Goal: Contribute content: Contribute content

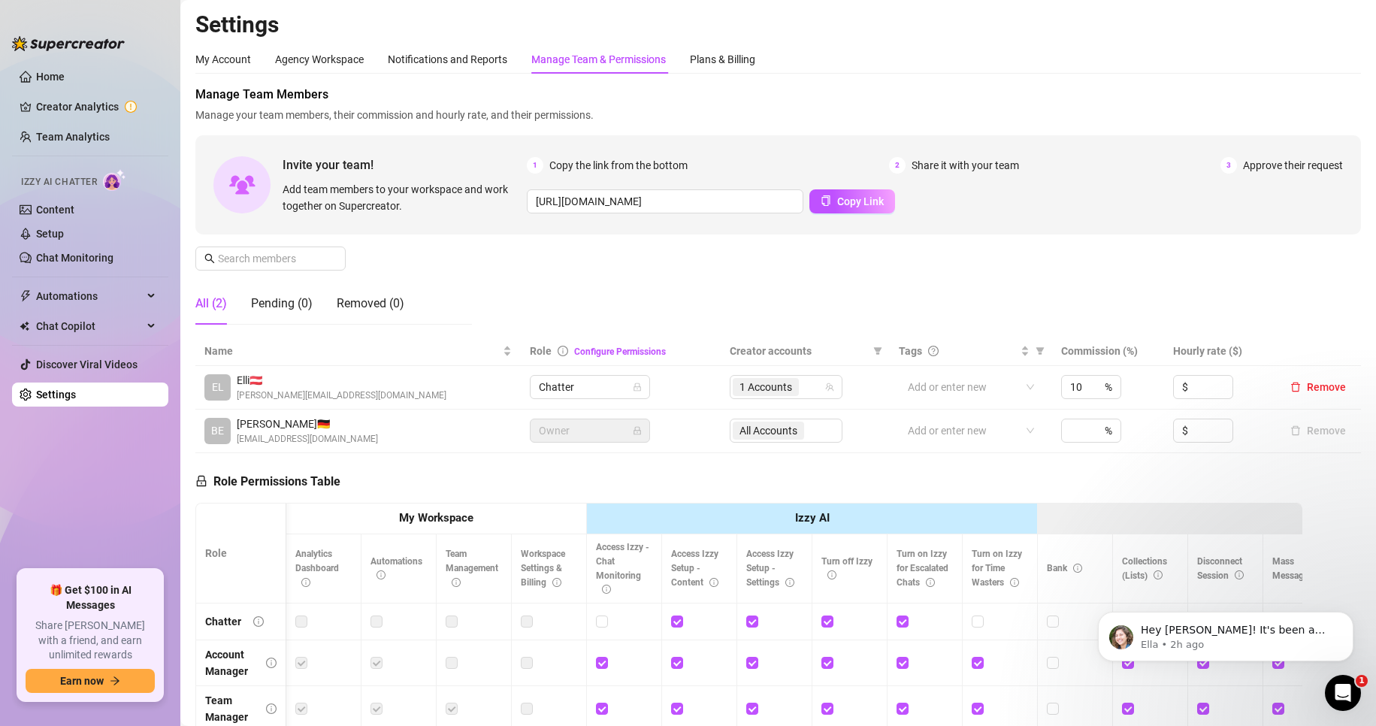
scroll to position [0, 2453]
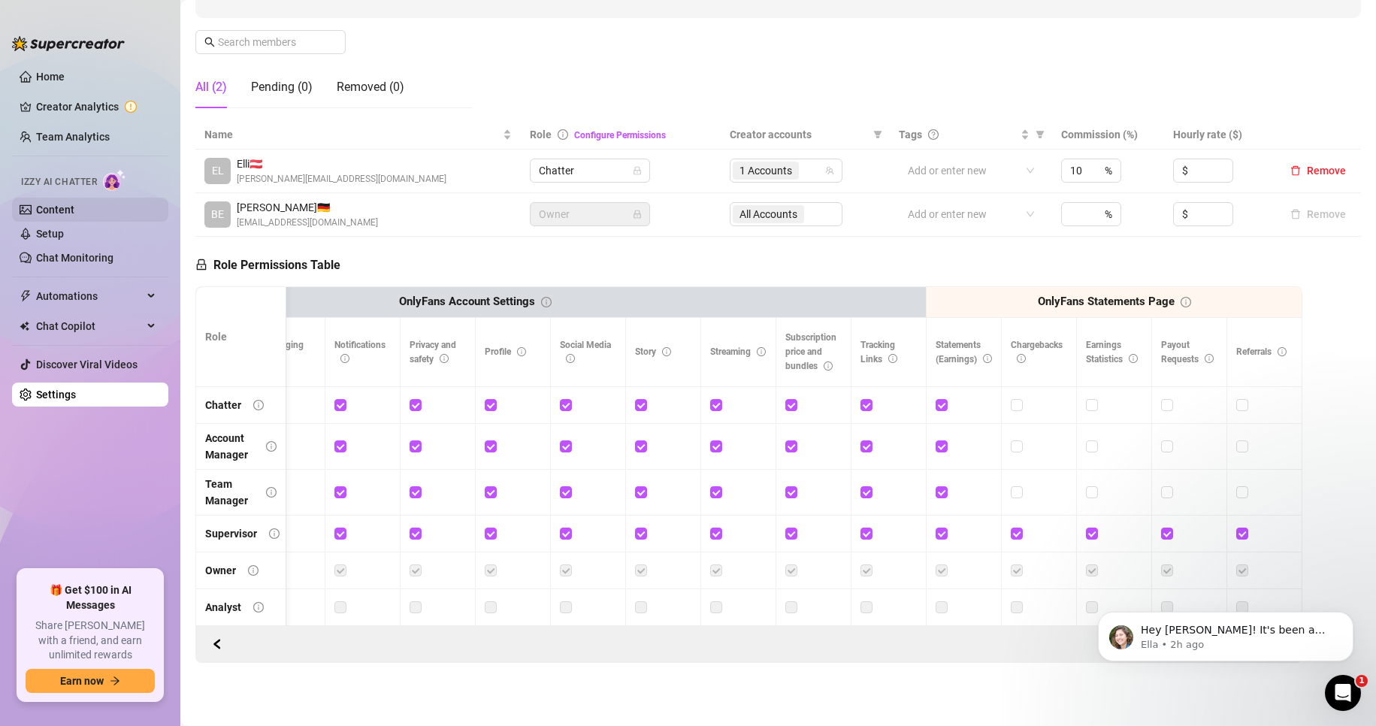
click at [74, 205] on link "Content" at bounding box center [55, 210] width 38 height 12
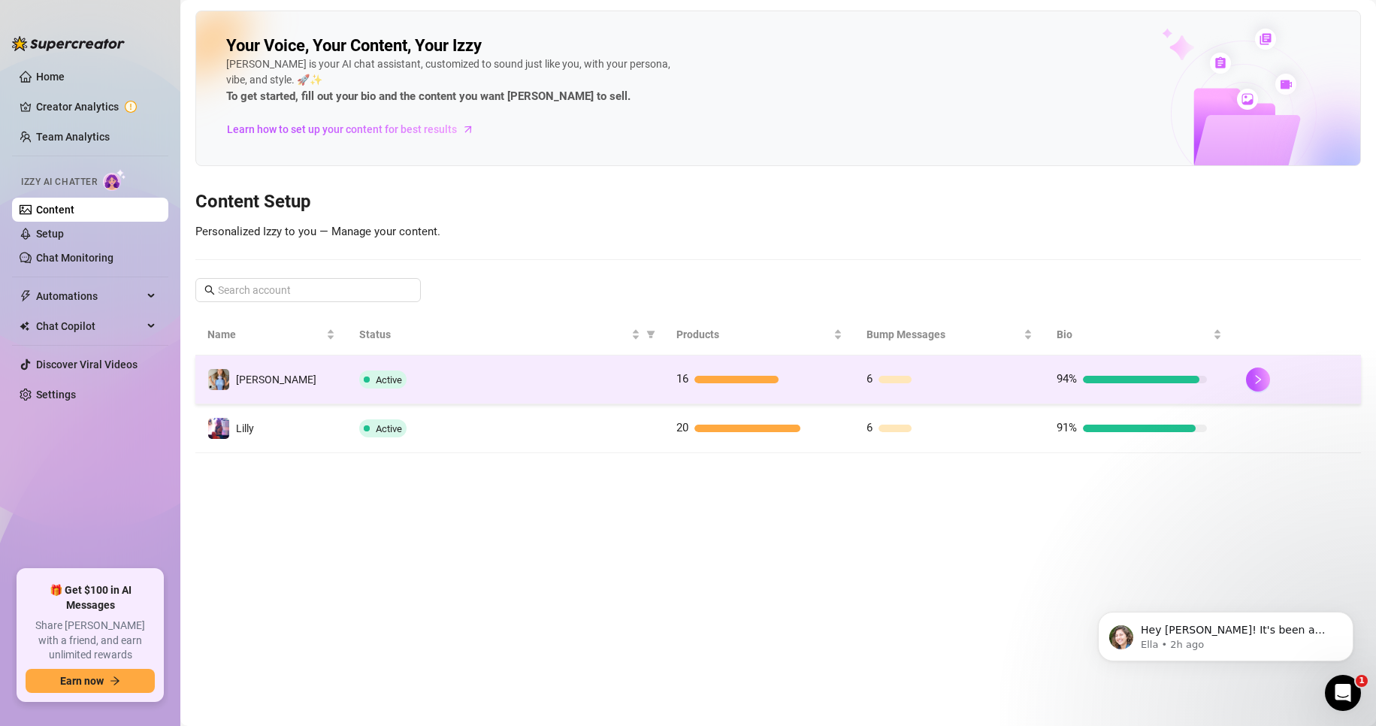
click at [459, 371] on div "Active" at bounding box center [505, 380] width 292 height 18
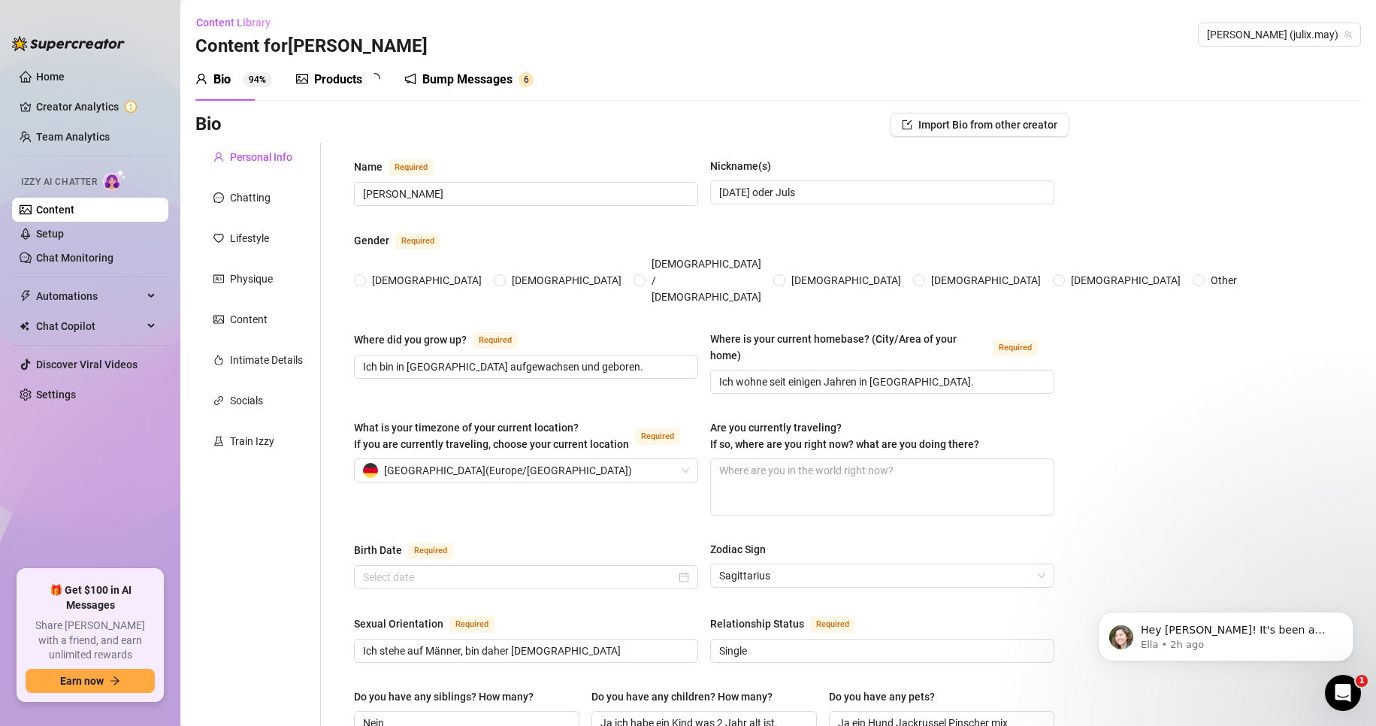
radio input "true"
type input "[DATE]"
click at [1344, 669] on div "Open Intercom Messenger" at bounding box center [1341, 691] width 50 height 50
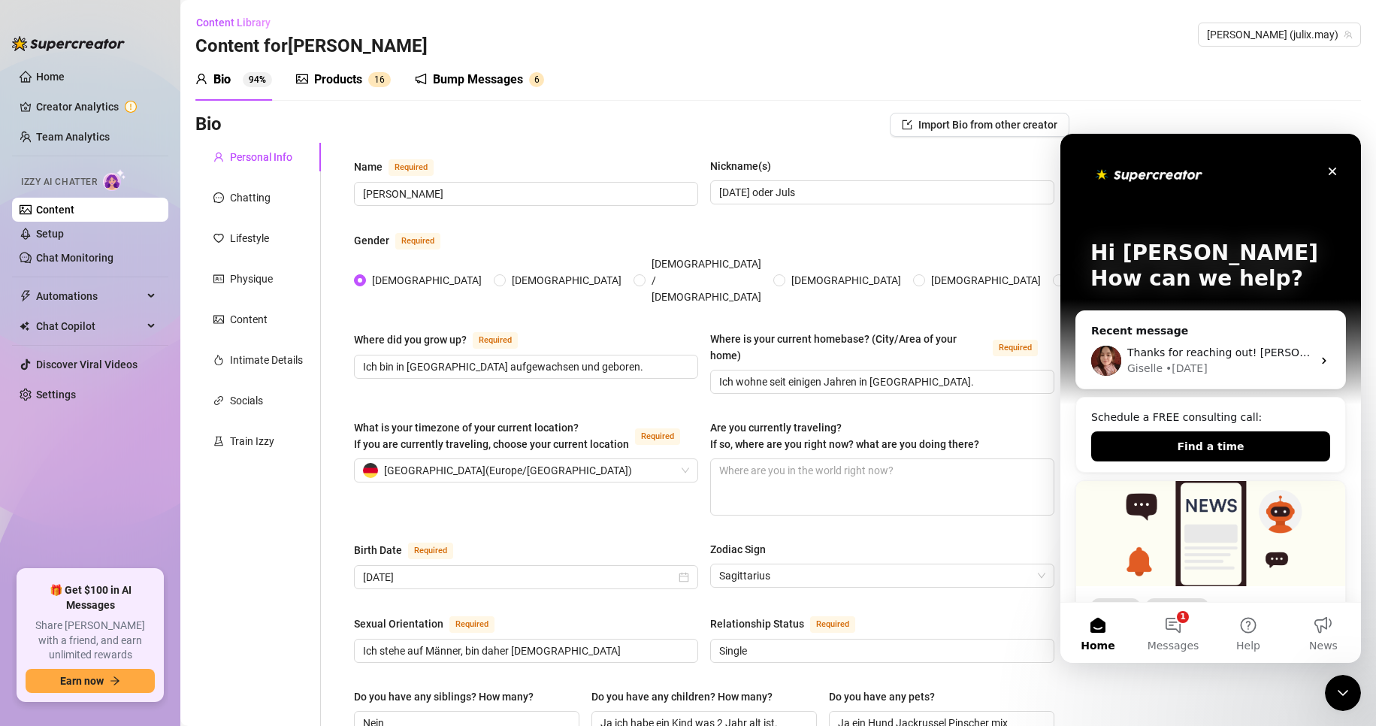
click at [1342, 676] on div "Close Intercom Messenger" at bounding box center [1341, 691] width 36 height 36
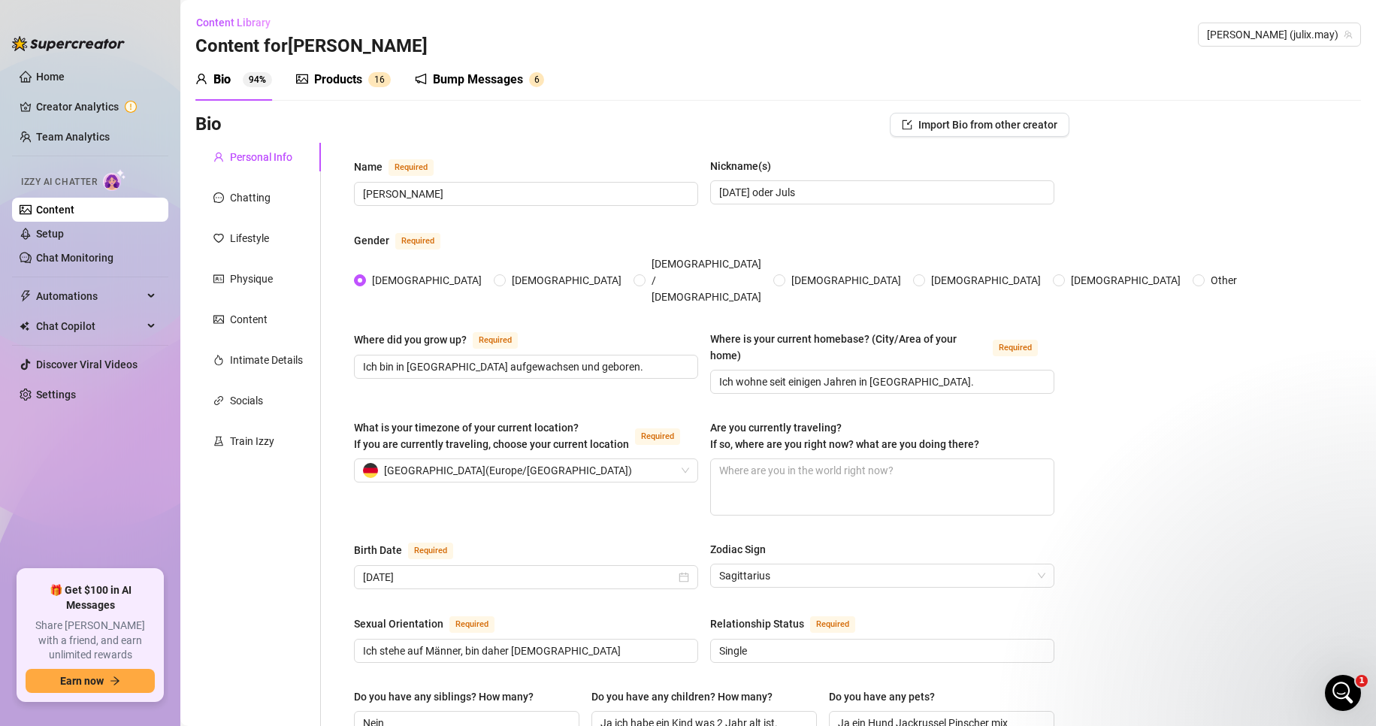
click at [353, 91] on div "Products 1 6" at bounding box center [343, 80] width 95 height 42
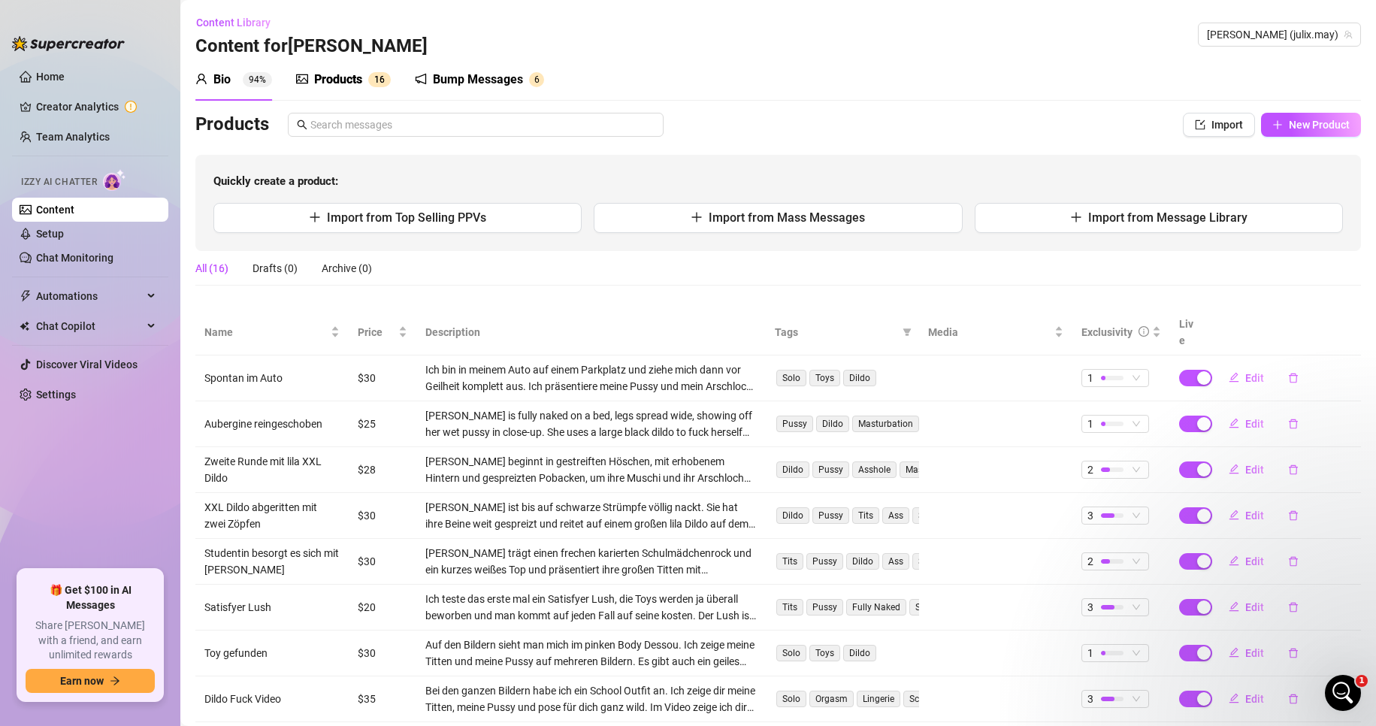
click at [962, 155] on div "Quickly create a product: Import from Top Selling PPVs Import from Mass Message…" at bounding box center [778, 203] width 1166 height 96
click at [700, 155] on div "Quickly create a product: Import from Top Selling PPVs Import from Mass Message…" at bounding box center [778, 203] width 1166 height 96
click at [62, 398] on link "Settings" at bounding box center [56, 395] width 40 height 12
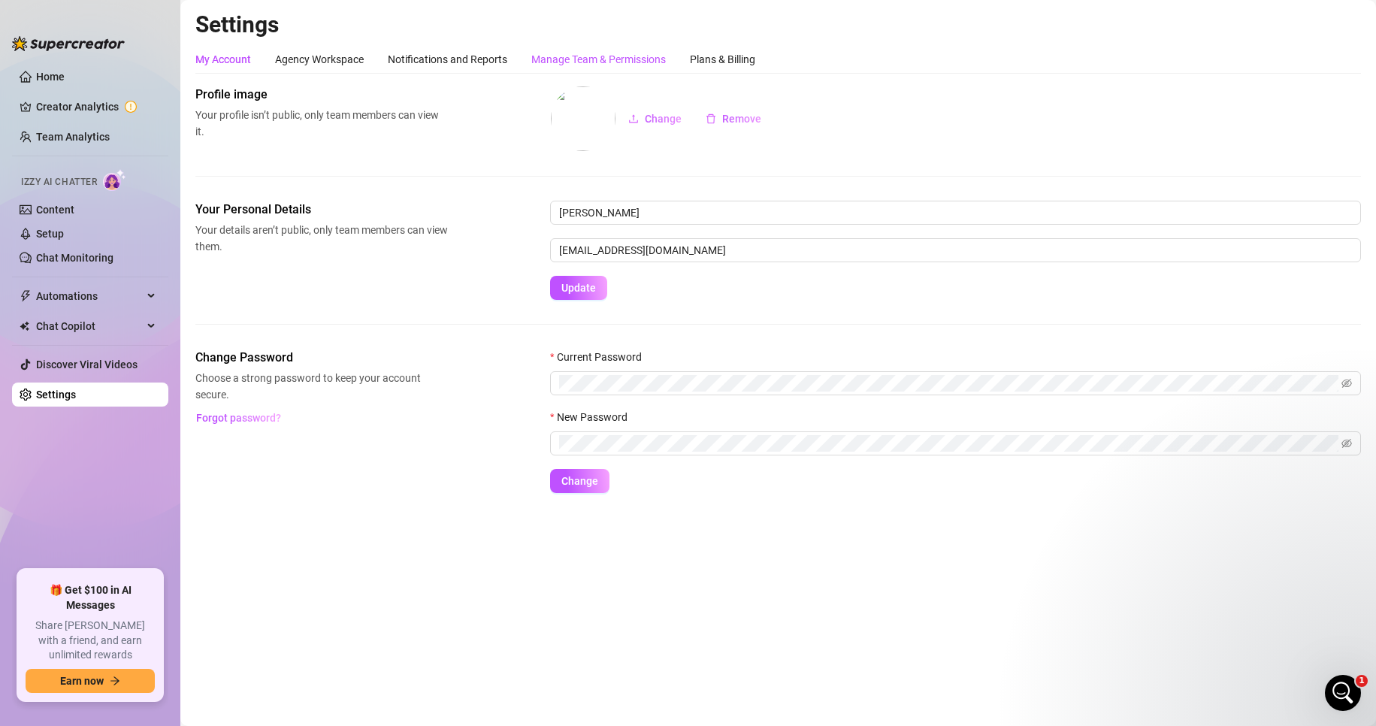
click at [639, 58] on div "Manage Team & Permissions" at bounding box center [598, 59] width 135 height 17
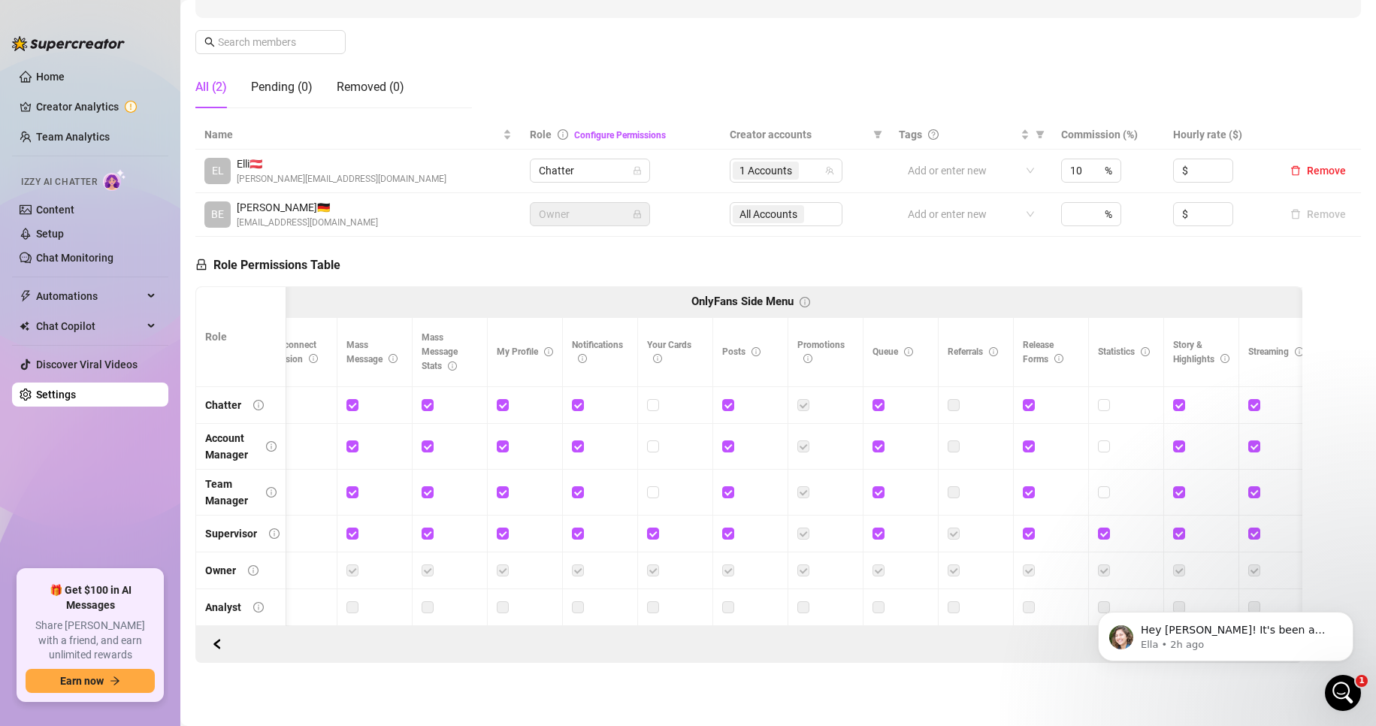
scroll to position [0, 1021]
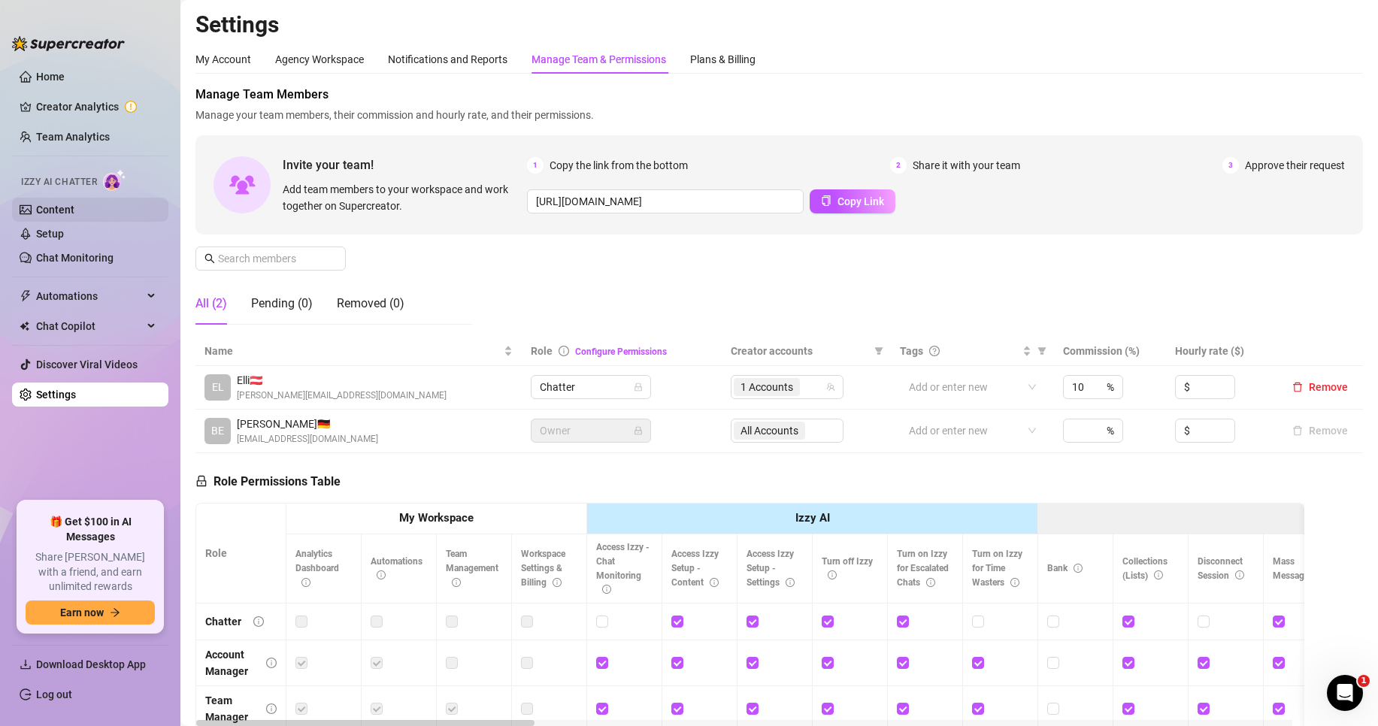
click at [74, 208] on link "Content" at bounding box center [55, 210] width 38 height 12
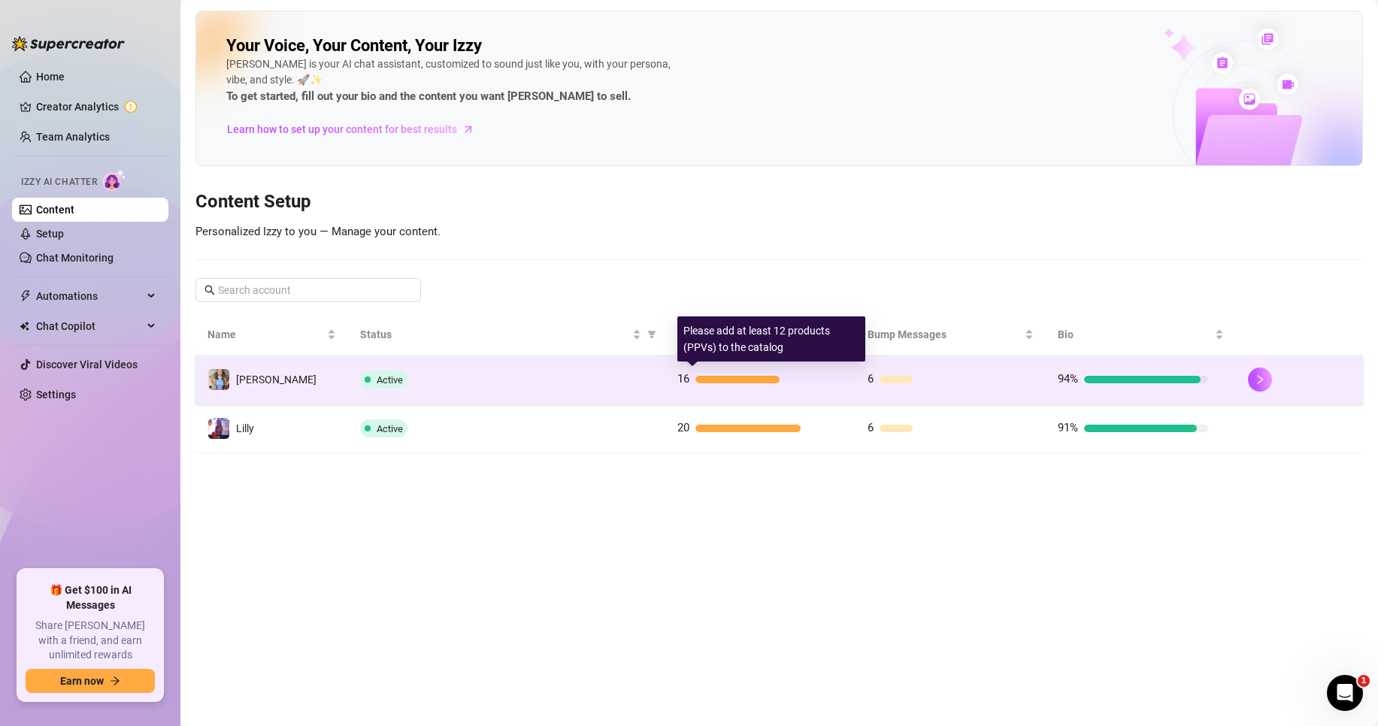
click at [794, 383] on div at bounding box center [761, 380] width 132 height 8
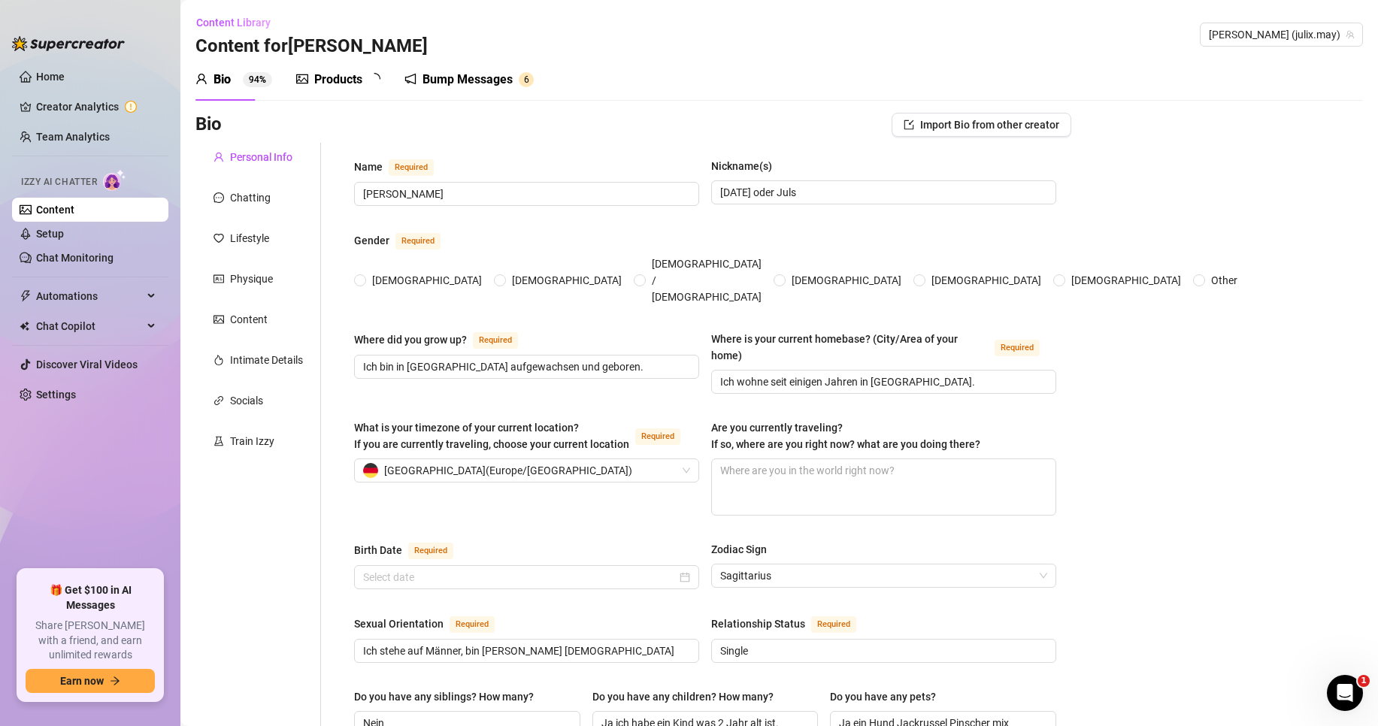
radio input "true"
type input "[DATE]"
click at [347, 90] on div "Products 1 6" at bounding box center [343, 80] width 95 height 42
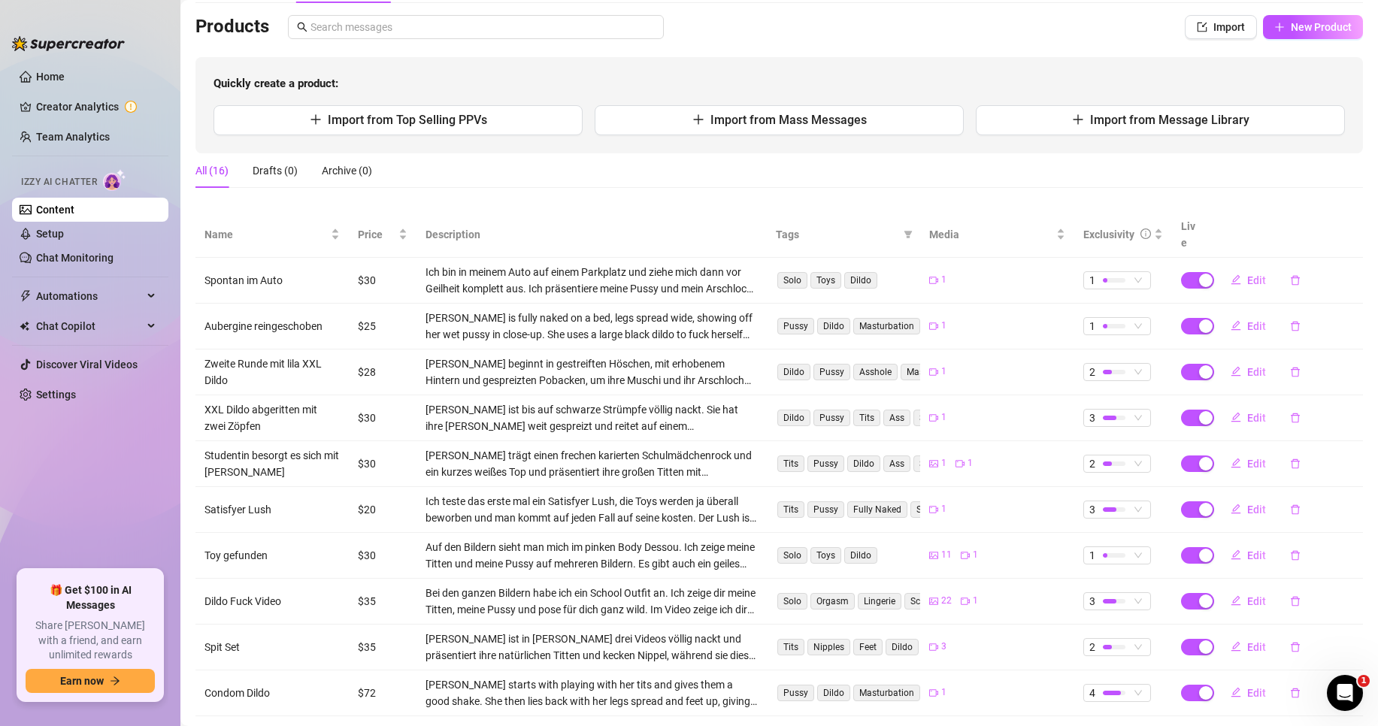
scroll to position [150, 0]
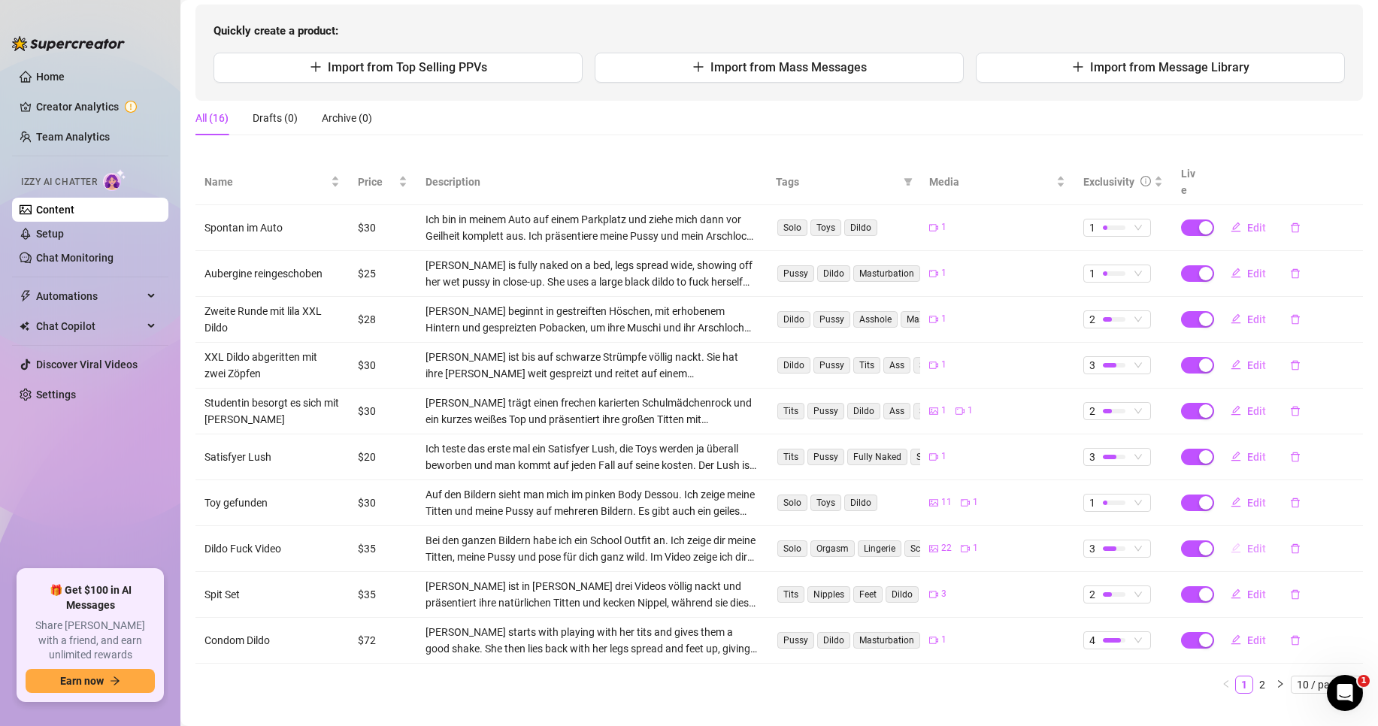
click at [1247, 543] on span "Edit" at bounding box center [1256, 549] width 19 height 12
type textarea "In meinem geilen School Outfit Set zeige ich dir auf den Bildern wie geil es se…"
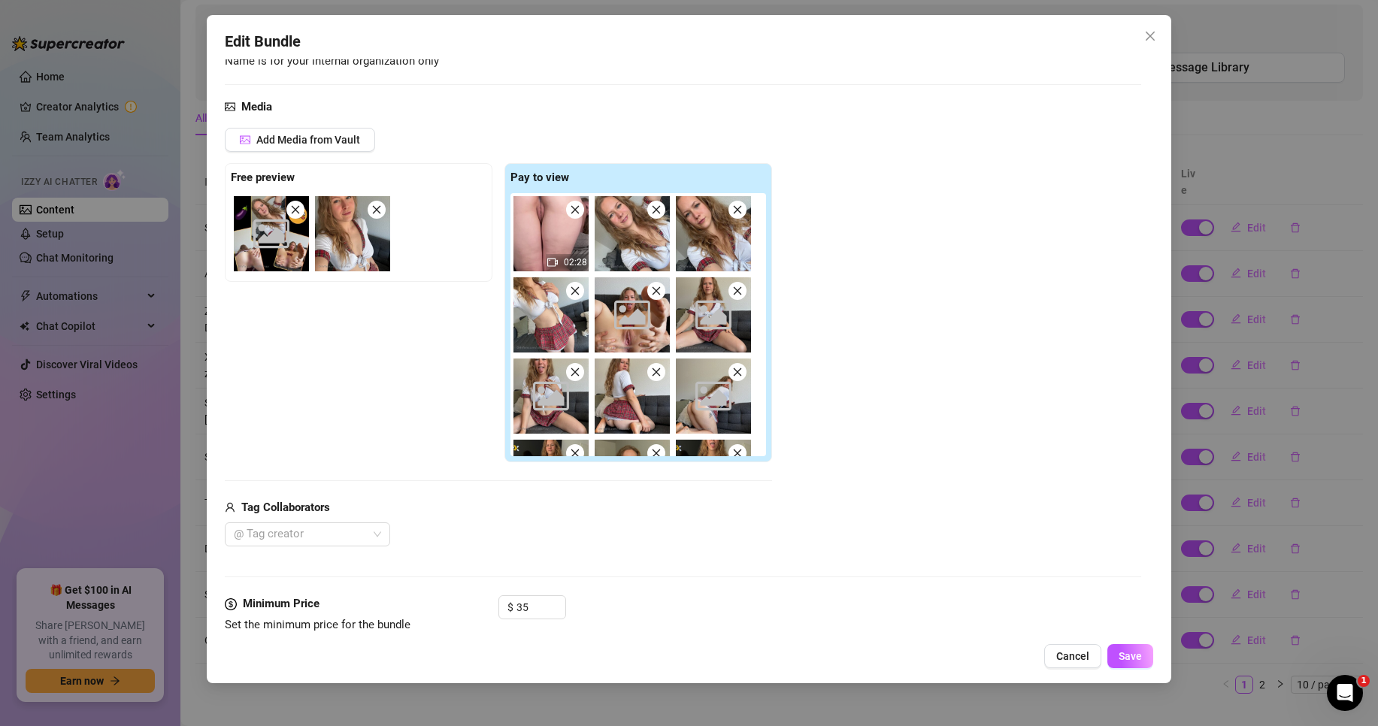
scroll to position [225, 0]
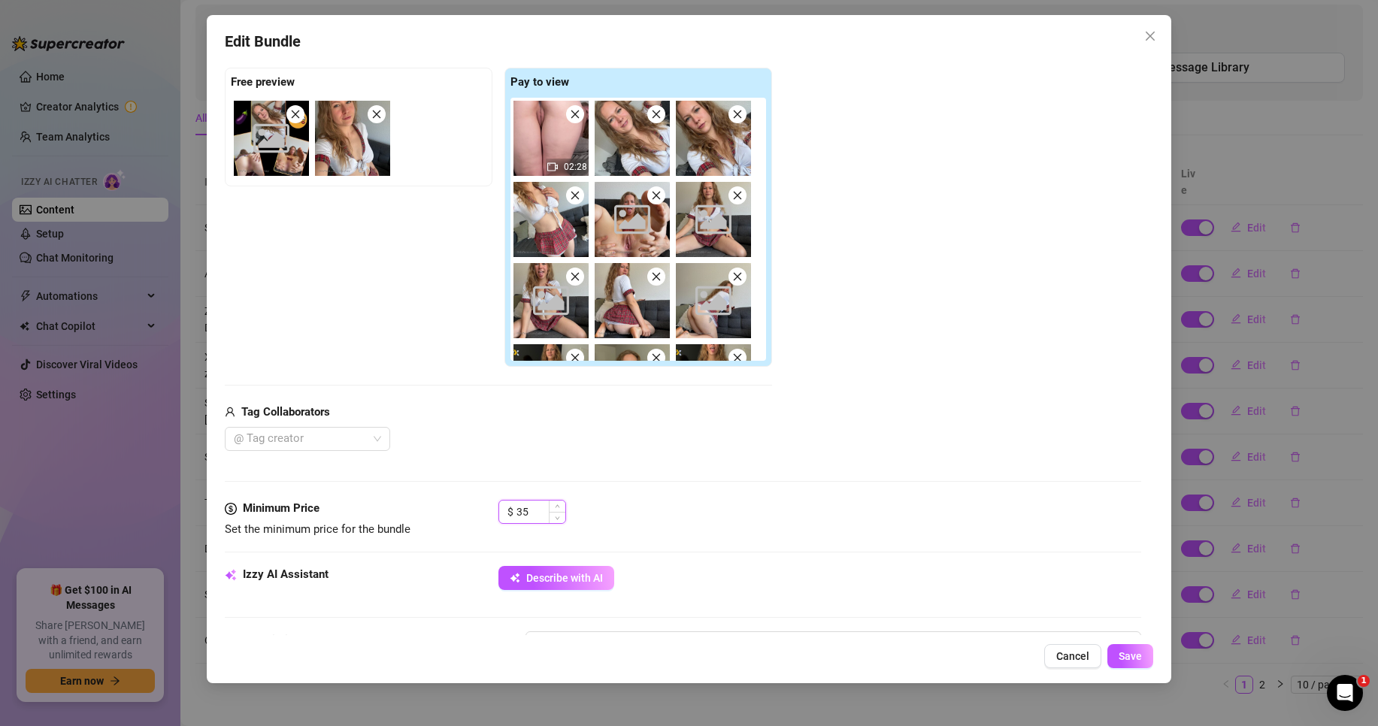
drag, startPoint x: 524, startPoint y: 510, endPoint x: 513, endPoint y: 510, distance: 10.5
click at [513, 510] on div "$ 35" at bounding box center [532, 512] width 68 height 24
type input "55"
click at [1131, 660] on span "Save" at bounding box center [1129, 656] width 23 height 12
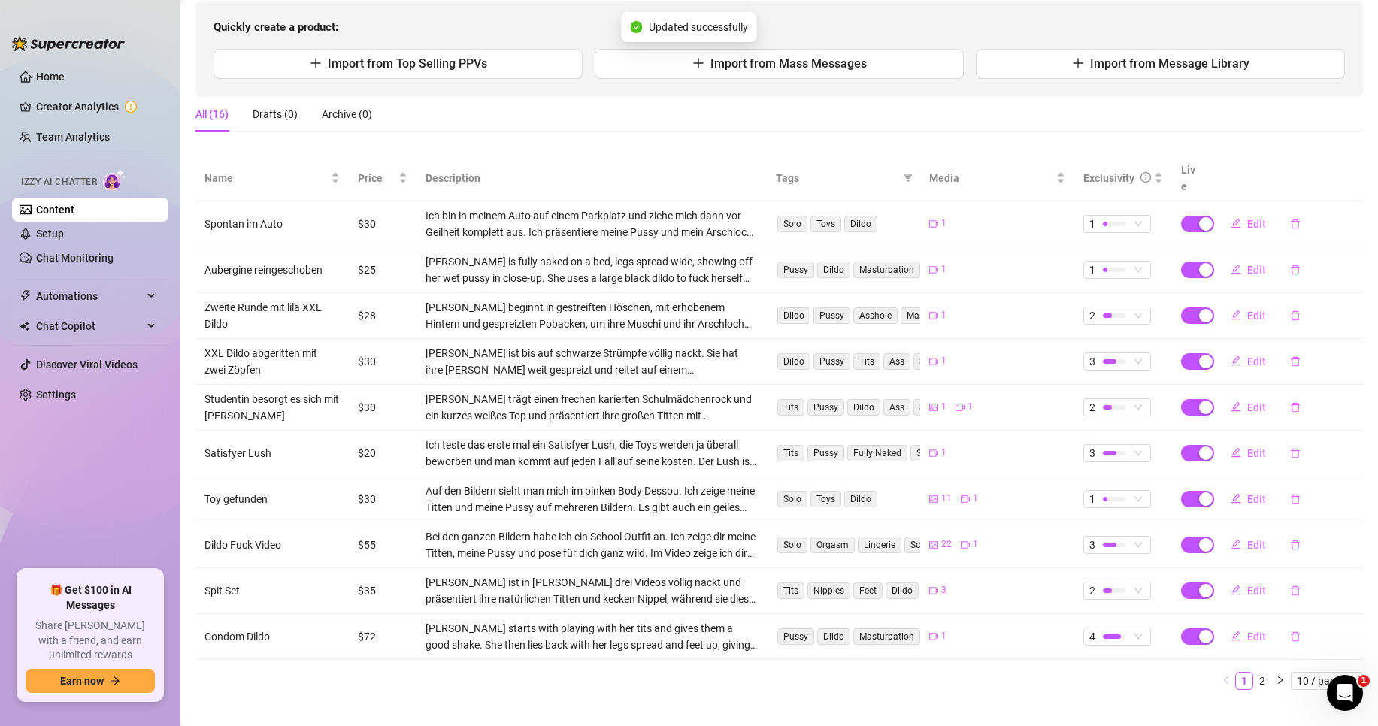
scroll to position [159, 0]
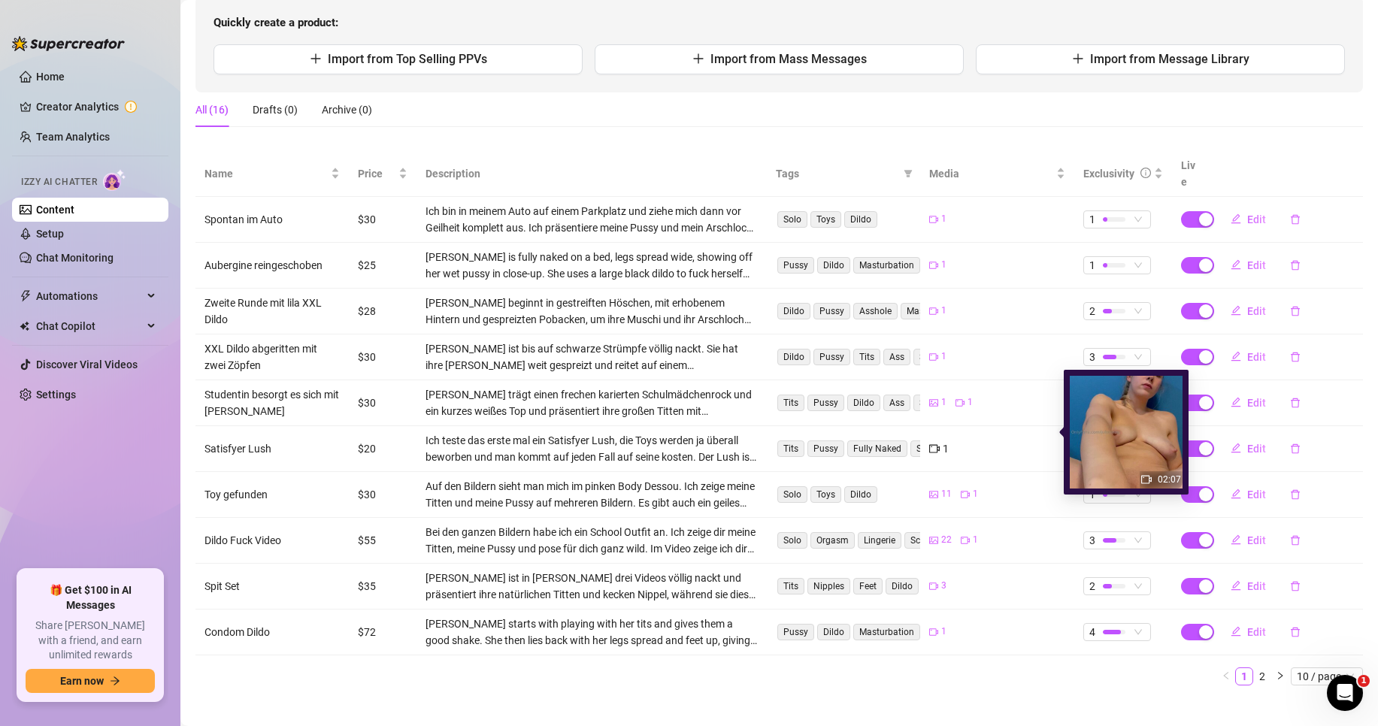
click at [985, 440] on div "1" at bounding box center [996, 448] width 135 height 17
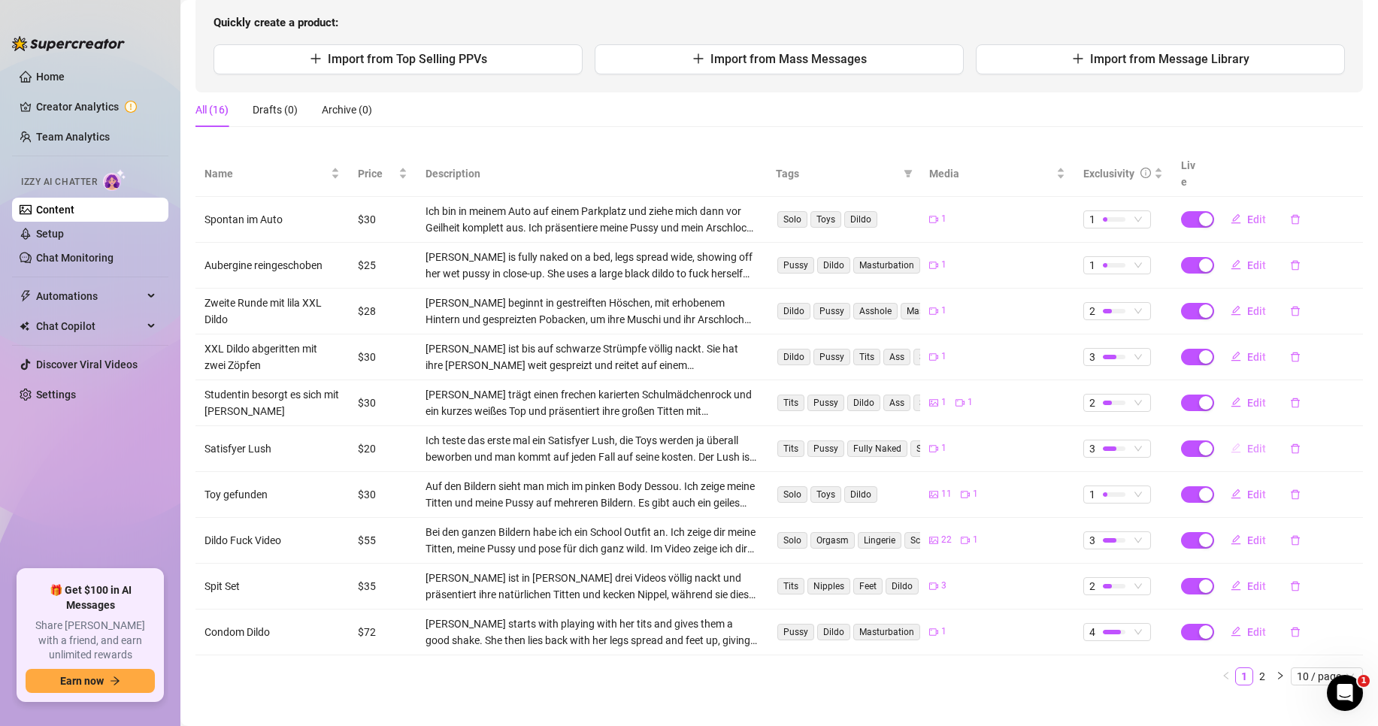
click at [1251, 443] on span "Edit" at bounding box center [1256, 449] width 19 height 12
type textarea "Ich habe mich nun mal ein Satisfyer Lush gewagt, dass ist ein Vibroei, was man …"
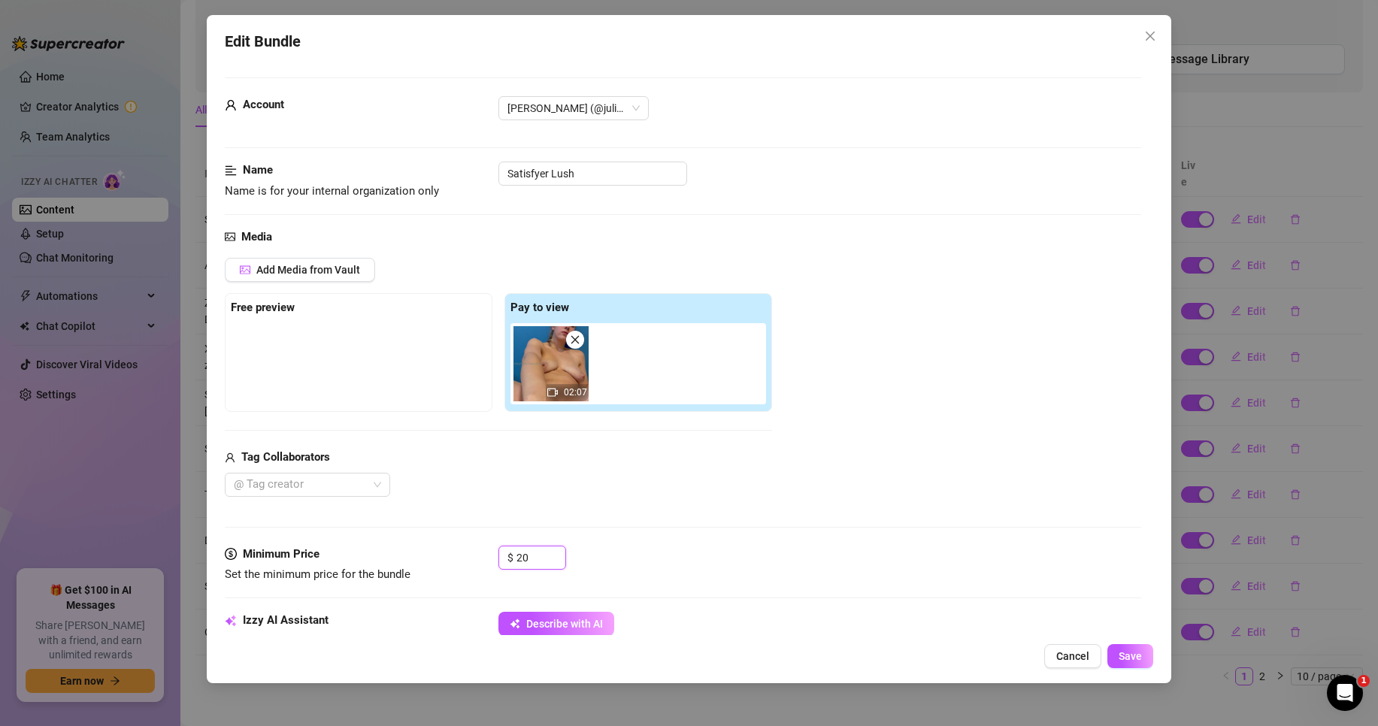
drag, startPoint x: 520, startPoint y: 555, endPoint x: 487, endPoint y: 553, distance: 33.1
click at [488, 553] on div "Minimum Price Set the minimum price for the bundle $ 20" at bounding box center [683, 565] width 916 height 38
type input "30"
click at [1136, 661] on span "Save" at bounding box center [1129, 656] width 23 height 12
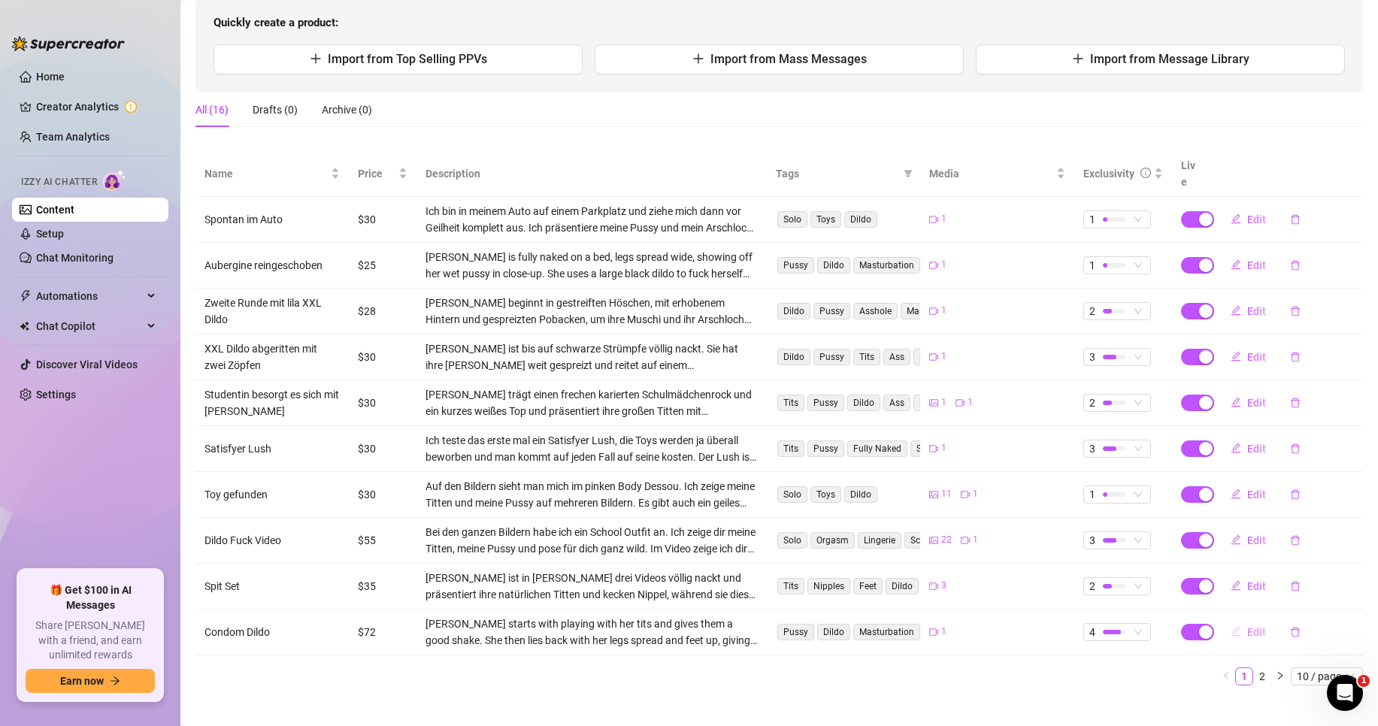
click at [1247, 626] on span "Edit" at bounding box center [1256, 632] width 19 height 12
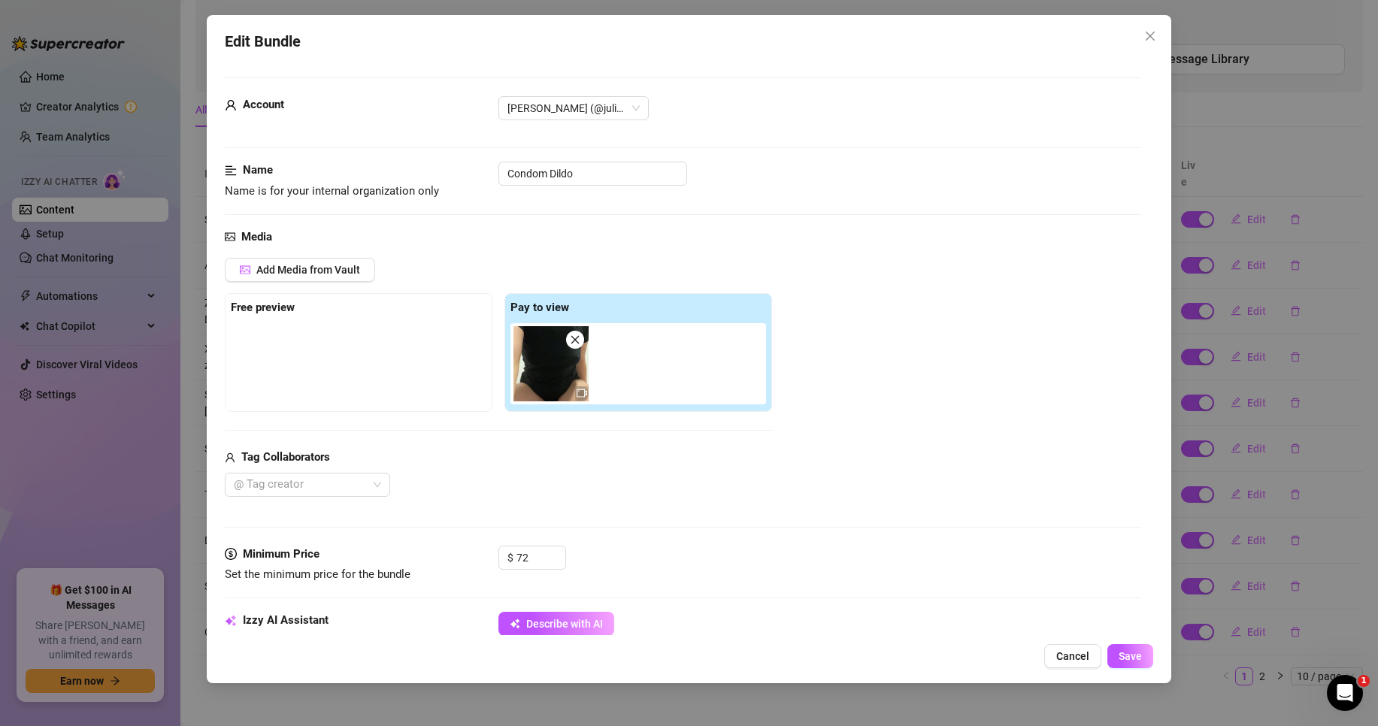
click at [558, 385] on img at bounding box center [550, 363] width 75 height 75
click at [1062, 650] on span "Cancel" at bounding box center [1072, 656] width 33 height 12
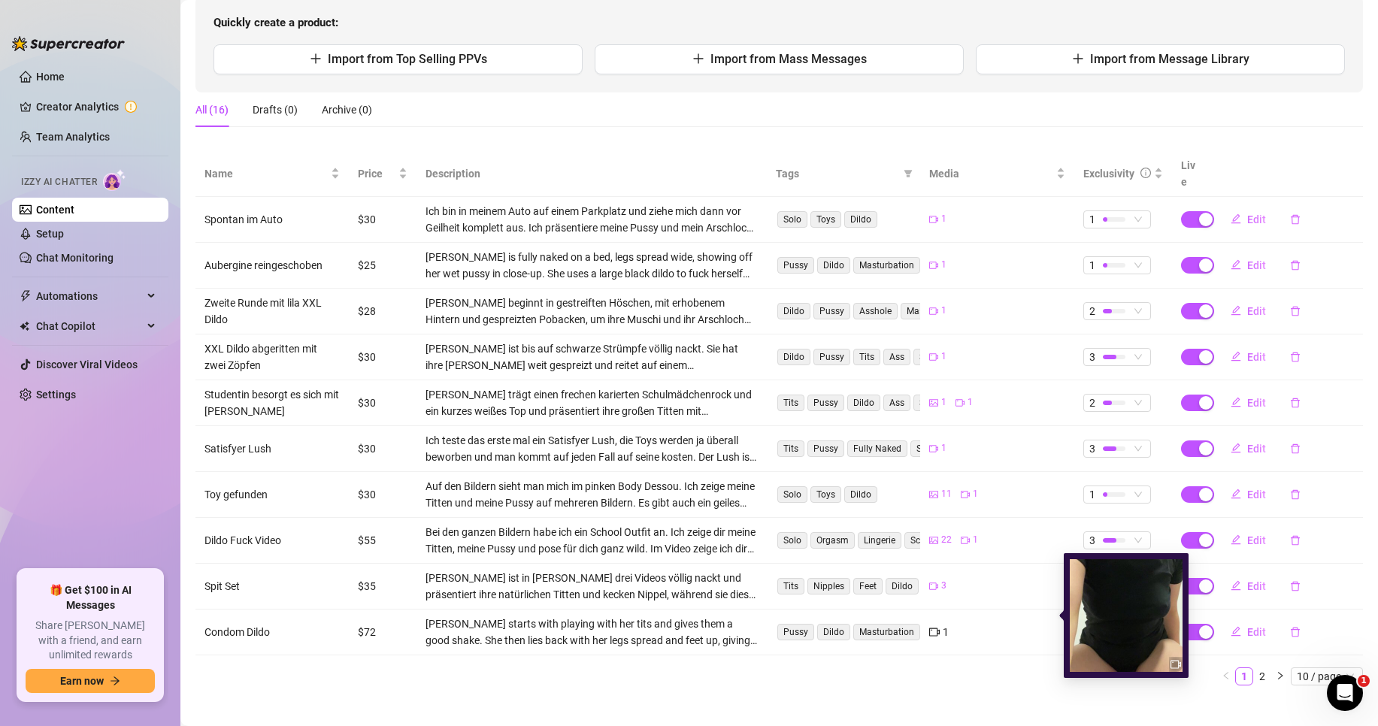
click at [1094, 624] on img at bounding box center [1126, 615] width 113 height 113
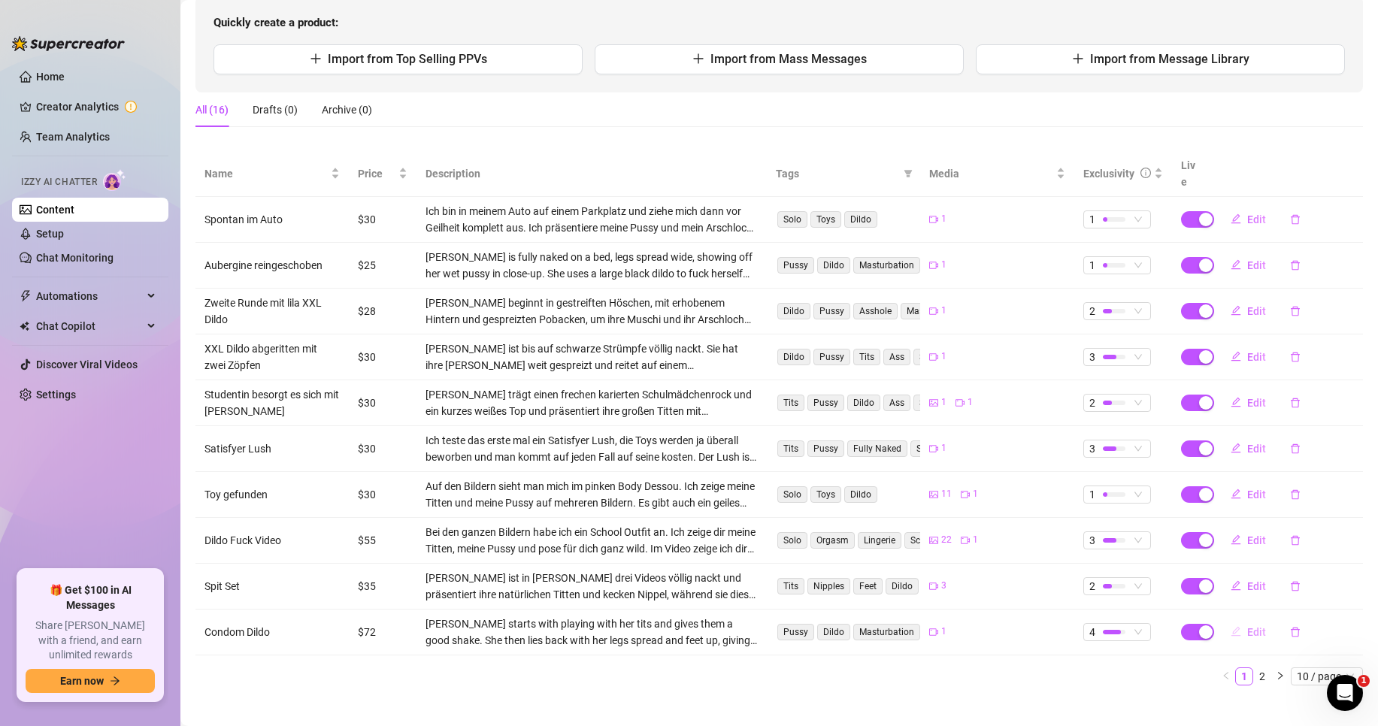
click at [1248, 626] on span "Edit" at bounding box center [1256, 632] width 19 height 12
type textarea "[PERSON_NAME] mein neues Video!! Ich habe extra [PERSON_NAME] mit meinem großen…"
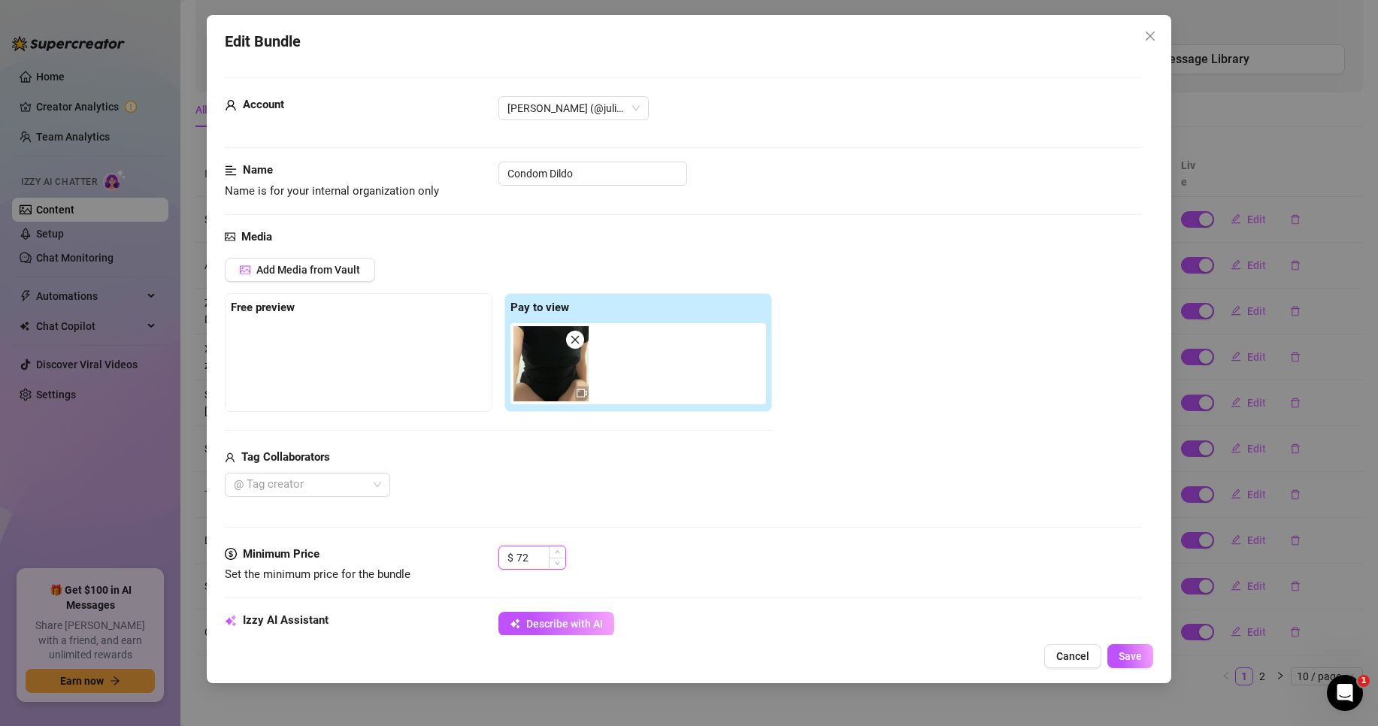
click at [536, 555] on input "72" at bounding box center [540, 557] width 49 height 23
type input "50"
click at [1130, 658] on span "Save" at bounding box center [1129, 656] width 23 height 12
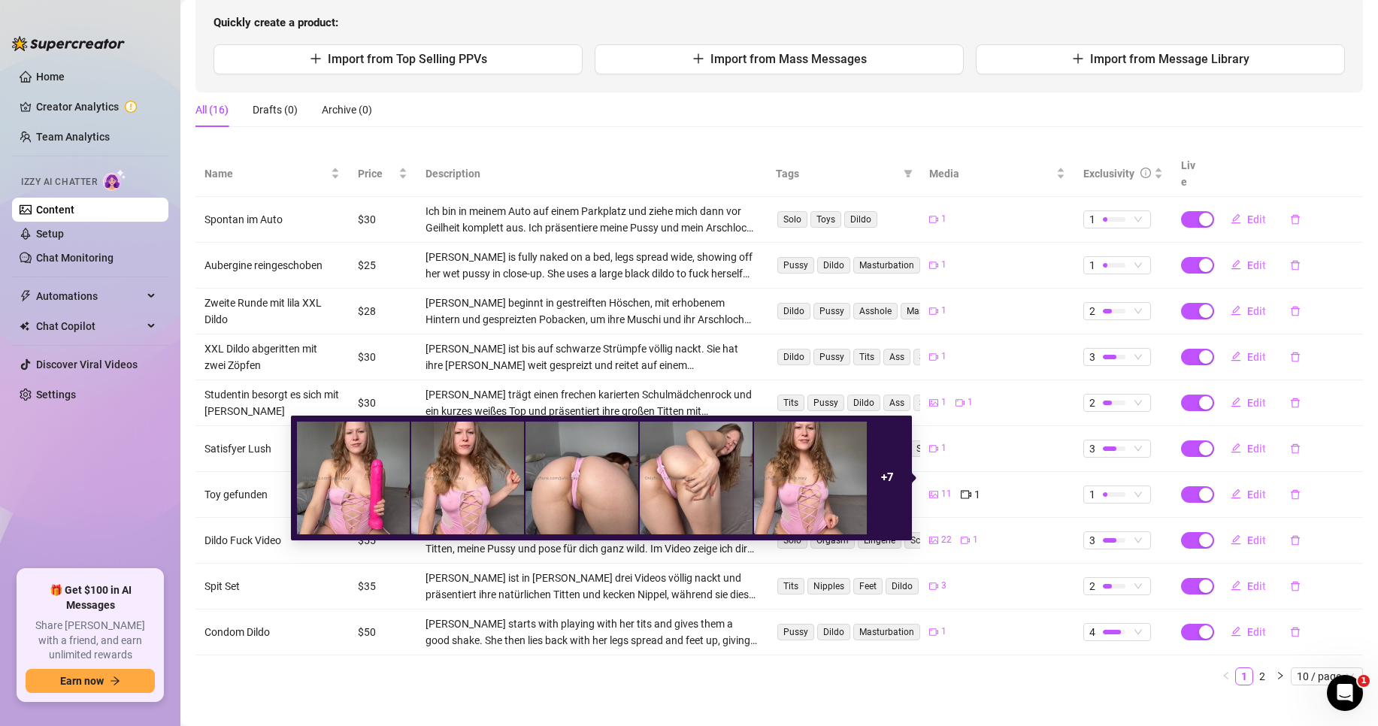
click at [898, 477] on div "+ 7" at bounding box center [887, 478] width 38 height 113
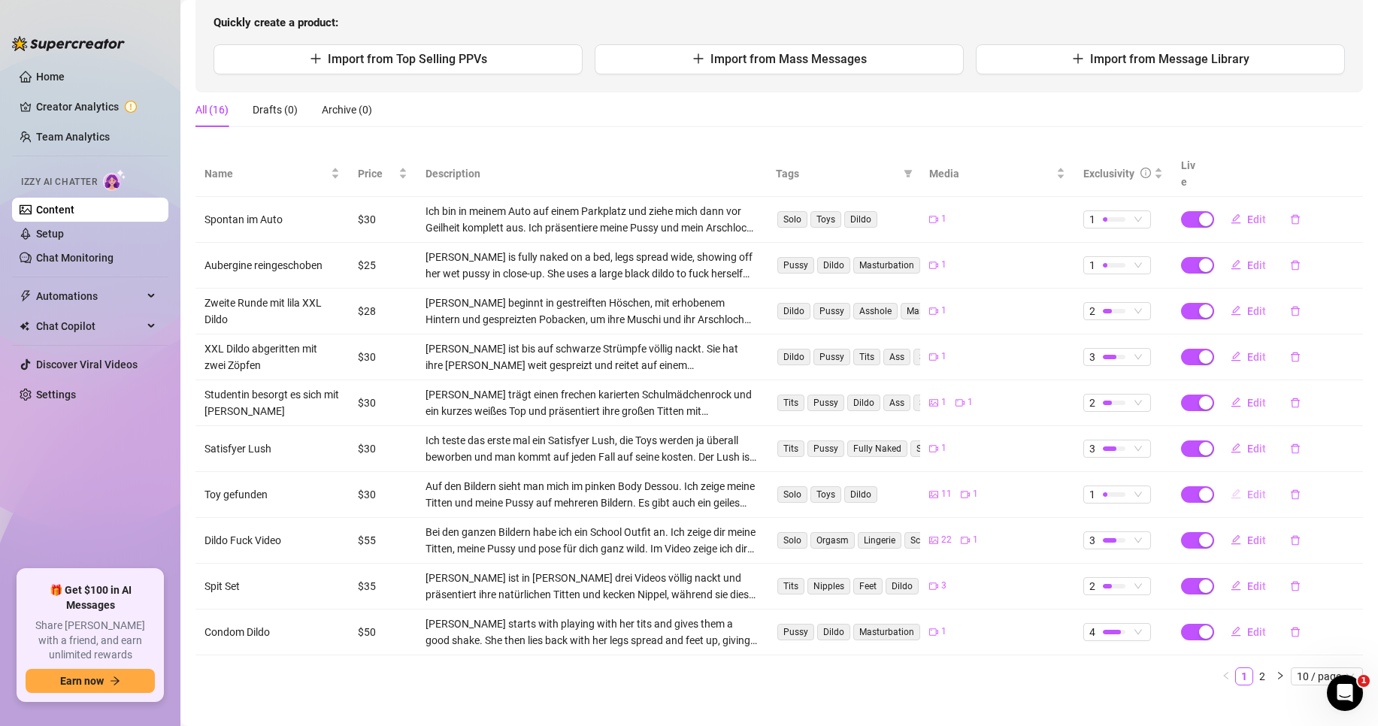
click at [1247, 489] on span "Edit" at bounding box center [1256, 495] width 19 height 12
type textarea "So hab’s grad mal etwas meine Toy Kiste aufgeräumt und alles sauber gemacht und…"
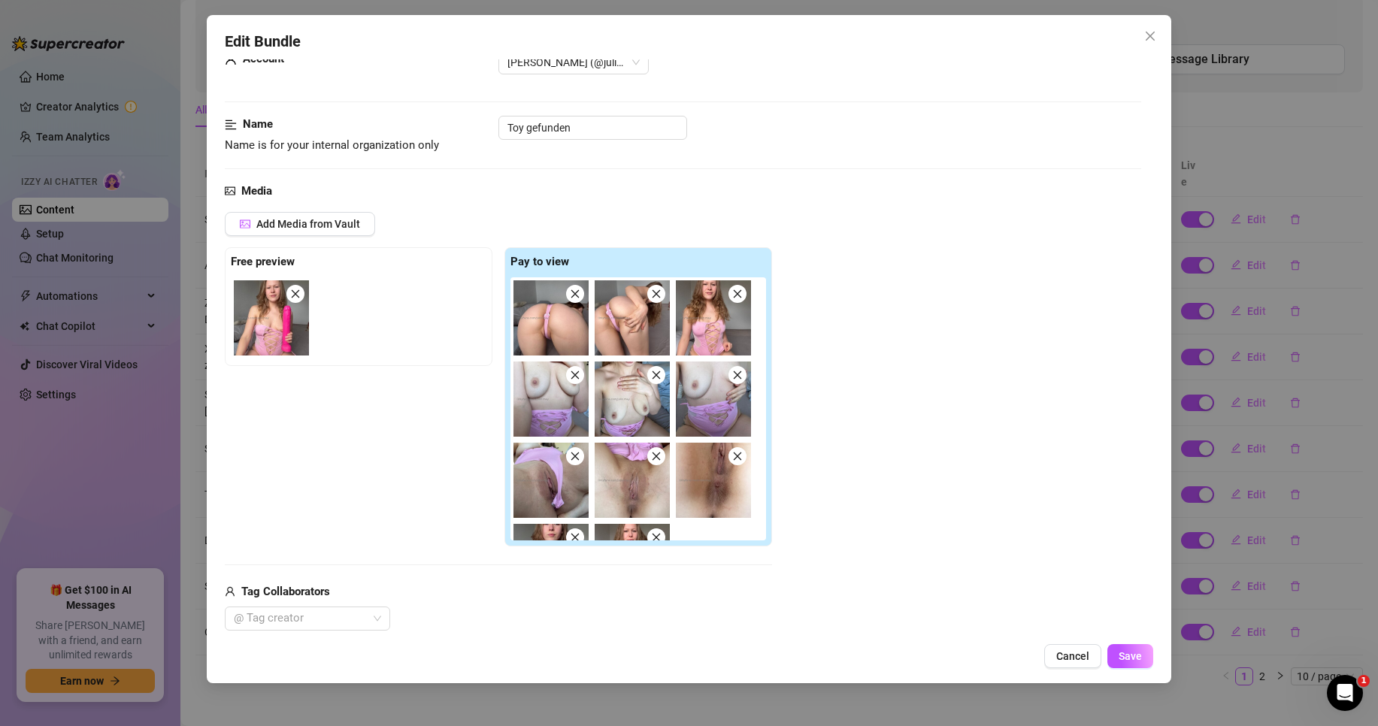
scroll to position [225, 0]
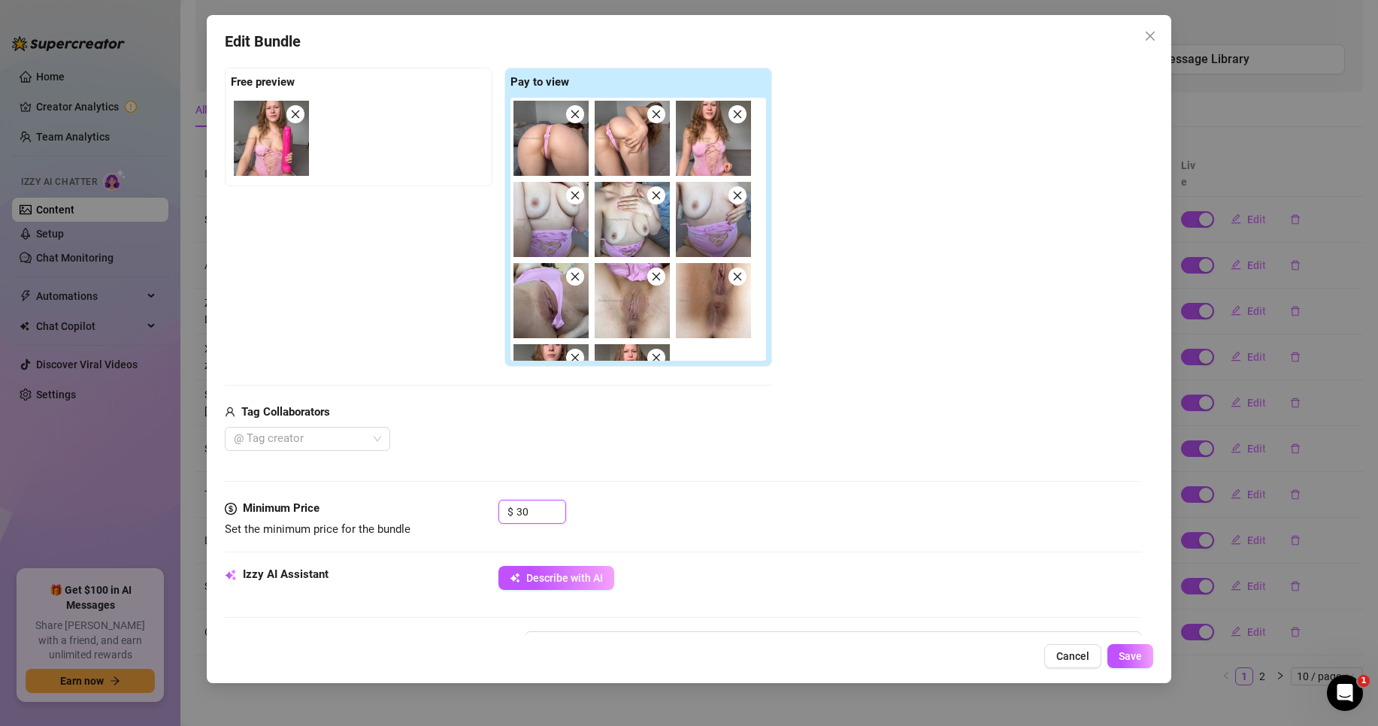
drag, startPoint x: 521, startPoint y: 510, endPoint x: 495, endPoint y: 508, distance: 25.6
click at [495, 509] on div "Minimum Price Set the minimum price for the bundle $ 30" at bounding box center [683, 519] width 916 height 38
type input "50"
click at [1139, 664] on button "Save" at bounding box center [1130, 656] width 46 height 24
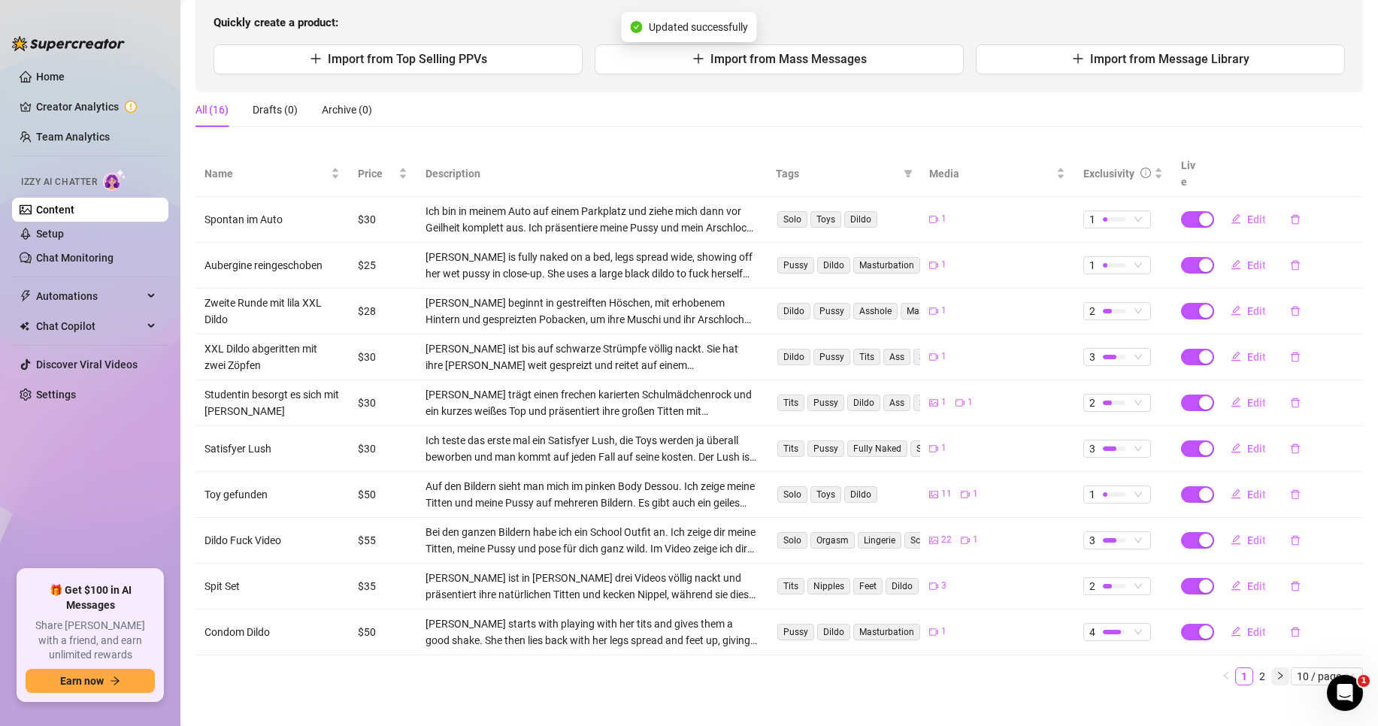
click at [1275, 671] on icon "right" at bounding box center [1279, 675] width 9 height 9
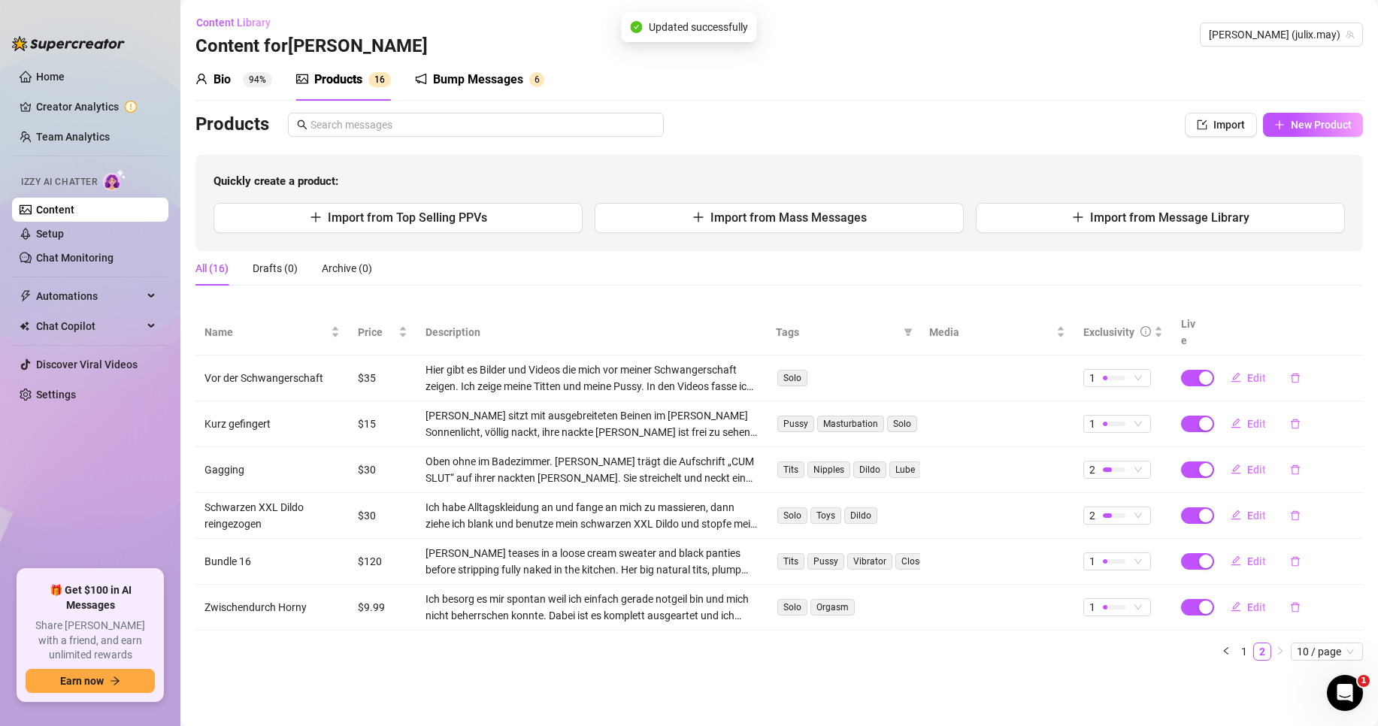
scroll to position [0, 0]
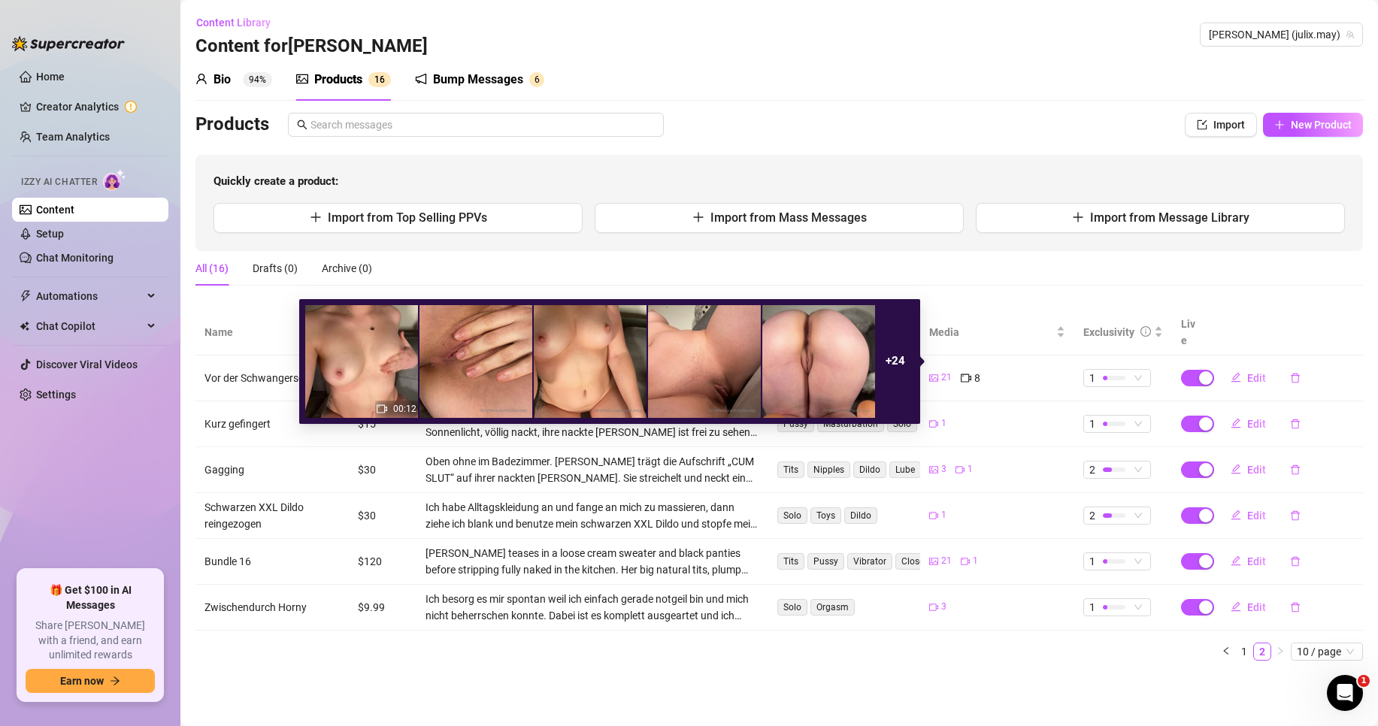
click at [963, 373] on icon "video-camera" at bounding box center [966, 378] width 11 height 11
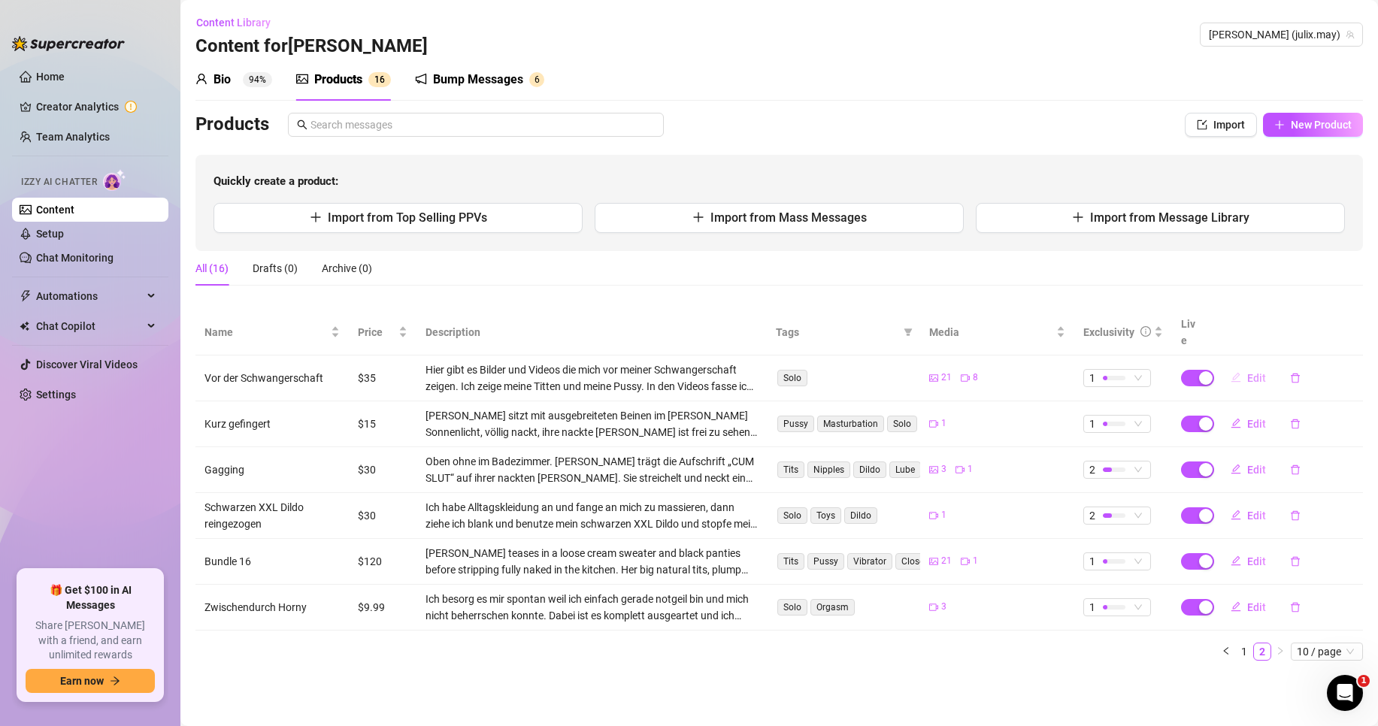
click at [1245, 366] on button "Edit" at bounding box center [1247, 378] width 59 height 24
type textarea "[PERSON_NAME] gefragt haben, ob ich auch heiße Bilder und Videos vor meiner Sch…"
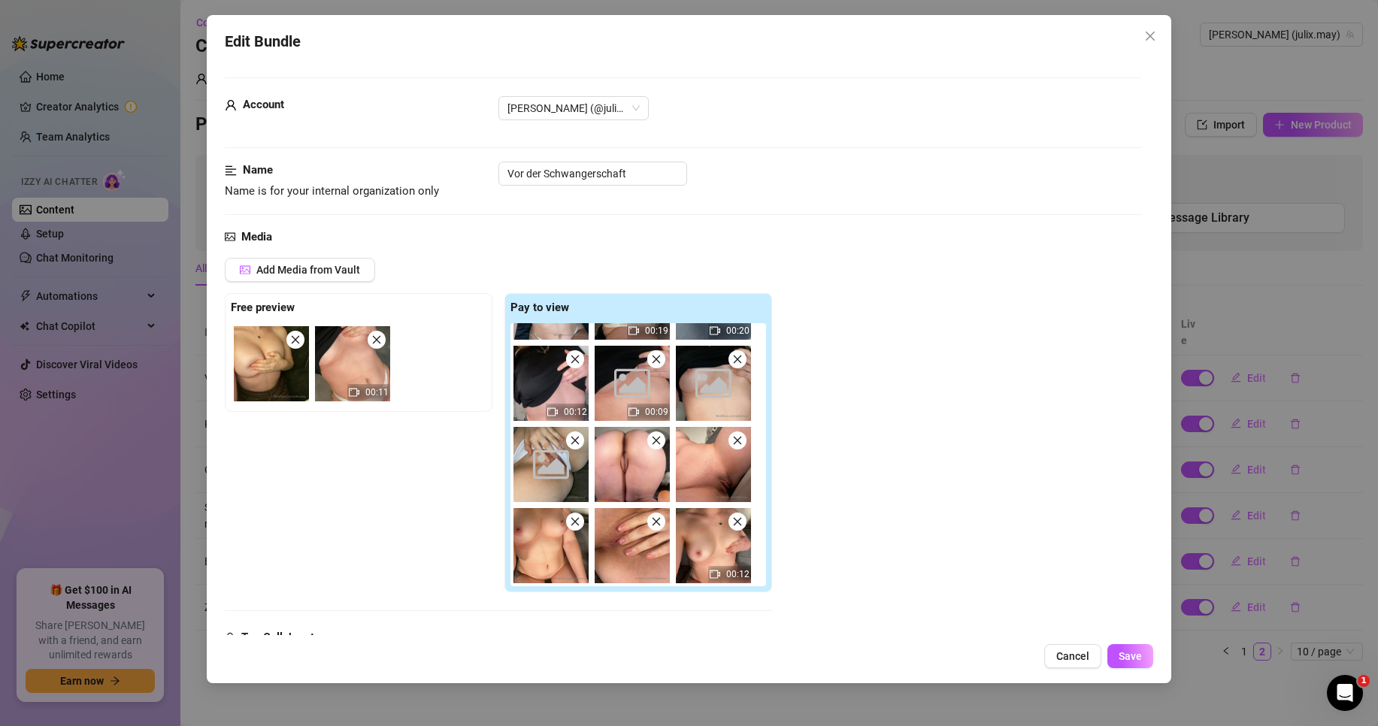
scroll to position [301, 0]
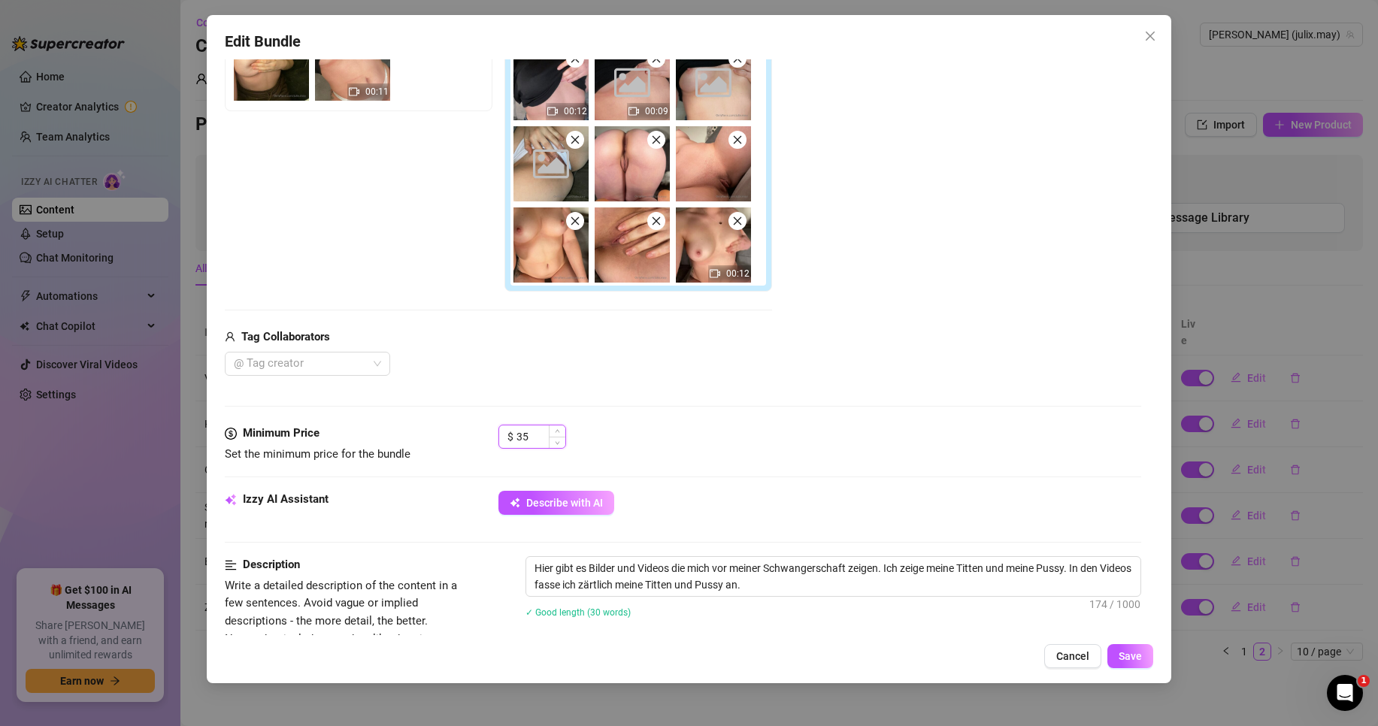
click at [513, 438] on div "$ 35" at bounding box center [532, 437] width 68 height 24
drag, startPoint x: 531, startPoint y: 439, endPoint x: 480, endPoint y: 437, distance: 51.1
click at [478, 437] on div "Minimum Price Set the minimum price for the bundle $ 35" at bounding box center [683, 444] width 916 height 38
type input "50"
click at [1136, 660] on span "Save" at bounding box center [1129, 656] width 23 height 12
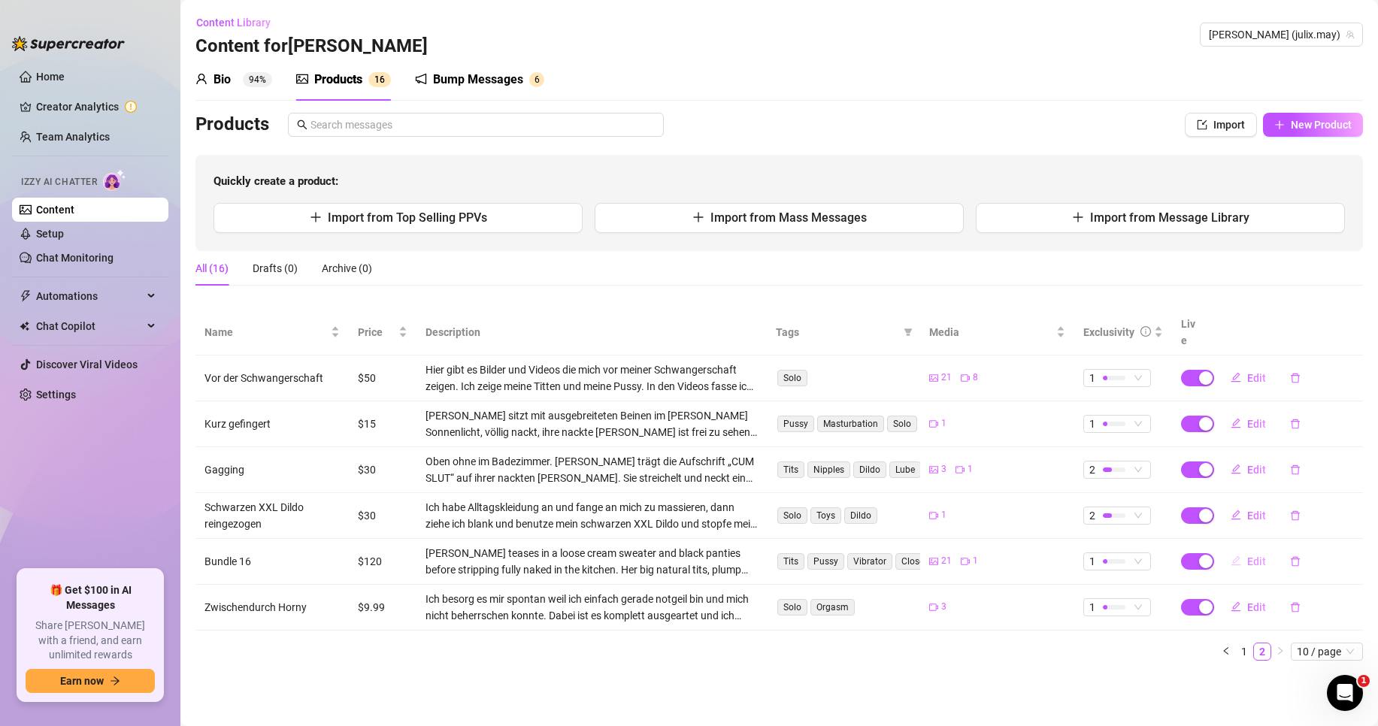
click at [1251, 555] on span "Edit" at bounding box center [1256, 561] width 19 height 12
type textarea "Ich war hier soooo geil in der Küche 👩‍🍳😱 hihi Da konnte ich nicht mehr 🥵🥵 Natü…"
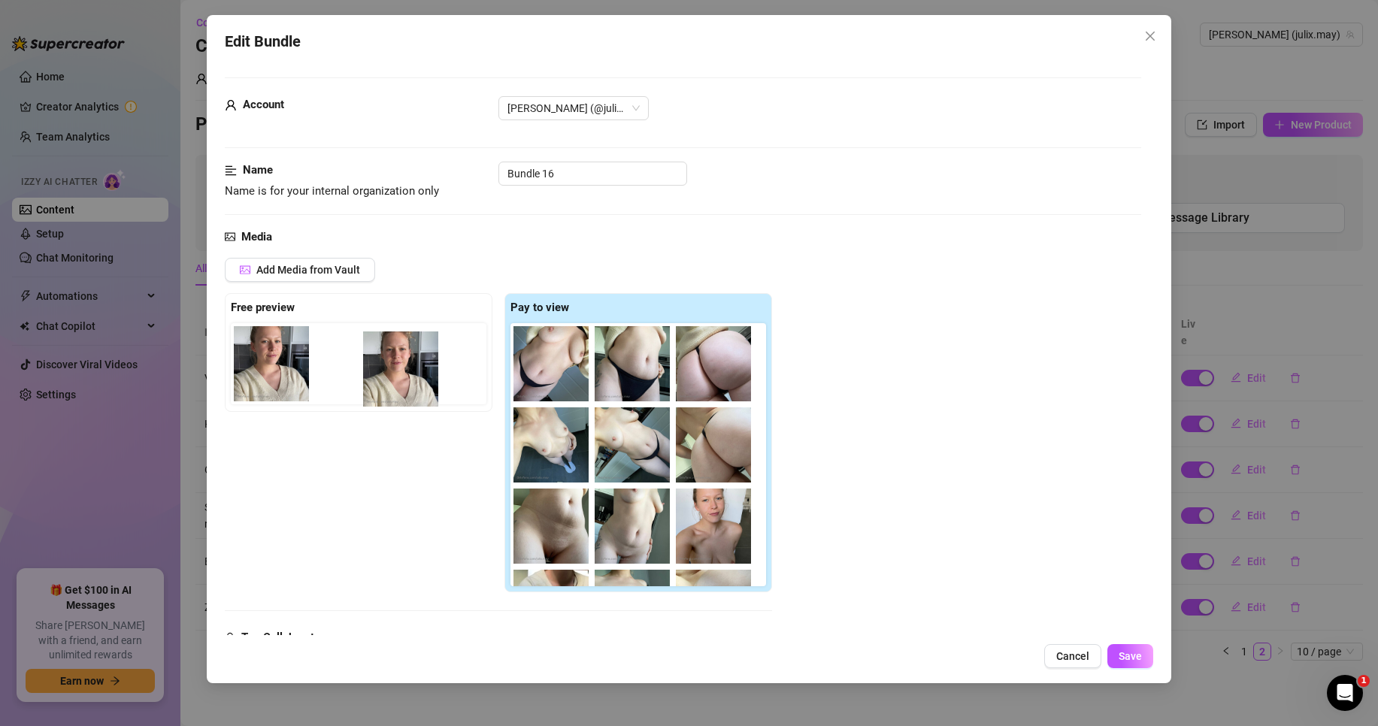
drag, startPoint x: 558, startPoint y: 360, endPoint x: 405, endPoint y: 366, distance: 153.4
click at [405, 366] on div "Free preview Pay to view 08:08" at bounding box center [498, 442] width 547 height 299
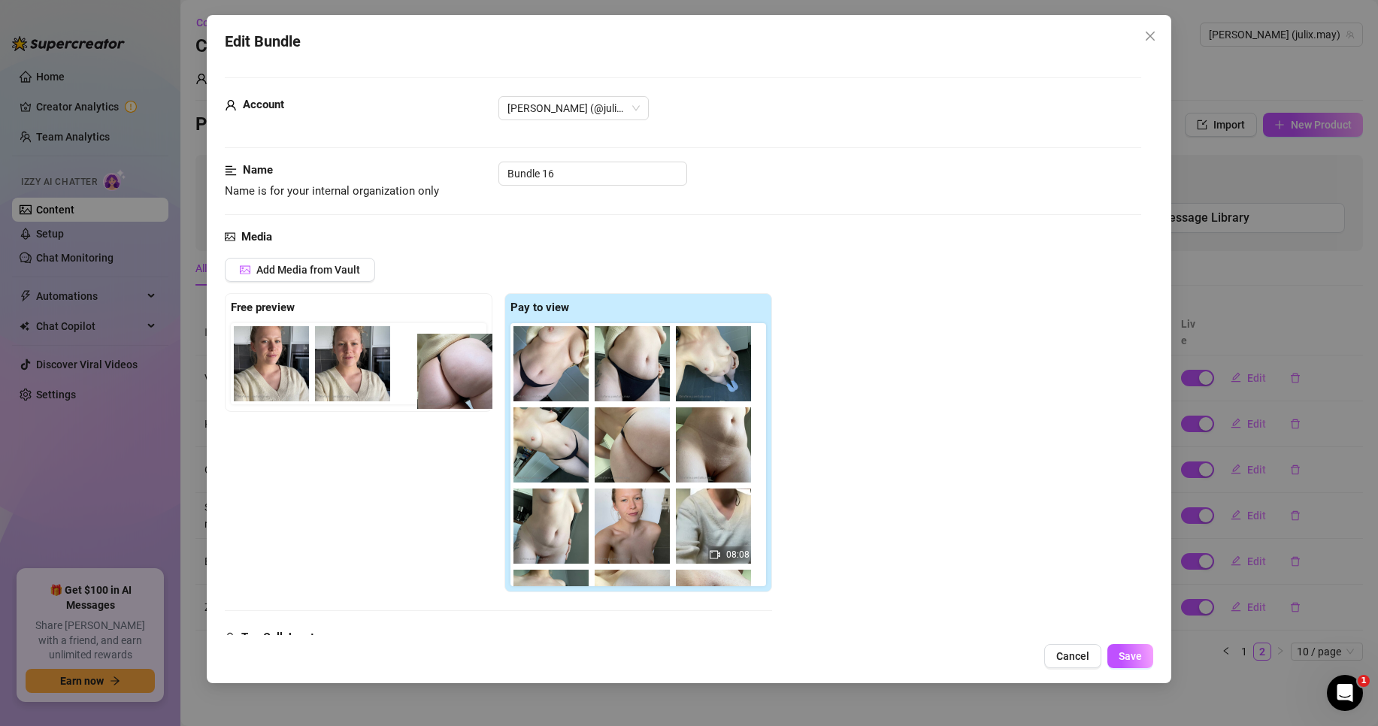
drag, startPoint x: 719, startPoint y: 365, endPoint x: 453, endPoint y: 372, distance: 265.4
click at [453, 372] on div "Free preview Pay to view 08:08" at bounding box center [498, 442] width 547 height 299
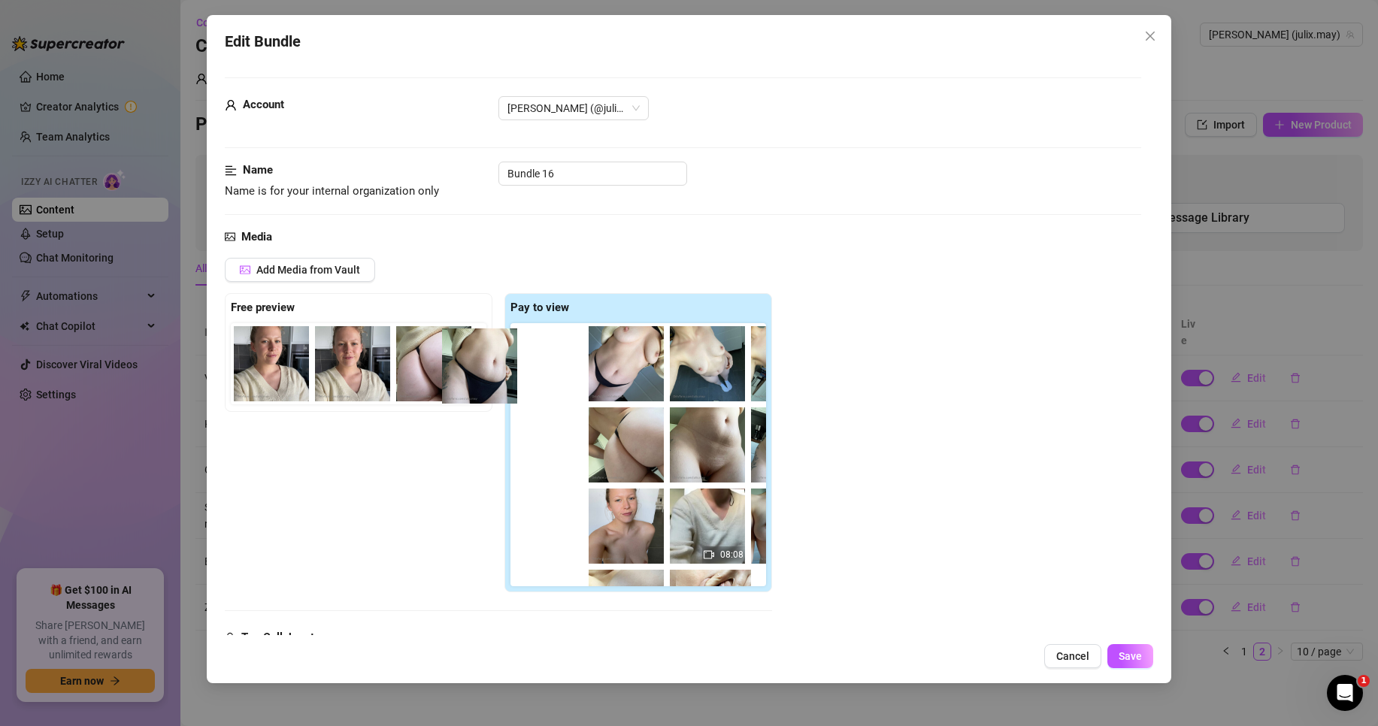
drag, startPoint x: 625, startPoint y: 368, endPoint x: 467, endPoint y: 370, distance: 157.1
click at [467, 370] on div "Free preview Pay to view 08:08" at bounding box center [498, 442] width 547 height 299
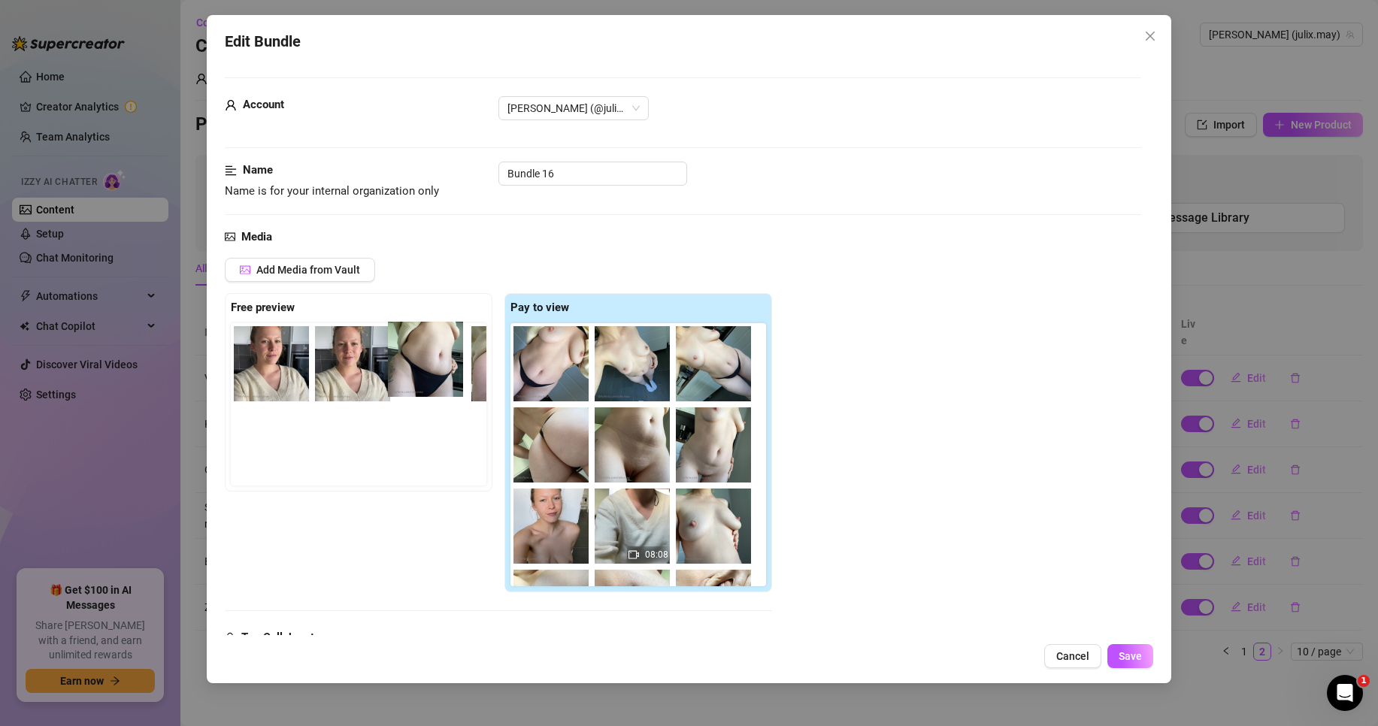
drag, startPoint x: 634, startPoint y: 364, endPoint x: 422, endPoint y: 360, distance: 212.0
click at [422, 360] on div "Free preview Pay to view 08:08" at bounding box center [498, 442] width 547 height 299
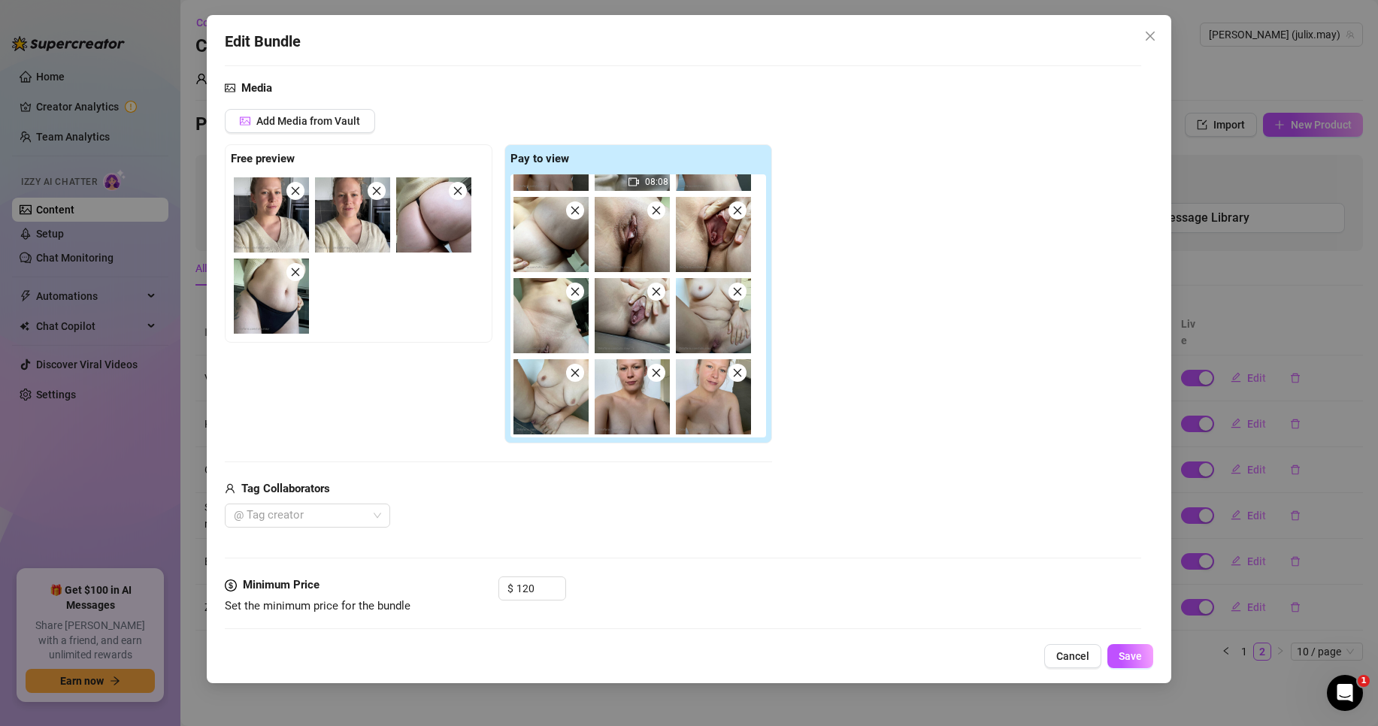
scroll to position [150, 0]
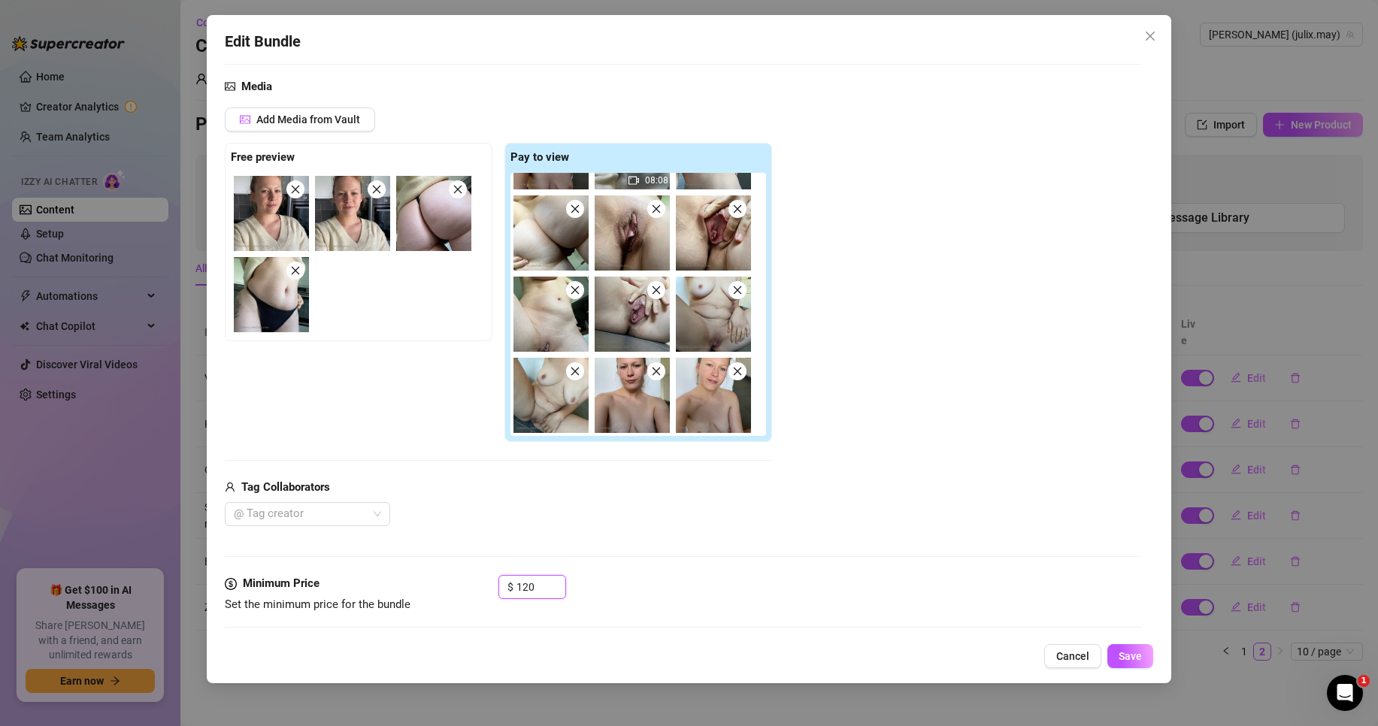
drag, startPoint x: 530, startPoint y: 582, endPoint x: 485, endPoint y: 571, distance: 46.3
click at [485, 579] on div "Minimum Price Set the minimum price for the bundle $ 120" at bounding box center [683, 594] width 916 height 38
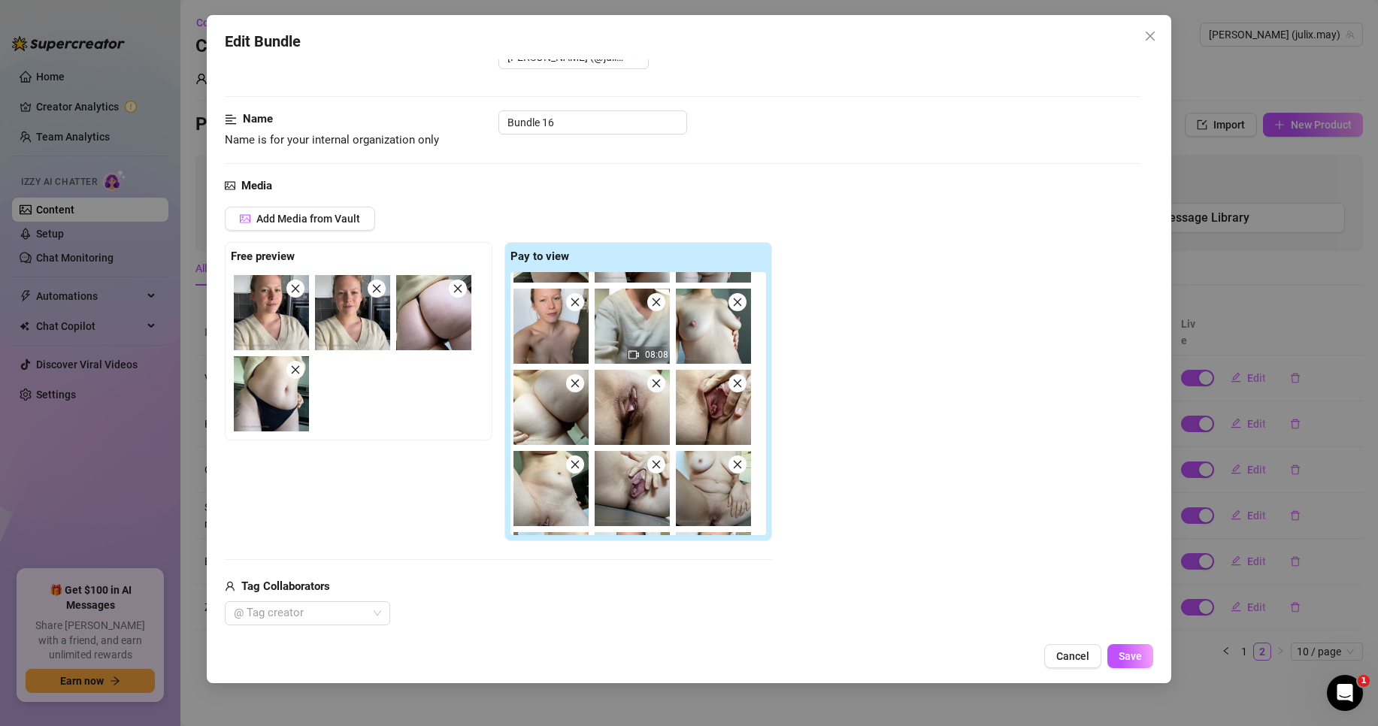
scroll to position [225, 0]
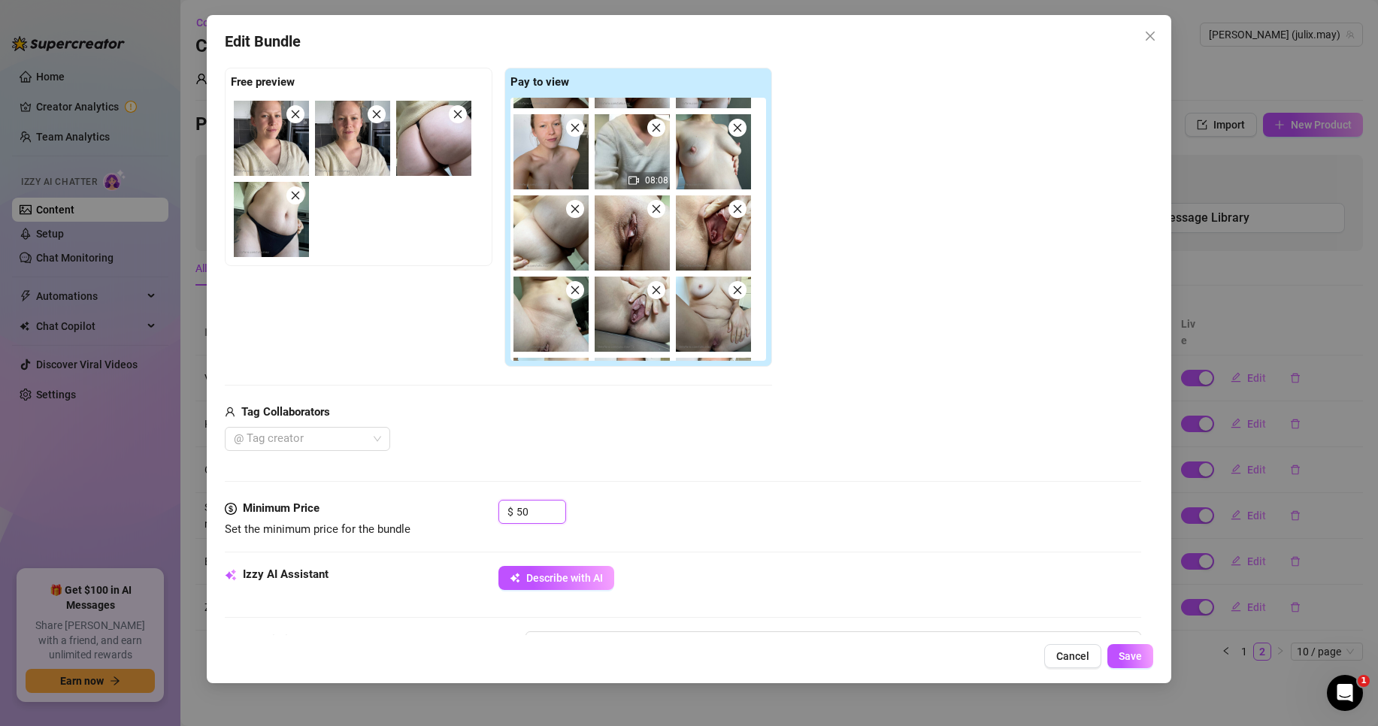
type input "50"
click at [623, 474] on div "Media Add Media from Vault Free preview Pay to view 08:08 Tag Collaborators @ T…" at bounding box center [683, 252] width 916 height 498
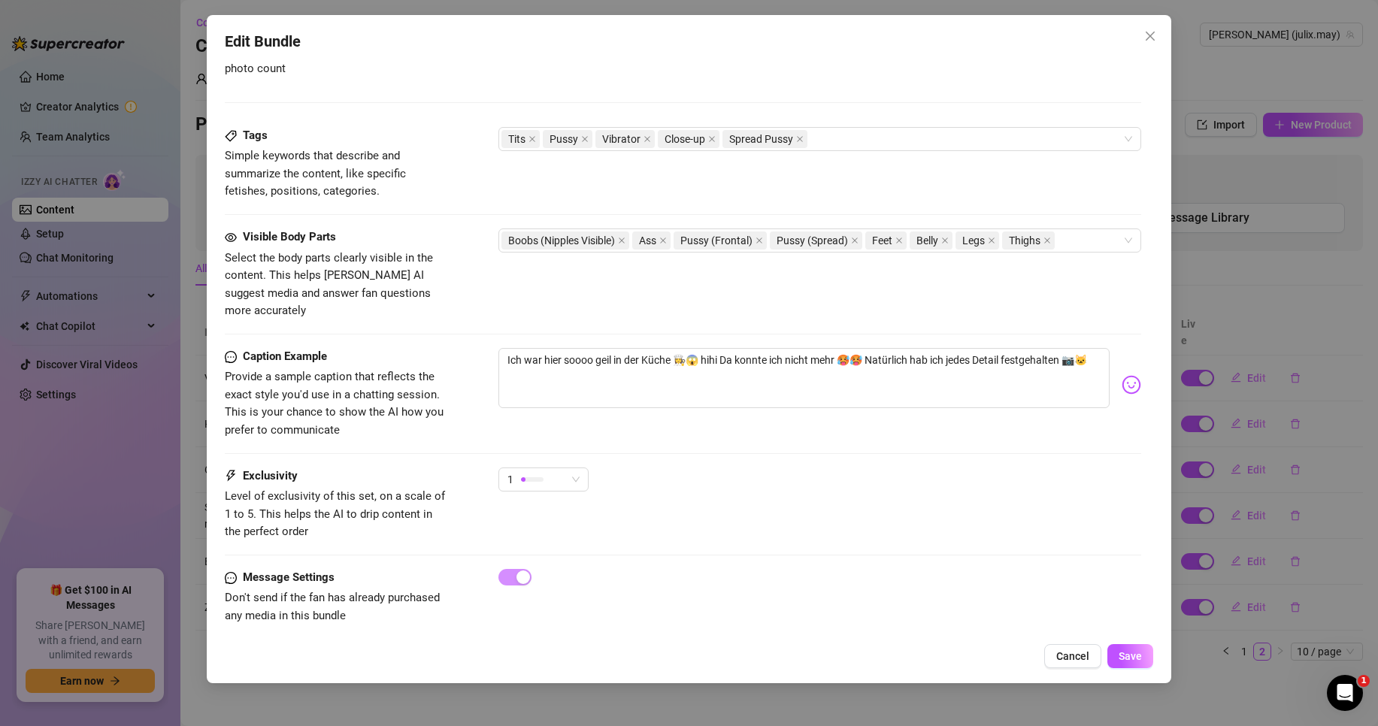
scroll to position [894, 0]
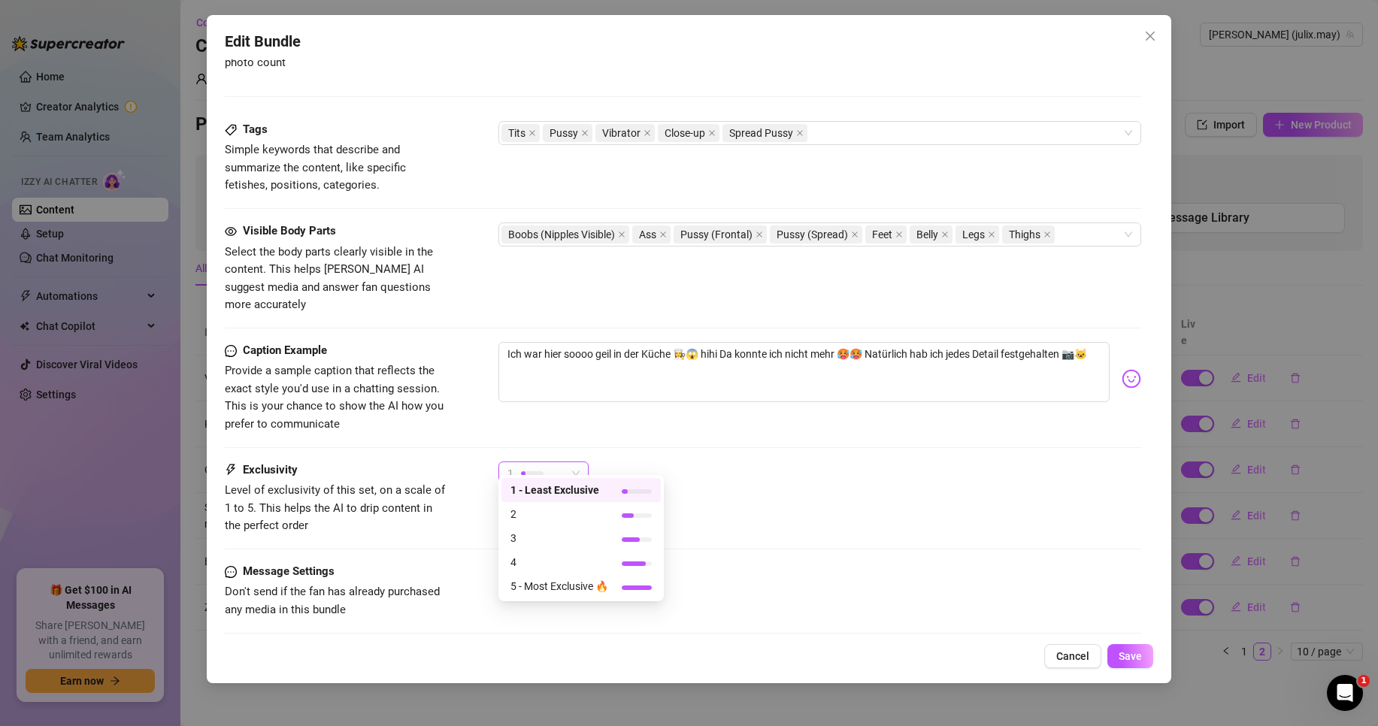
click at [570, 467] on span "1" at bounding box center [543, 473] width 72 height 23
click at [570, 503] on div "2" at bounding box center [580, 514] width 159 height 24
click at [554, 462] on div "2" at bounding box center [536, 473] width 59 height 23
click at [552, 484] on span "1 - Least Exclusive" at bounding box center [559, 490] width 98 height 17
click at [1133, 662] on span "Save" at bounding box center [1129, 656] width 23 height 12
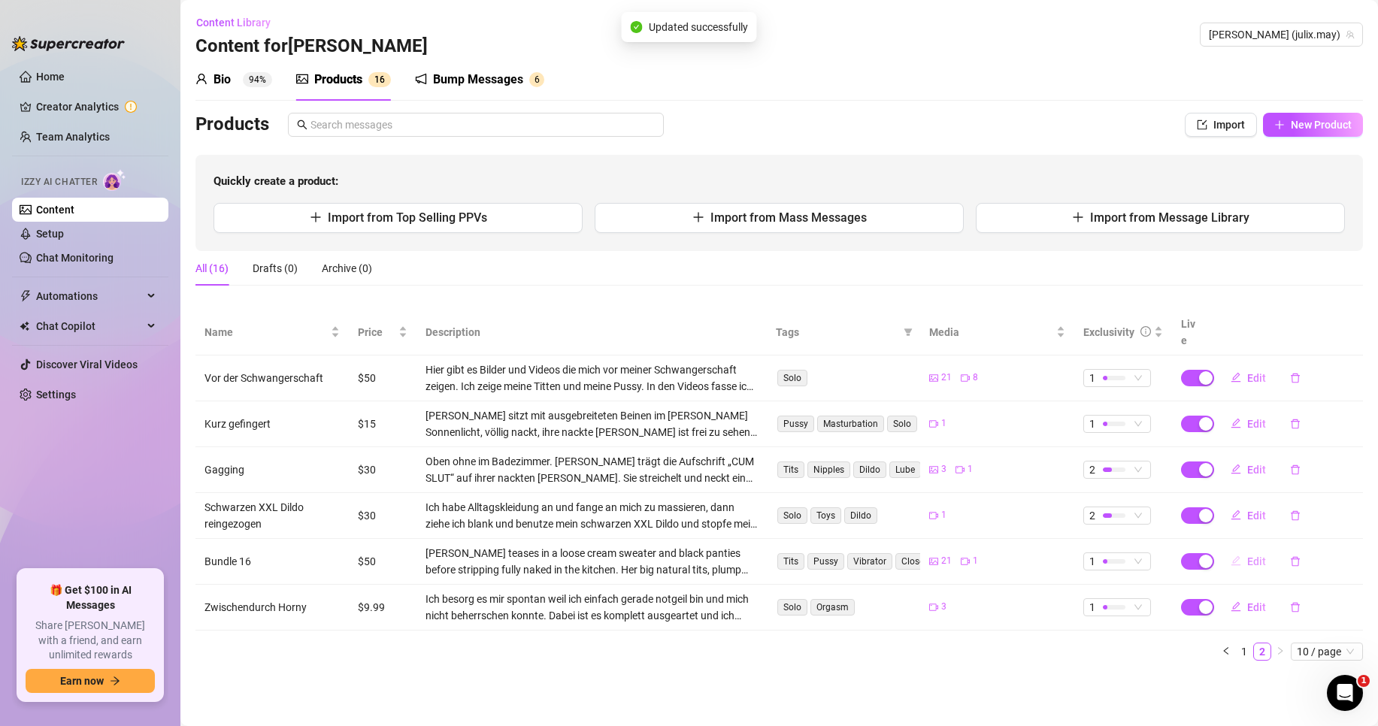
click at [1242, 549] on button "Edit" at bounding box center [1247, 561] width 59 height 24
type textarea "Ich war hier soooo geil in der Küche 👩‍🍳😱 hihi Da konnte ich nicht mehr 🥵🥵 Natü…"
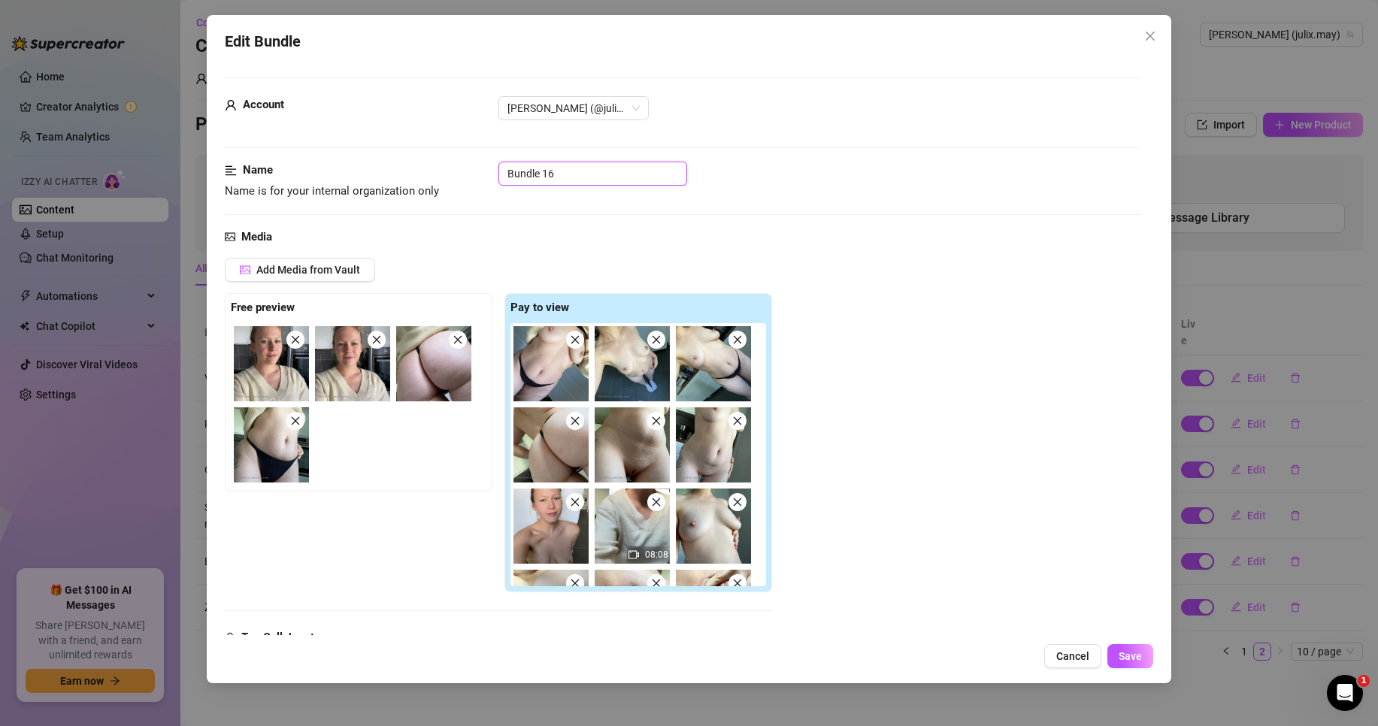
drag, startPoint x: 595, startPoint y: 174, endPoint x: 323, endPoint y: 166, distance: 271.4
click at [323, 166] on div "Name Name is for your internal organization only Bundle 16" at bounding box center [683, 181] width 916 height 38
type input "K"
type input "Geil in der Küche"
click at [1140, 668] on button "Save" at bounding box center [1130, 656] width 46 height 24
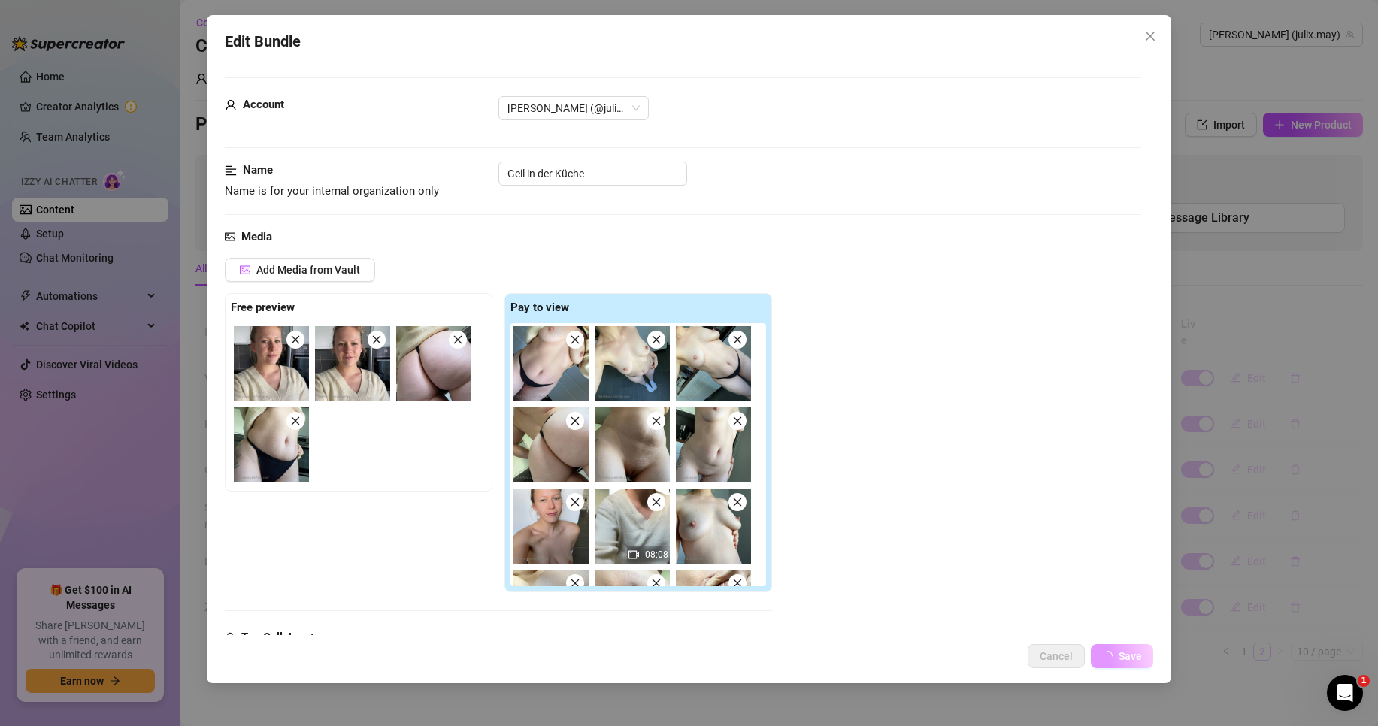
click at [1139, 662] on span "Save" at bounding box center [1129, 656] width 23 height 12
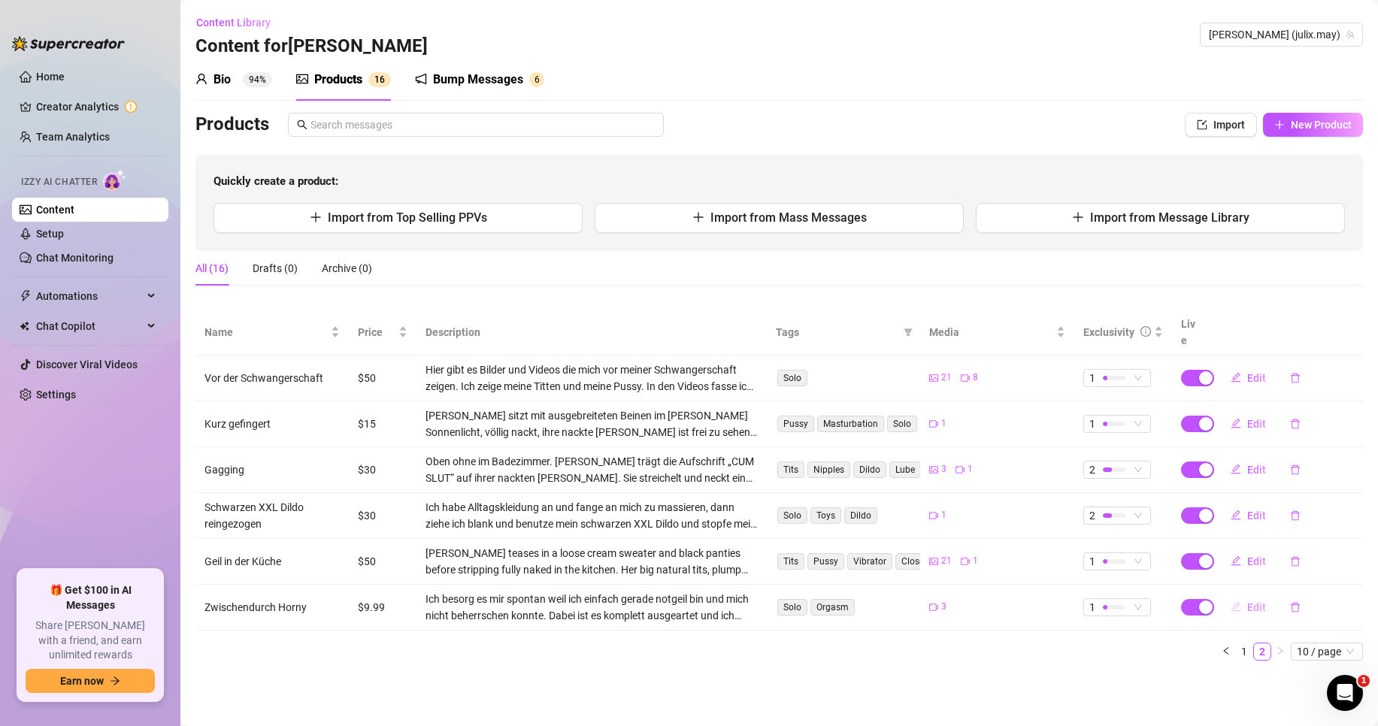
click at [1251, 601] on span "Edit" at bounding box center [1256, 607] width 19 height 12
type textarea "Man bin ich geil!😌soooo Horny und kaum zu halten 🥵hab dir natürlich paar Aussch…"
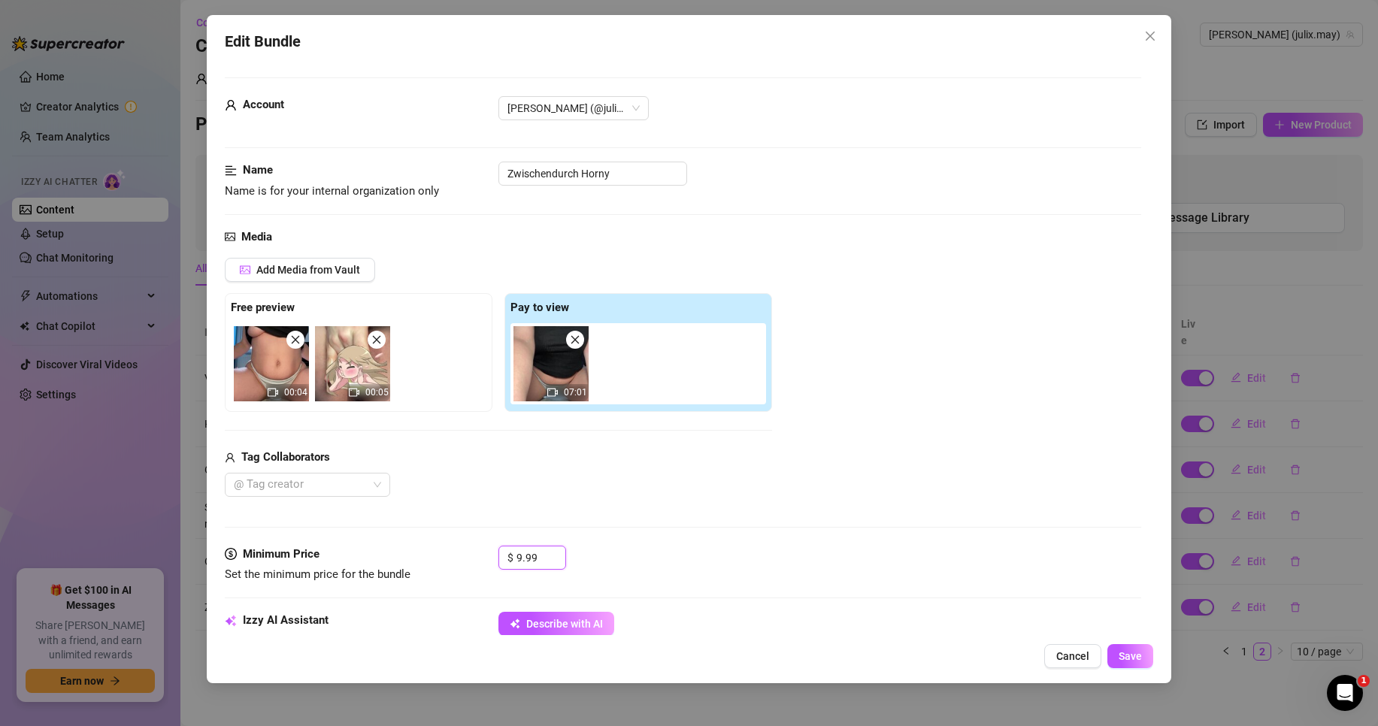
drag, startPoint x: 516, startPoint y: 559, endPoint x: 644, endPoint y: 562, distance: 127.8
click at [617, 562] on div "$ 9.99" at bounding box center [819, 565] width 643 height 38
type input "15"
click at [1121, 655] on span "Save" at bounding box center [1129, 656] width 23 height 12
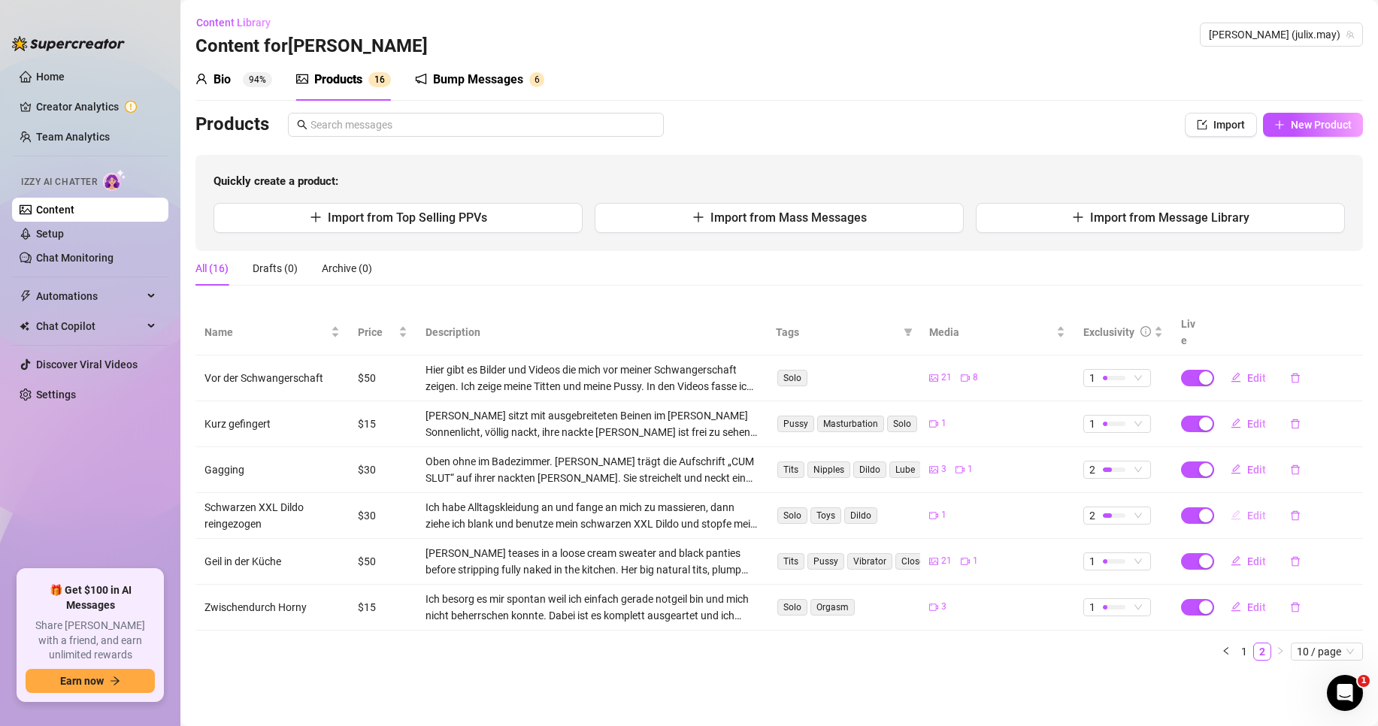
click at [1260, 510] on span "Edit" at bounding box center [1256, 516] width 19 height 12
type textarea "Ich war wieder so Geil! 😘 Hier besorge ich es mir mit meinem XXL black Dildo ri…"
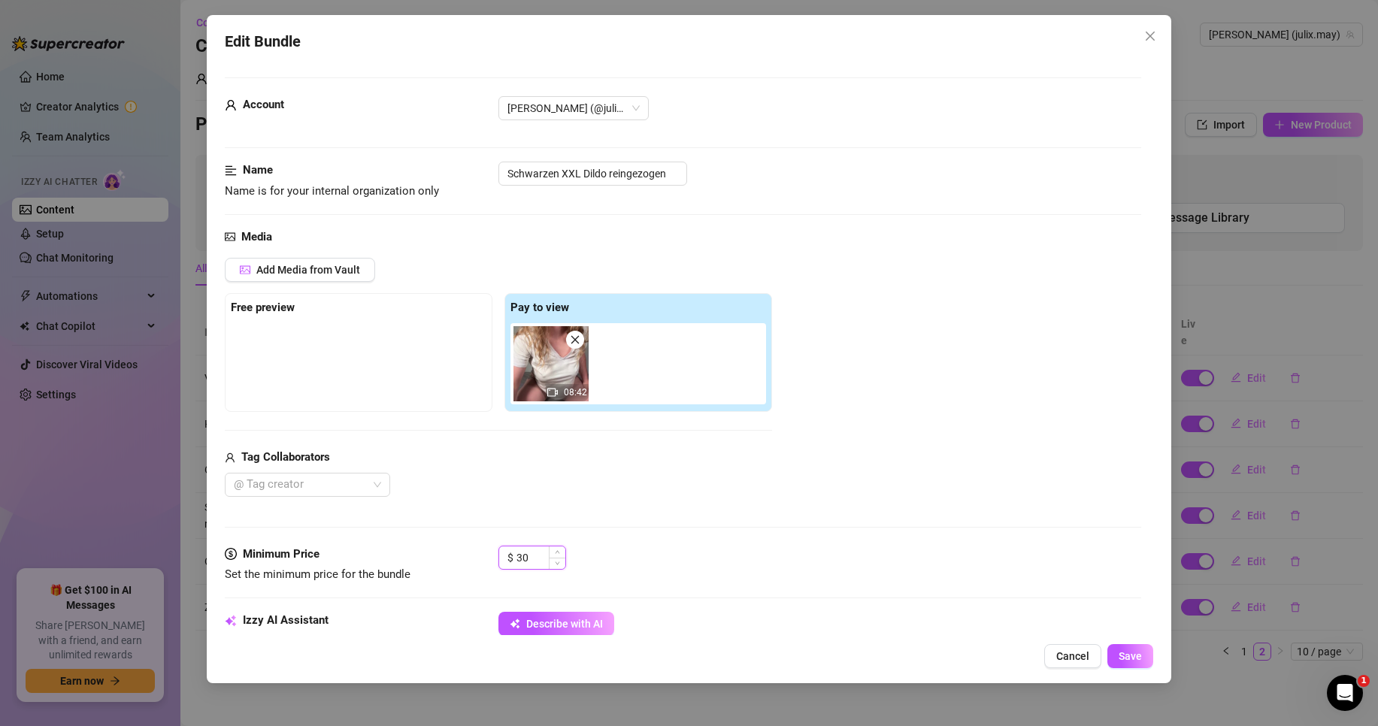
click at [522, 556] on input "30" at bounding box center [540, 557] width 49 height 23
type input "35"
click at [1132, 667] on button "Save" at bounding box center [1130, 656] width 46 height 24
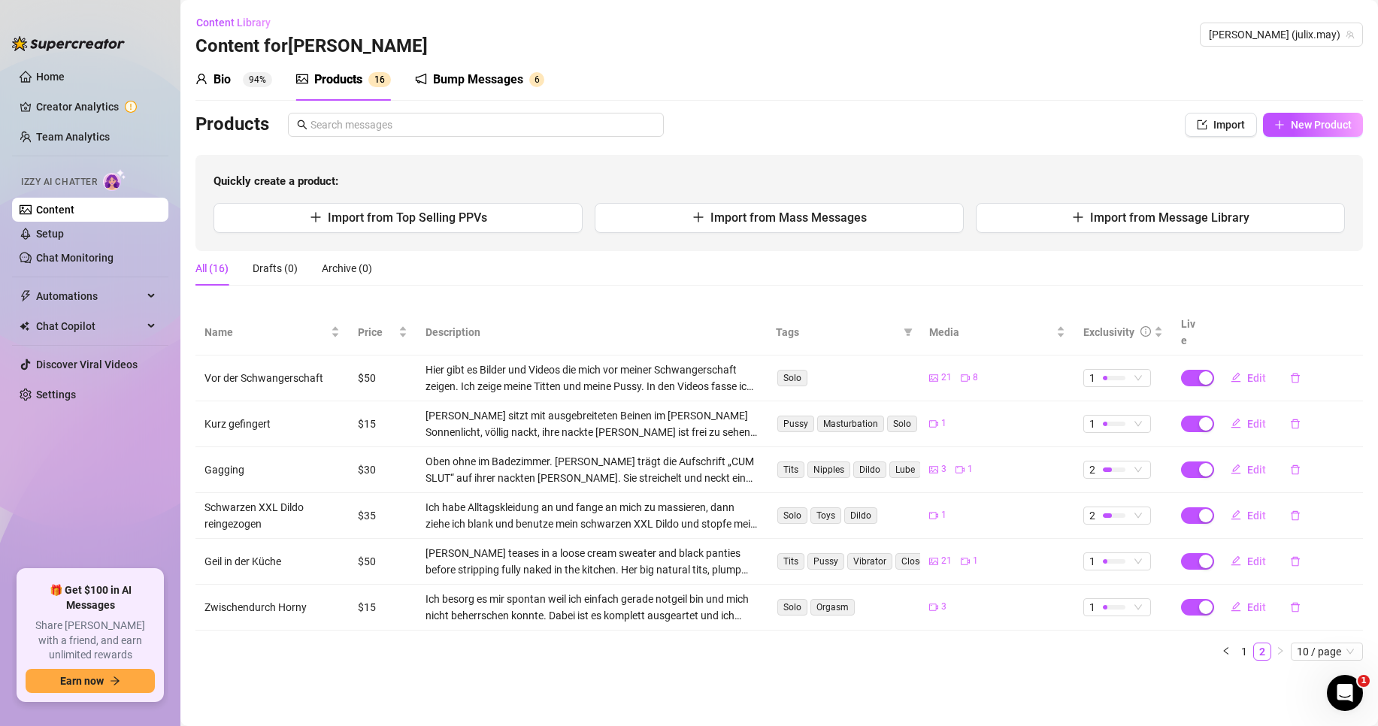
click at [365, 68] on div "Products 1 6" at bounding box center [343, 80] width 95 height 42
click at [1213, 130] on span "Import" at bounding box center [1229, 125] width 32 height 12
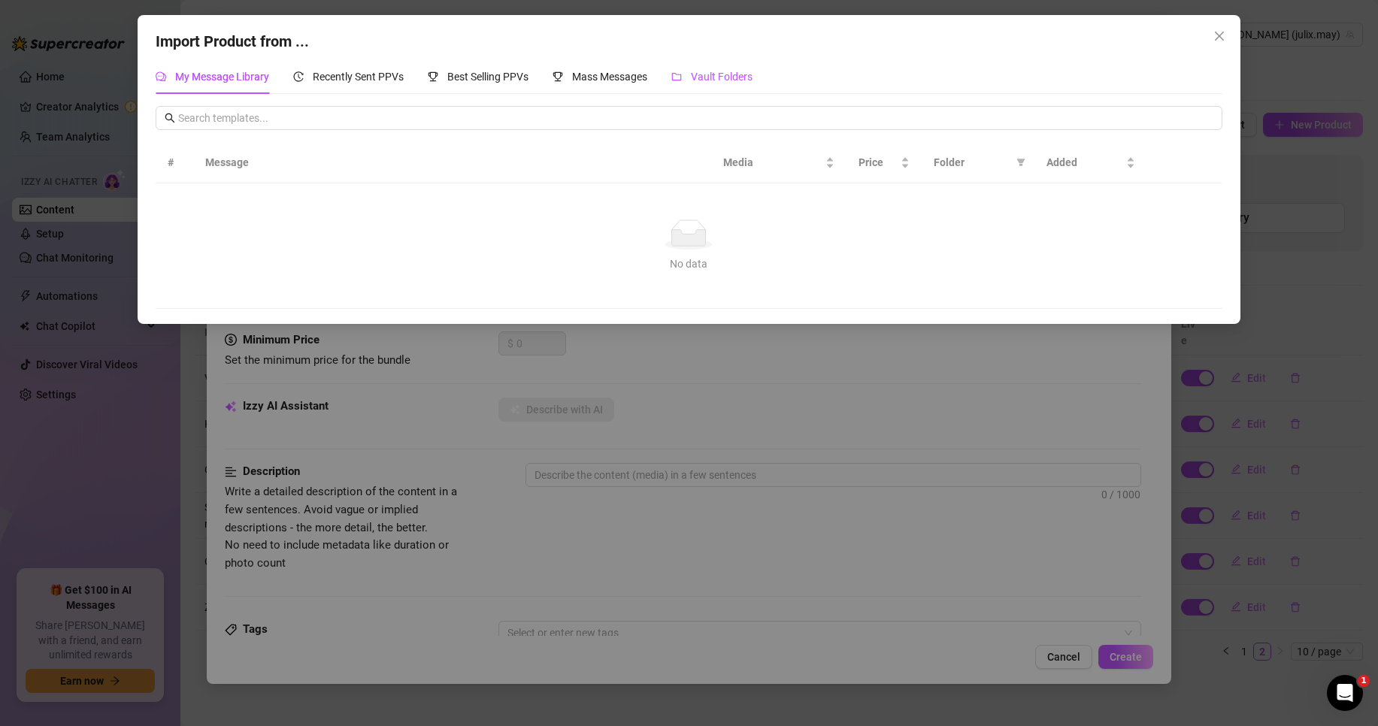
click at [732, 71] on span "Vault Folders" at bounding box center [722, 77] width 62 height 12
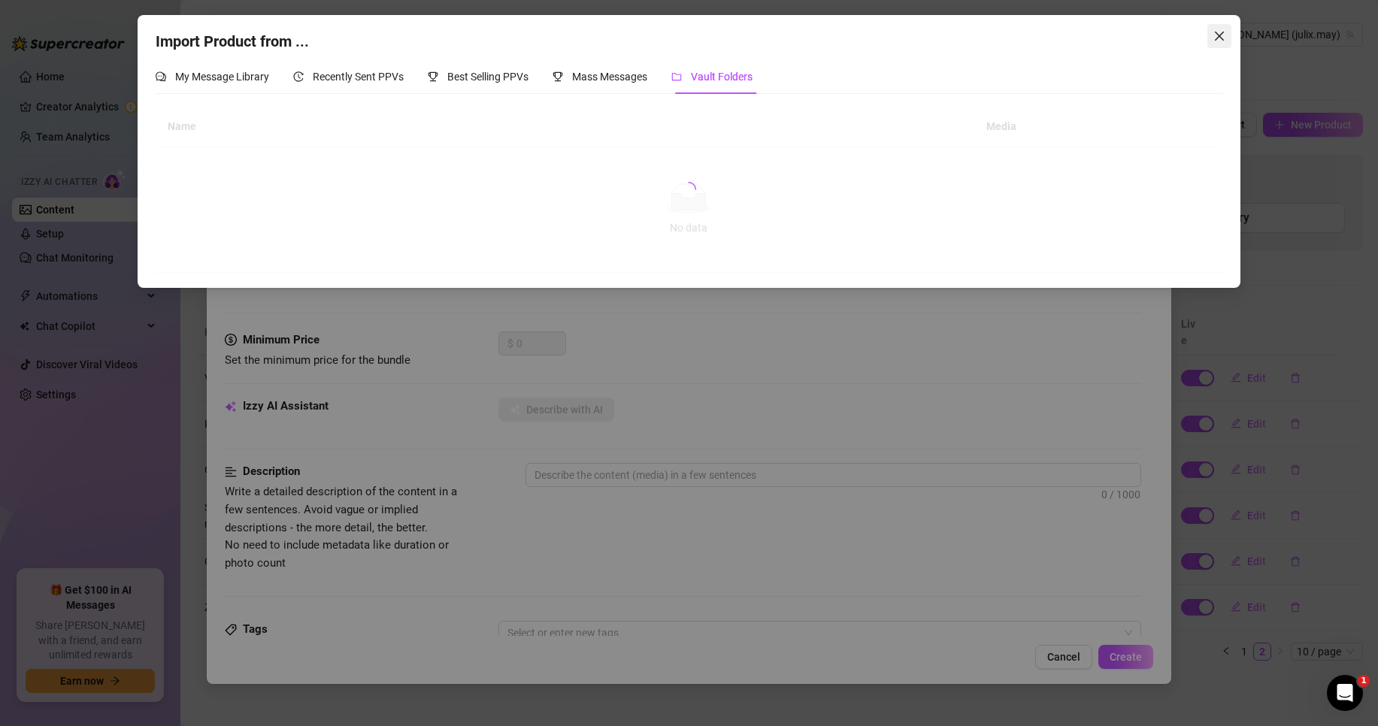
click at [1224, 30] on icon "close" at bounding box center [1219, 36] width 12 height 12
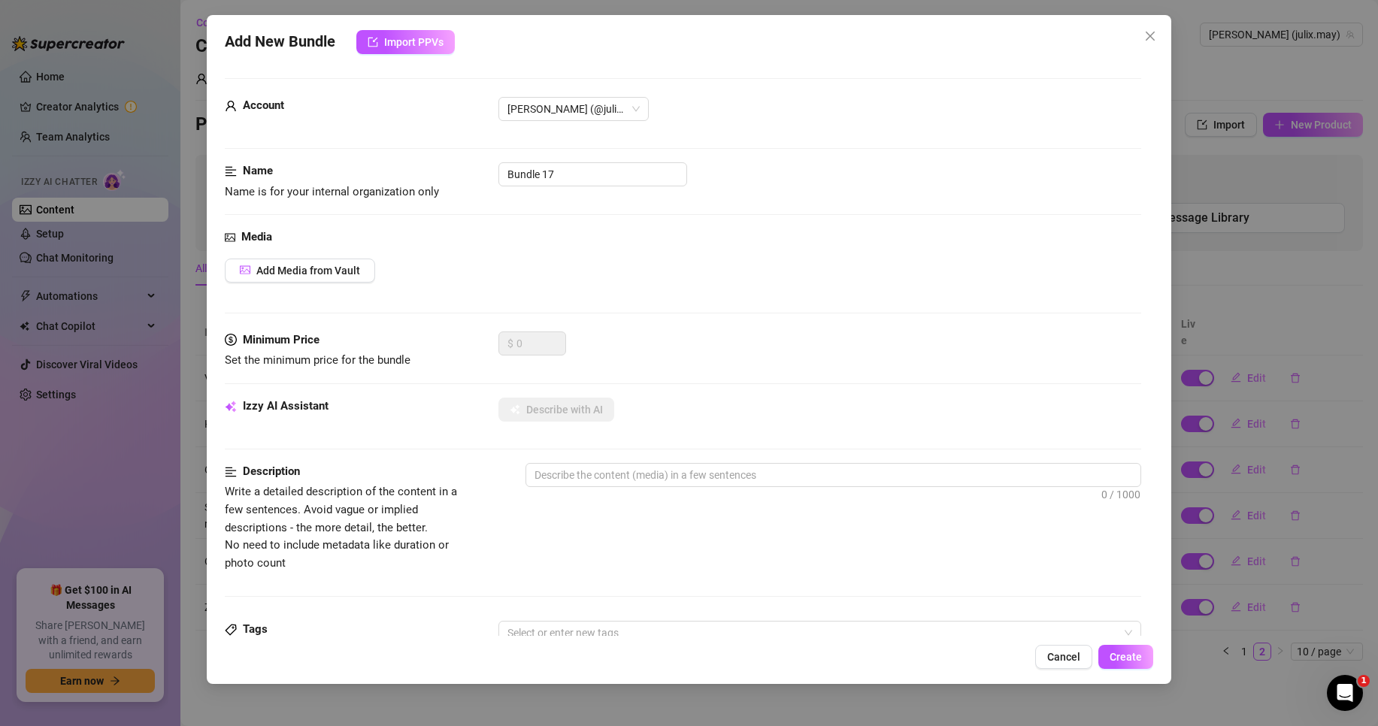
drag, startPoint x: 1148, startPoint y: 37, endPoint x: 1182, endPoint y: 58, distance: 39.8
click at [1148, 36] on icon "close" at bounding box center [1150, 36] width 12 height 12
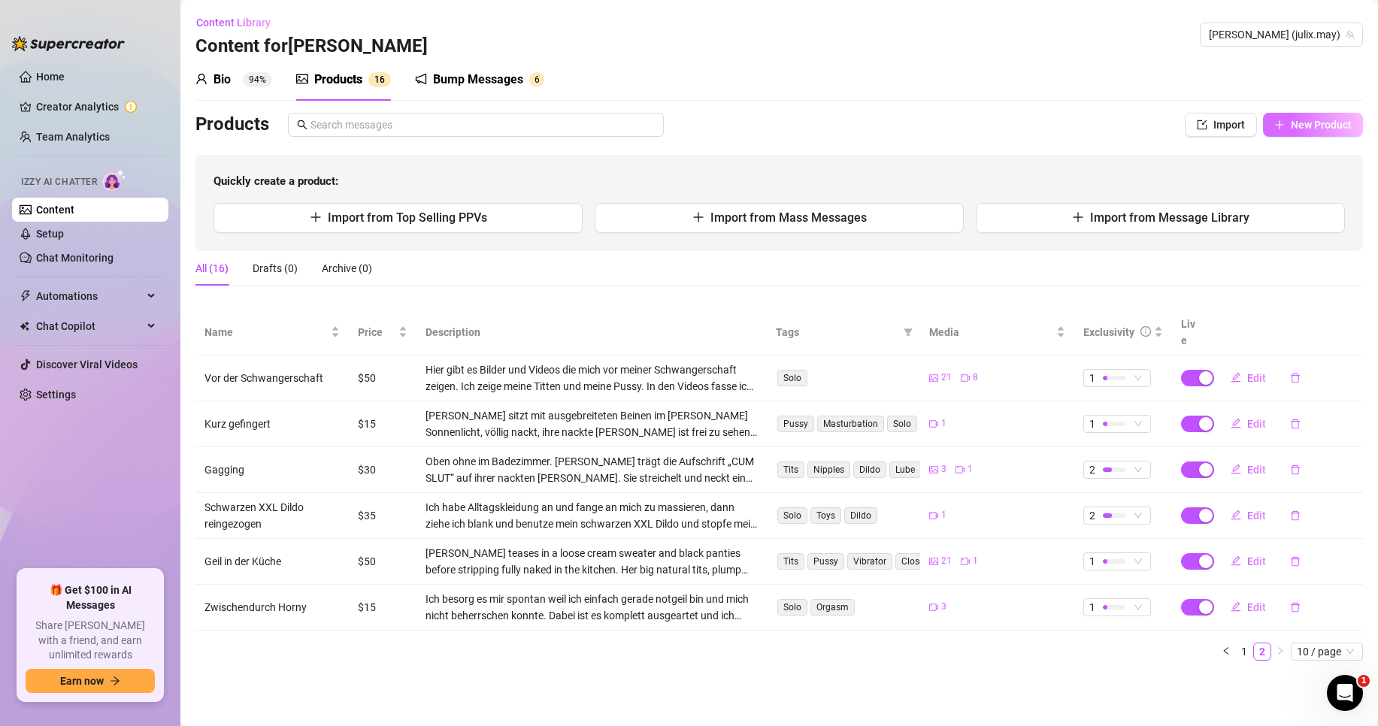
click at [1310, 135] on button "New Product" at bounding box center [1313, 125] width 100 height 24
type textarea "Type your message here..."
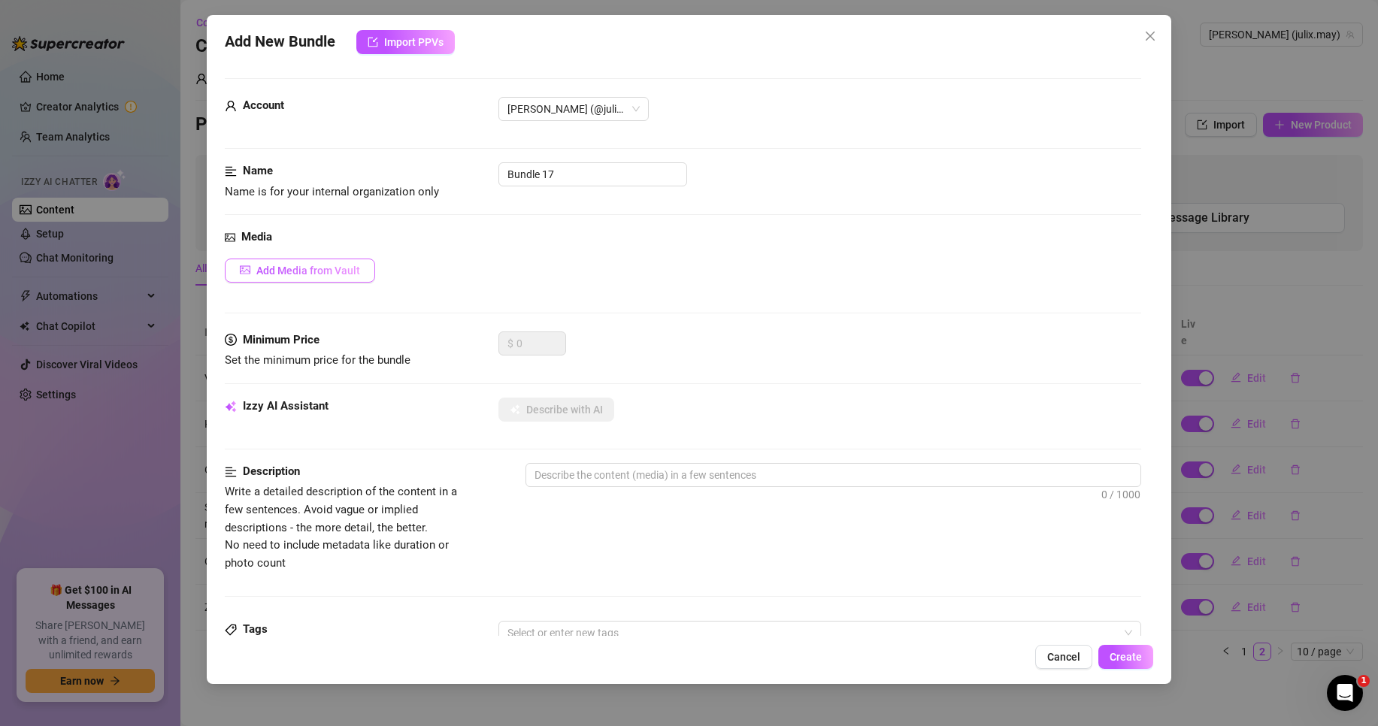
click at [318, 268] on span "Add Media from Vault" at bounding box center [308, 271] width 104 height 12
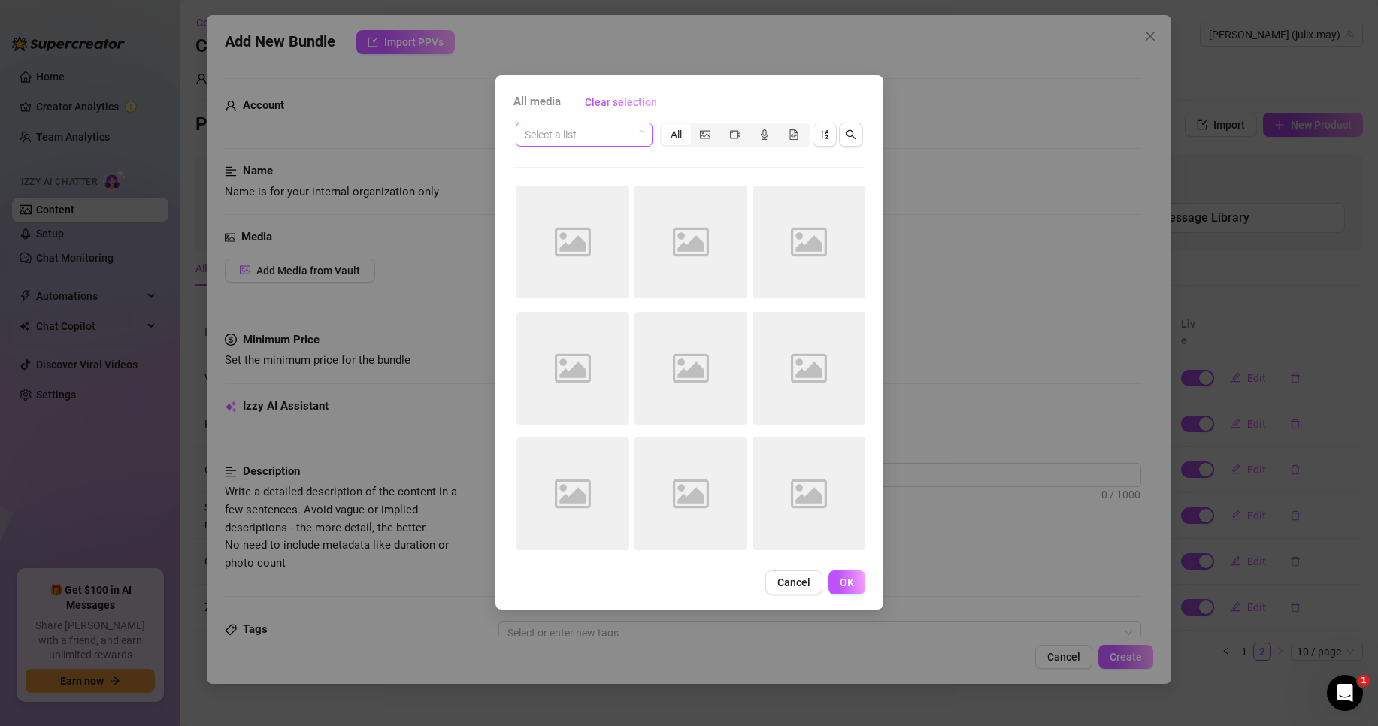
click at [573, 139] on input "search" at bounding box center [577, 134] width 105 height 23
type input "Set"
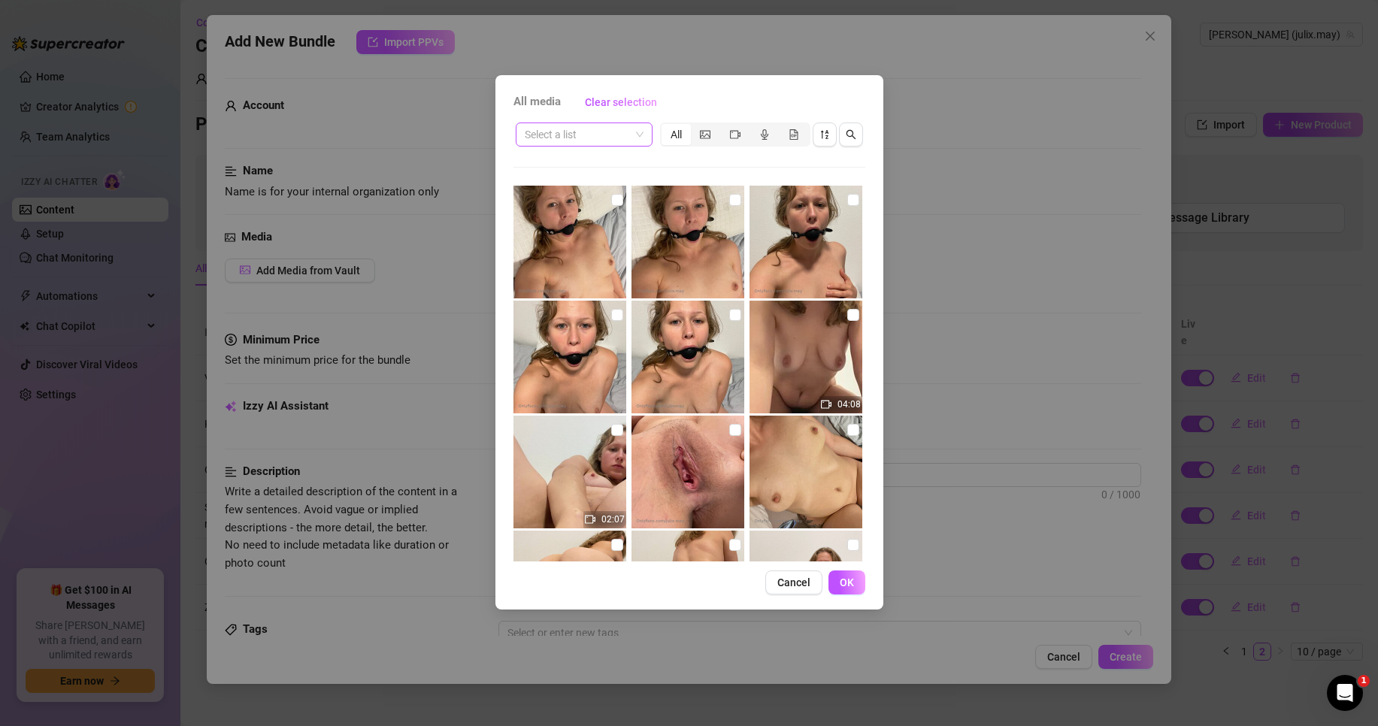
click at [612, 139] on input "search" at bounding box center [577, 134] width 105 height 23
type input "Set"
click at [604, 129] on input "search" at bounding box center [577, 134] width 105 height 23
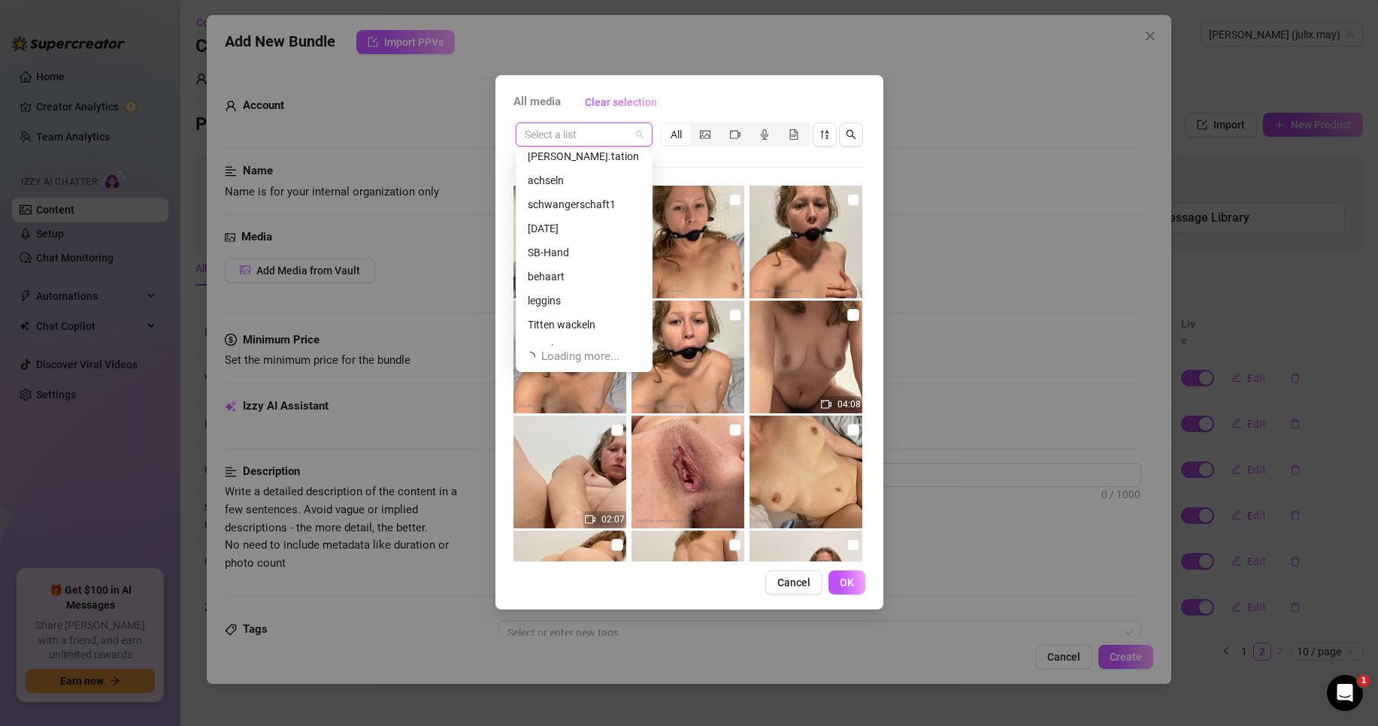
scroll to position [0, 0]
click at [589, 210] on div "[PERSON_NAME].tation" at bounding box center [584, 212] width 113 height 17
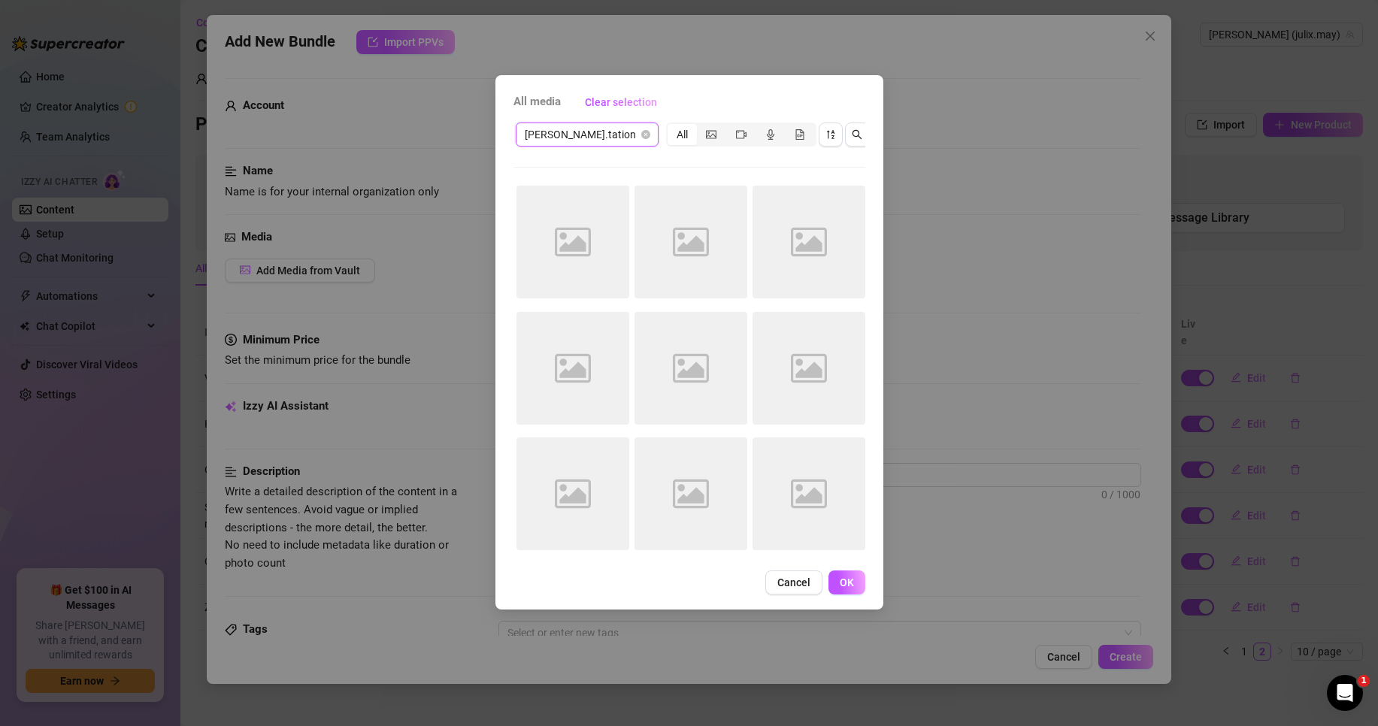
click at [648, 160] on div "[PERSON_NAME].tation [PERSON_NAME].tation All Image placeholder Image placehold…" at bounding box center [689, 340] width 352 height 441
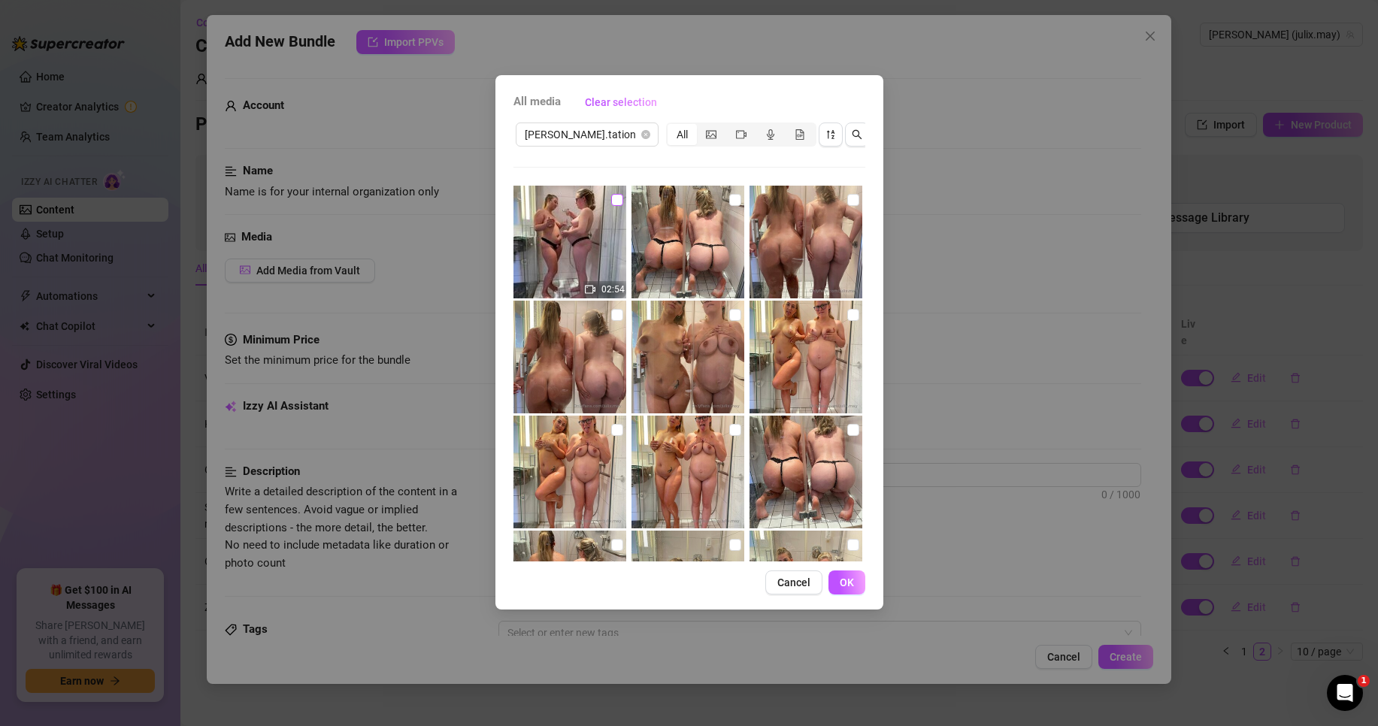
click at [614, 200] on input "checkbox" at bounding box center [617, 200] width 12 height 12
checkbox input "true"
click at [733, 202] on input "checkbox" at bounding box center [735, 200] width 12 height 12
checkbox input "true"
click at [850, 199] on img at bounding box center [805, 242] width 113 height 113
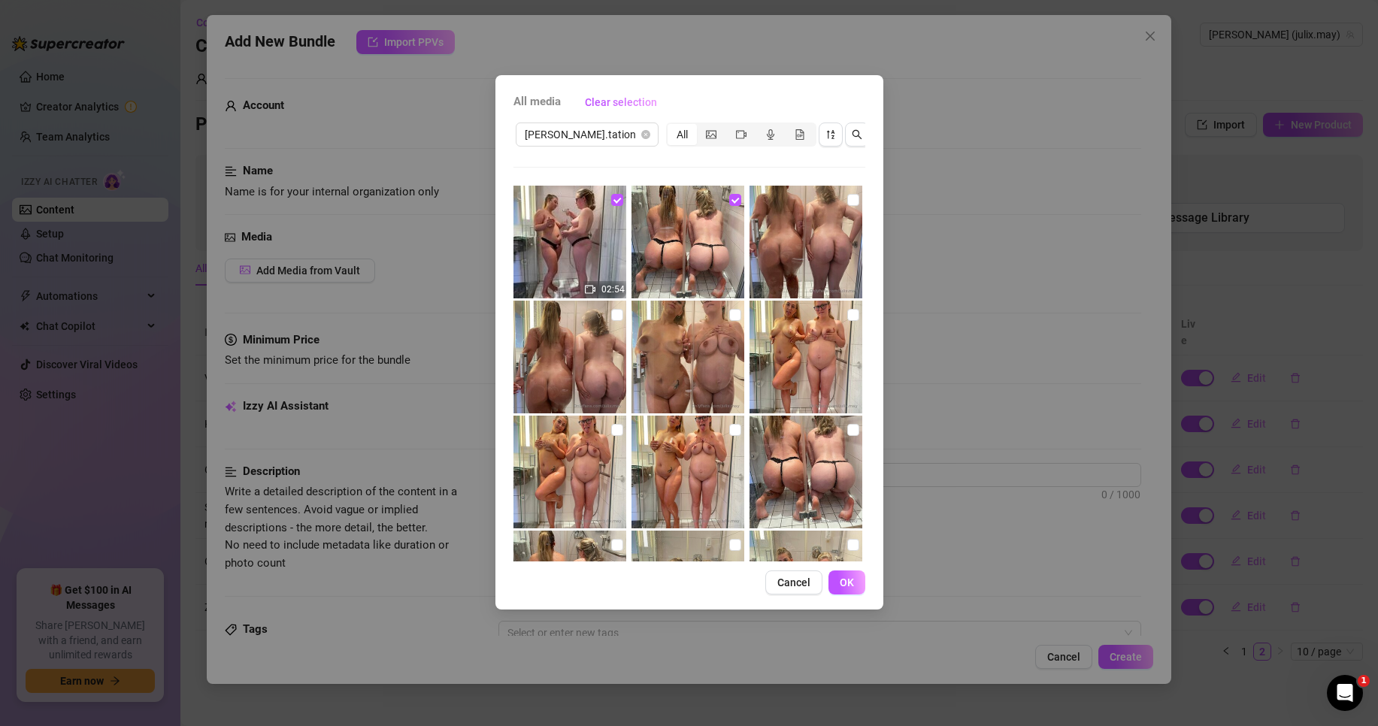
checkbox input "true"
click at [616, 322] on label at bounding box center [617, 315] width 12 height 17
click at [616, 321] on input "checkbox" at bounding box center [617, 315] width 12 height 12
checkbox input "true"
click at [729, 317] on input "checkbox" at bounding box center [735, 315] width 12 height 12
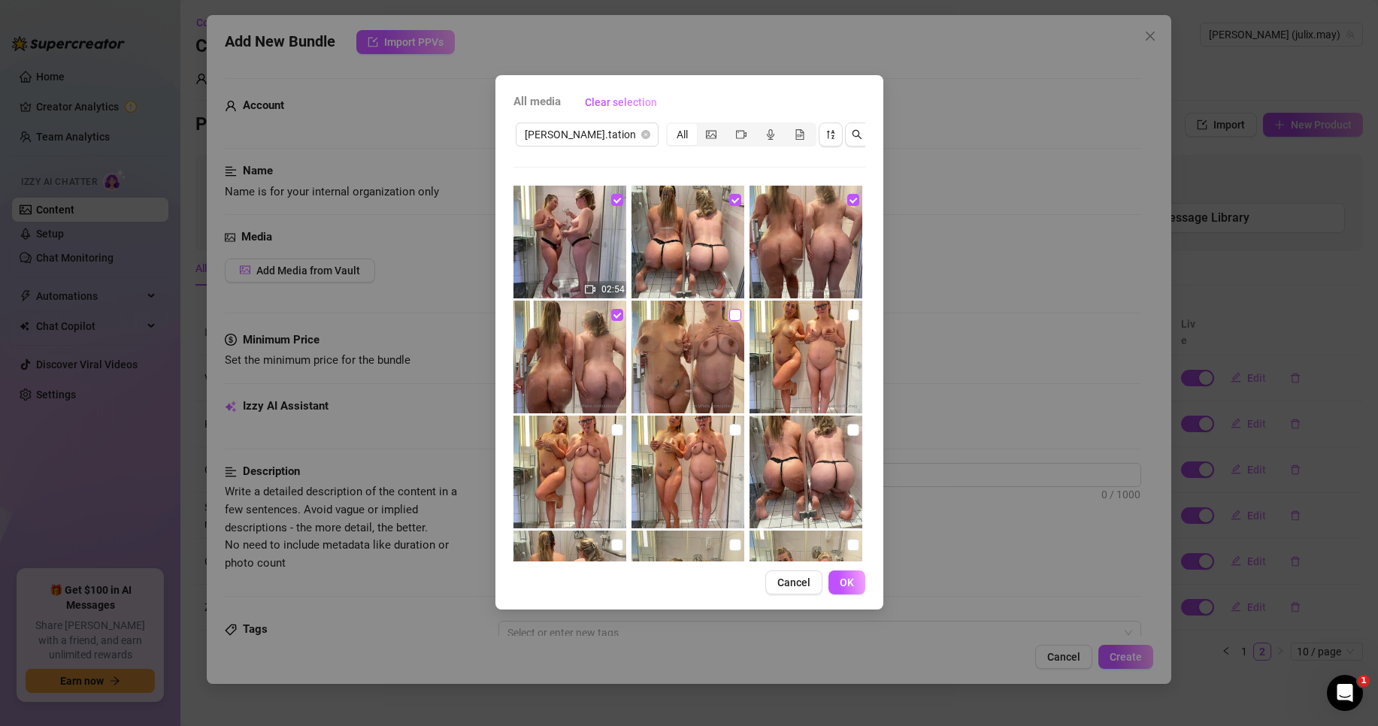
checkbox input "true"
click at [847, 314] on input "checkbox" at bounding box center [853, 315] width 12 height 12
checkbox input "true"
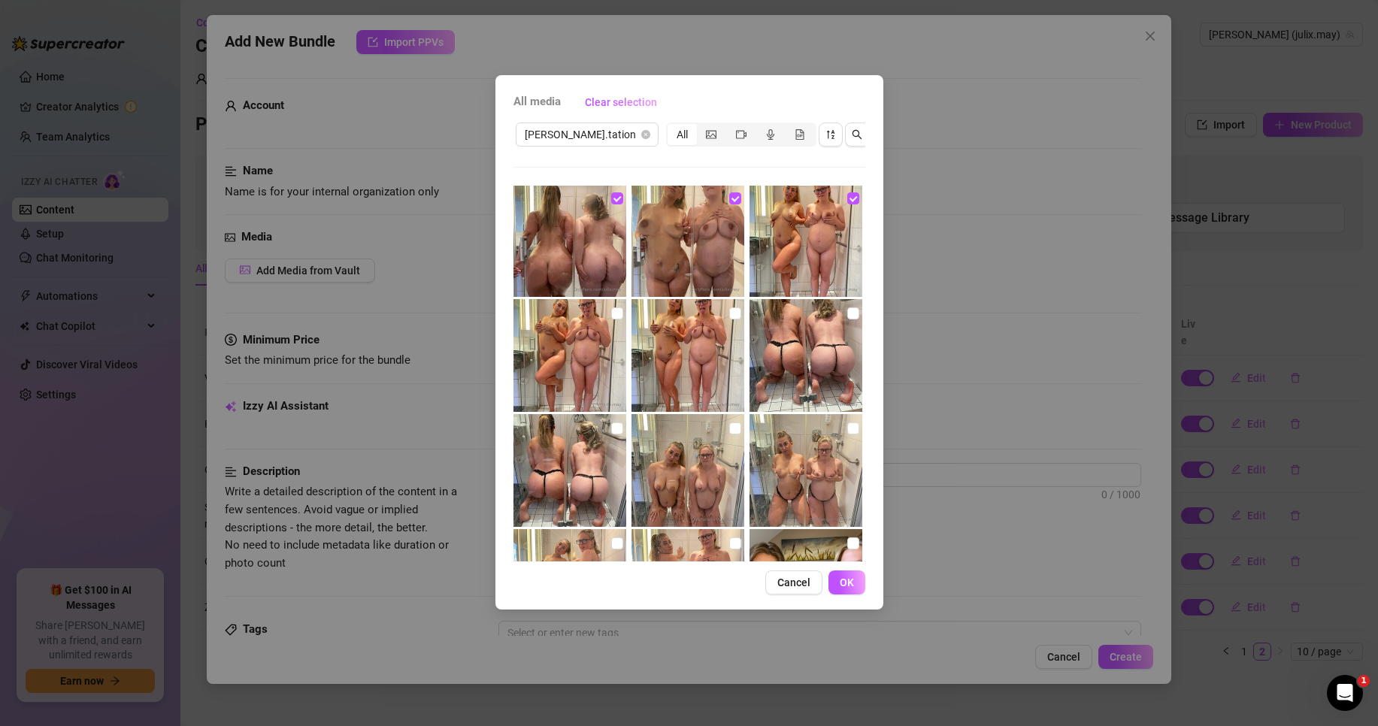
scroll to position [150, 0]
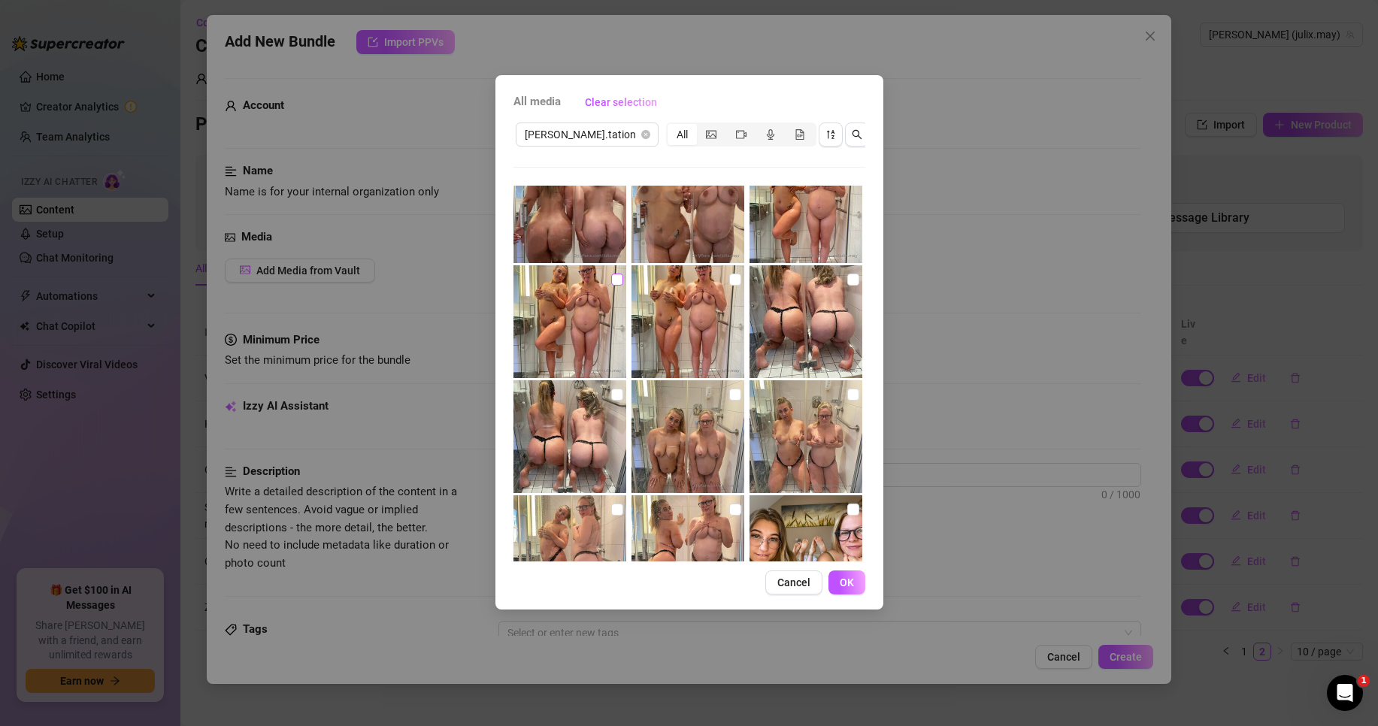
click at [617, 284] on input "checkbox" at bounding box center [617, 280] width 12 height 12
checkbox input "true"
drag, startPoint x: 729, startPoint y: 277, endPoint x: 840, endPoint y: 284, distance: 111.5
click at [731, 277] on input "checkbox" at bounding box center [735, 280] width 12 height 12
checkbox input "true"
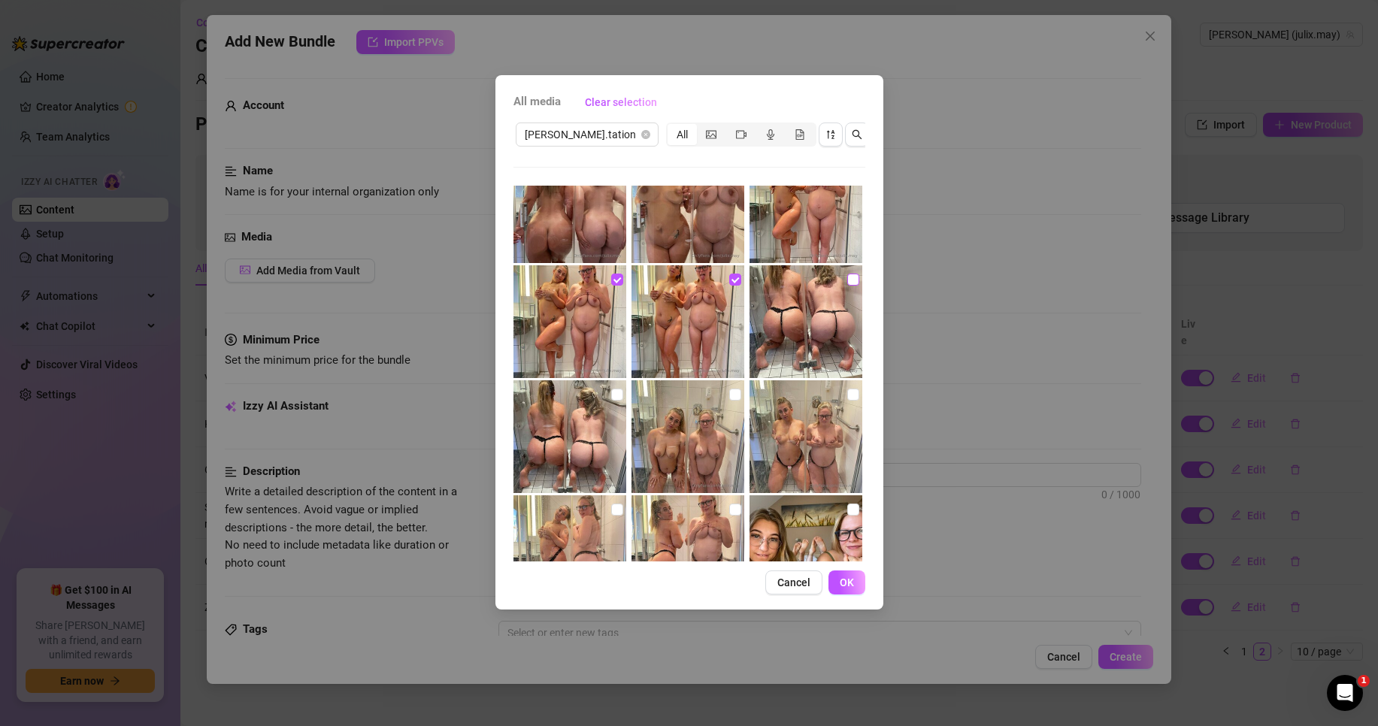
click at [847, 284] on input "checkbox" at bounding box center [853, 280] width 12 height 12
checkbox input "true"
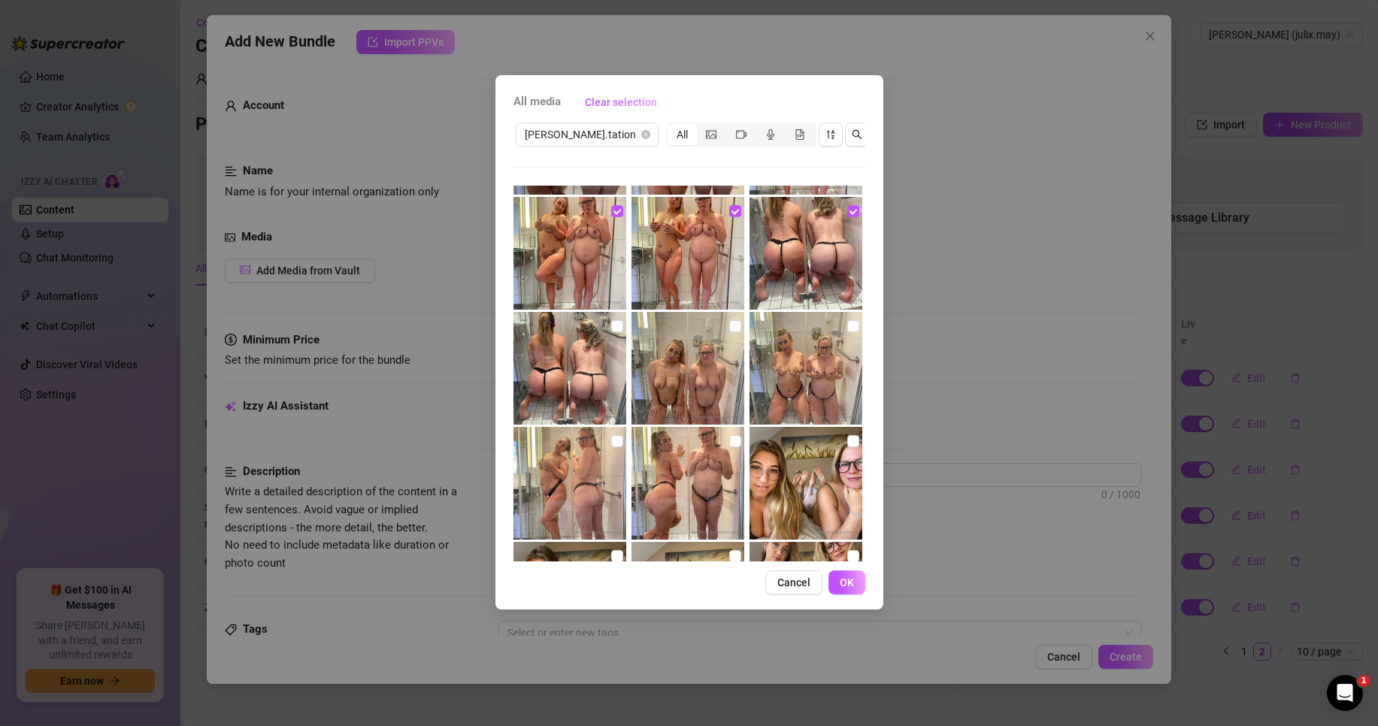
scroll to position [225, 0]
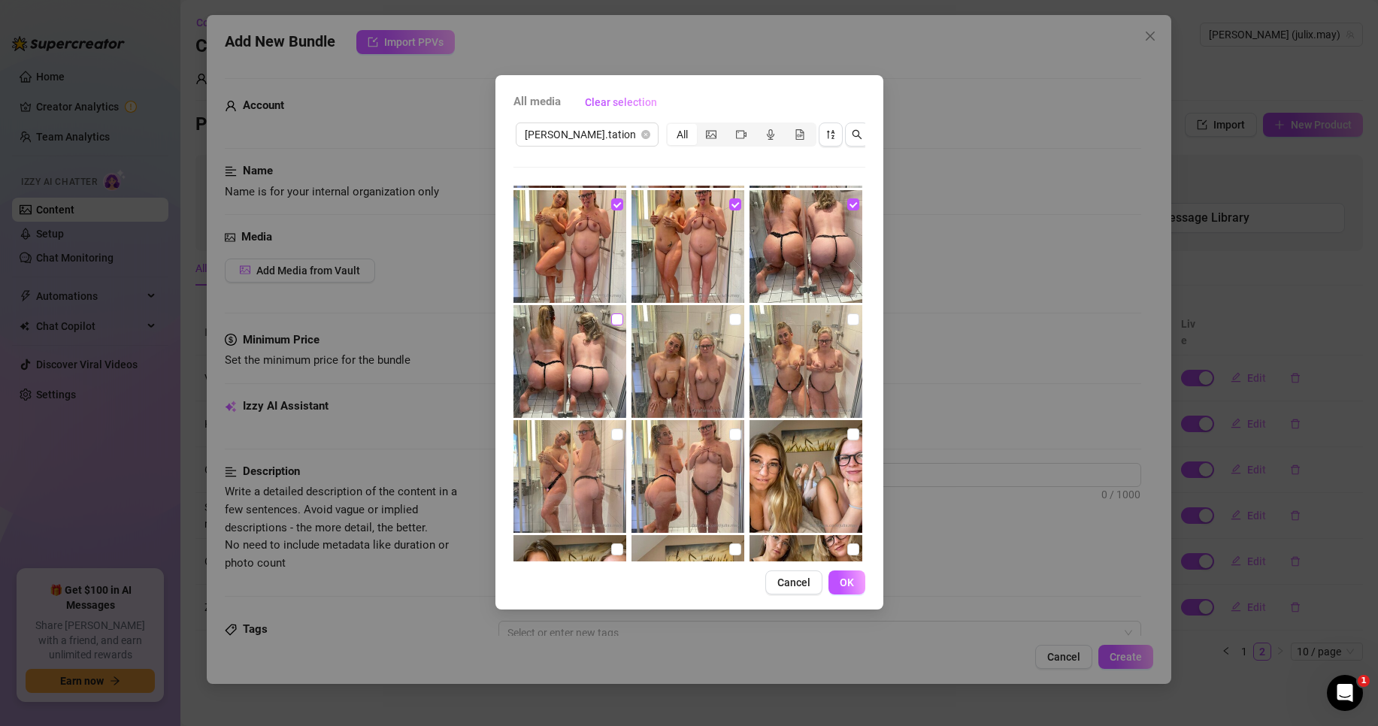
click at [615, 318] on input "checkbox" at bounding box center [617, 319] width 12 height 12
checkbox input "true"
click at [729, 322] on input "checkbox" at bounding box center [735, 319] width 12 height 12
checkbox input "true"
click at [847, 322] on input "checkbox" at bounding box center [853, 319] width 12 height 12
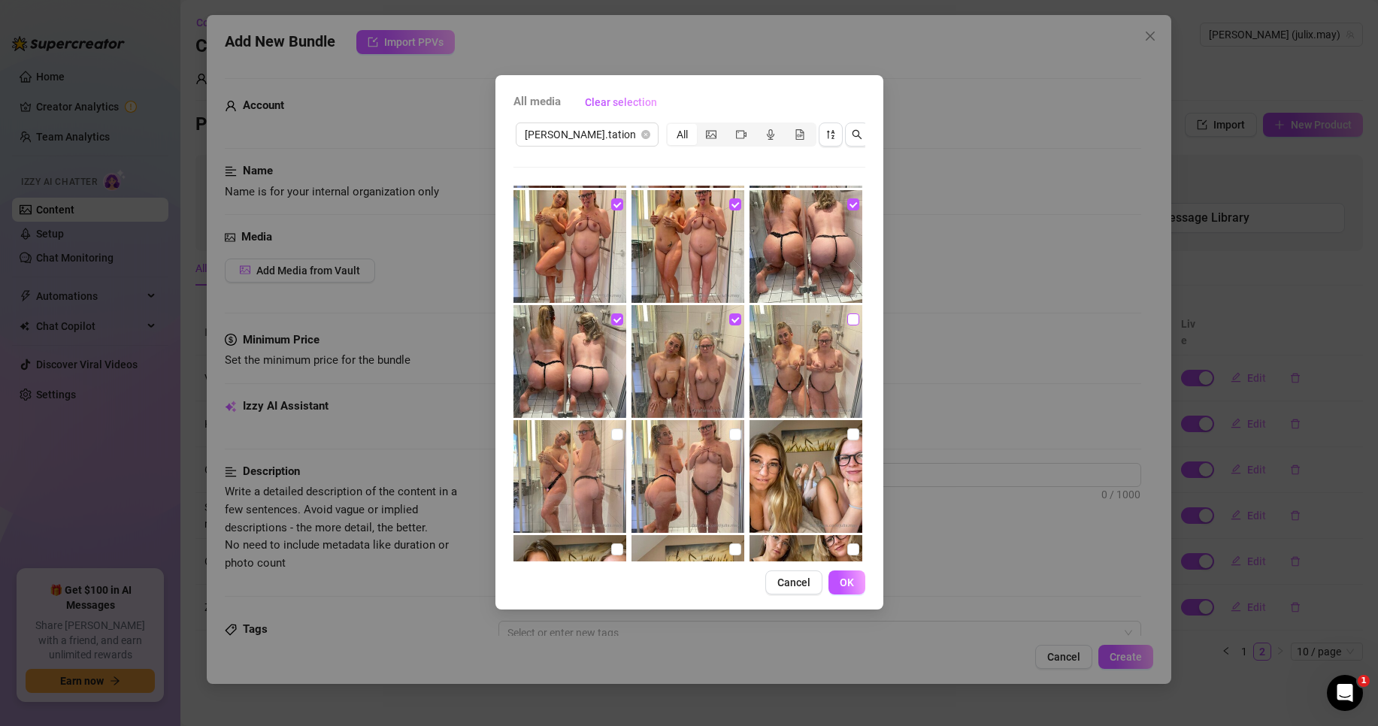
checkbox input "true"
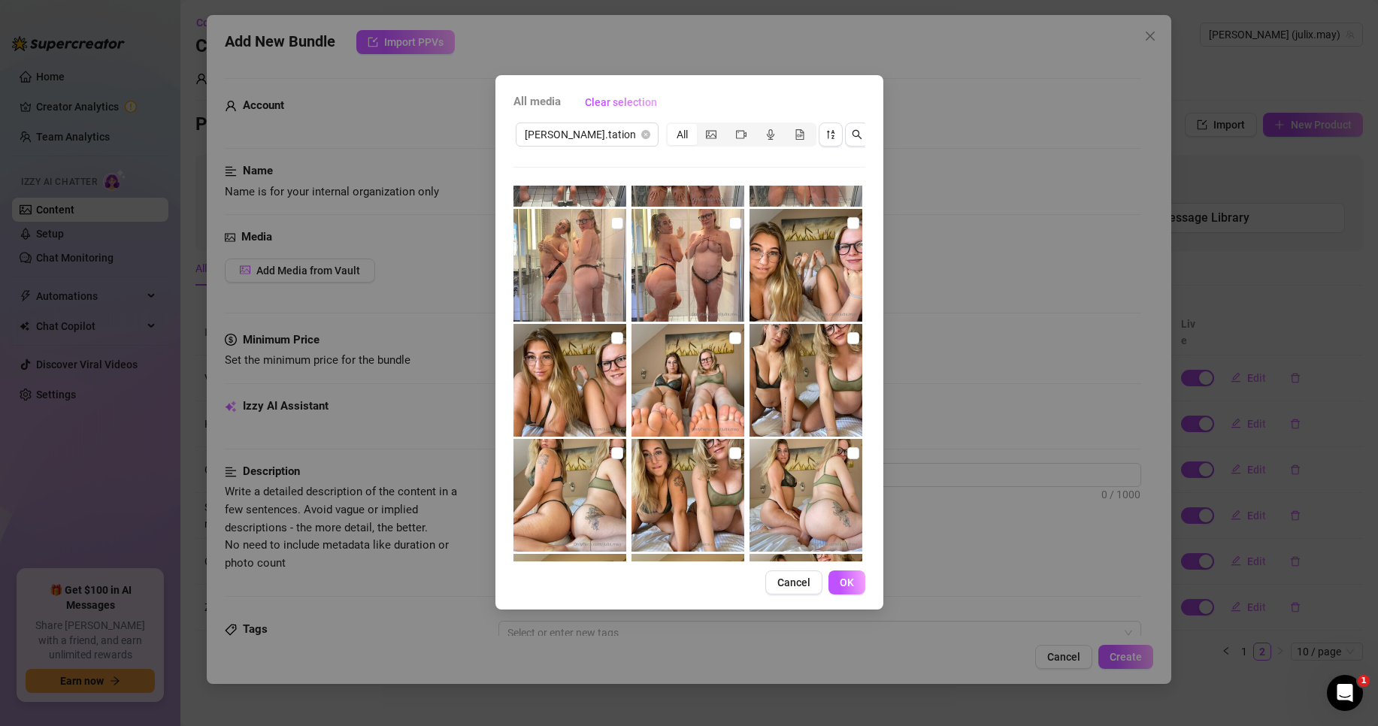
scroll to position [451, 0]
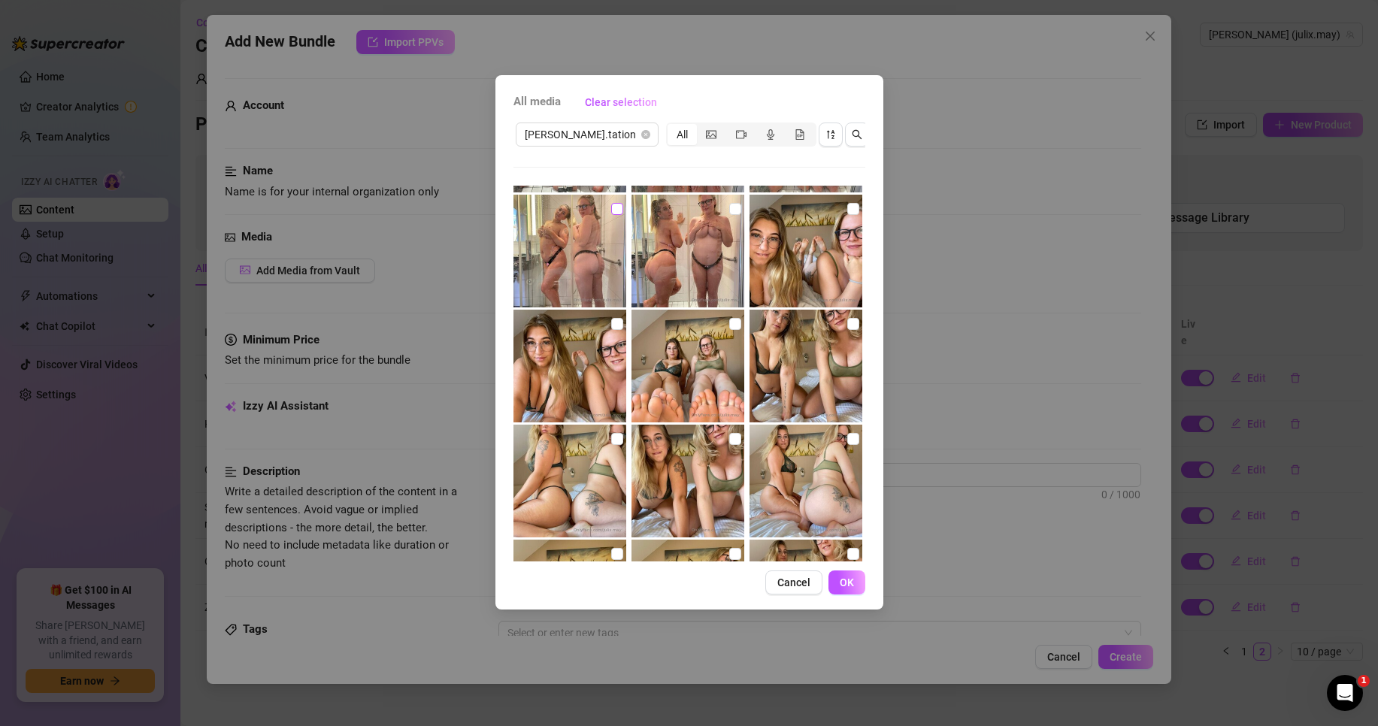
click at [613, 203] on input "checkbox" at bounding box center [617, 209] width 12 height 12
checkbox input "true"
click at [730, 211] on input "checkbox" at bounding box center [735, 209] width 12 height 12
checkbox input "true"
click at [847, 212] on input "checkbox" at bounding box center [853, 209] width 12 height 12
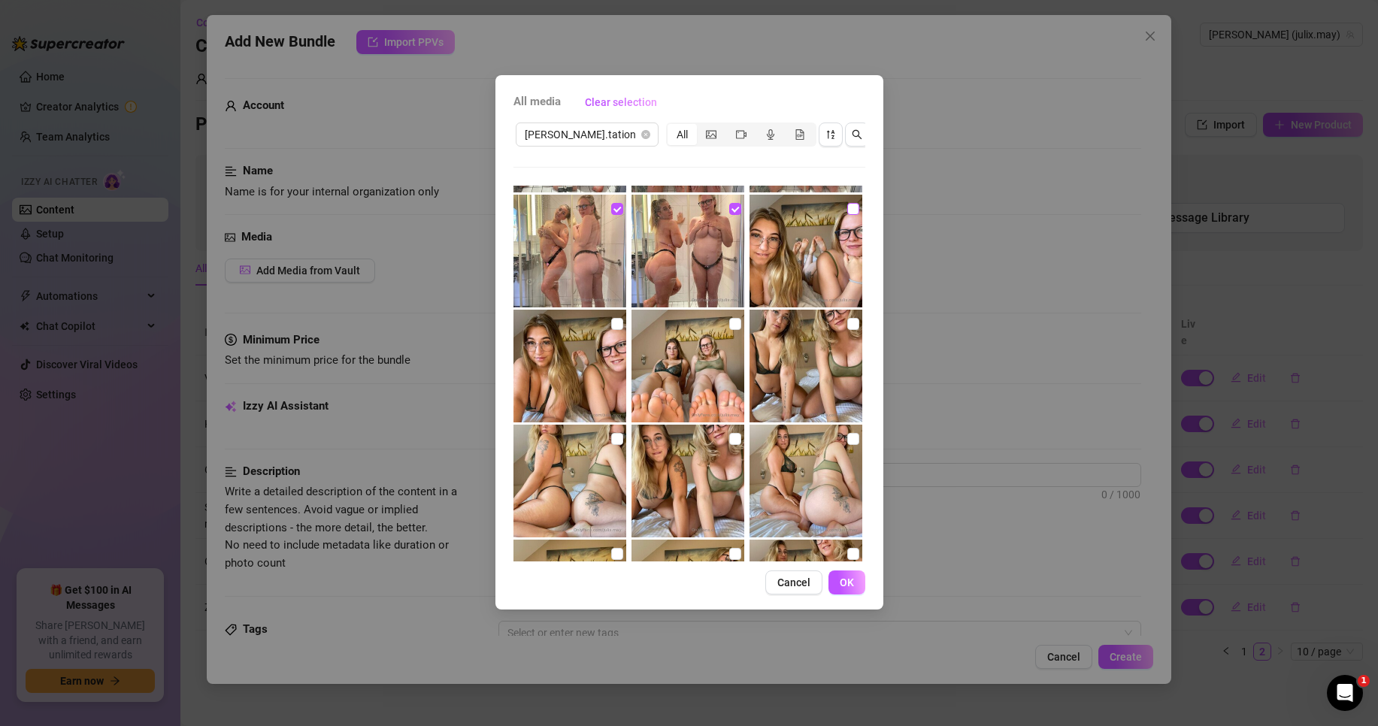
checkbox input "true"
click at [619, 326] on input "checkbox" at bounding box center [617, 324] width 12 height 12
checkbox input "true"
drag, startPoint x: 727, startPoint y: 322, endPoint x: 819, endPoint y: 332, distance: 93.0
click at [729, 322] on input "checkbox" at bounding box center [735, 324] width 12 height 12
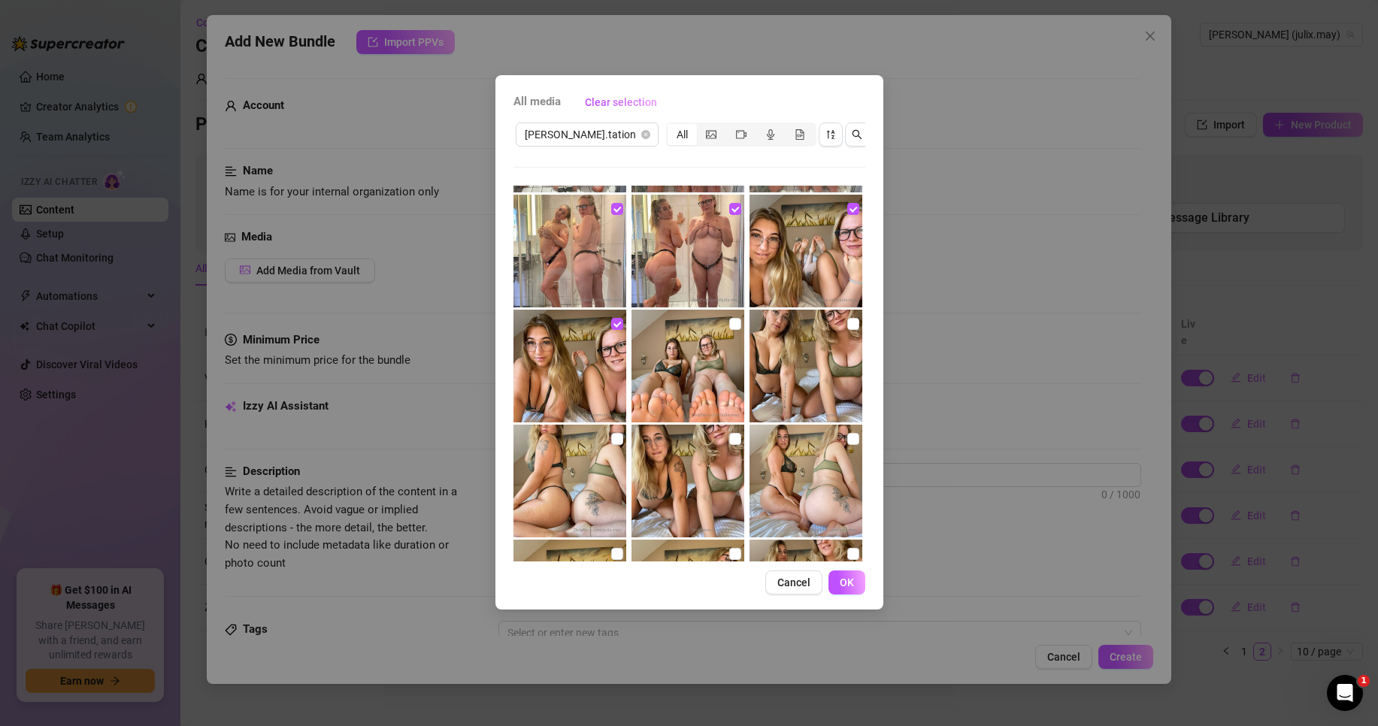
checkbox input "true"
click at [847, 325] on input "checkbox" at bounding box center [853, 324] width 12 height 12
checkbox input "true"
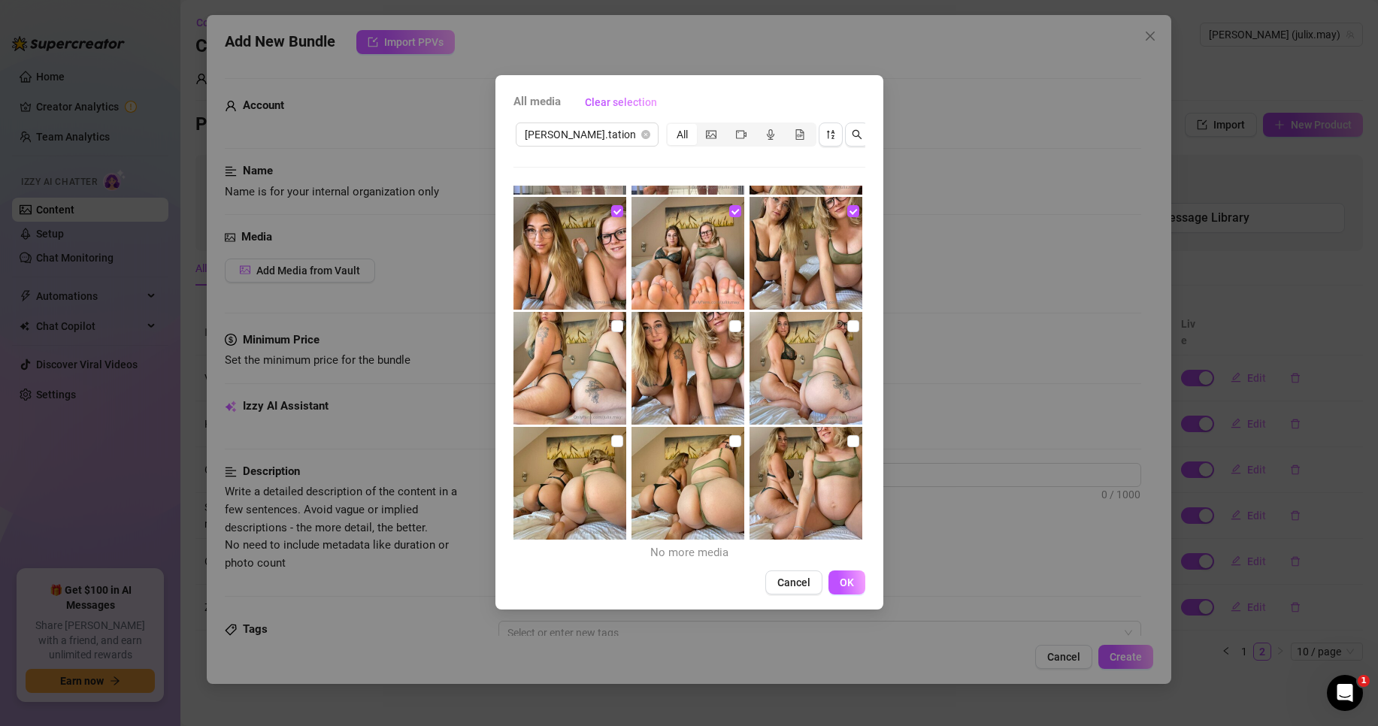
scroll to position [567, 0]
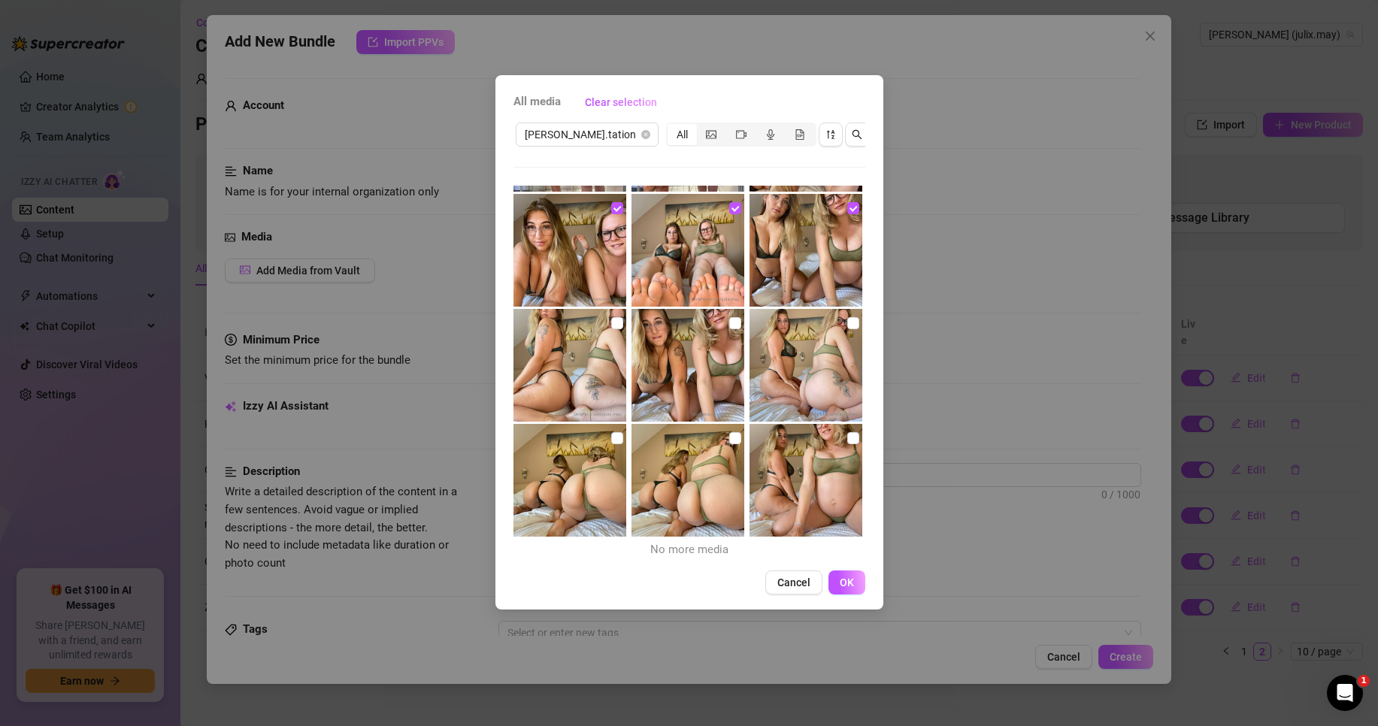
drag, startPoint x: 614, startPoint y: 325, endPoint x: 685, endPoint y: 323, distance: 71.4
click at [616, 325] on input "checkbox" at bounding box center [617, 323] width 12 height 12
checkbox input "true"
drag, startPoint x: 726, startPoint y: 324, endPoint x: 840, endPoint y: 340, distance: 114.7
click at [729, 325] on input "checkbox" at bounding box center [735, 323] width 12 height 12
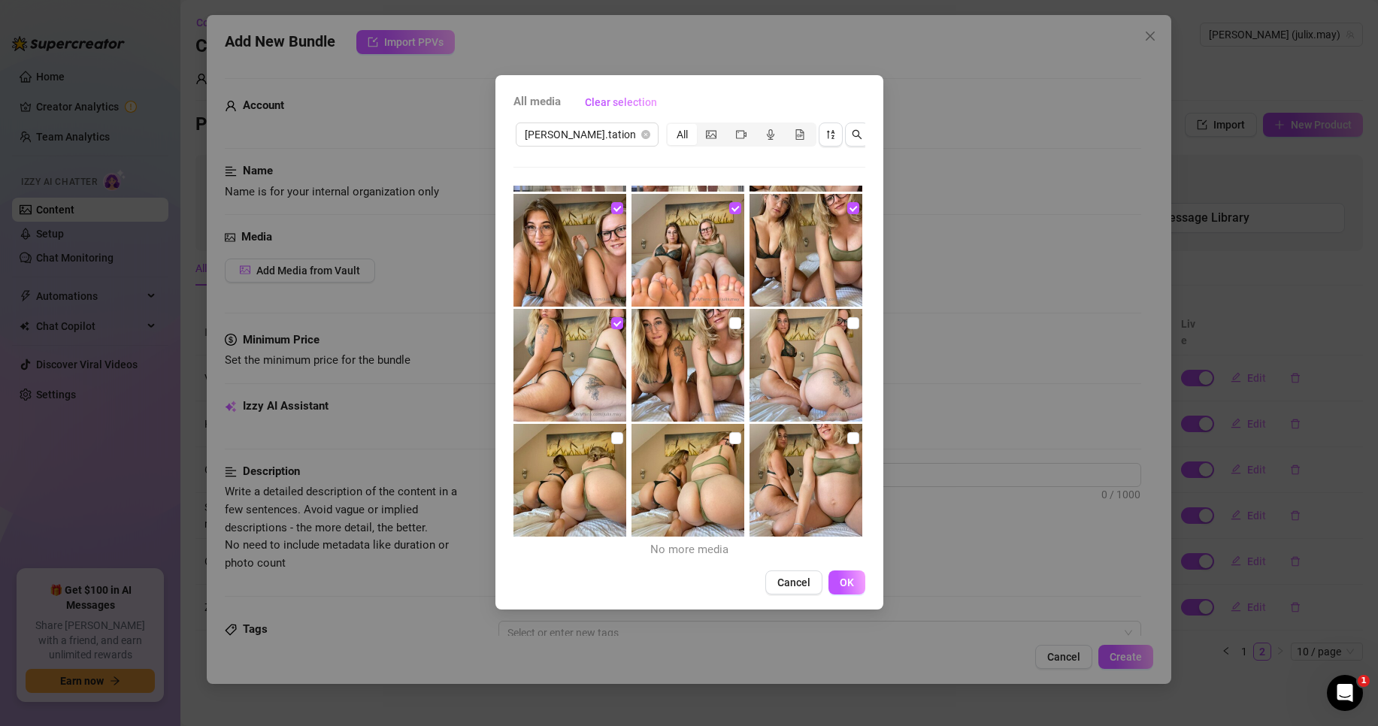
checkbox input "true"
click at [847, 327] on input "checkbox" at bounding box center [853, 323] width 12 height 12
checkbox input "true"
click at [617, 434] on input "checkbox" at bounding box center [617, 438] width 12 height 12
checkbox input "true"
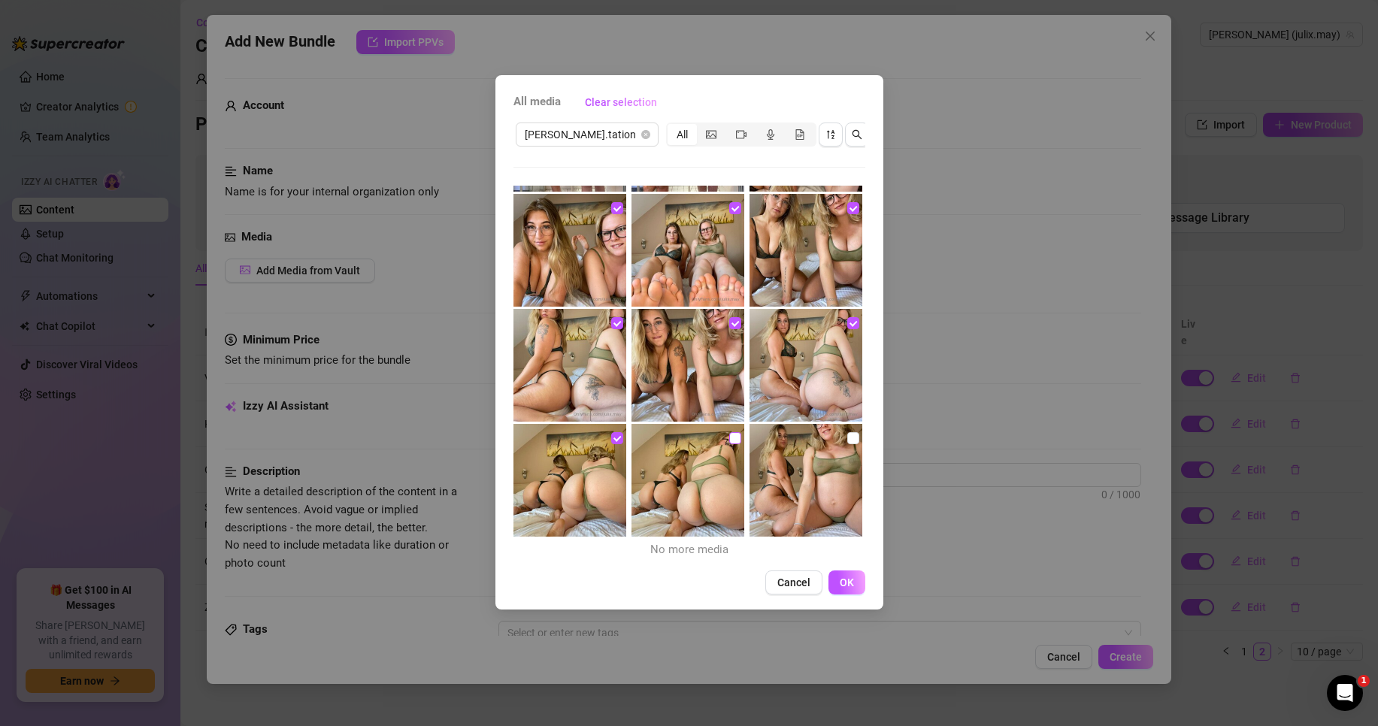
click at [729, 439] on input "checkbox" at bounding box center [735, 438] width 12 height 12
checkbox input "true"
click at [847, 436] on input "checkbox" at bounding box center [853, 438] width 12 height 12
checkbox input "true"
click at [843, 578] on span "OK" at bounding box center [847, 582] width 14 height 12
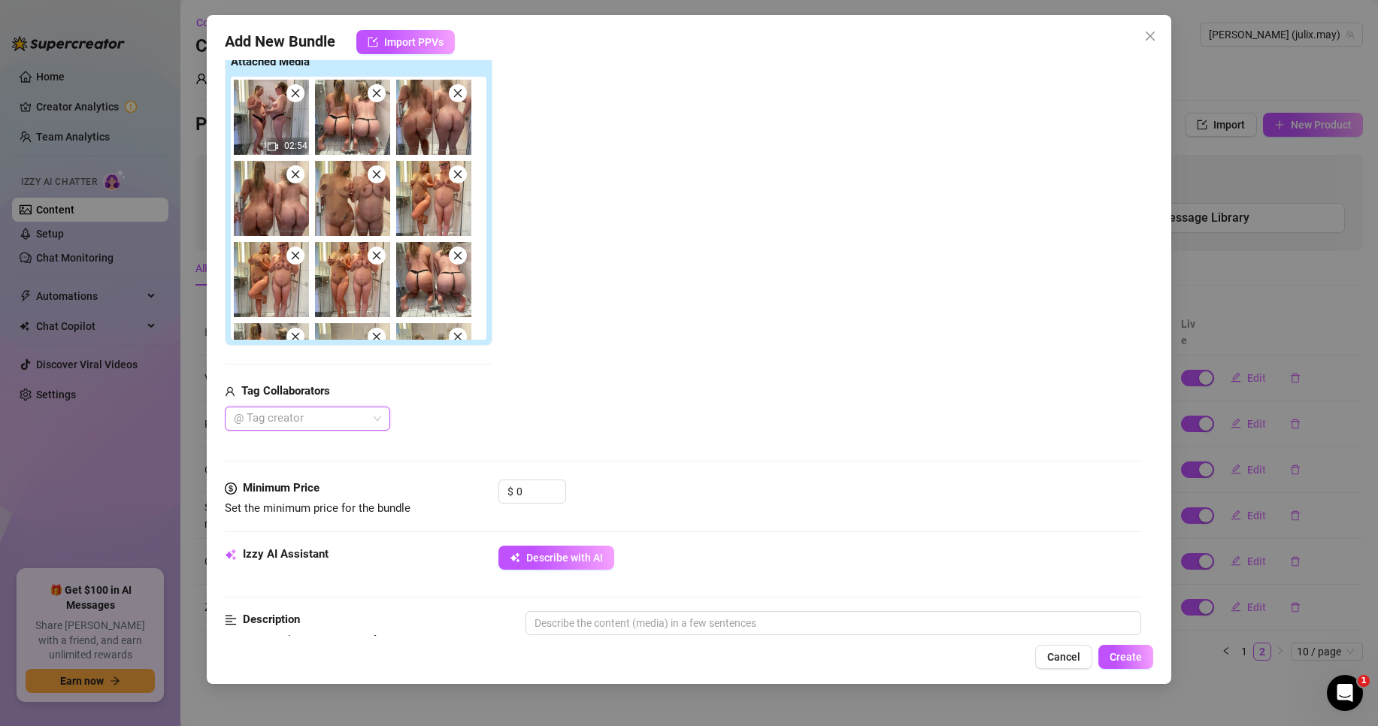
scroll to position [301, 0]
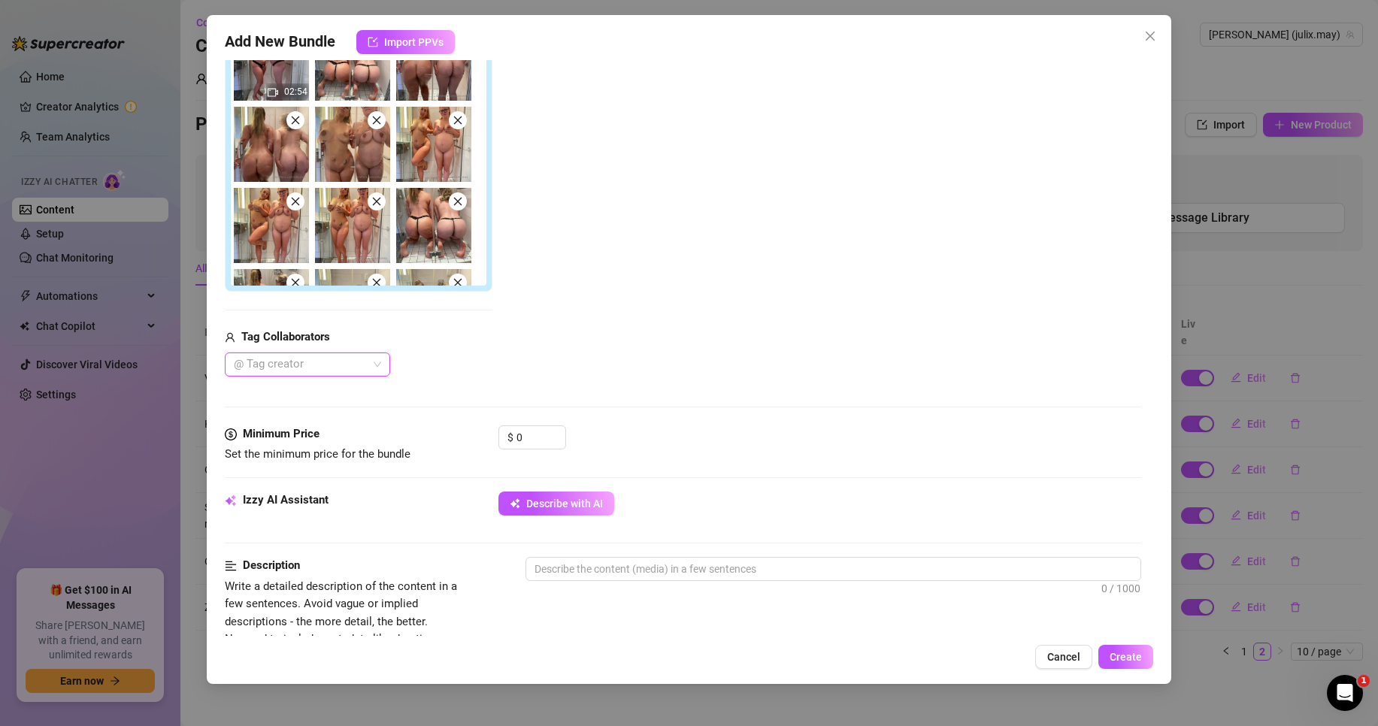
click at [308, 365] on div at bounding box center [300, 364] width 144 height 21
click at [313, 413] on div "[PERSON_NAME] 😈" at bounding box center [307, 419] width 141 height 17
click at [531, 443] on input "0" at bounding box center [540, 437] width 49 height 23
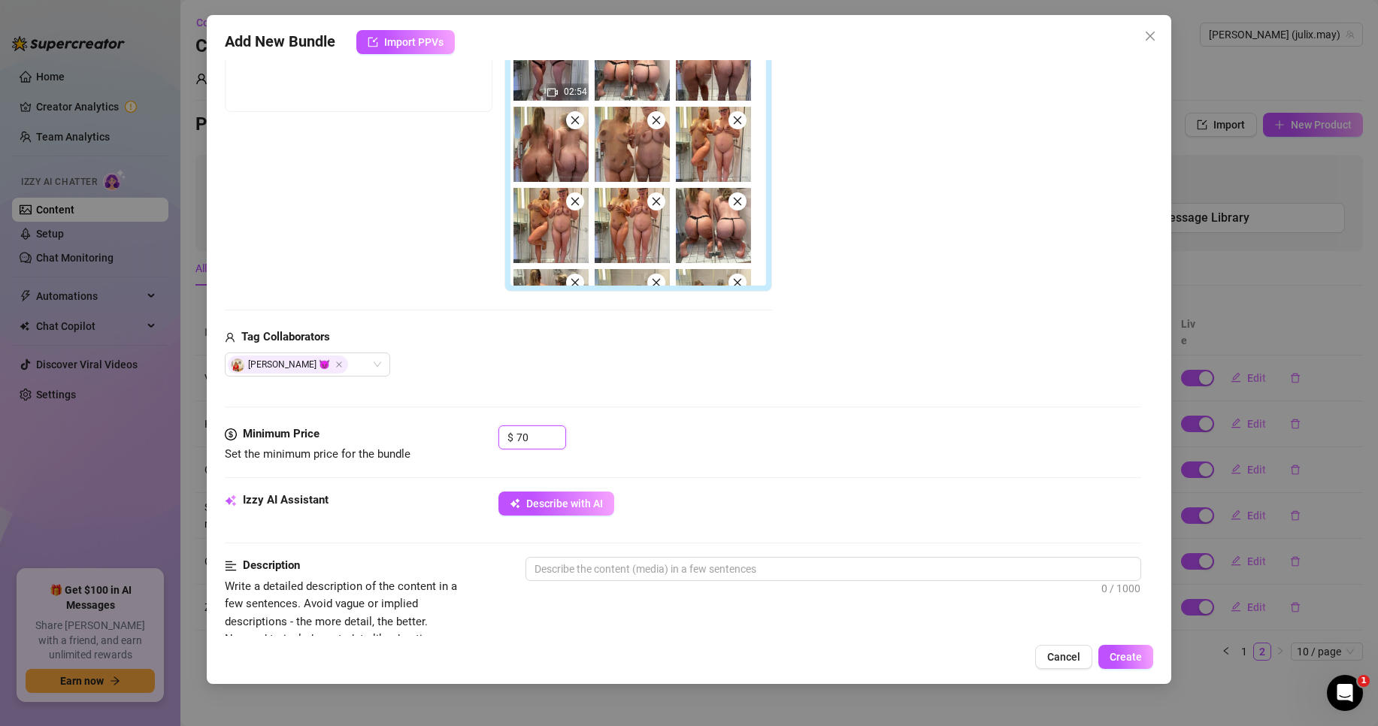
type input "70"
click at [616, 393] on div "Media Add Media from Vault Free preview Pay to view 02:54 Tag Collaborators [PE…" at bounding box center [683, 177] width 916 height 498
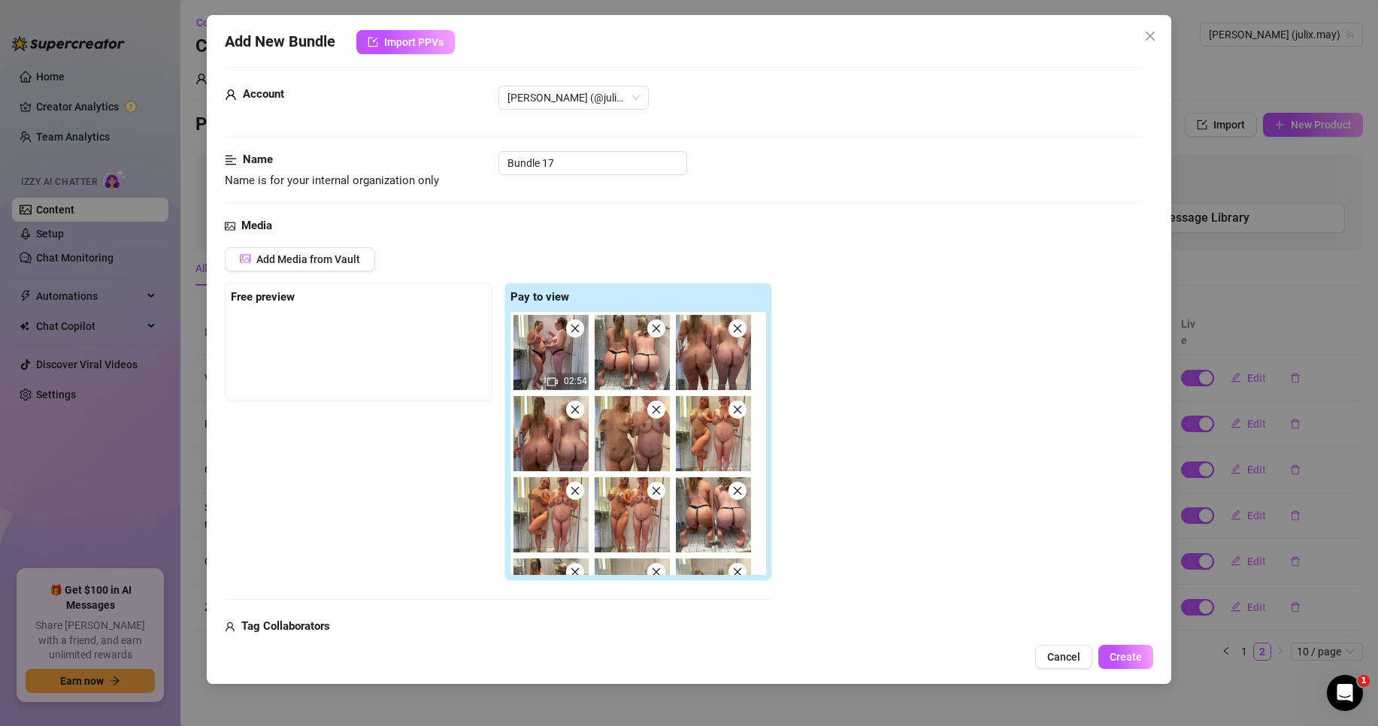
scroll to position [0, 0]
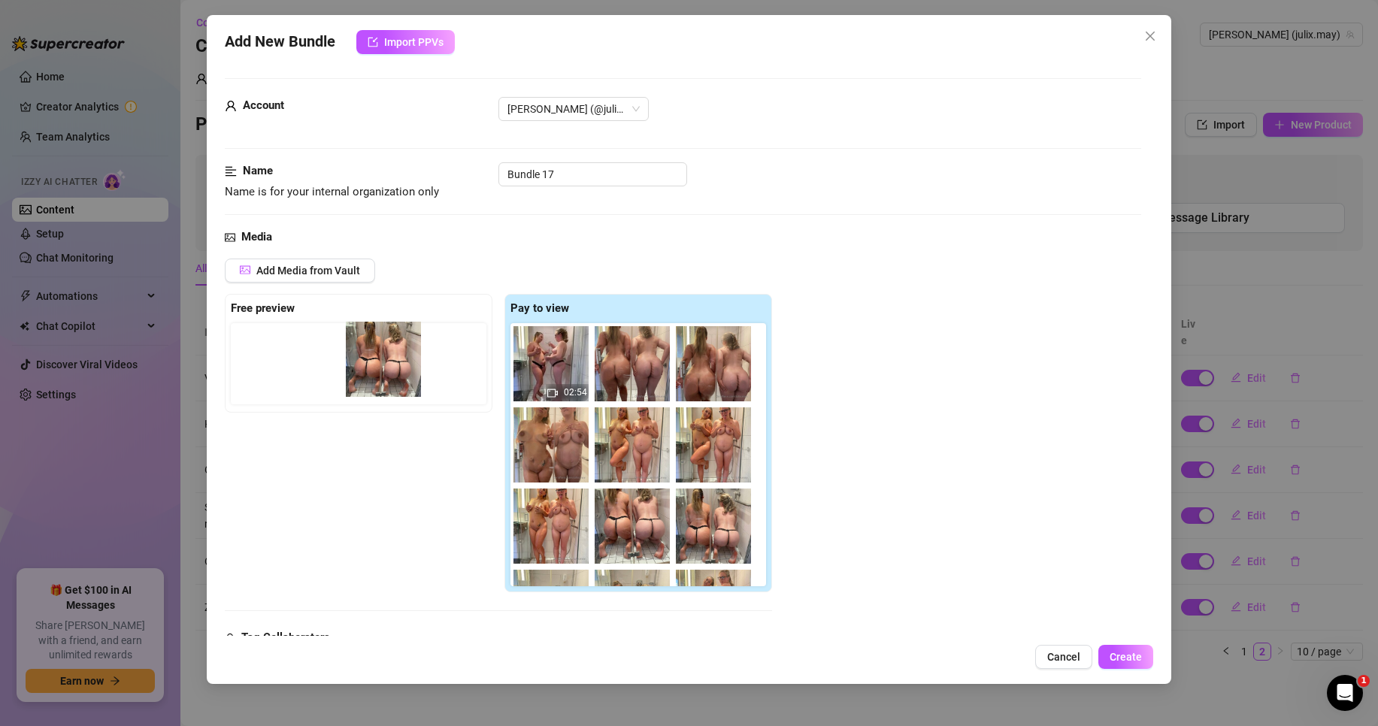
drag, startPoint x: 580, startPoint y: 362, endPoint x: 381, endPoint y: 357, distance: 199.2
click at [381, 357] on div "Free preview Pay to view 02:54" at bounding box center [498, 443] width 547 height 299
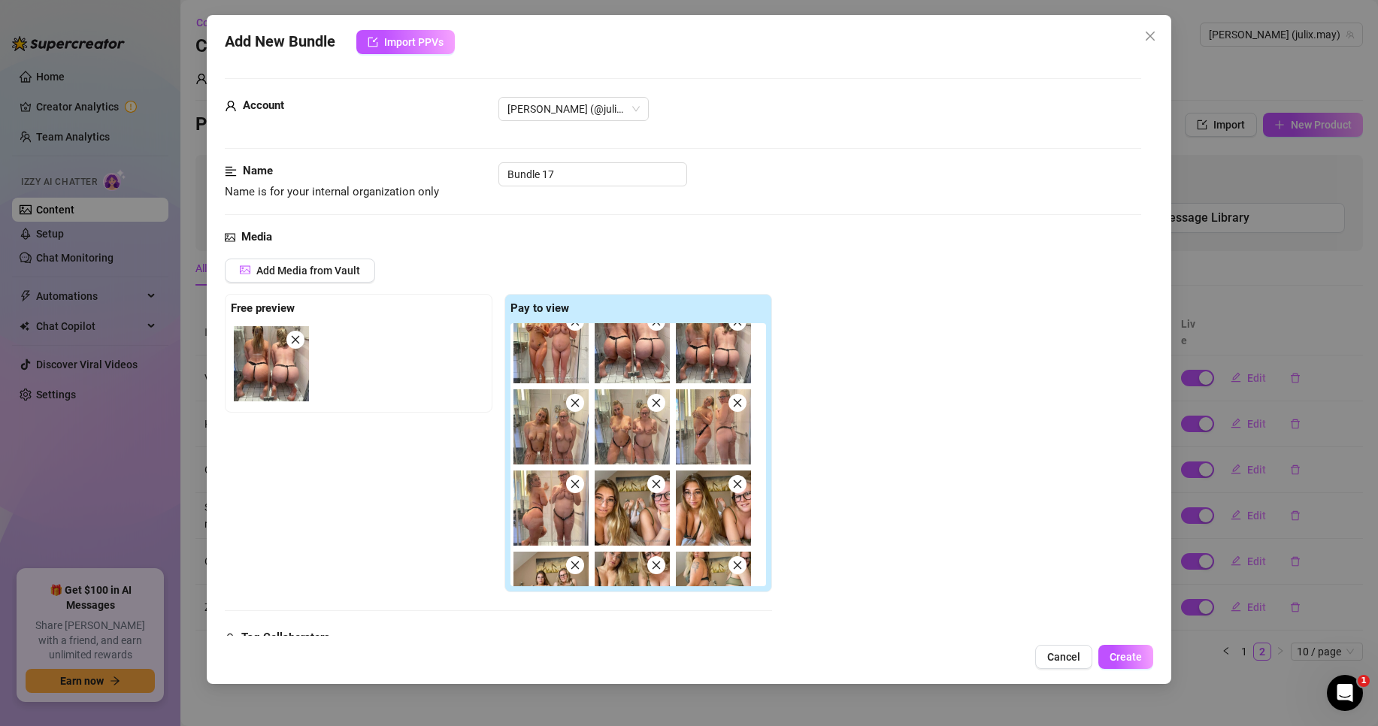
scroll to position [225, 0]
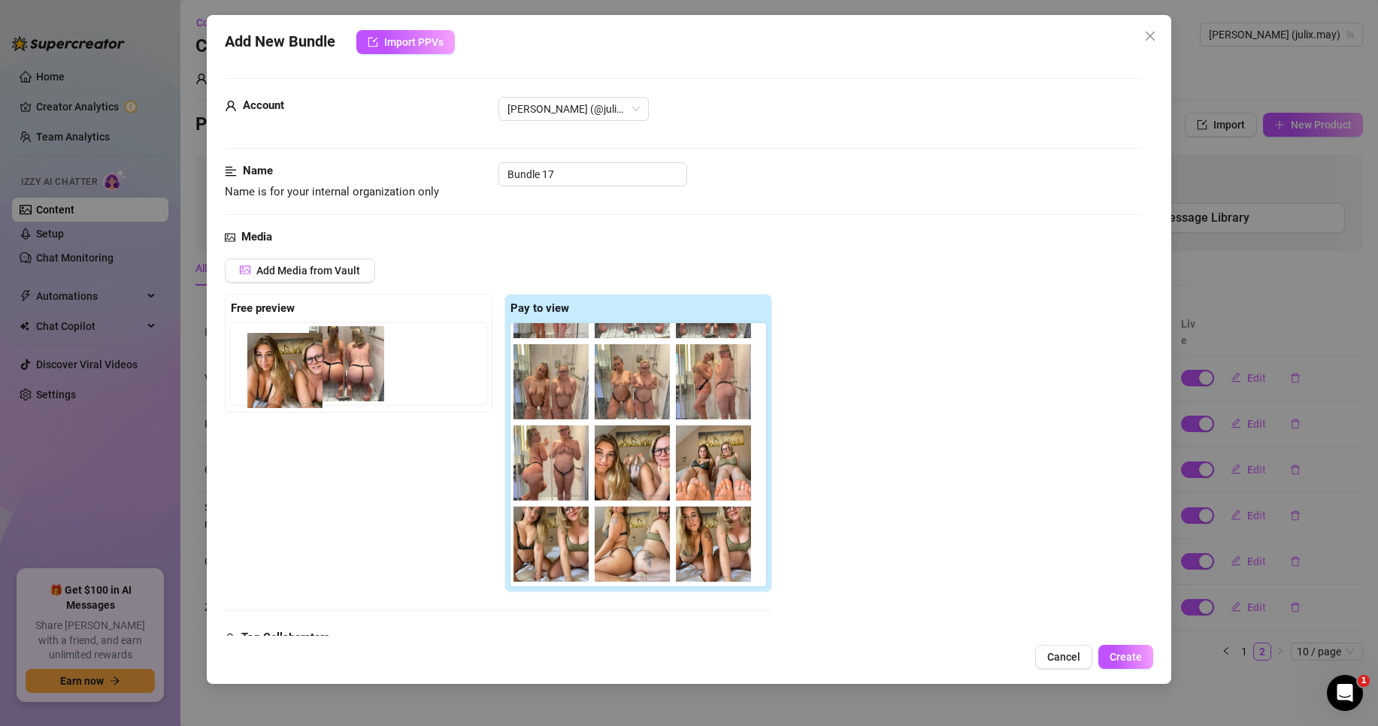
drag, startPoint x: 618, startPoint y: 471, endPoint x: 268, endPoint y: 380, distance: 361.3
click at [268, 380] on div "Free preview Pay to view 02:54" at bounding box center [498, 443] width 547 height 299
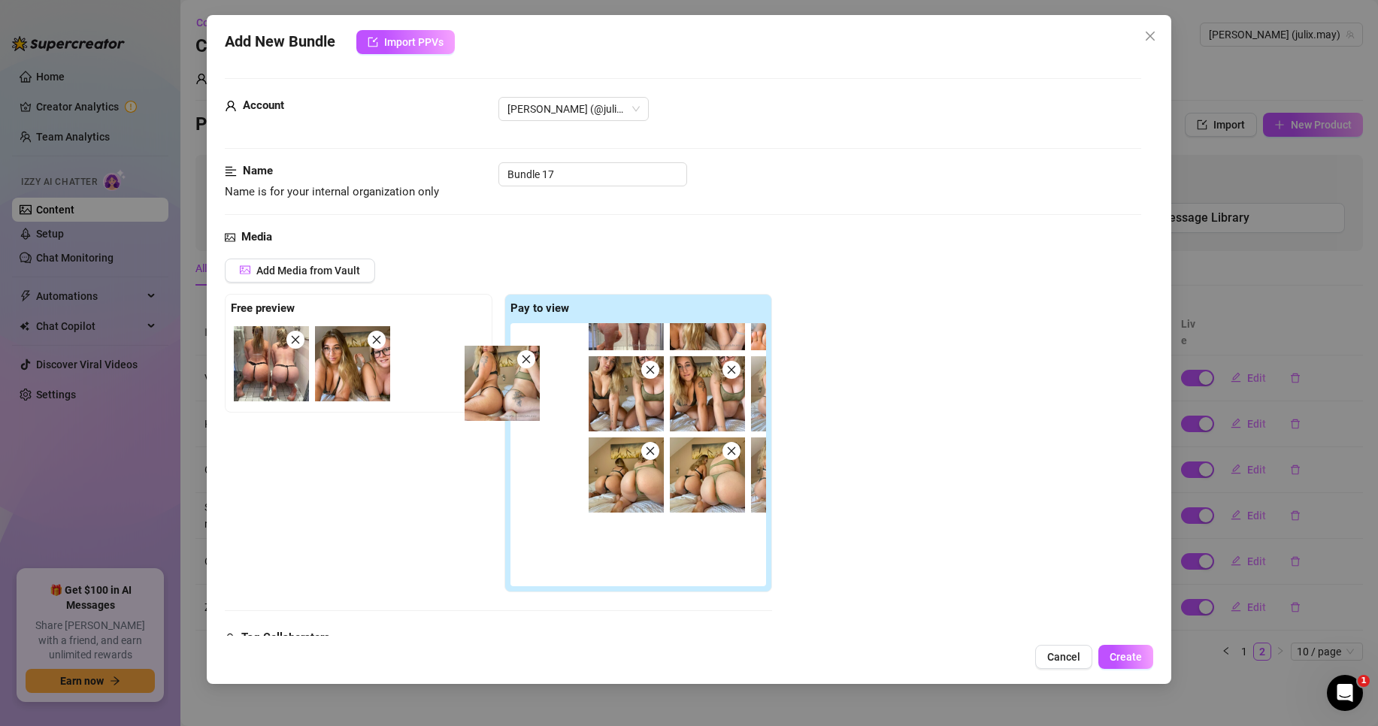
scroll to position [374, 0]
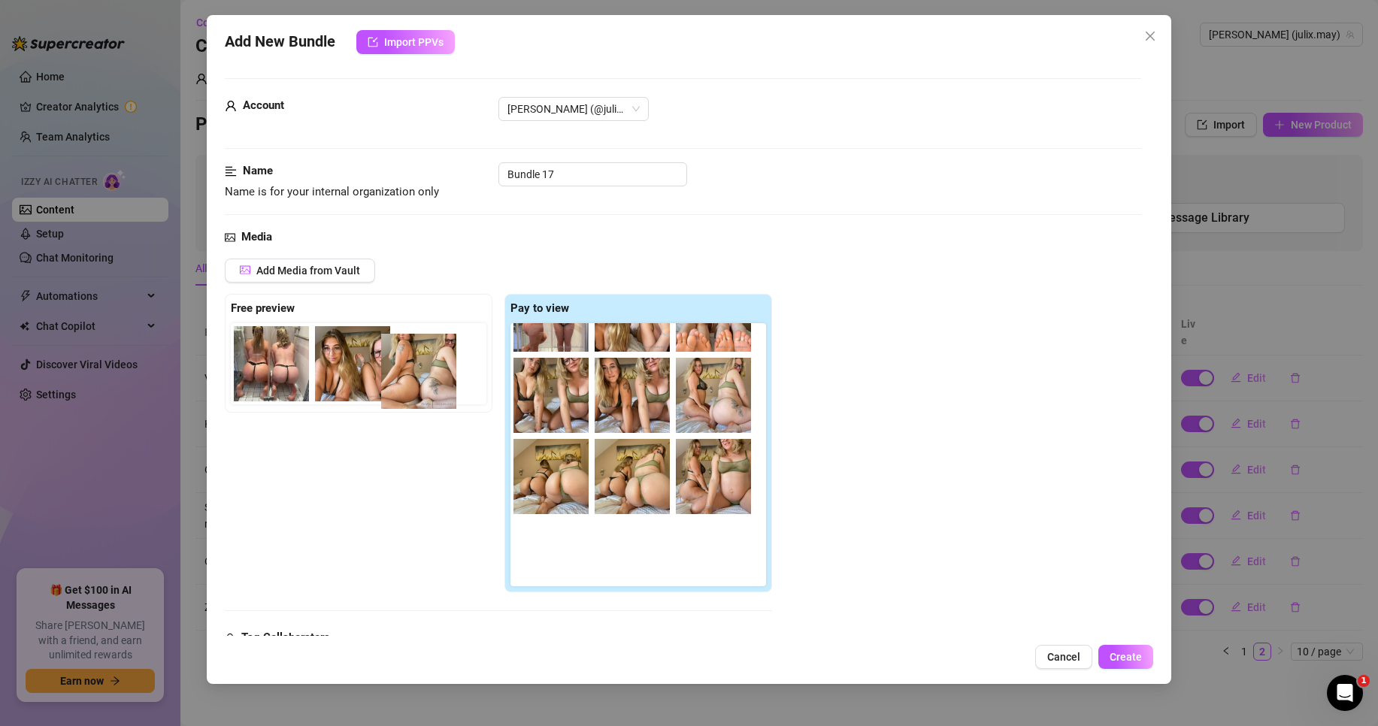
drag, startPoint x: 624, startPoint y: 397, endPoint x: 316, endPoint y: 376, distance: 308.9
click at [316, 376] on div "Free preview Pay to view 02:54" at bounding box center [498, 443] width 547 height 299
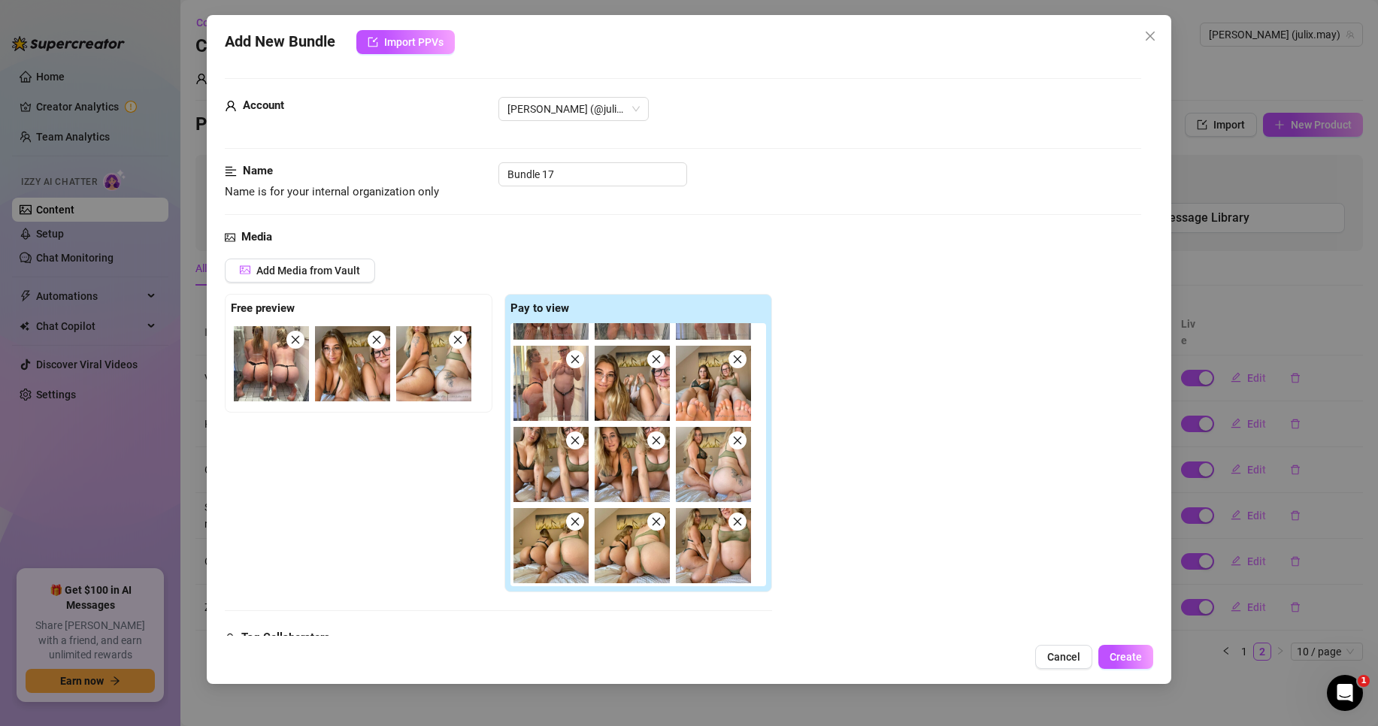
scroll to position [305, 0]
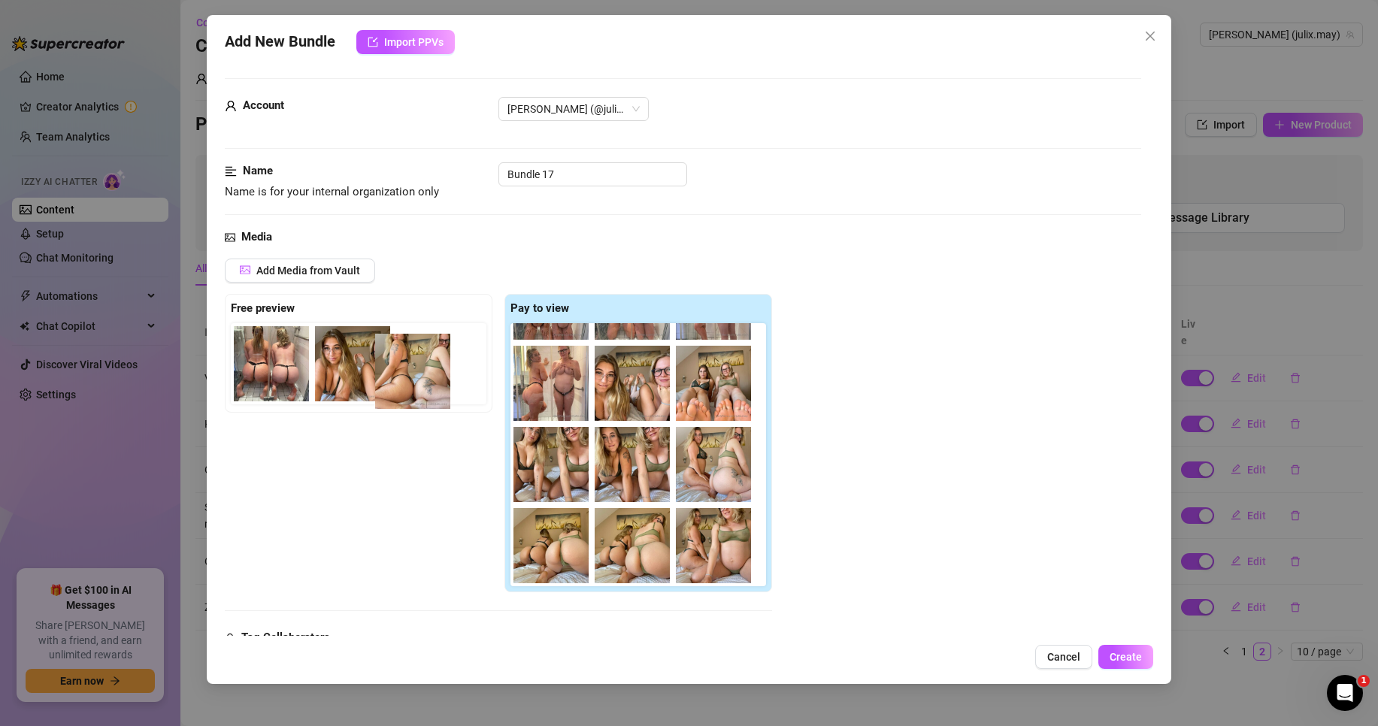
drag, startPoint x: 436, startPoint y: 370, endPoint x: 411, endPoint y: 376, distance: 25.5
click at [411, 376] on div at bounding box center [362, 363] width 262 height 81
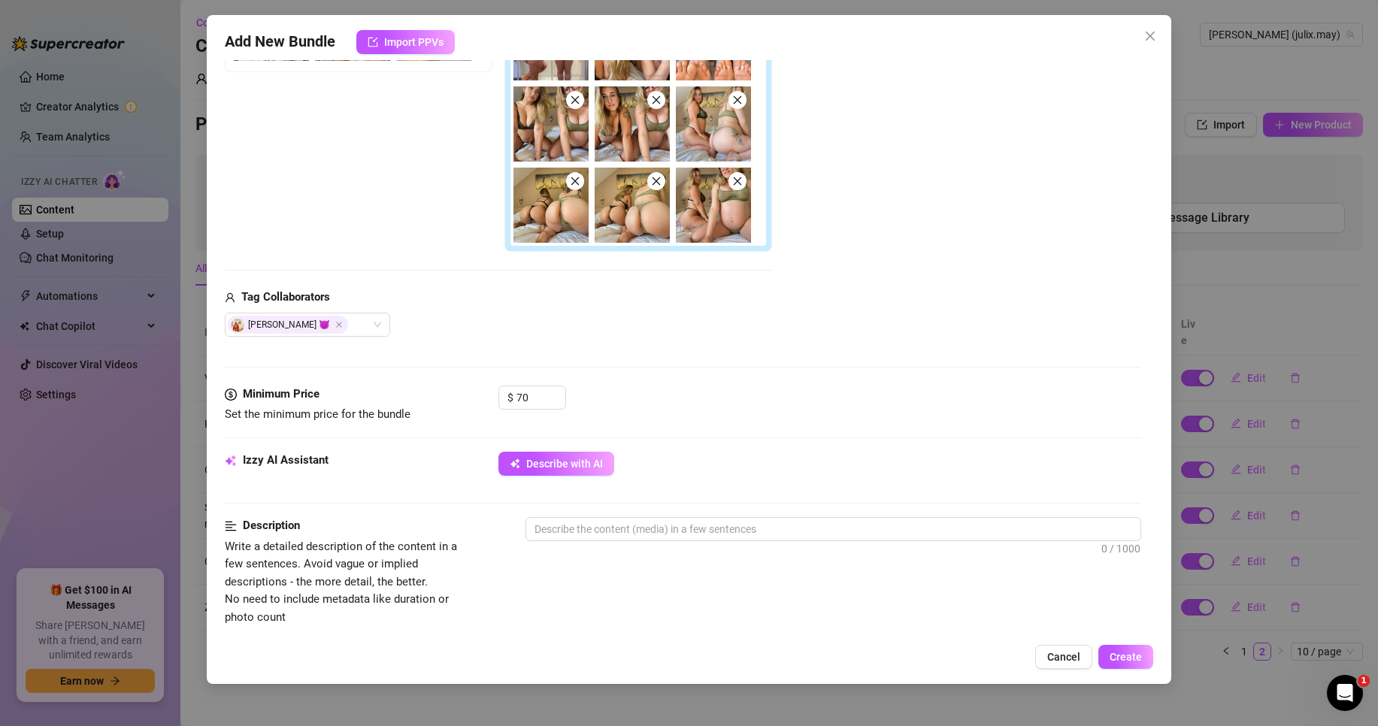
scroll to position [451, 0]
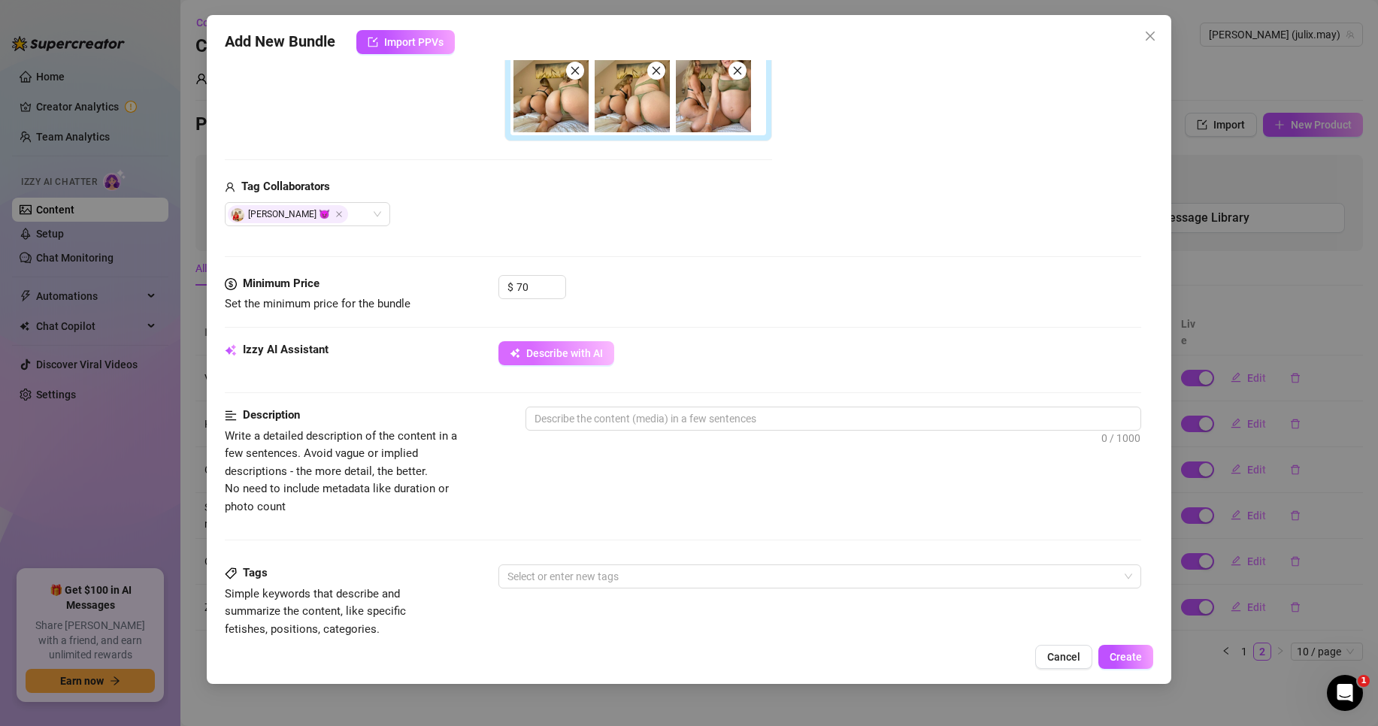
click at [553, 363] on button "Describe with AI" at bounding box center [556, 353] width 116 height 24
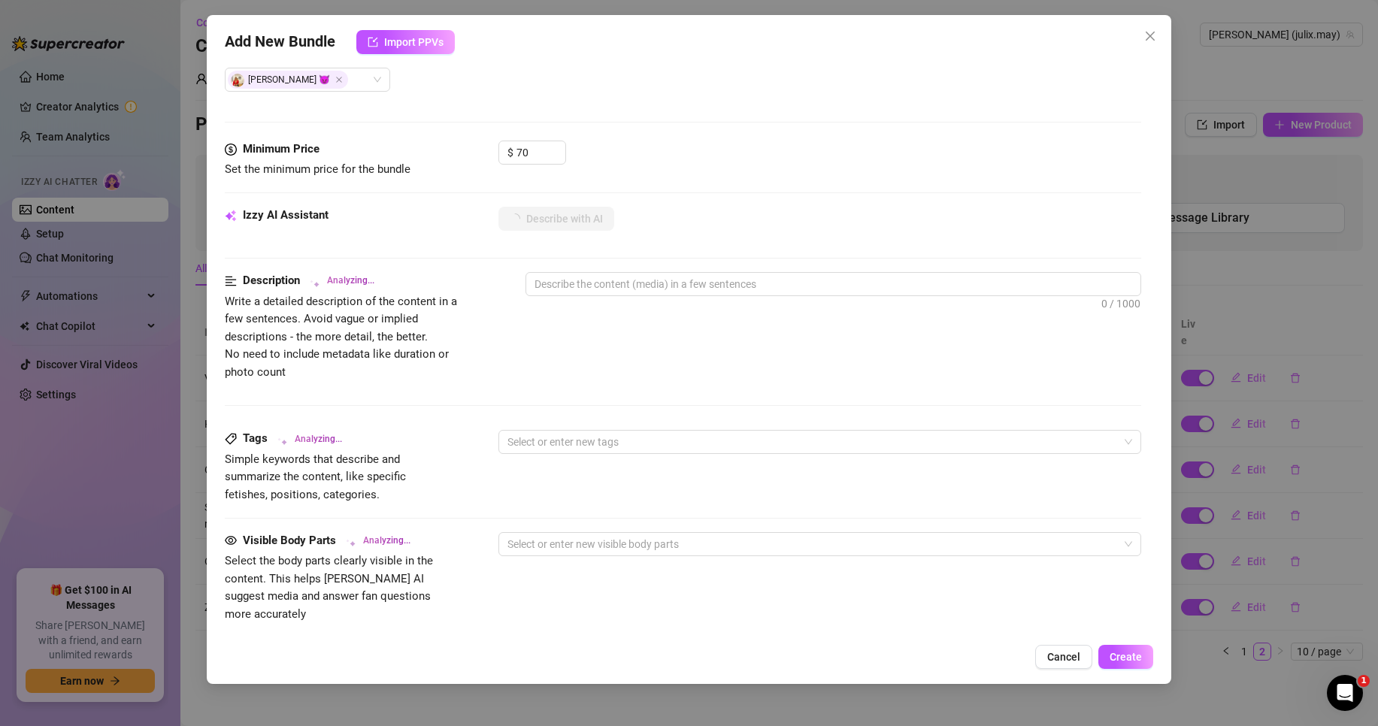
scroll to position [601, 0]
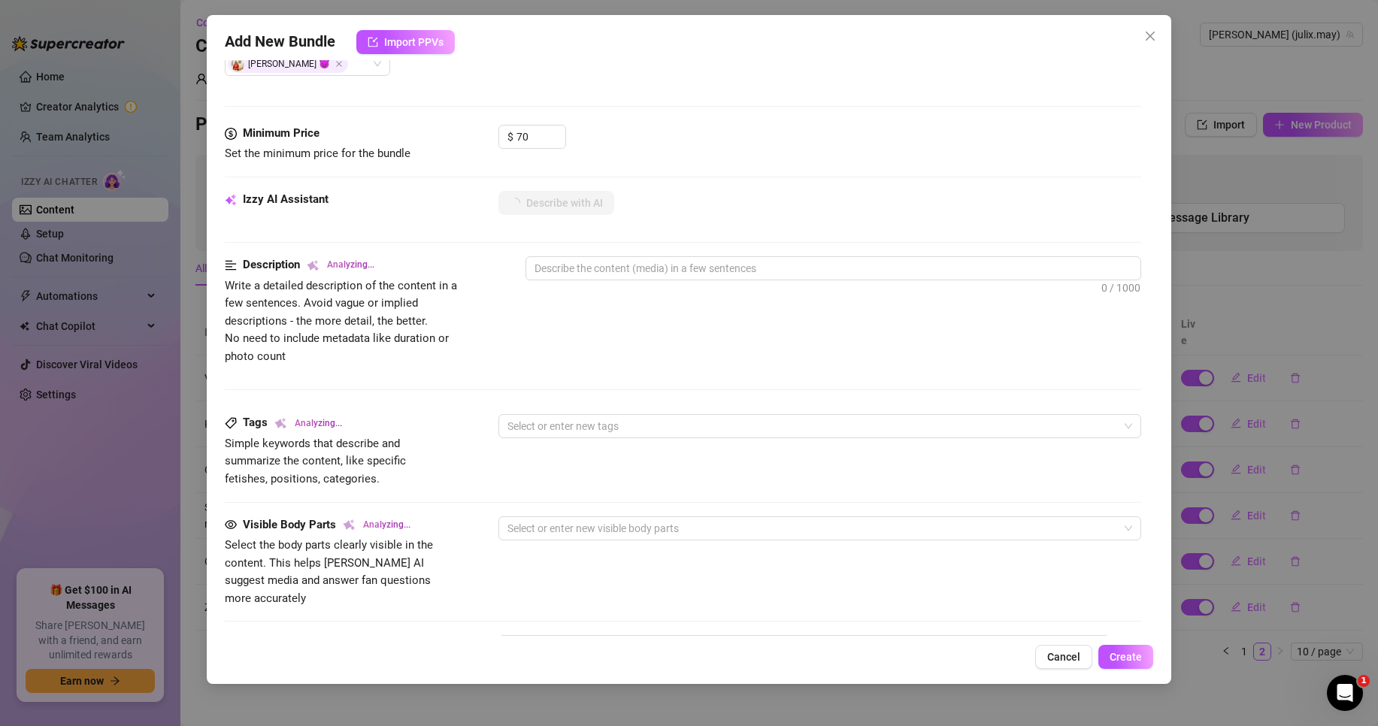
type textarea "[PERSON_NAME]"
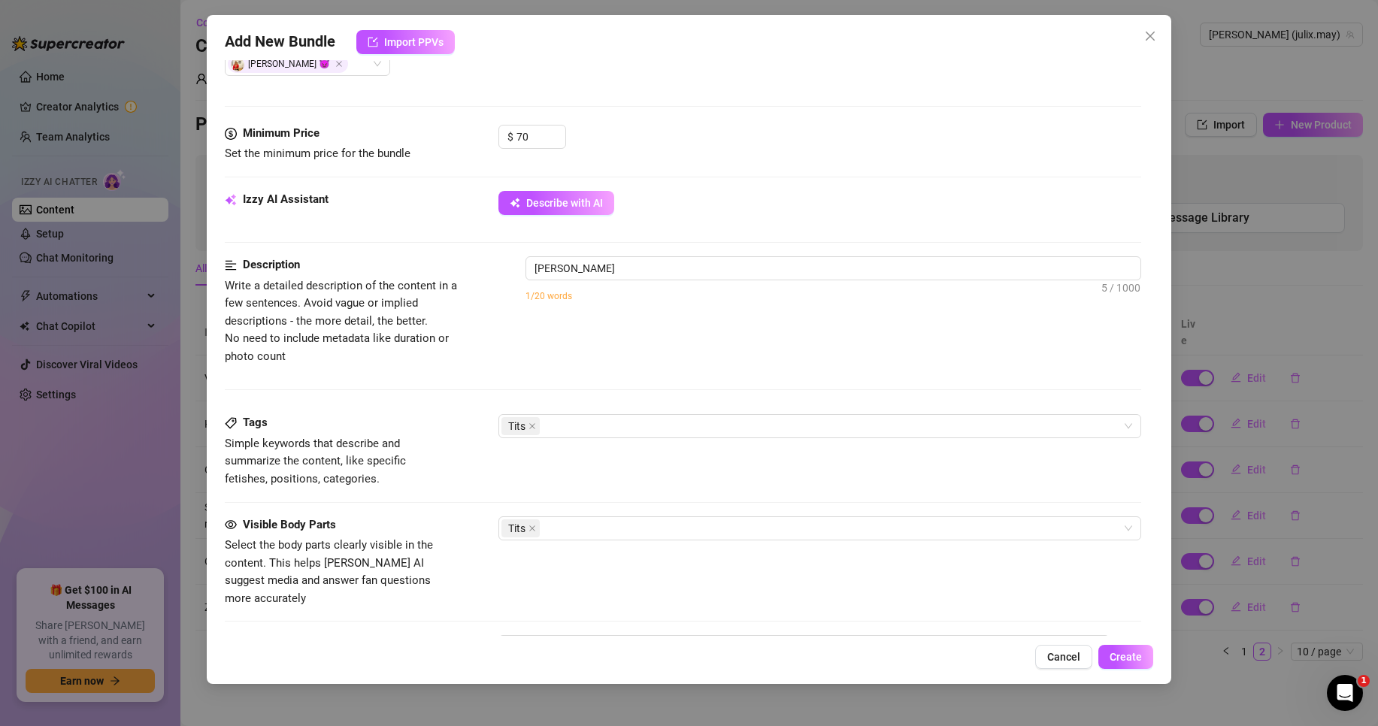
type textarea "[PERSON_NAME] and"
type textarea "[PERSON_NAME] and her"
type textarea "[PERSON_NAME] and her partner"
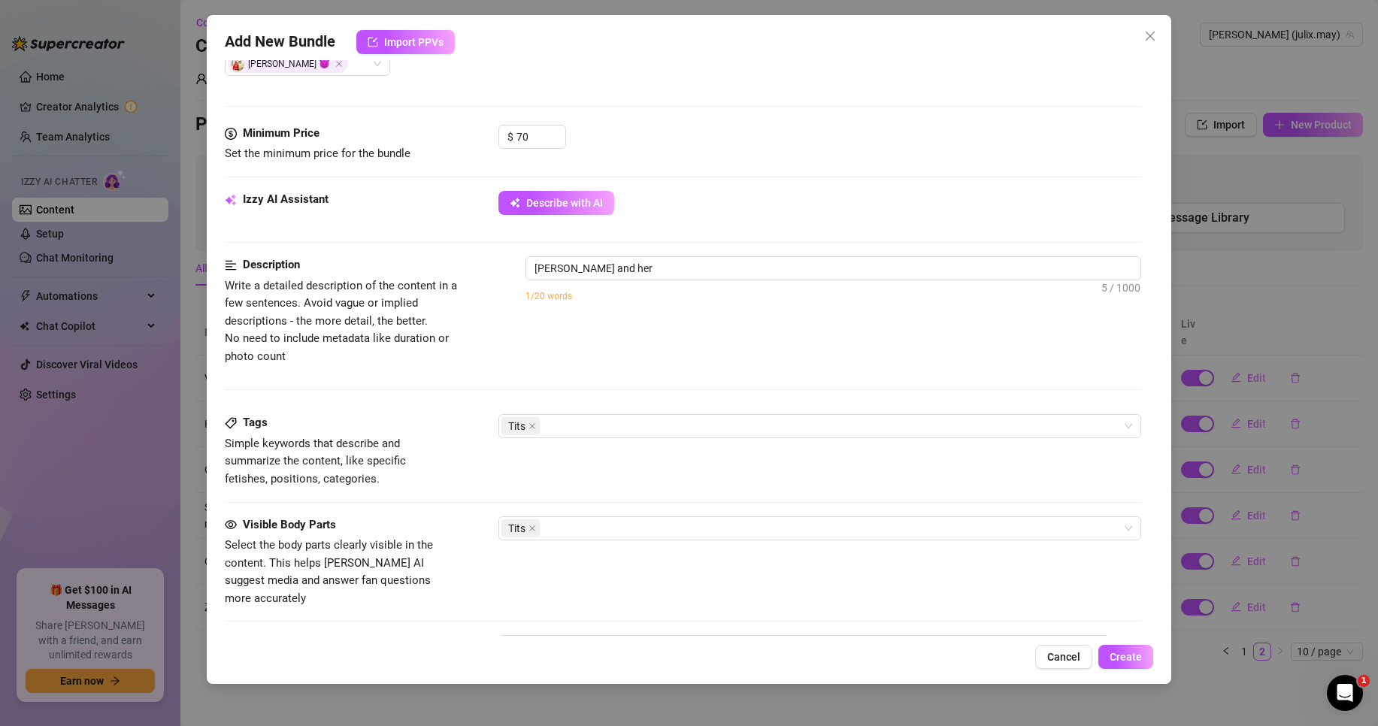
type textarea "[PERSON_NAME] and her partner"
type textarea "[PERSON_NAME] and her partner tease"
type textarea "[PERSON_NAME] and her partner tease in"
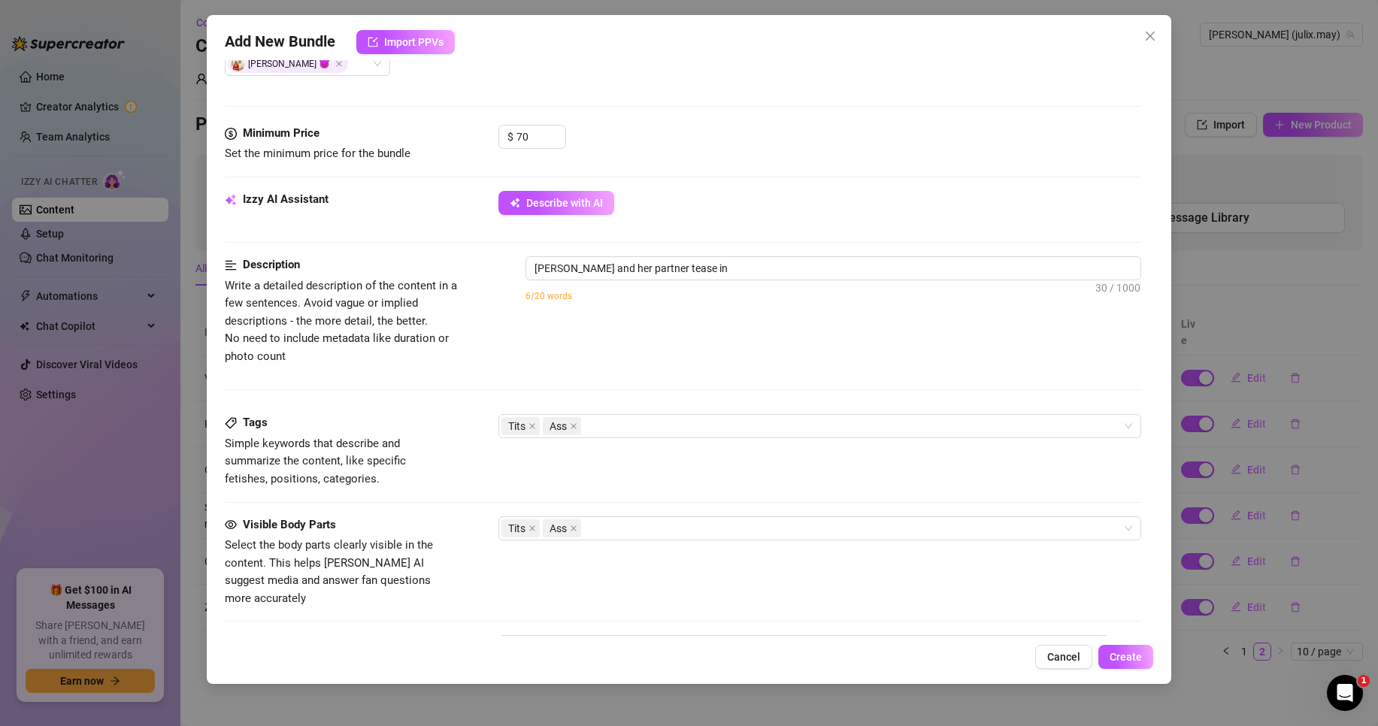
type textarea "[PERSON_NAME] and her partner tease in a"
type textarea "[PERSON_NAME] and her partner tease in a mix"
type textarea "[PERSON_NAME] and her partner tease in a mix of"
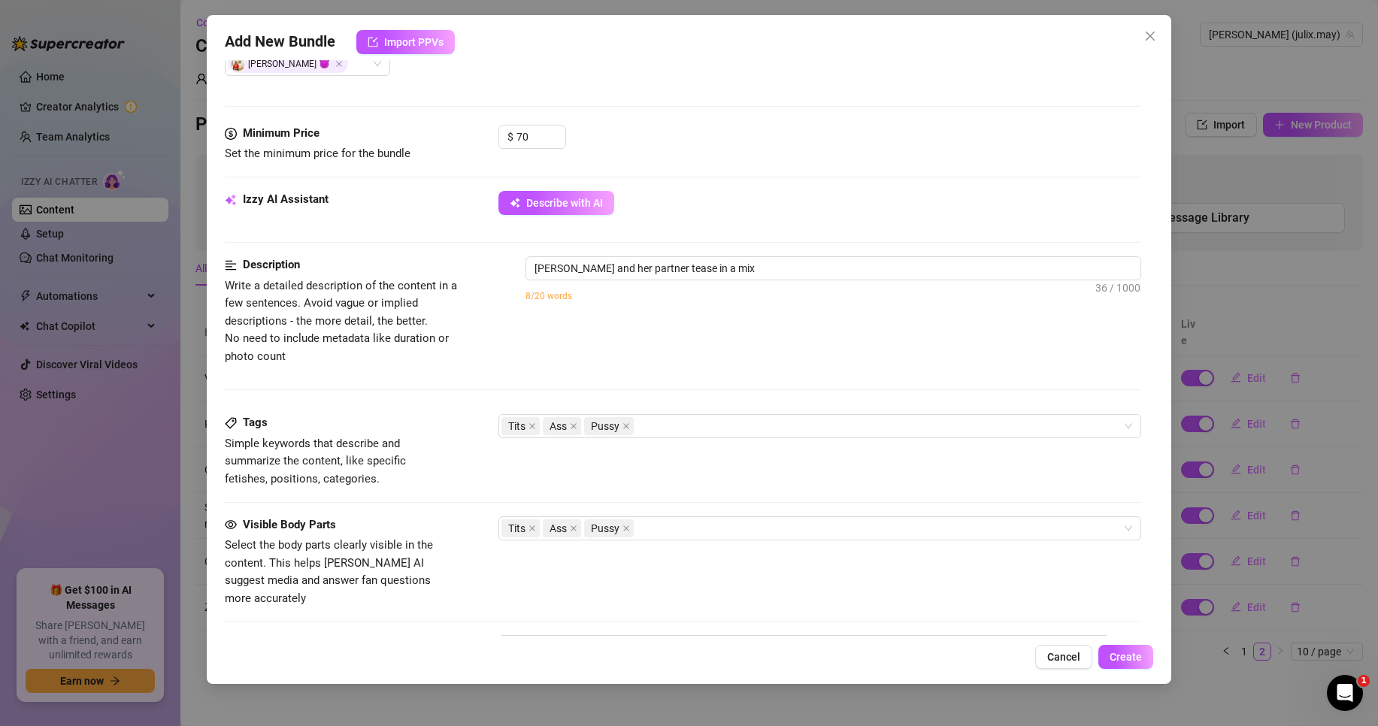
type textarea "[PERSON_NAME] and her partner tease in a mix of"
type textarea "[PERSON_NAME] and her partner tease in a mix of olive"
type textarea "[PERSON_NAME] and her partner tease in a mix of [PERSON_NAME]"
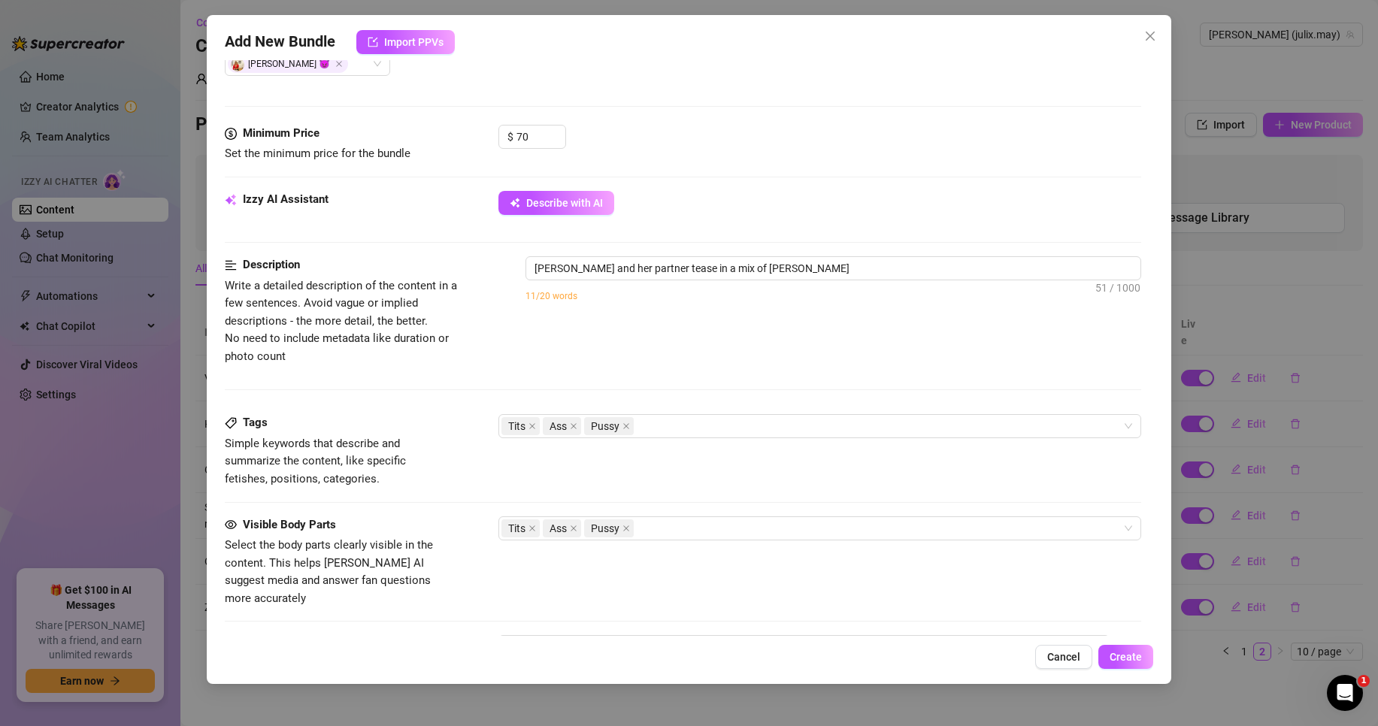
type textarea "[PERSON_NAME] and her partner tease in a mix of [PERSON_NAME] and"
type textarea "[PERSON_NAME] and her partner tease in a mix of [PERSON_NAME] and black"
type textarea "[PERSON_NAME] and her partner tease in a mix of [PERSON_NAME] and black lingeri…"
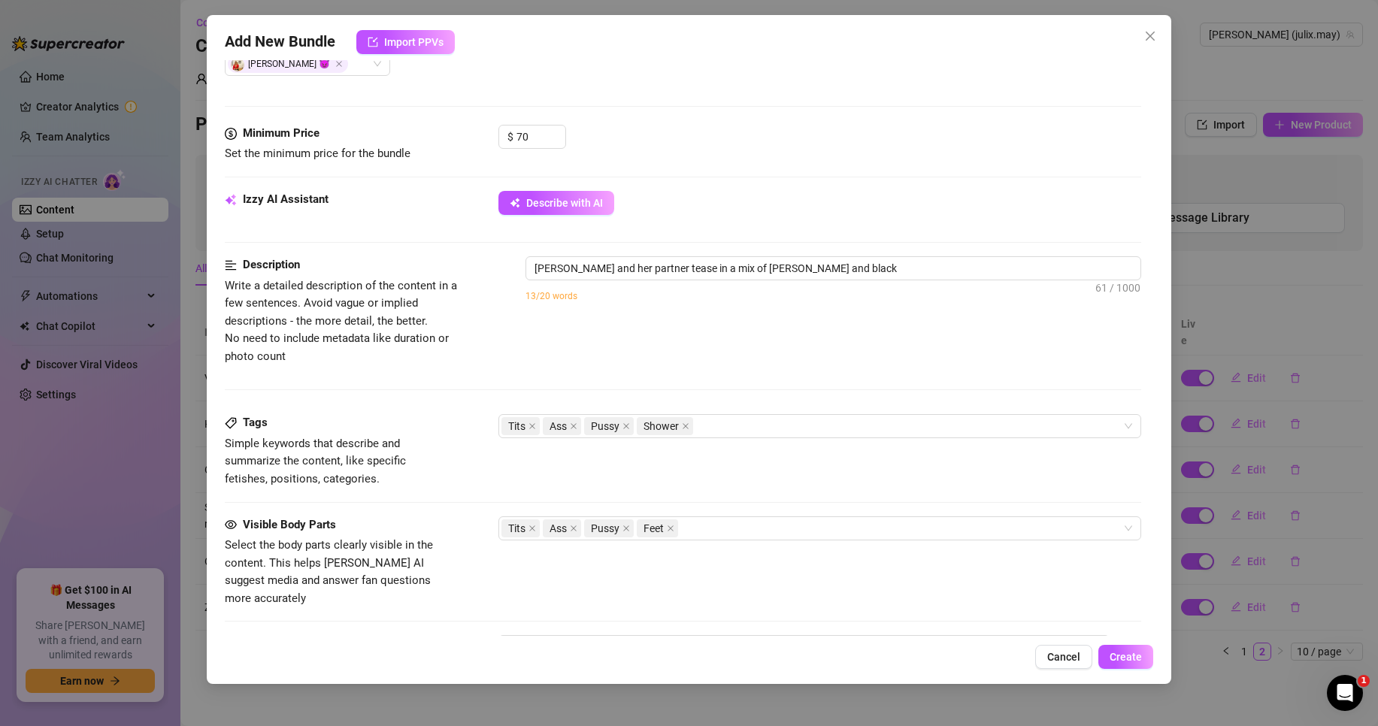
type textarea "[PERSON_NAME] and her partner tease in a mix of [PERSON_NAME] and black lingeri…"
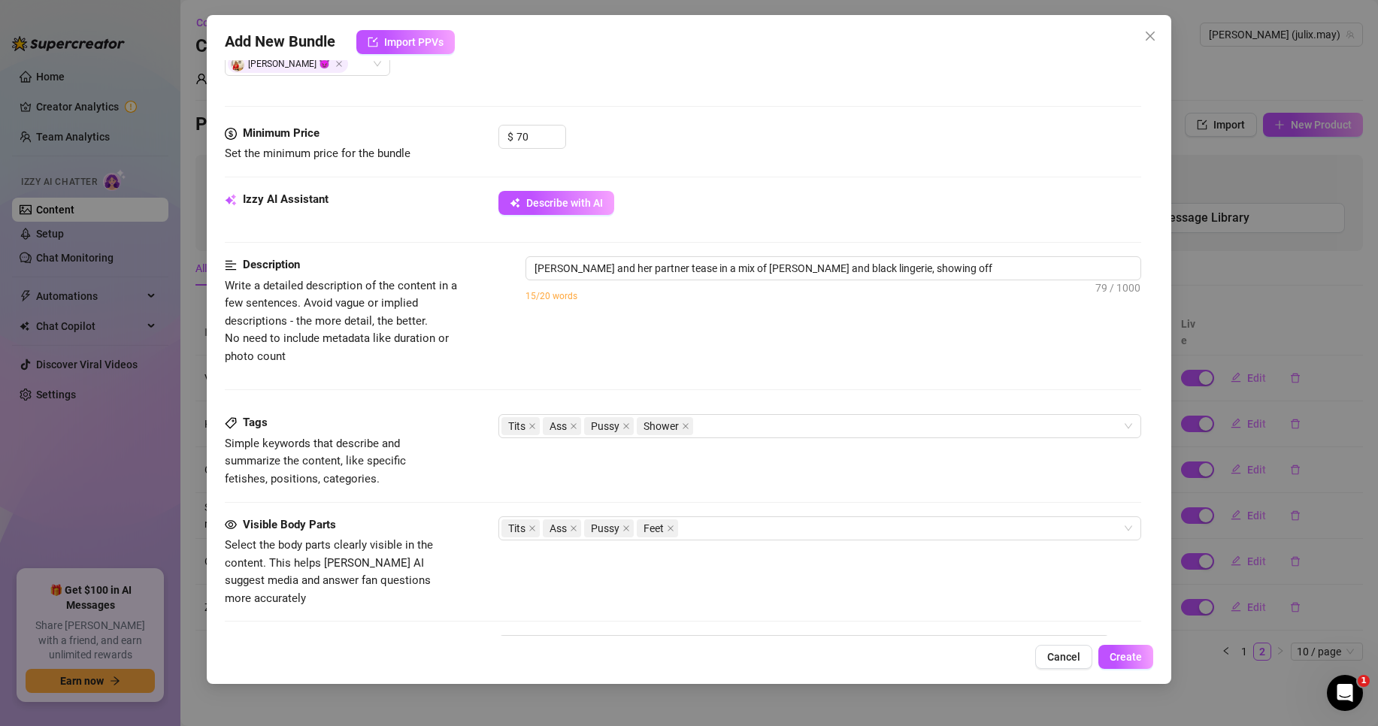
type textarea "[PERSON_NAME] and her partner tease in a mix of [PERSON_NAME] and black lingeri…"
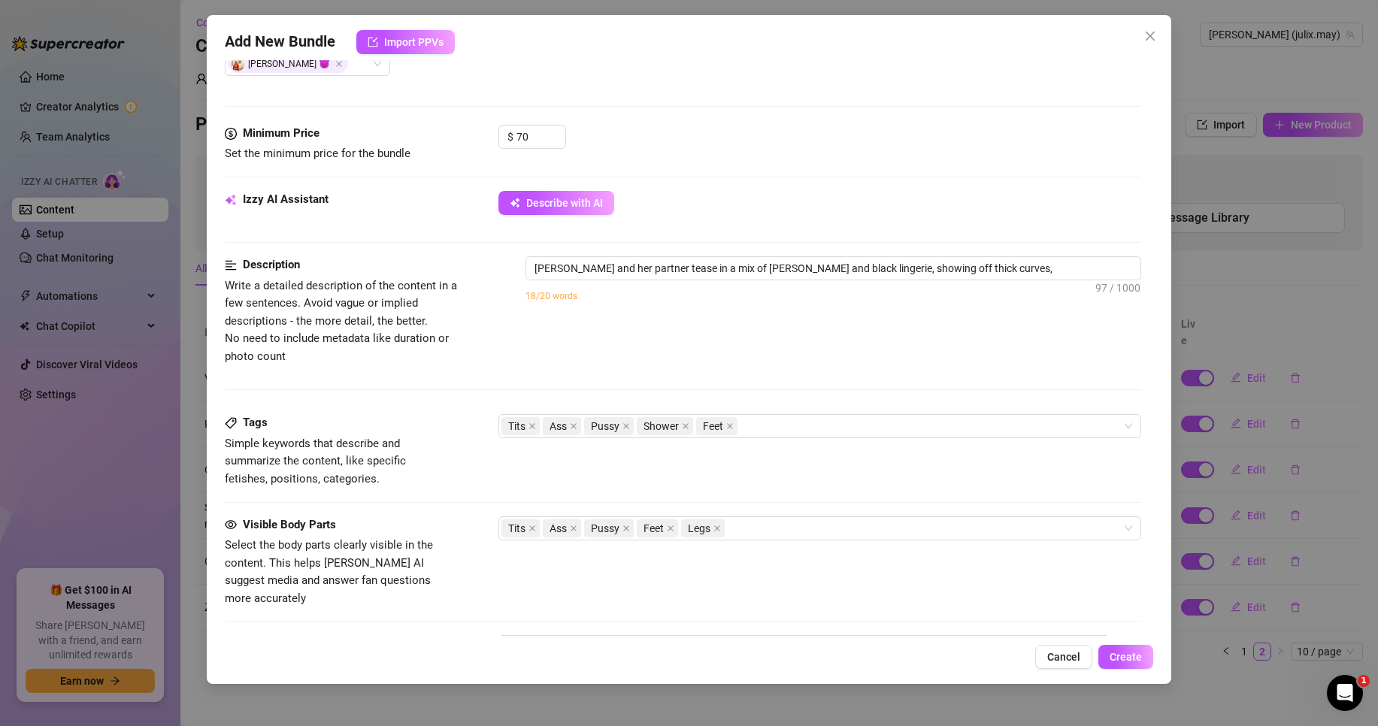
type textarea "[PERSON_NAME] and her partner tease in a mix of [PERSON_NAME] and black lingeri…"
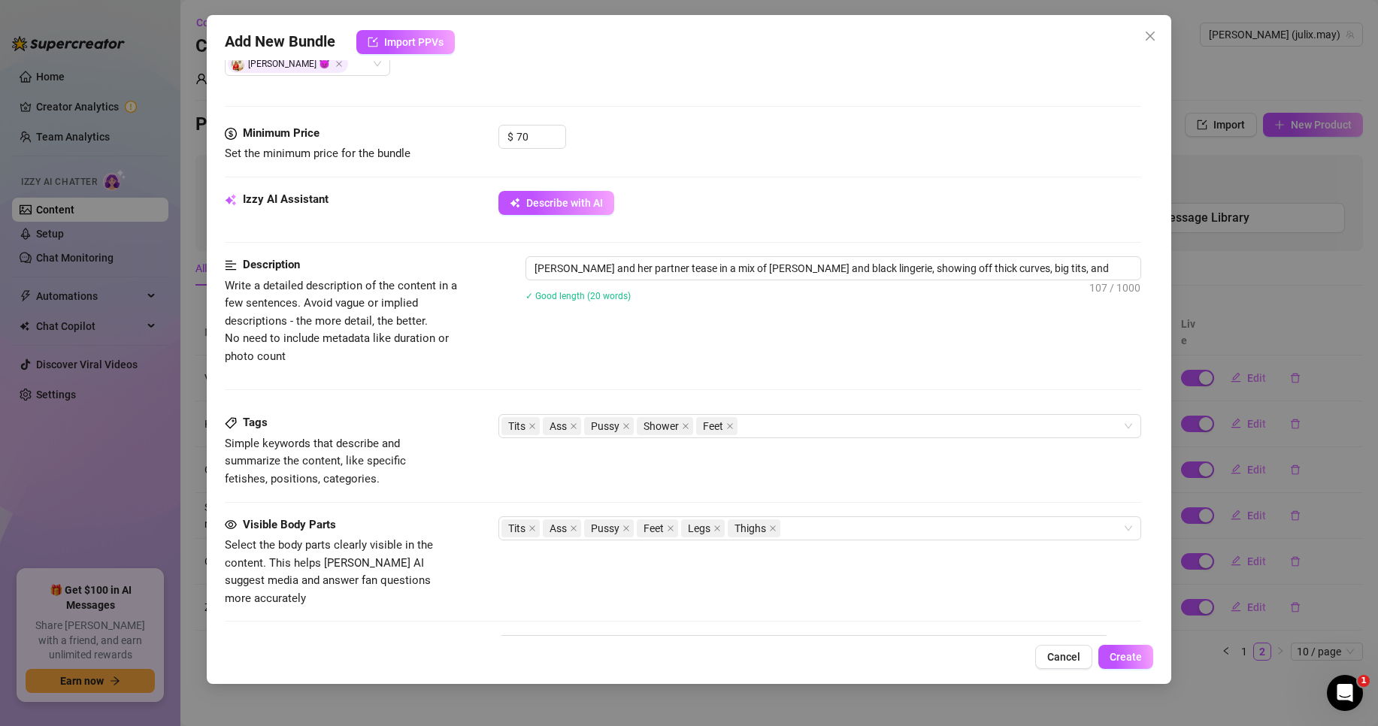
type textarea "[PERSON_NAME] and her partner tease in a mix of [PERSON_NAME] and black lingeri…"
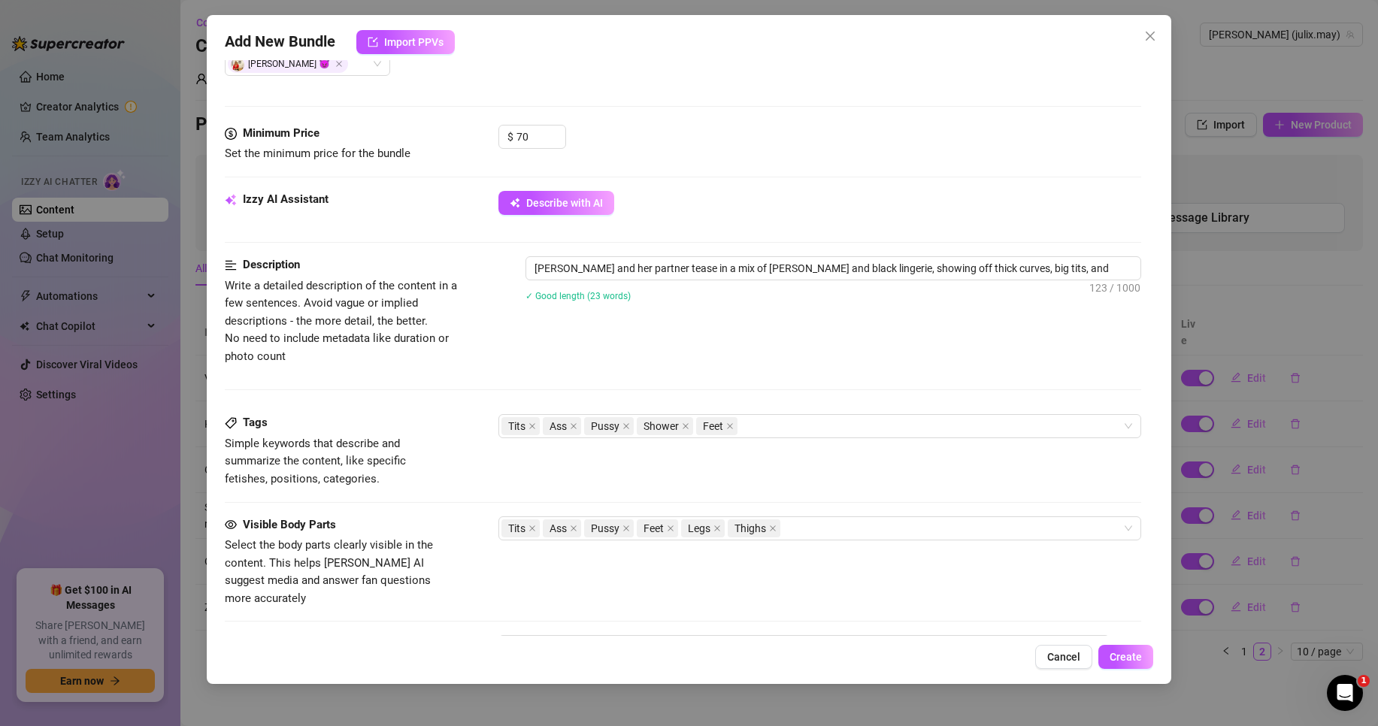
type textarea "[PERSON_NAME] and her partner tease in a mix of [PERSON_NAME] and black lingeri…"
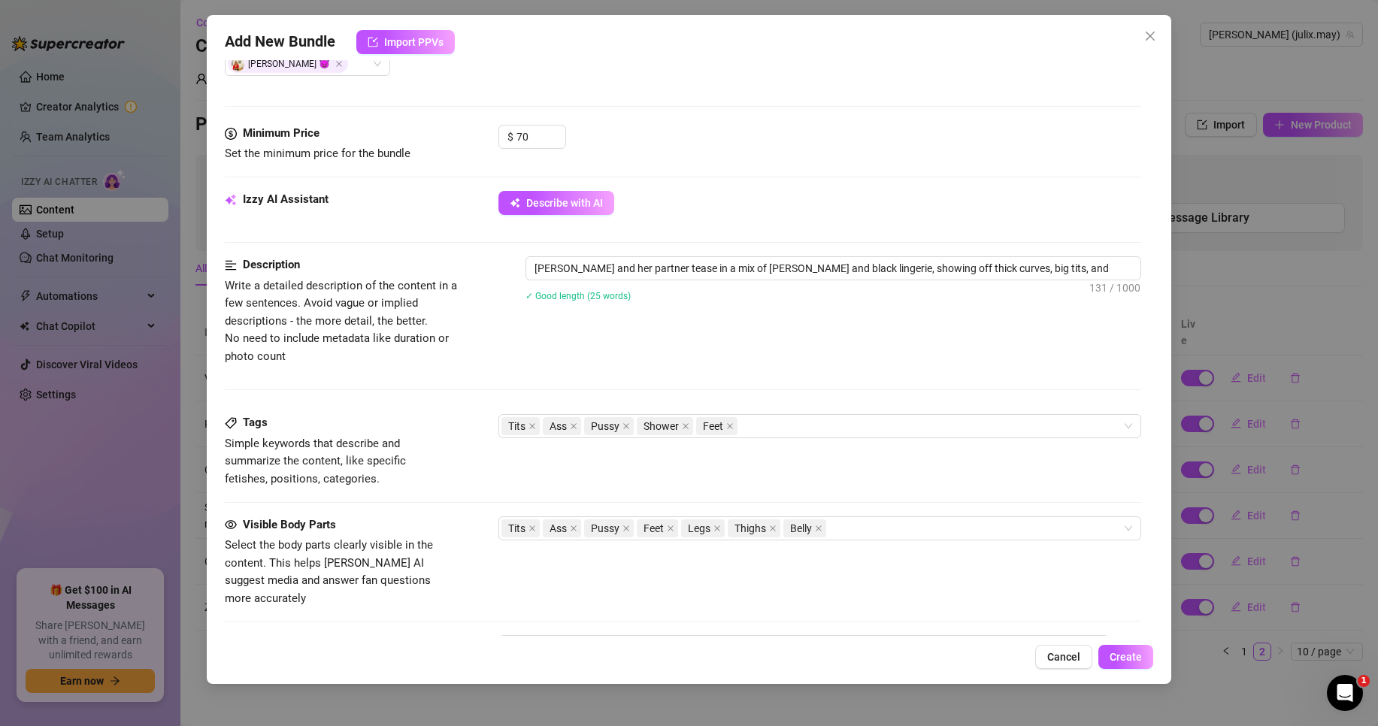
type textarea "[PERSON_NAME] and her partner tease in a mix of [PERSON_NAME] and black lingeri…"
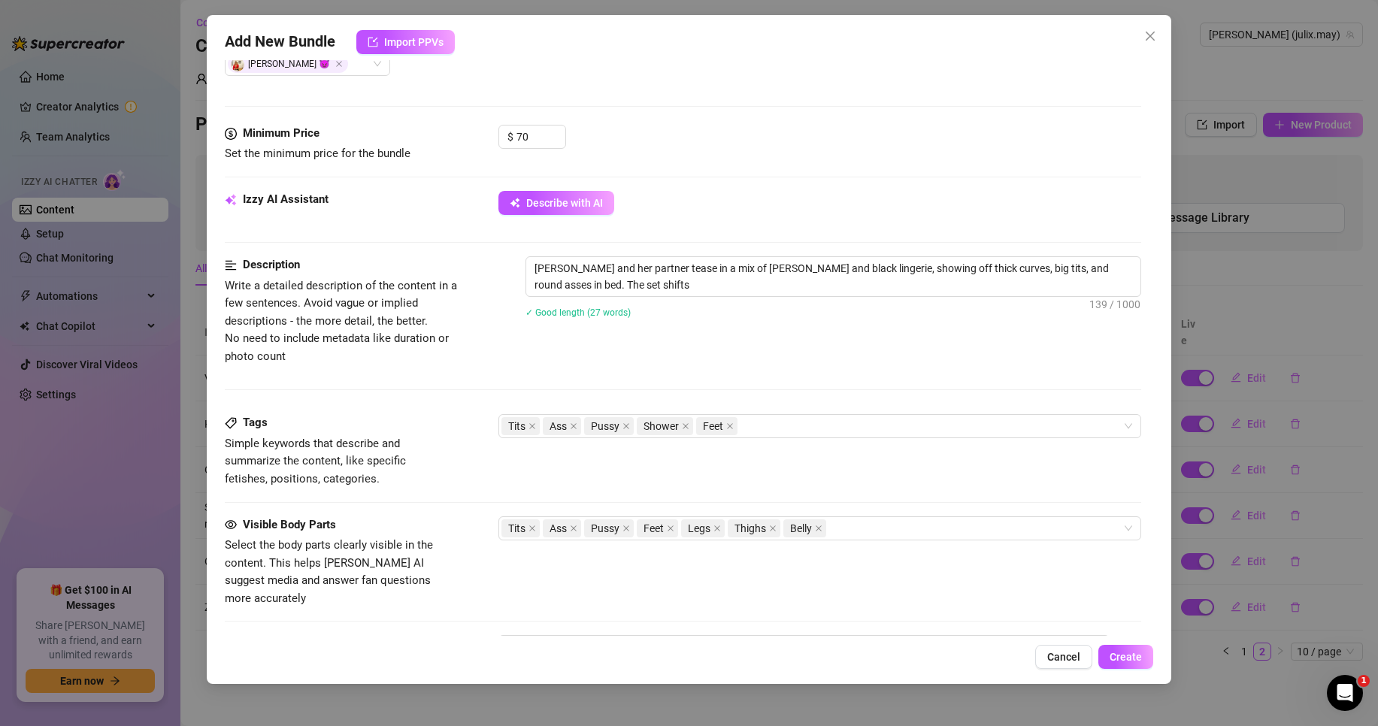
type textarea "[PERSON_NAME] and her partner tease in a mix of [PERSON_NAME] and black lingeri…"
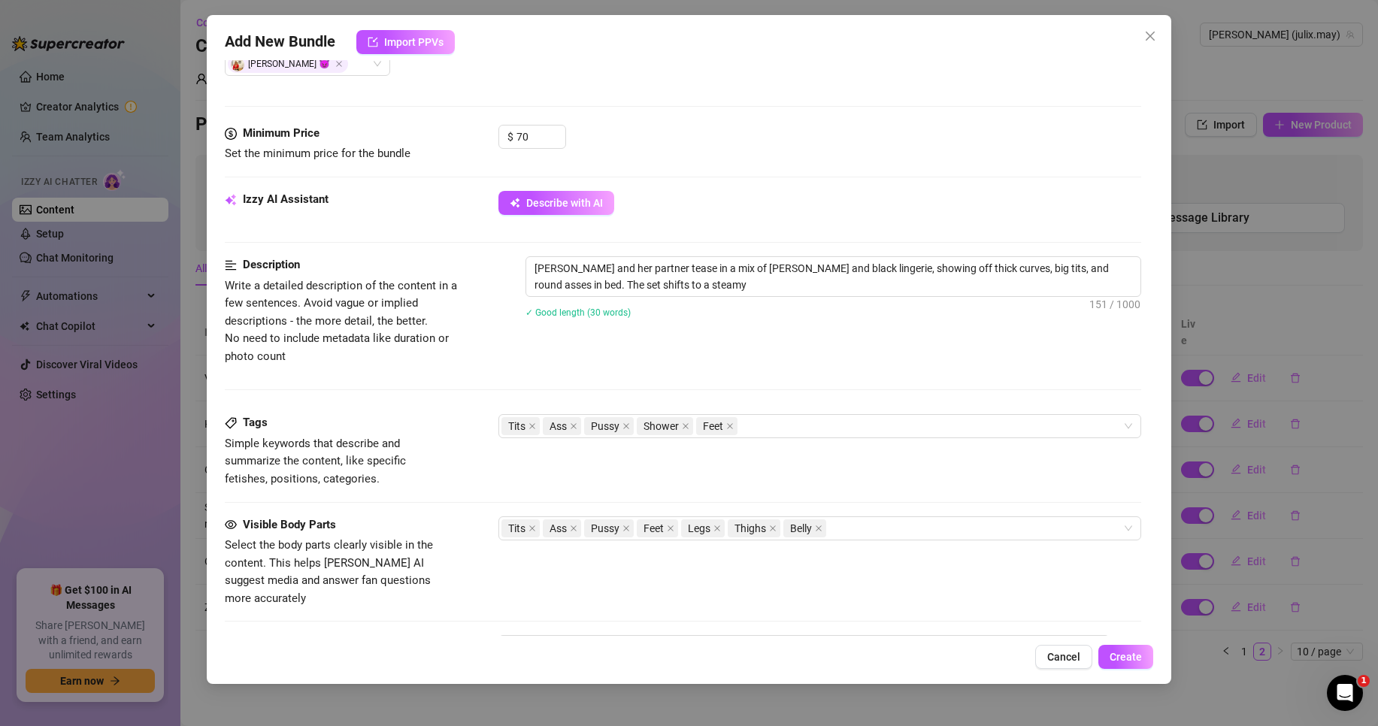
type textarea "[PERSON_NAME] and her partner tease in a mix of [PERSON_NAME] and black lingeri…"
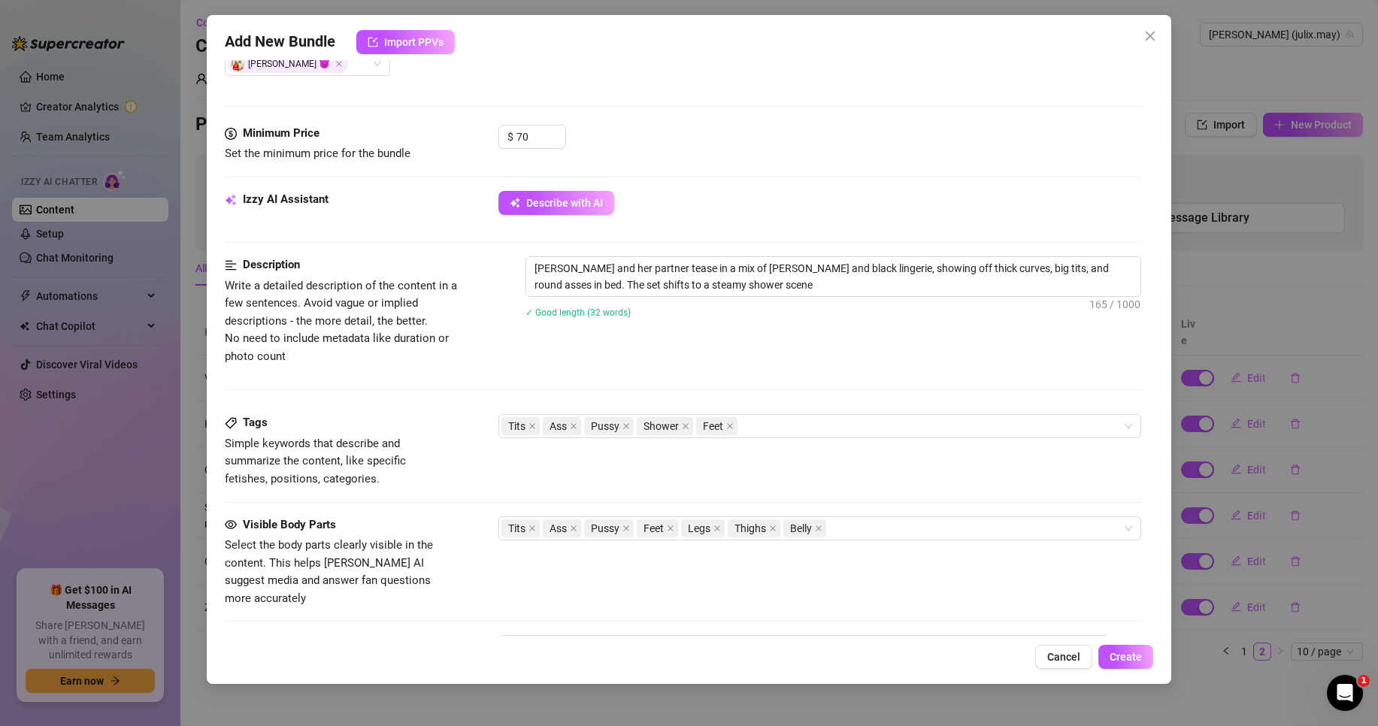
type textarea "[PERSON_NAME] and her partner tease in a mix of [PERSON_NAME] and black lingeri…"
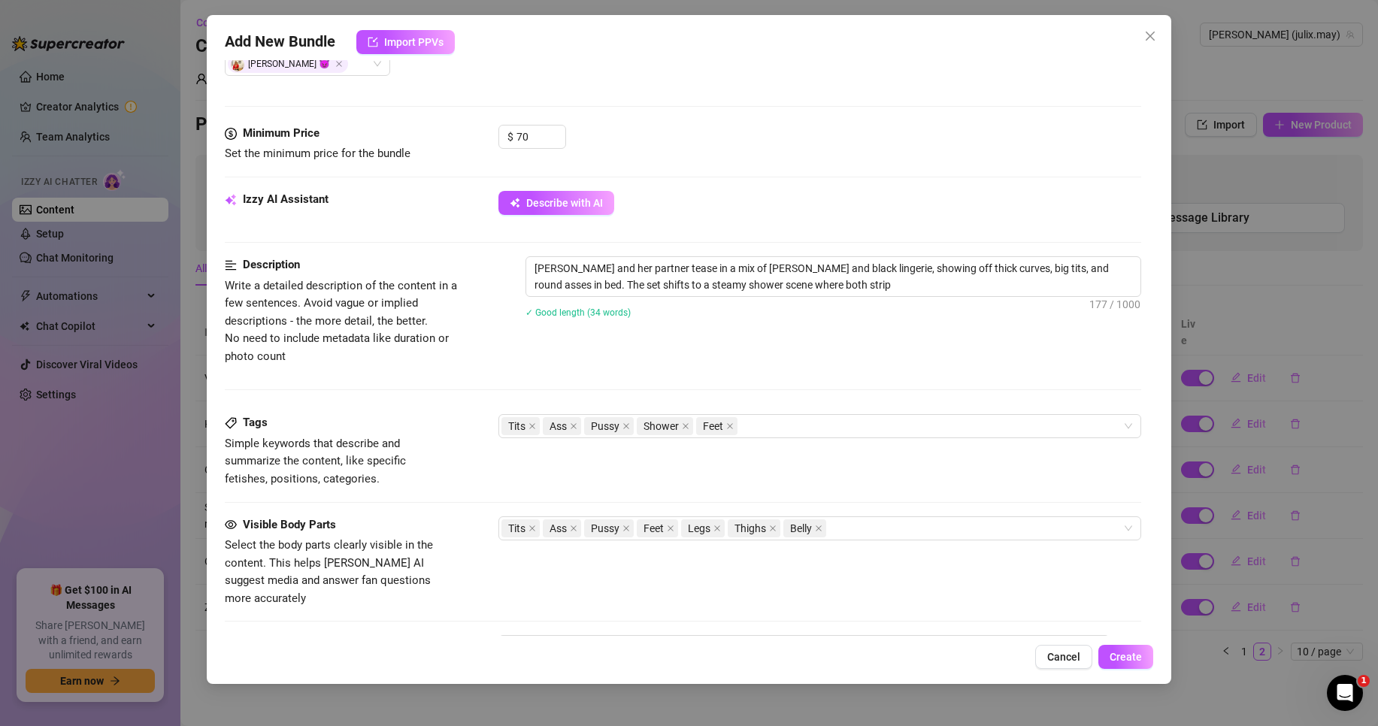
type textarea "[PERSON_NAME] and her partner tease in a mix of [PERSON_NAME] and black lingeri…"
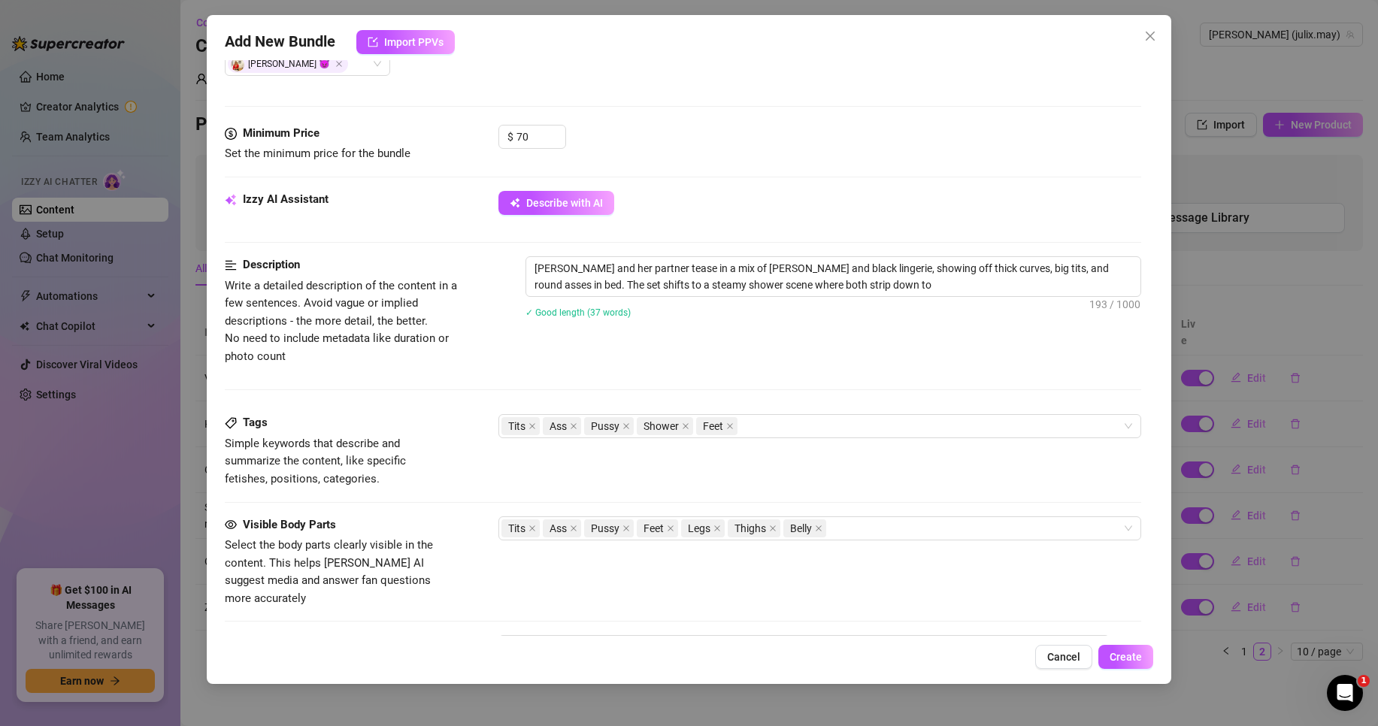
type textarea "[PERSON_NAME] and her partner tease in a mix of [PERSON_NAME] and black lingeri…"
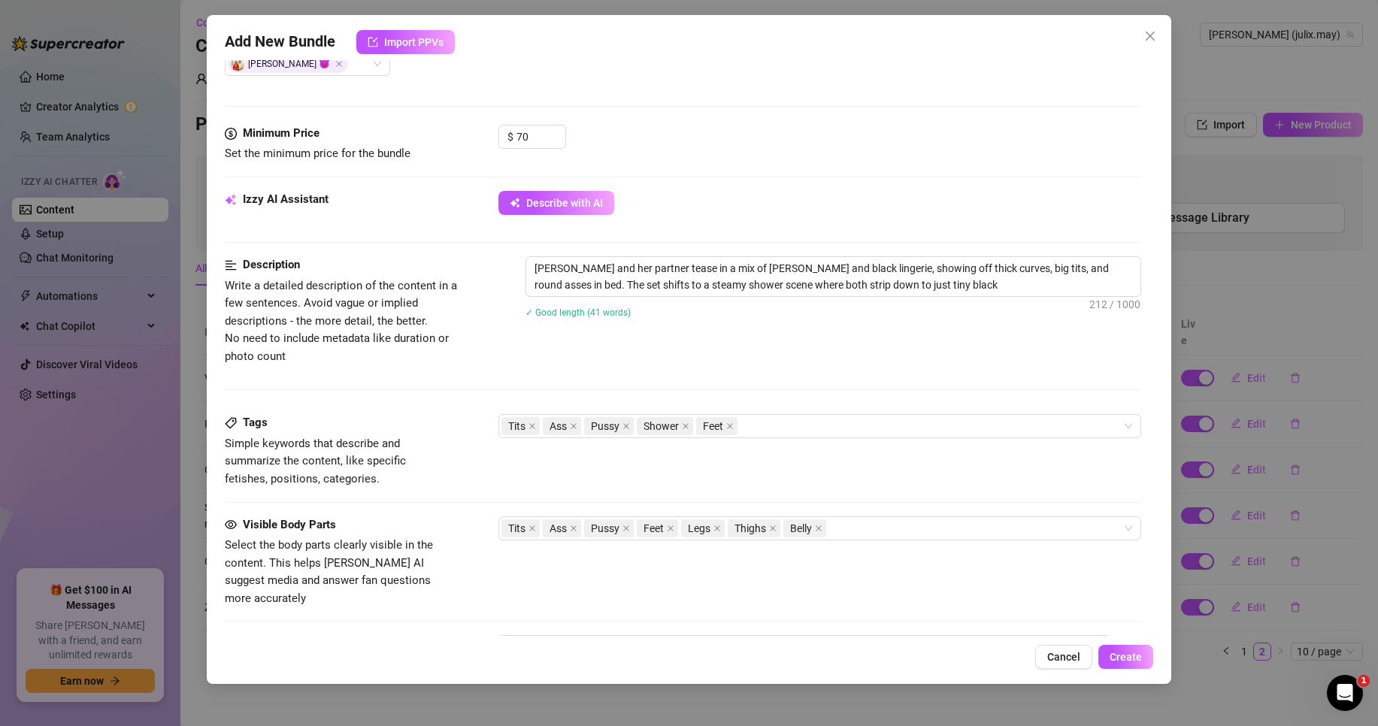
type textarea "[PERSON_NAME] and her partner tease in a mix of [PERSON_NAME] and black lingeri…"
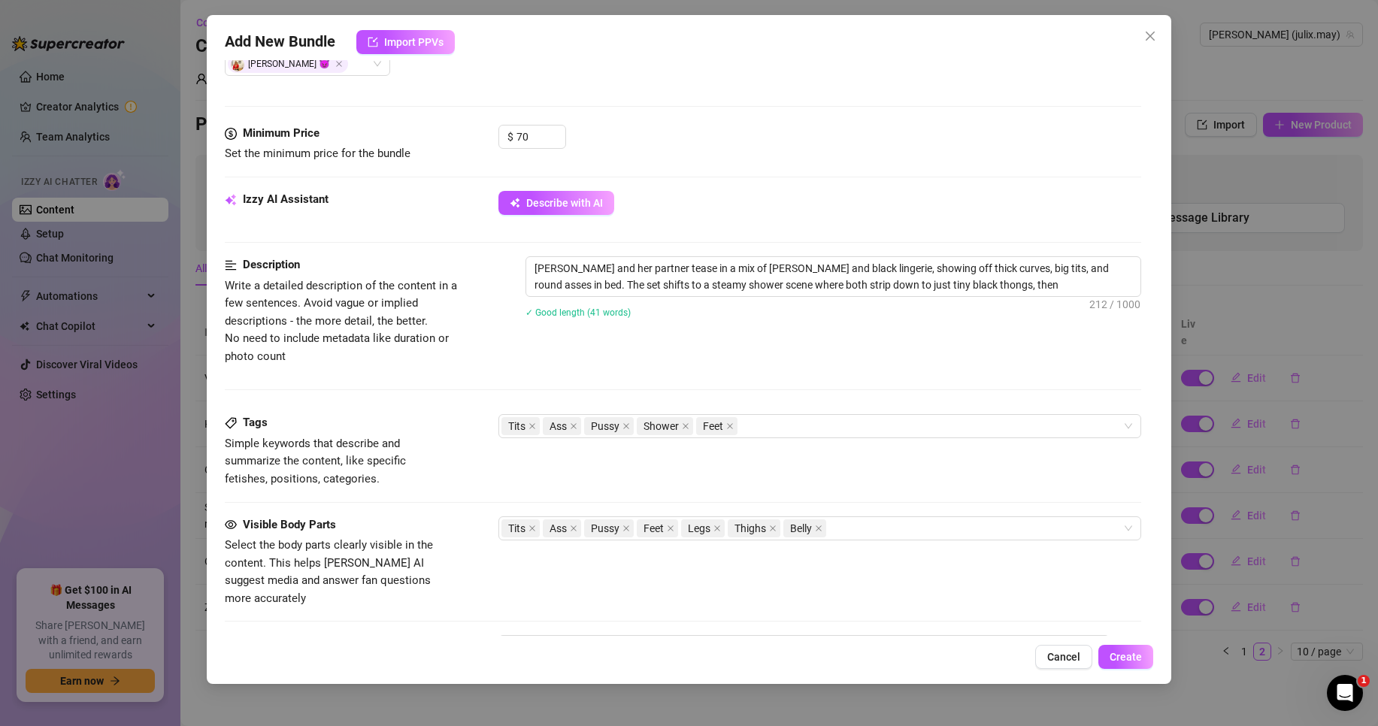
type textarea "[PERSON_NAME] and her partner tease in a mix of [PERSON_NAME] and black lingeri…"
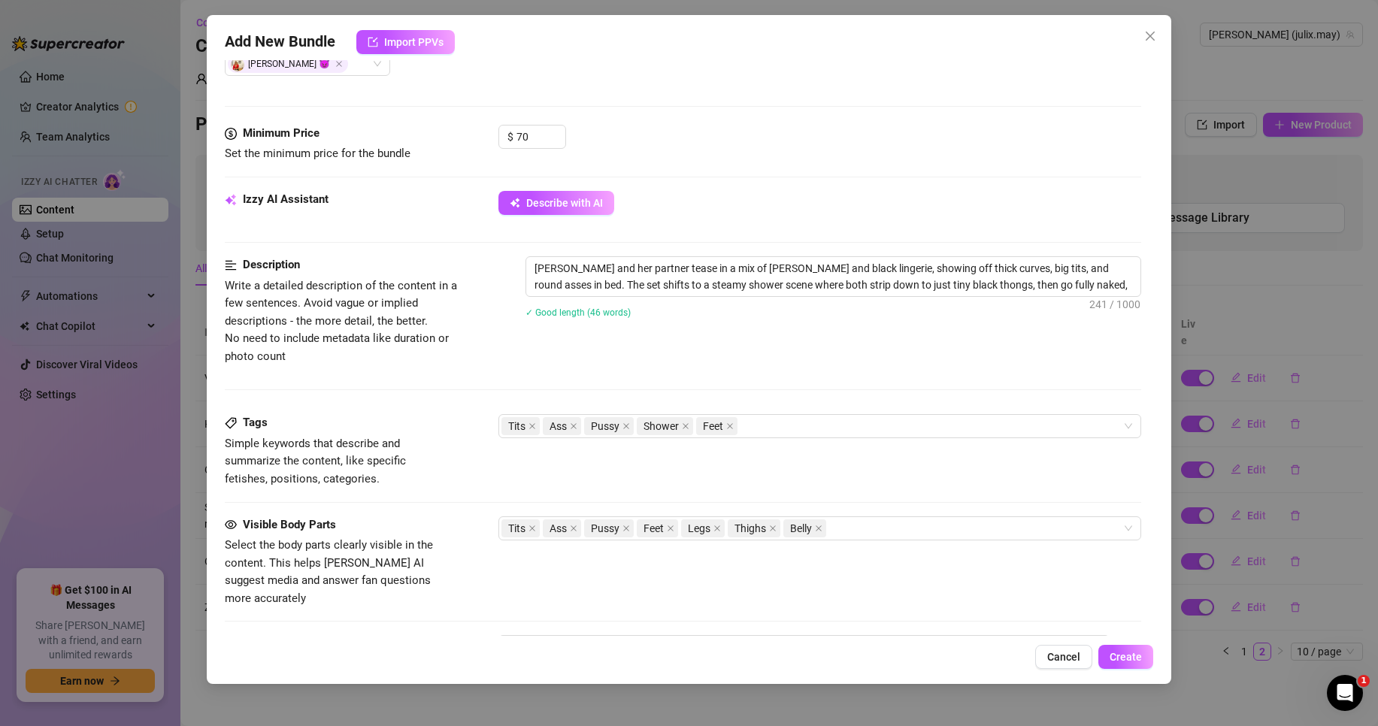
type textarea "[PERSON_NAME] and her partner tease in a mix of [PERSON_NAME] and black lingeri…"
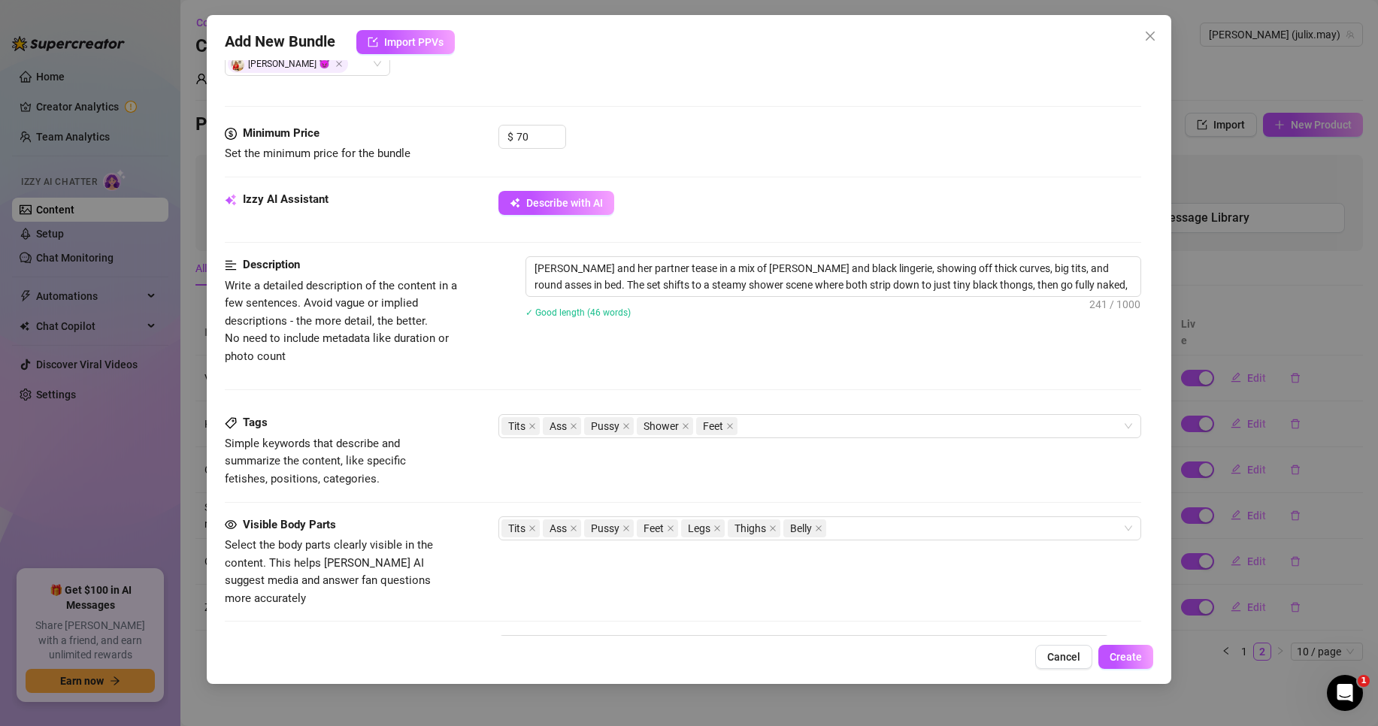
type textarea "[PERSON_NAME] and her partner tease in a mix of [PERSON_NAME] and black lingeri…"
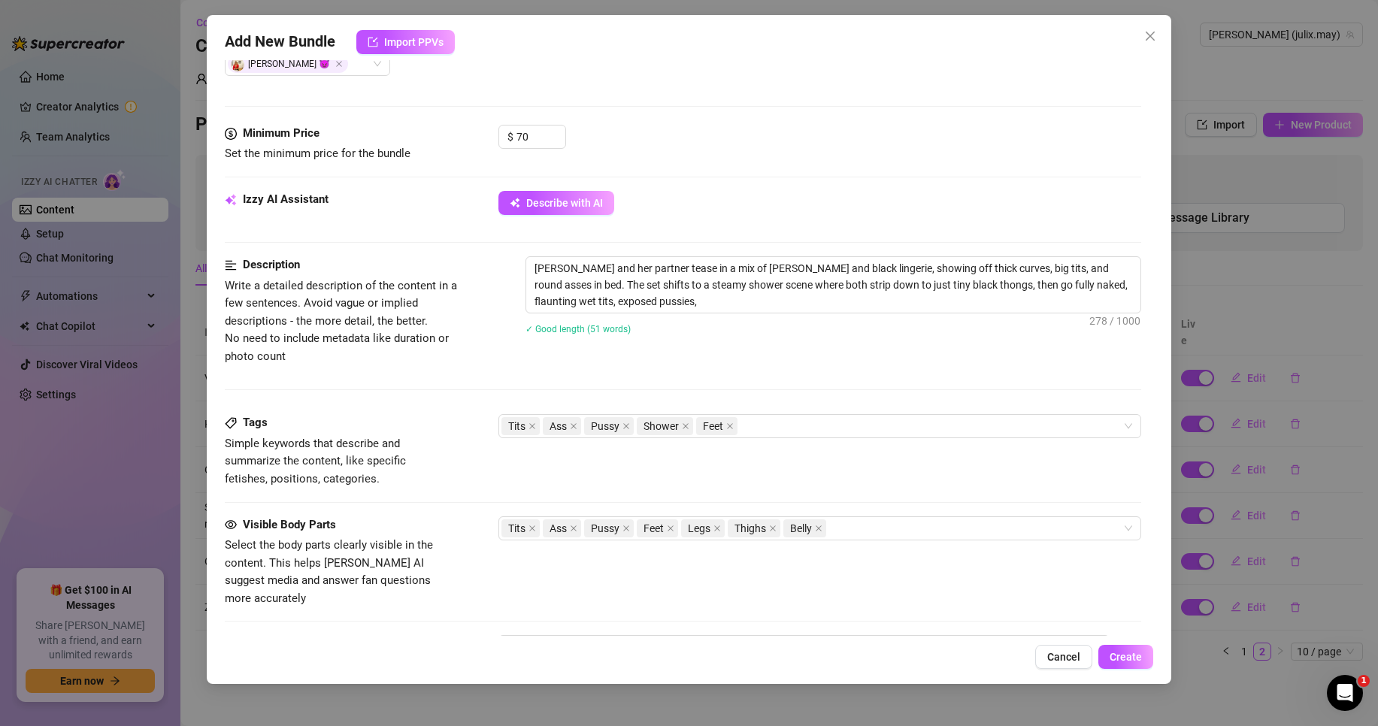
type textarea "[PERSON_NAME] and her partner tease in a mix of [PERSON_NAME] and black lingeri…"
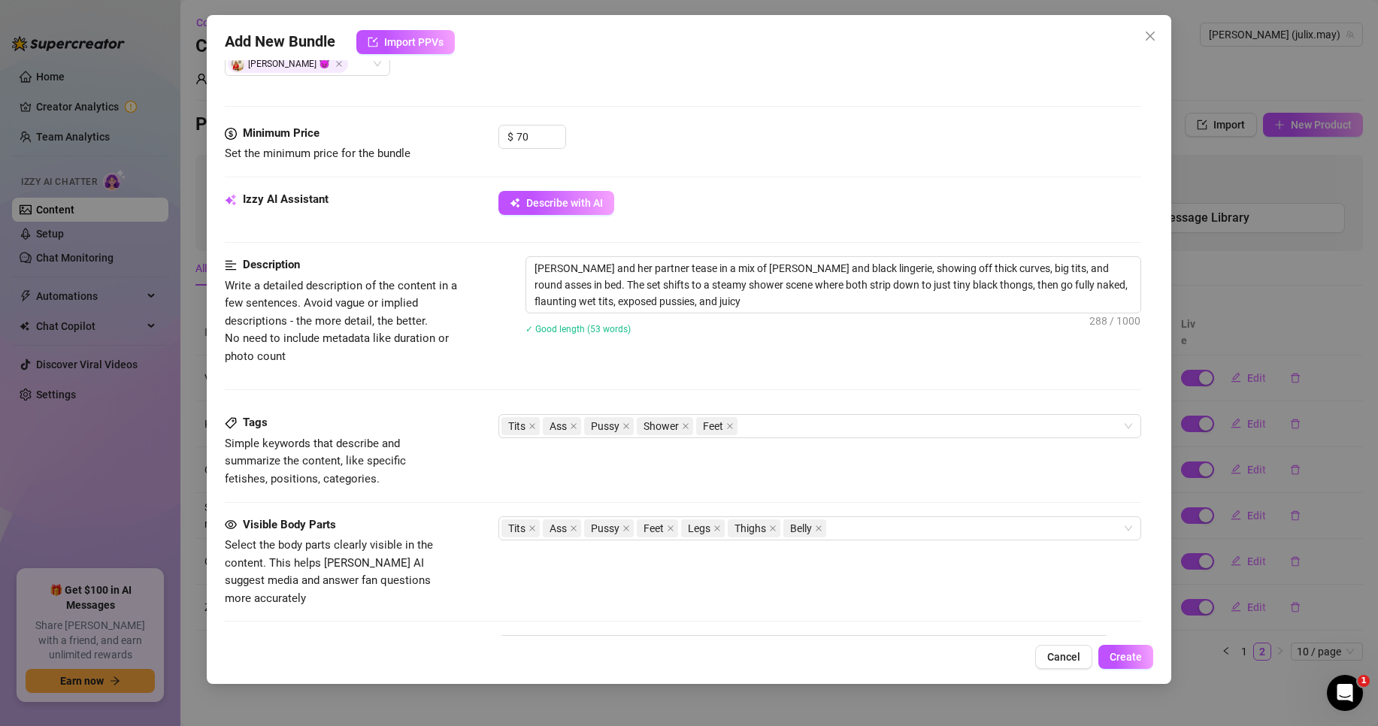
type textarea "[PERSON_NAME] and her partner tease in a mix of [PERSON_NAME] and black lingeri…"
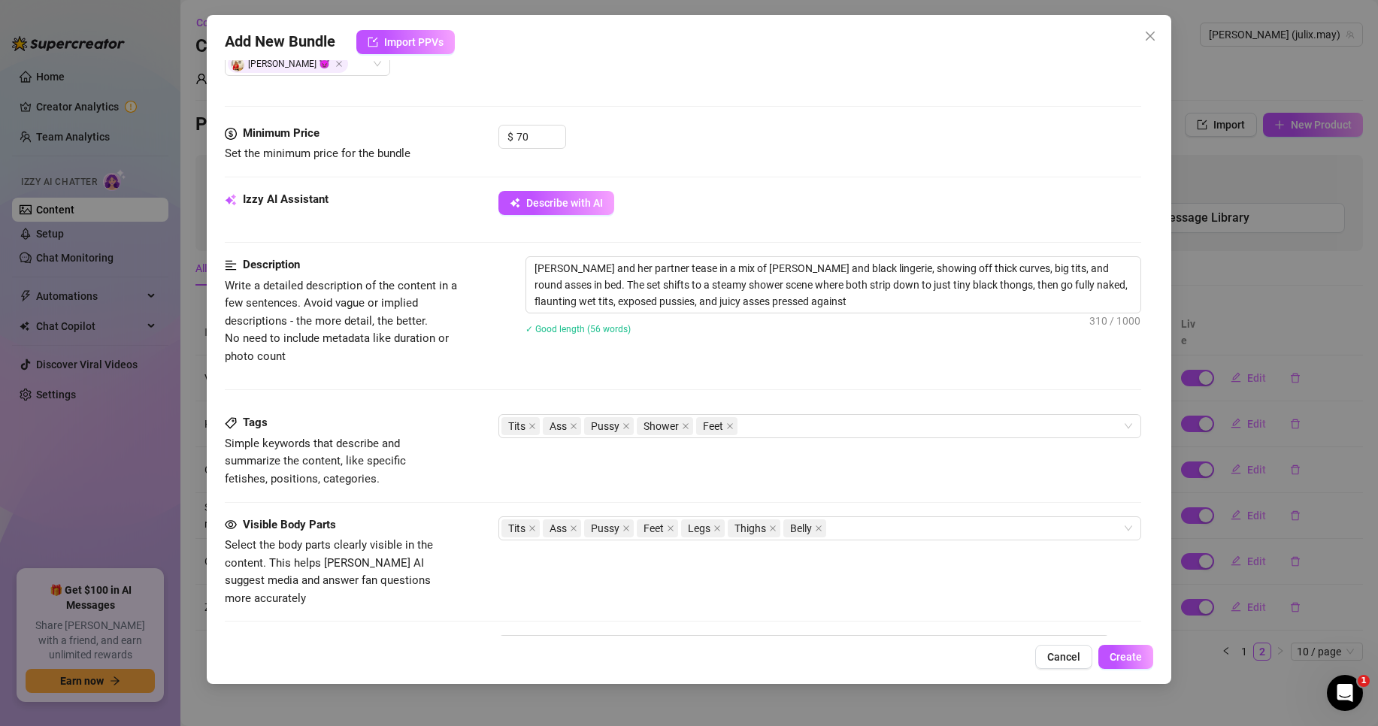
type textarea "[PERSON_NAME] and her partner tease in a mix of [PERSON_NAME] and black lingeri…"
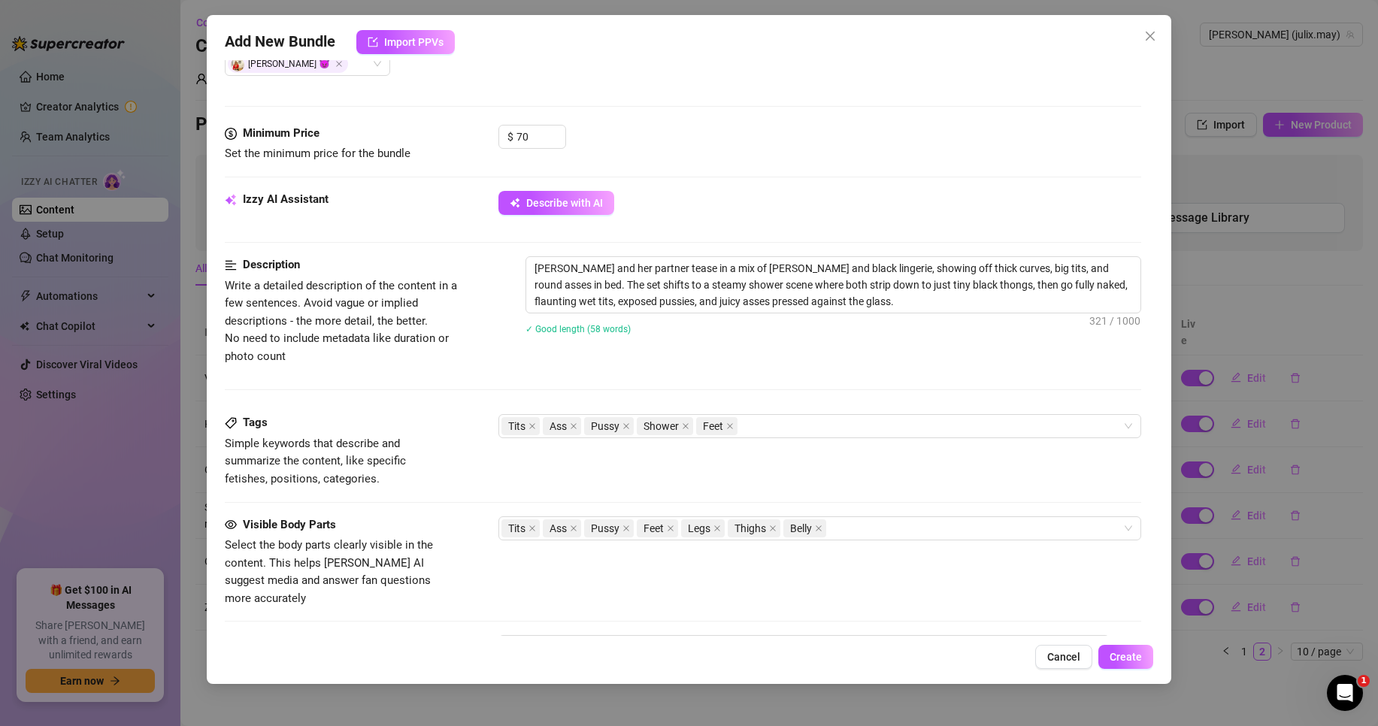
type textarea "[PERSON_NAME] and her partner tease in a mix of [PERSON_NAME] and black lingeri…"
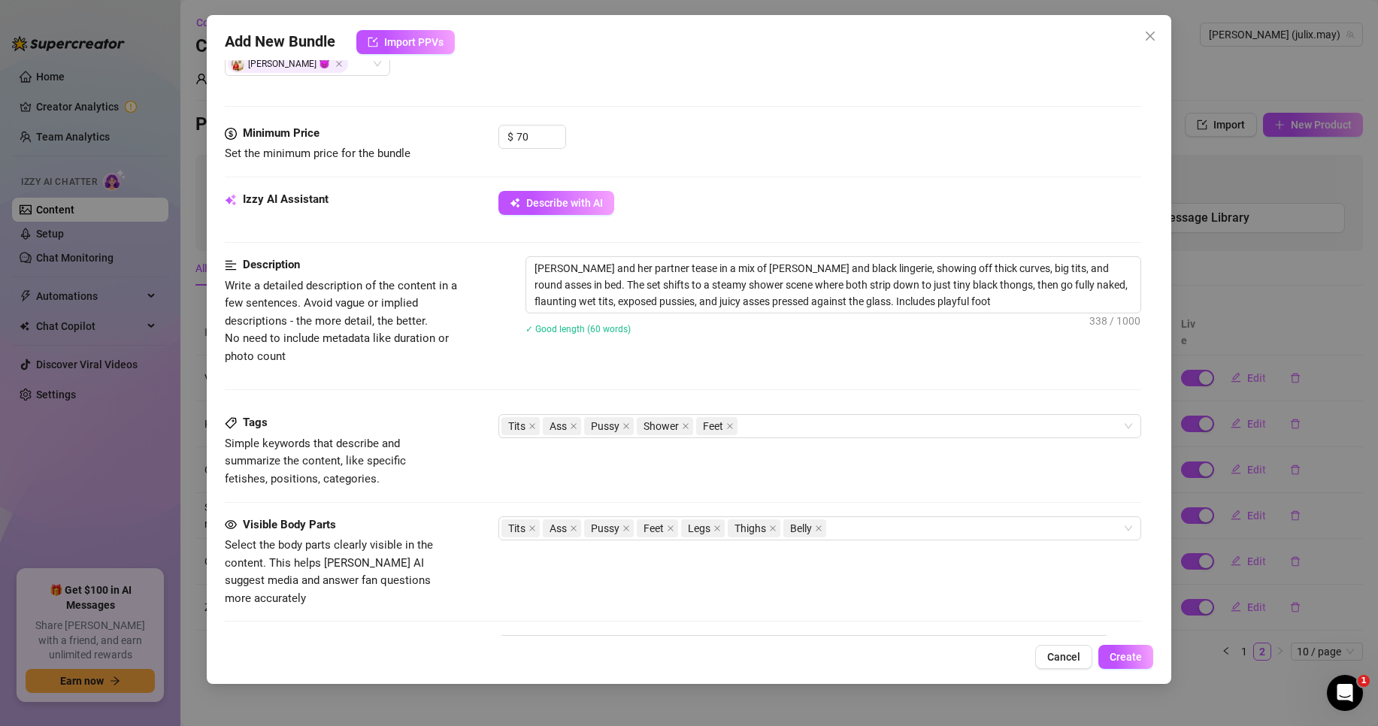
type textarea "[PERSON_NAME] and her partner tease in a mix of [PERSON_NAME] and black lingeri…"
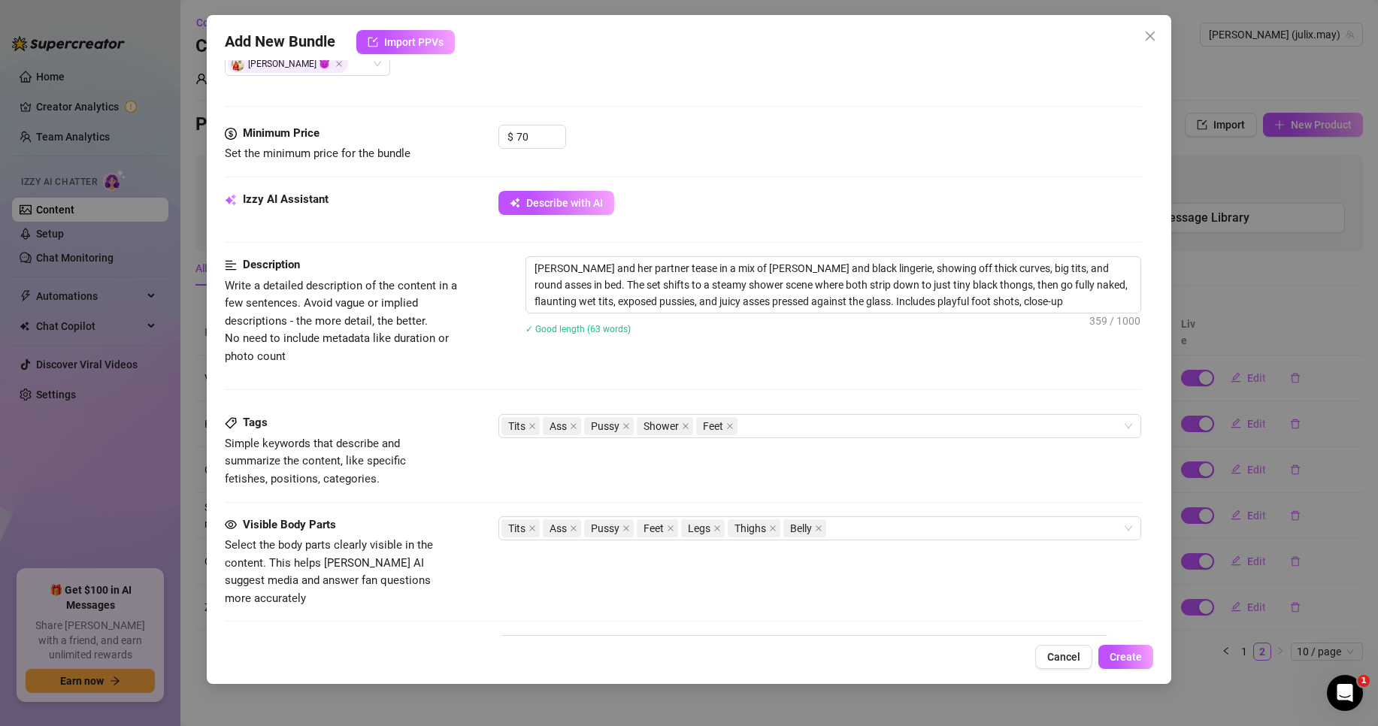
type textarea "[PERSON_NAME] and her partner tease in a mix of [PERSON_NAME] and black lingeri…"
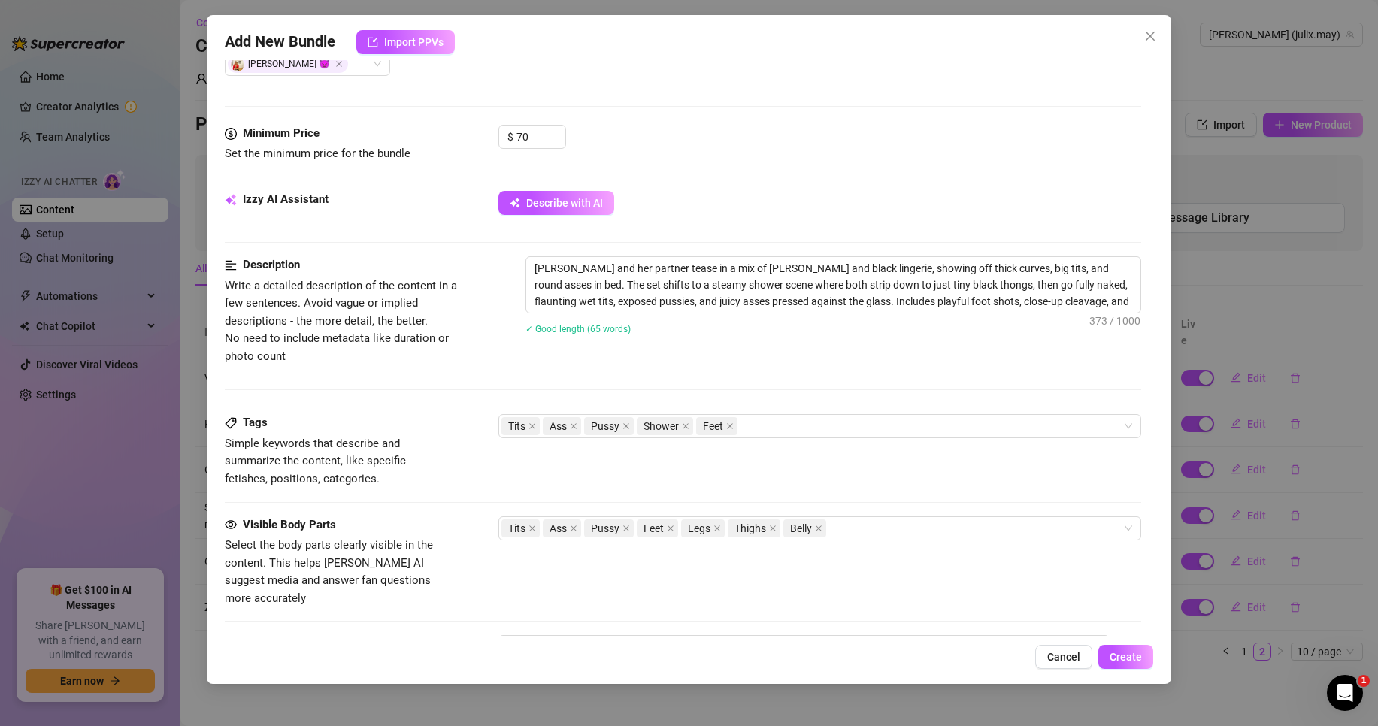
type textarea "[PERSON_NAME] and her partner tease in a mix of [PERSON_NAME] and black lingeri…"
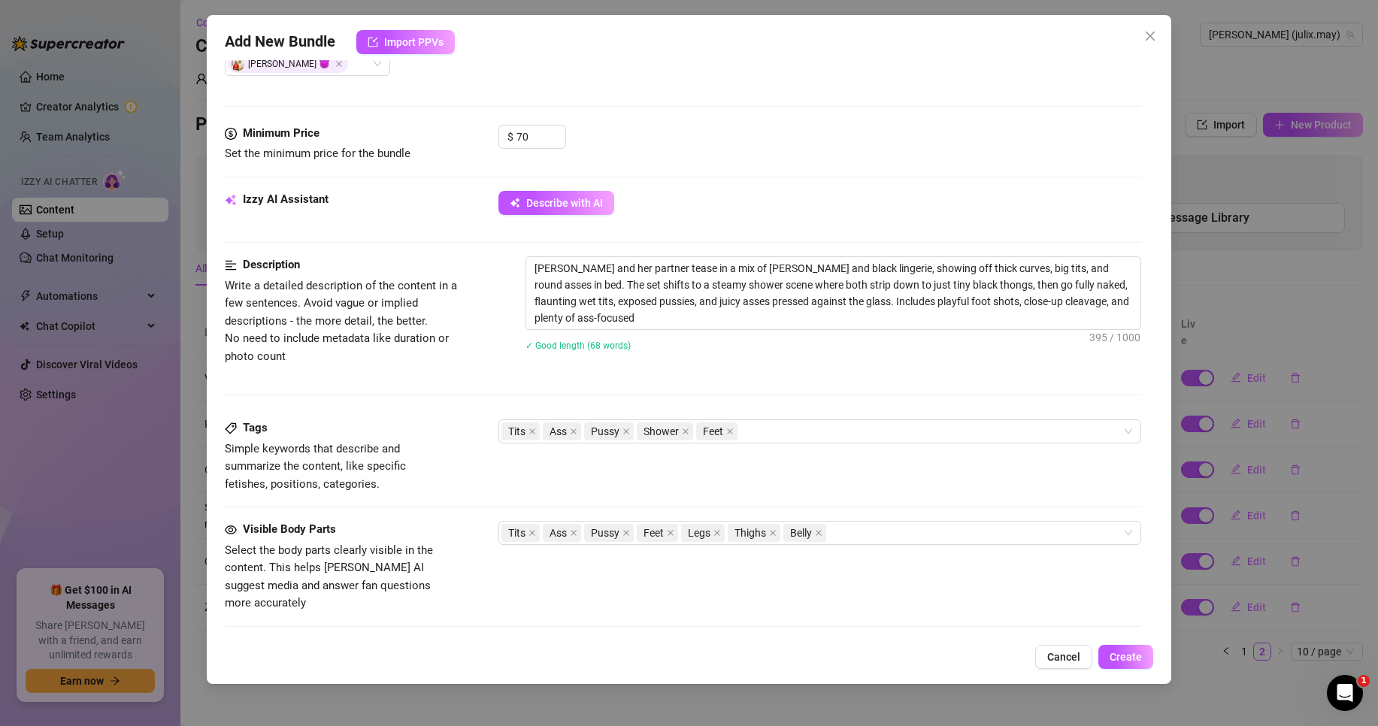
type textarea "[PERSON_NAME] and her partner tease in a mix of [PERSON_NAME] and black lingeri…"
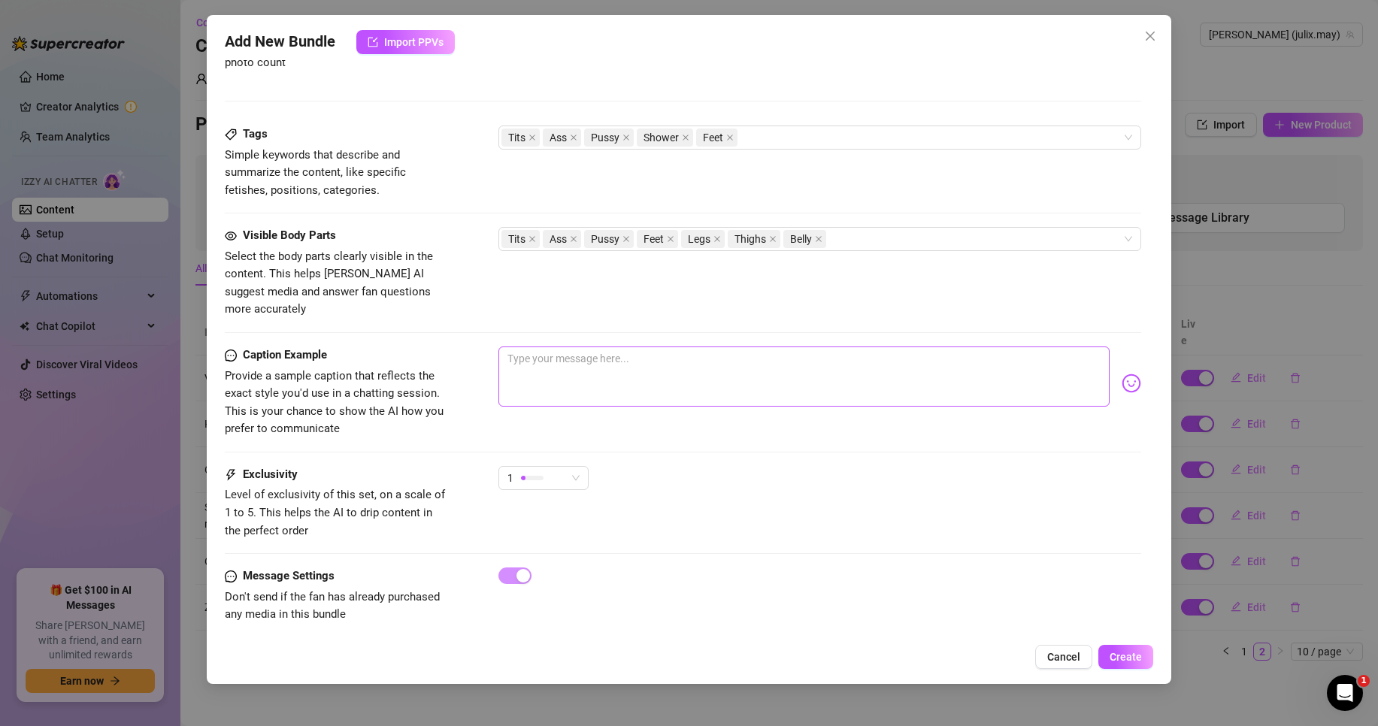
scroll to position [898, 0]
click at [673, 353] on textarea at bounding box center [803, 373] width 611 height 60
type textarea "I"
type textarea "Ic"
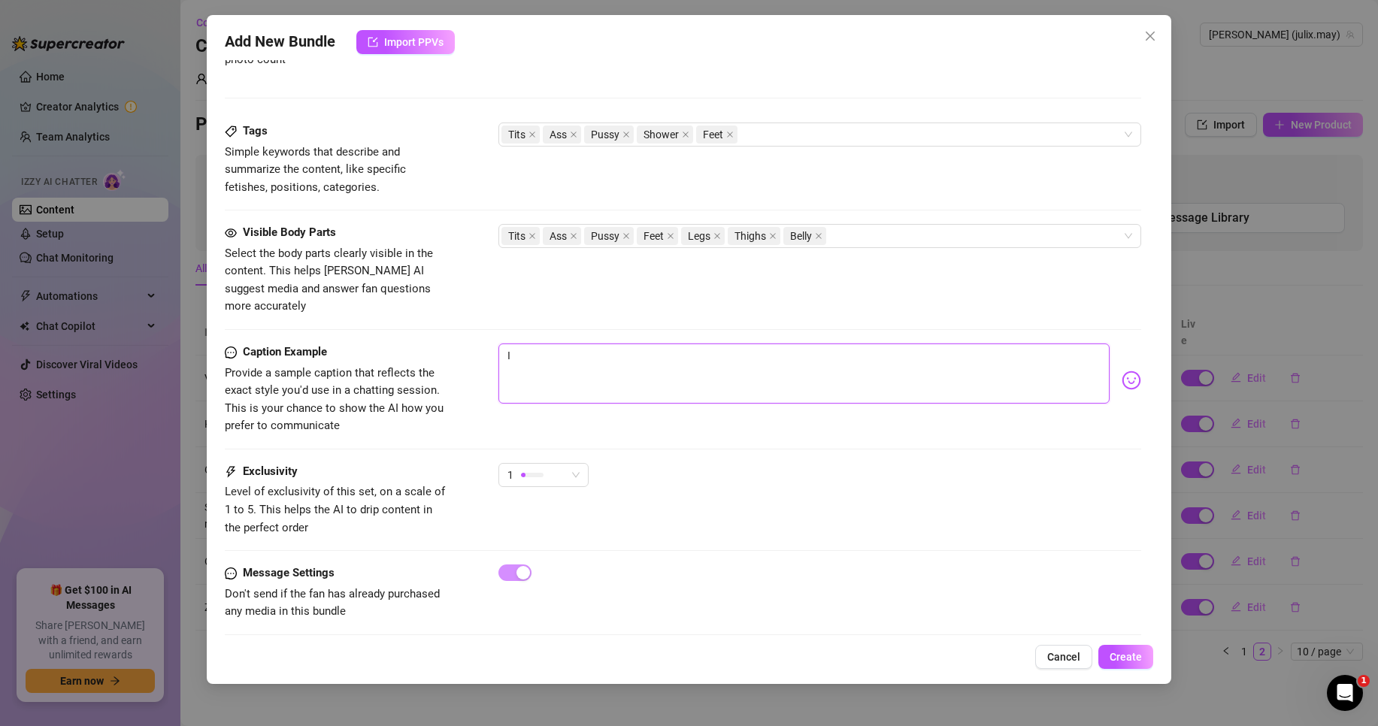
type textarea "Ic"
type textarea "Ich"
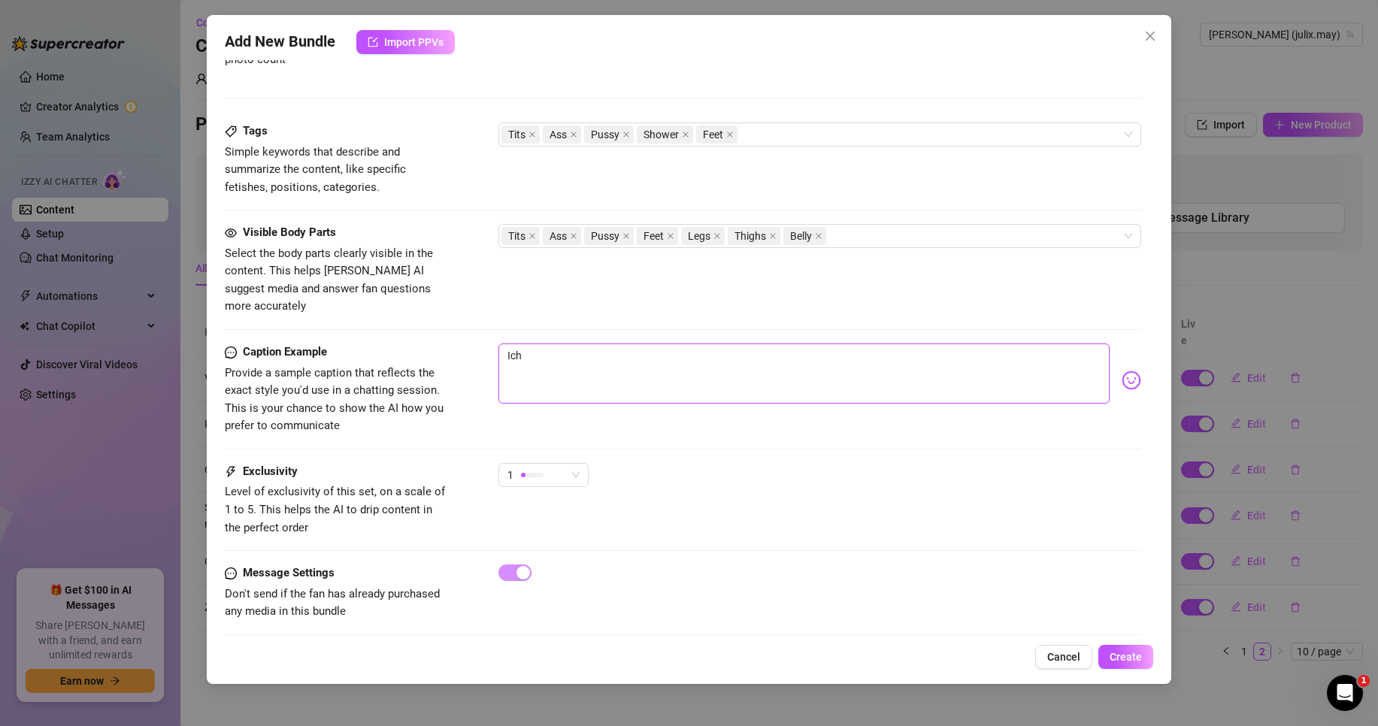
type textarea "Ich w"
type textarea "Ich wa"
type textarea "Ich war"
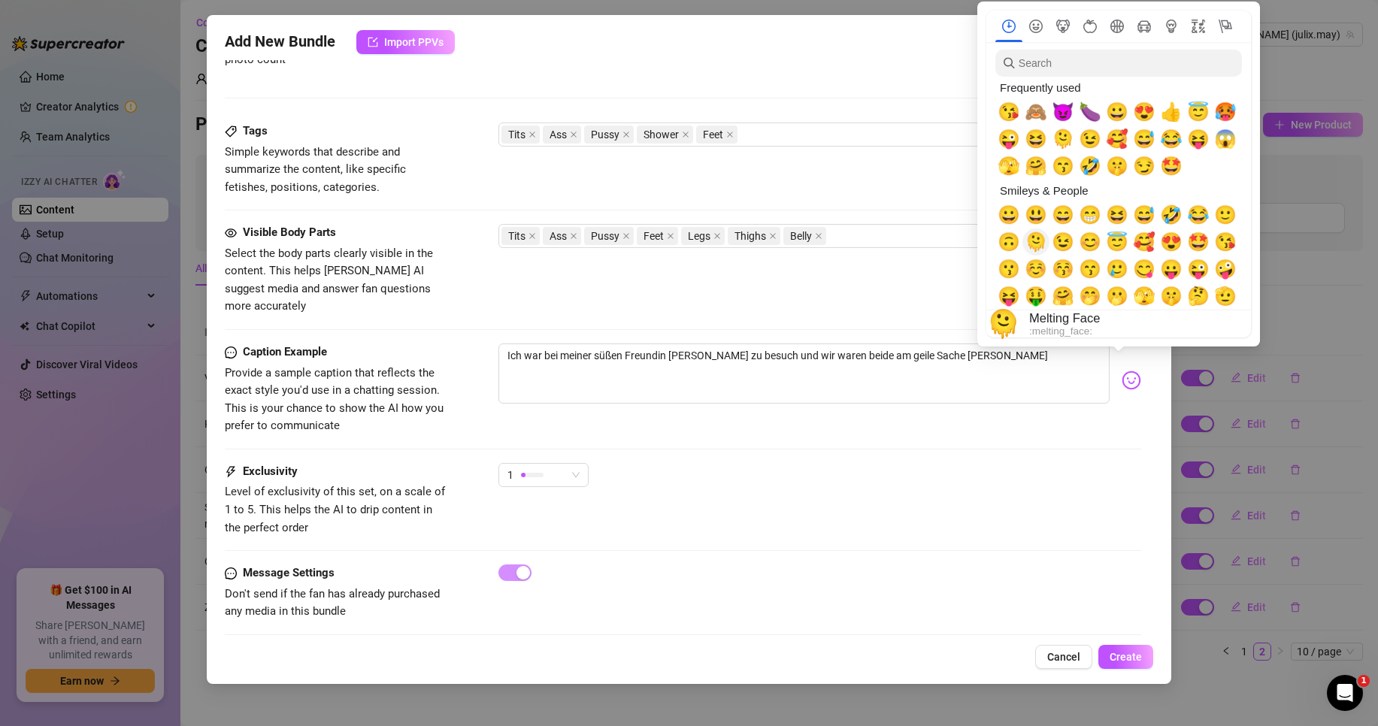
click at [1029, 247] on span "🫠" at bounding box center [1035, 241] width 23 height 21
click at [1059, 240] on span "😉" at bounding box center [1062, 241] width 23 height 21
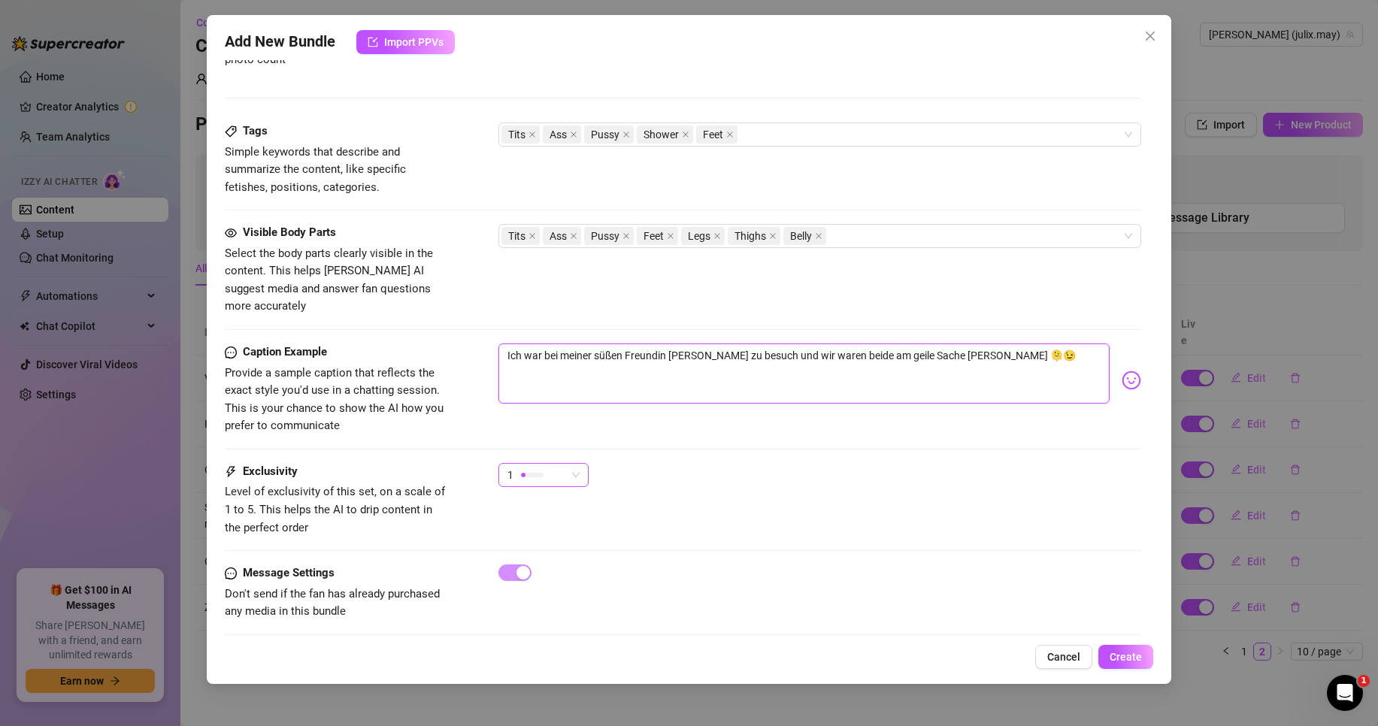
click at [530, 467] on div at bounding box center [532, 474] width 23 height 14
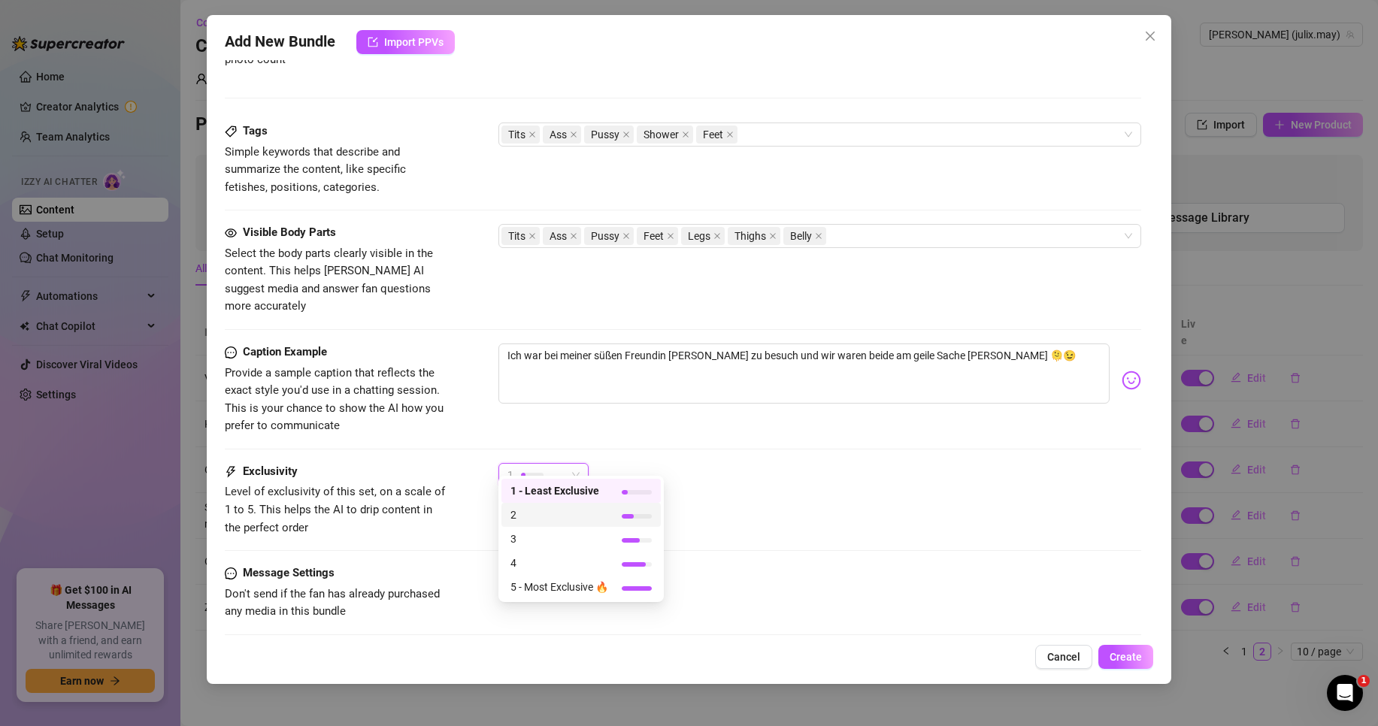
click at [592, 512] on span "2" at bounding box center [559, 515] width 98 height 17
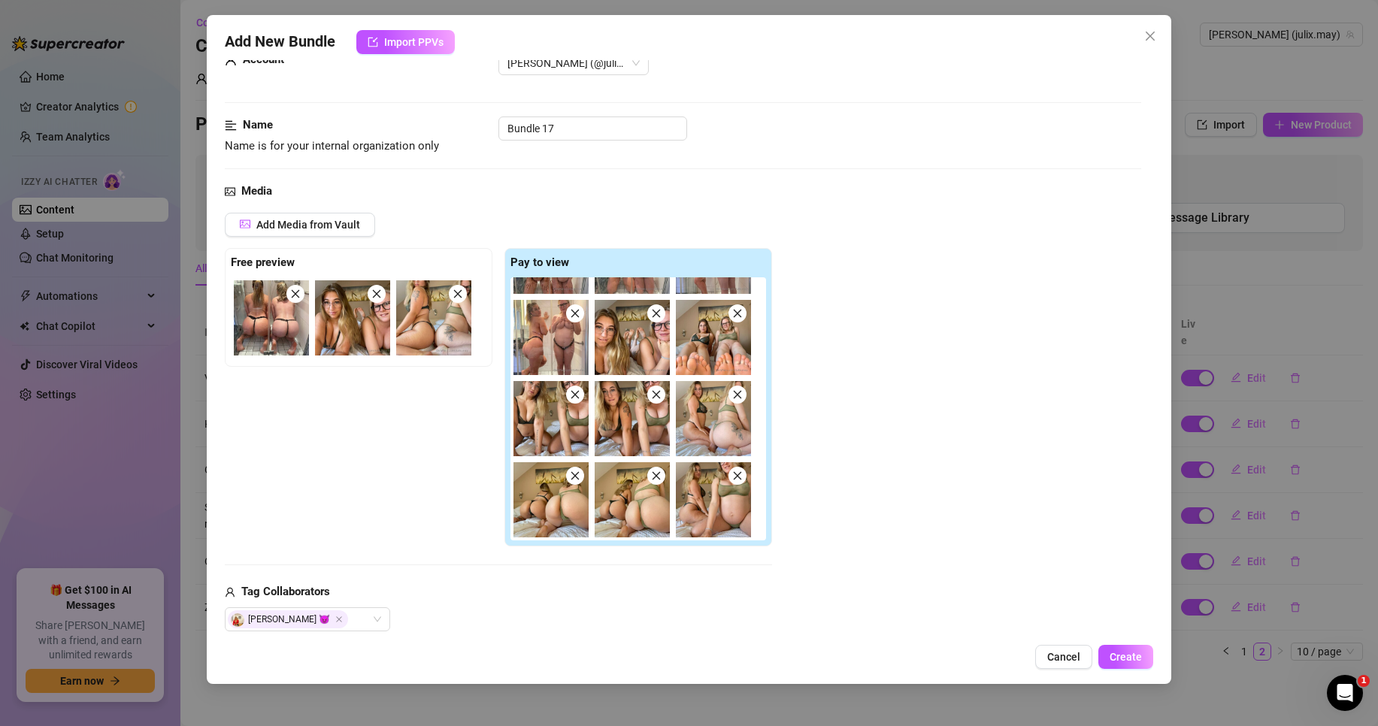
scroll to position [0, 0]
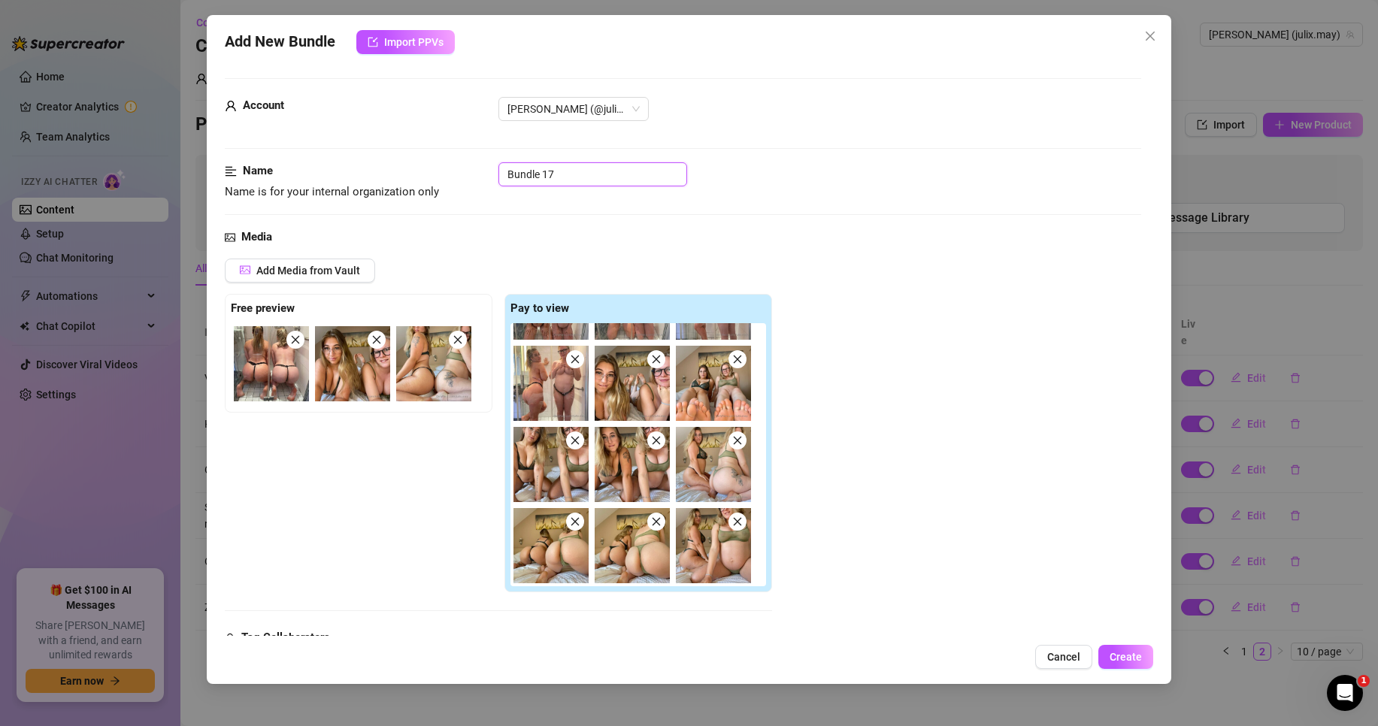
drag, startPoint x: 586, startPoint y: 177, endPoint x: 388, endPoint y: 174, distance: 198.4
click at [389, 174] on div "Name Name is for your internal organization only Bundle 17" at bounding box center [683, 181] width 916 height 38
click at [1133, 664] on button "Create" at bounding box center [1125, 657] width 55 height 24
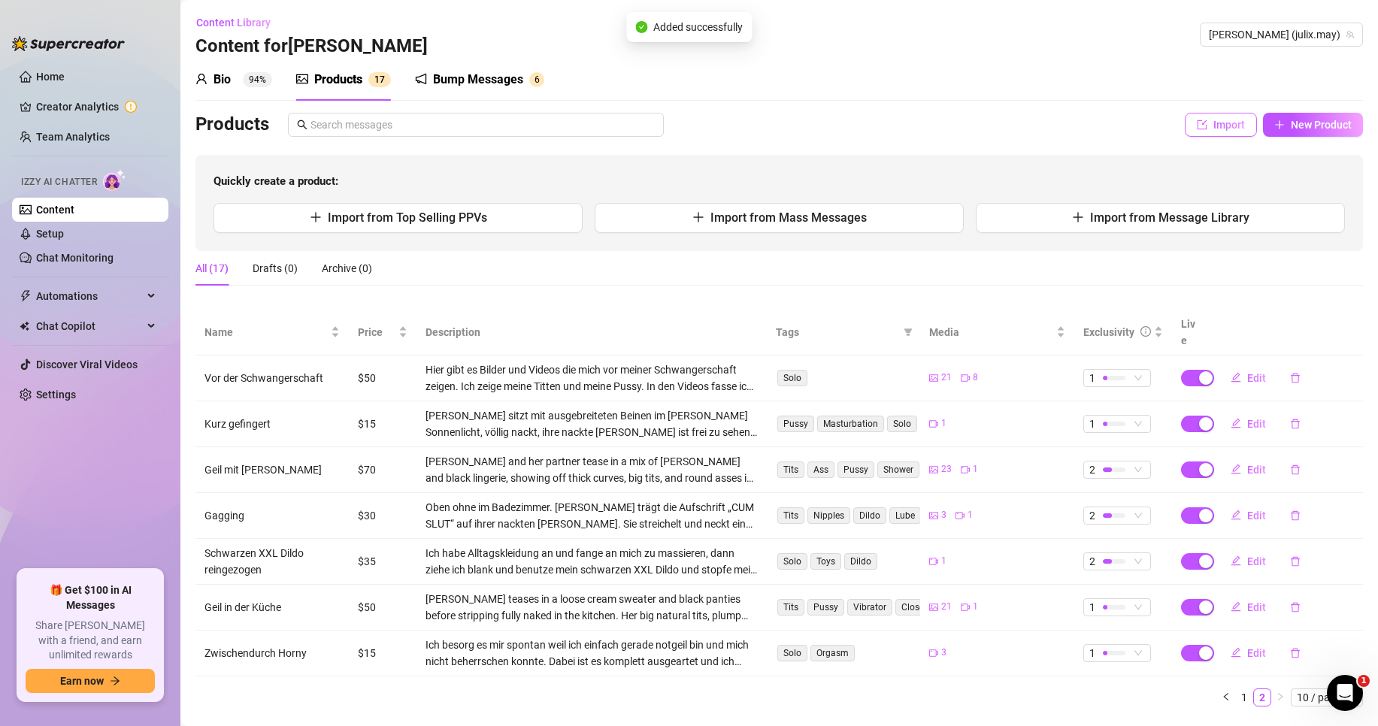
click at [1213, 120] on span "Import" at bounding box center [1229, 125] width 32 height 12
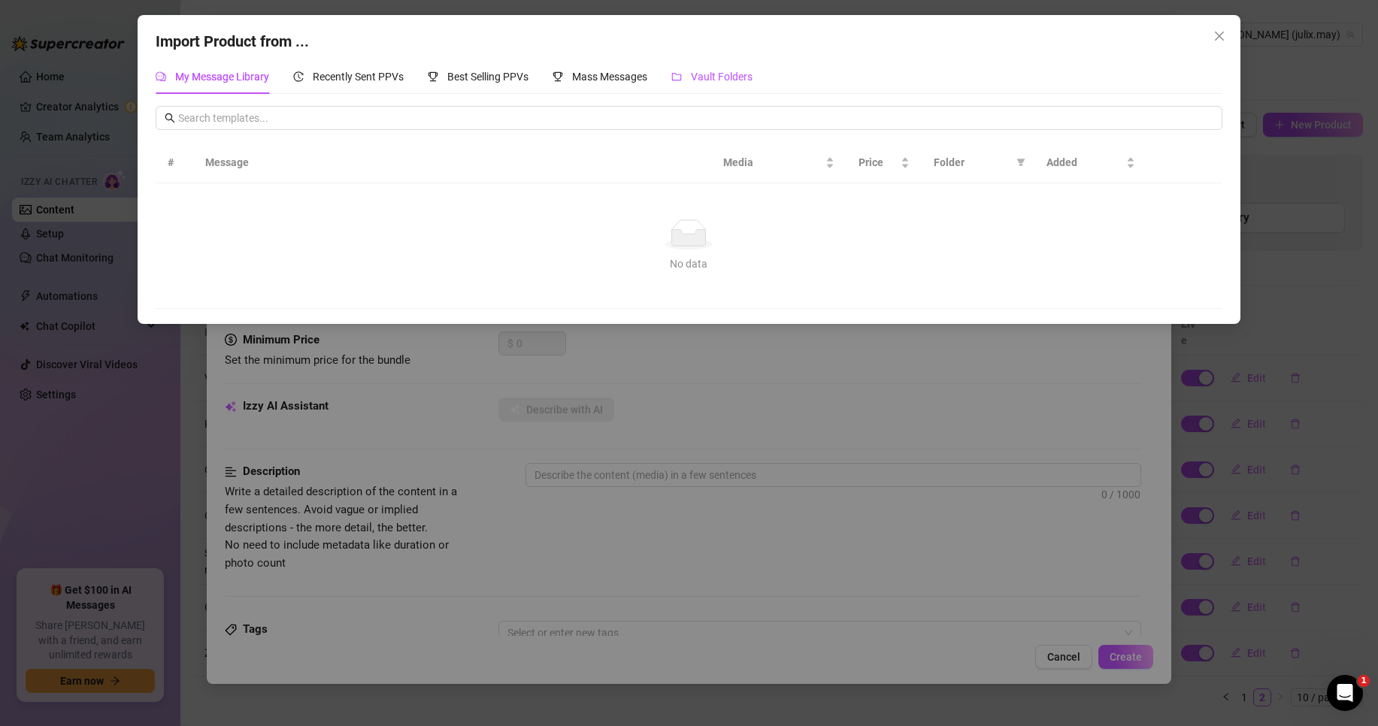
click at [716, 79] on span "Vault Folders" at bounding box center [722, 77] width 62 height 12
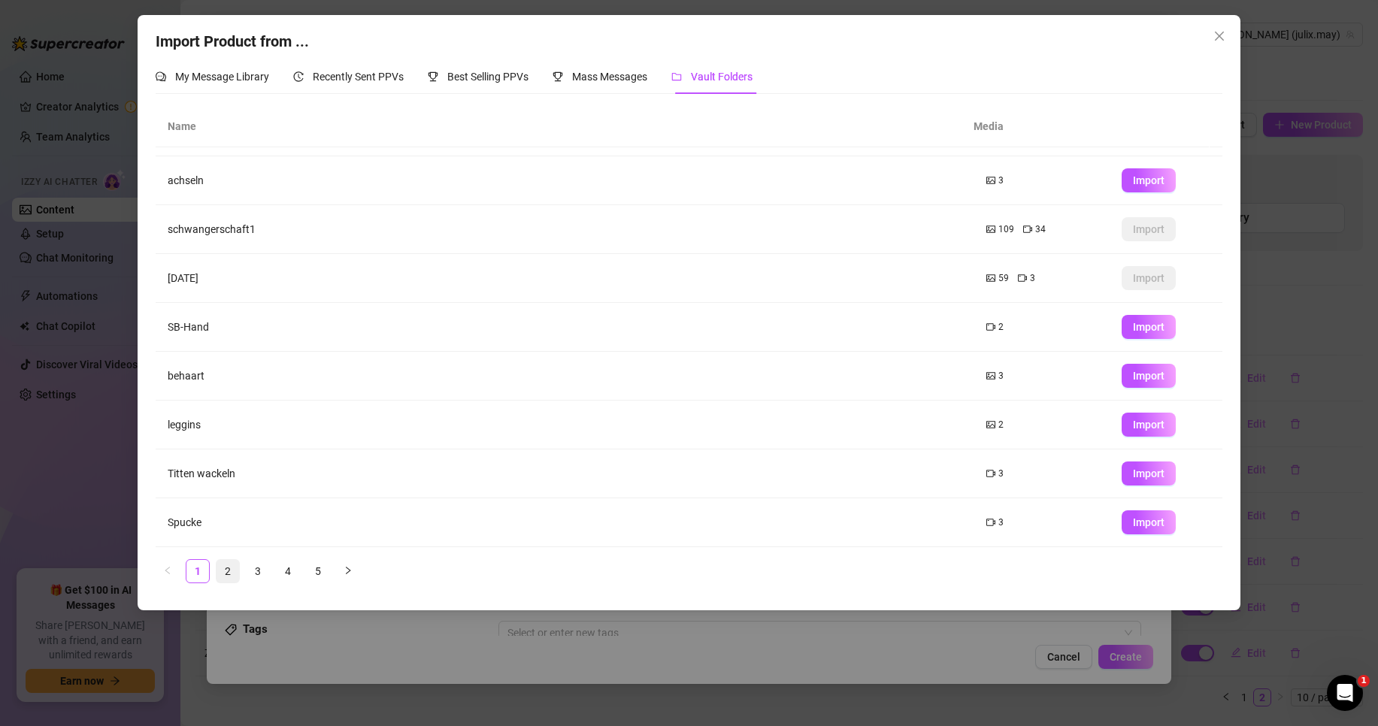
click at [224, 568] on link "2" at bounding box center [227, 571] width 23 height 23
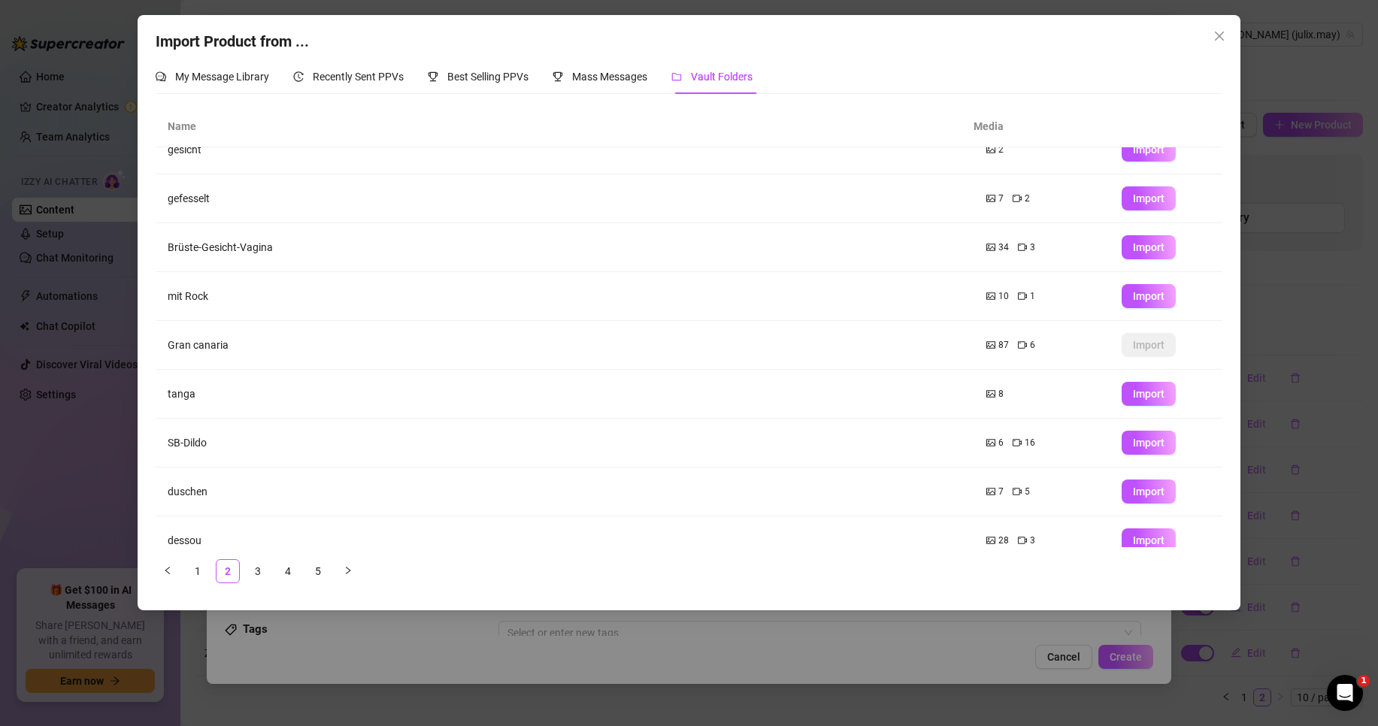
scroll to position [89, 0]
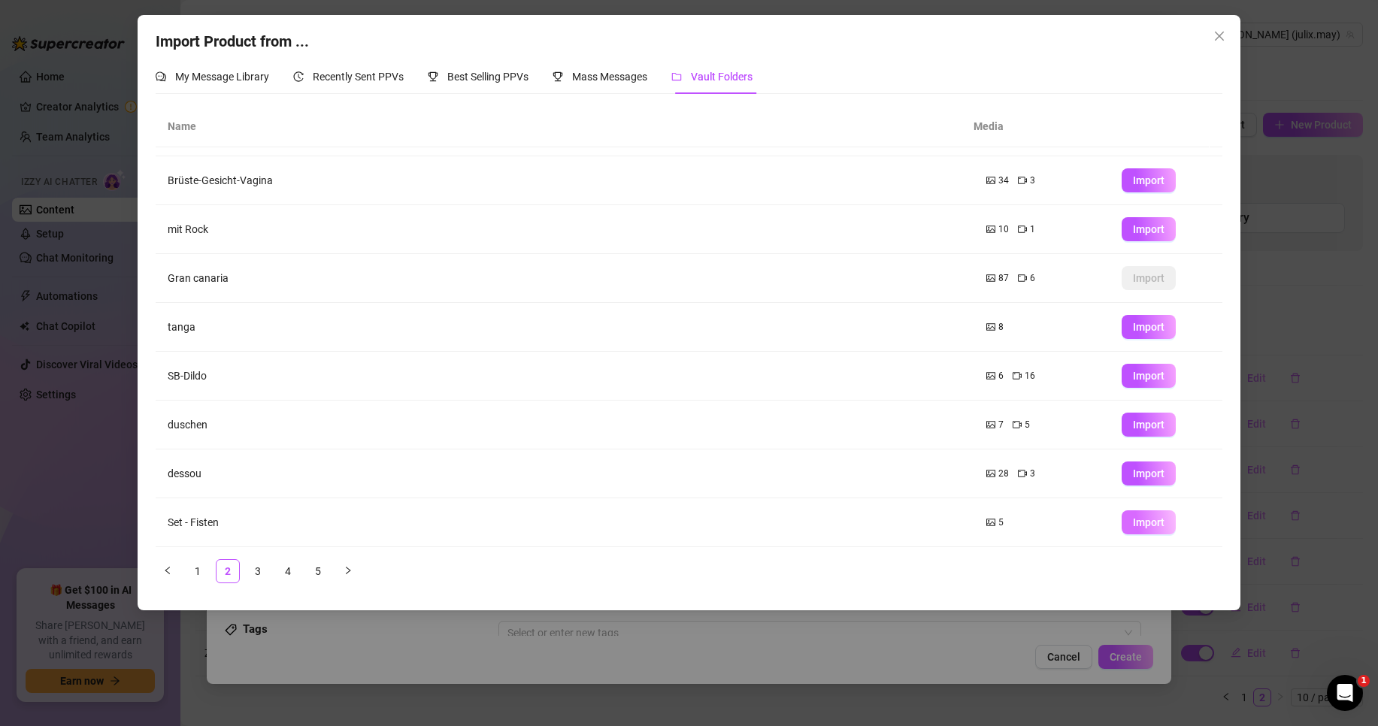
click at [1145, 517] on span "Import" at bounding box center [1149, 522] width 32 height 12
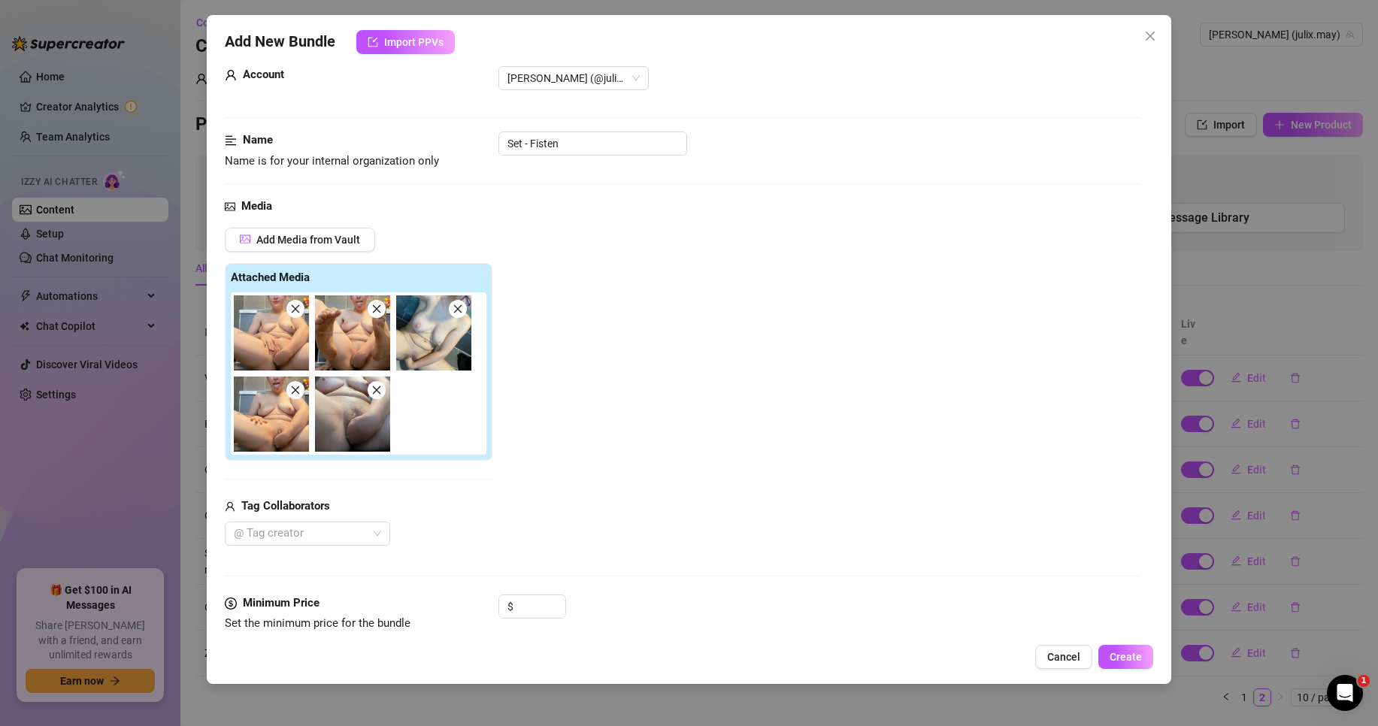
scroll to position [0, 0]
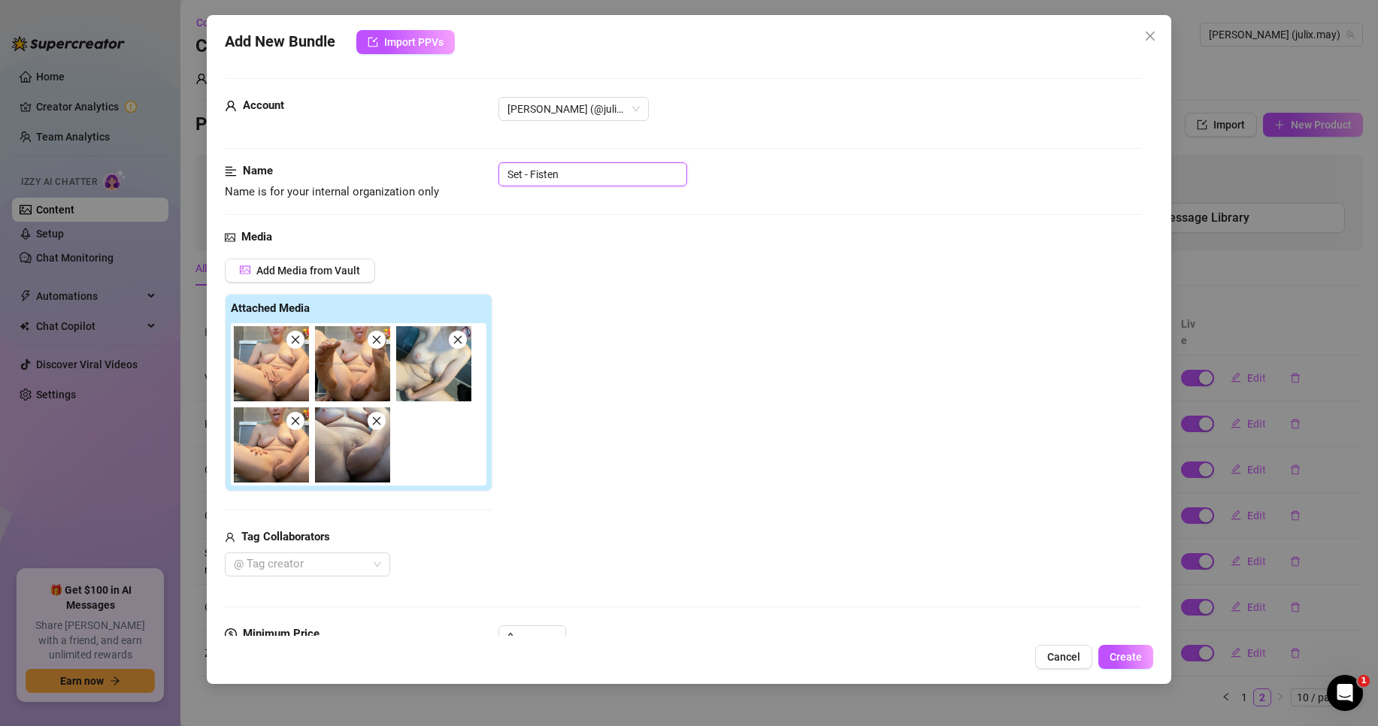
drag, startPoint x: 532, startPoint y: 174, endPoint x: 427, endPoint y: 185, distance: 105.8
click at [427, 185] on div "Name Name is for your internal organization only Set - Fisten" at bounding box center [683, 181] width 916 height 38
click at [589, 280] on div "Add Media from Vault Attached Media Tag Collaborators @ Tag creator" at bounding box center [683, 418] width 916 height 318
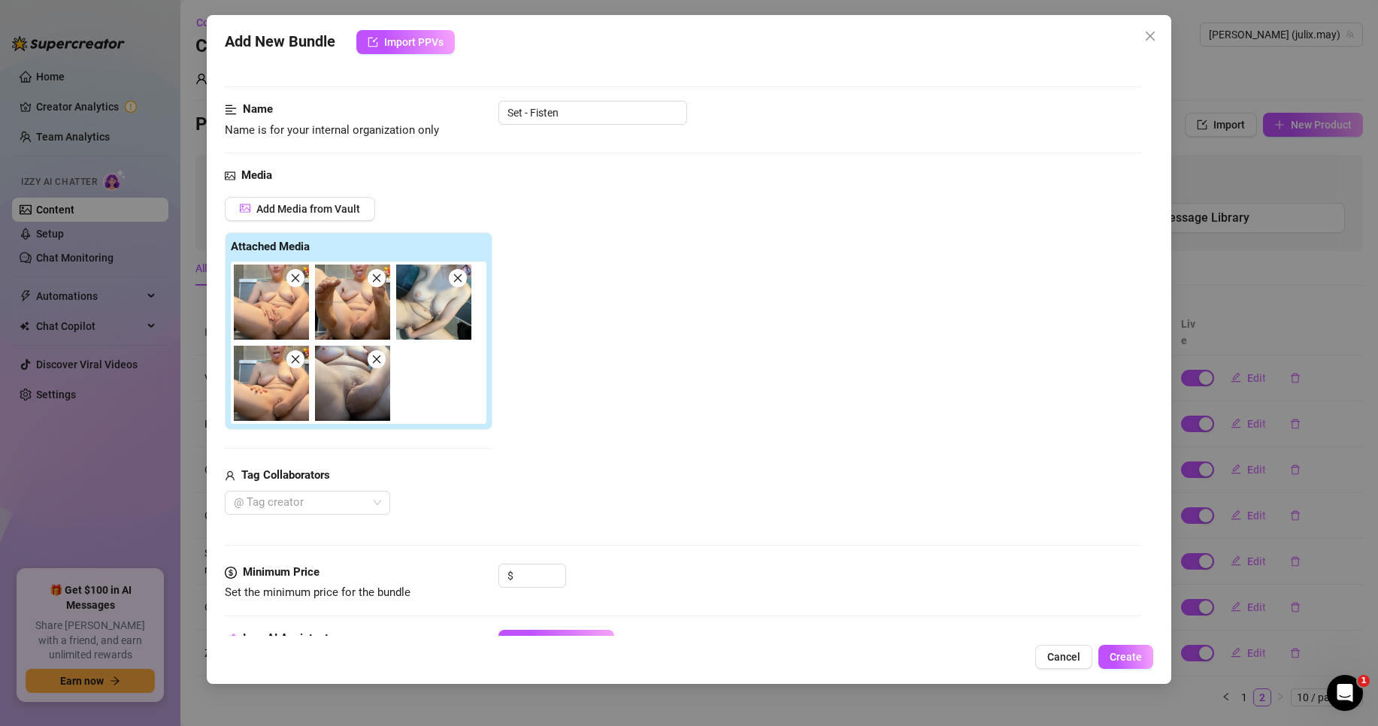
scroll to position [451, 0]
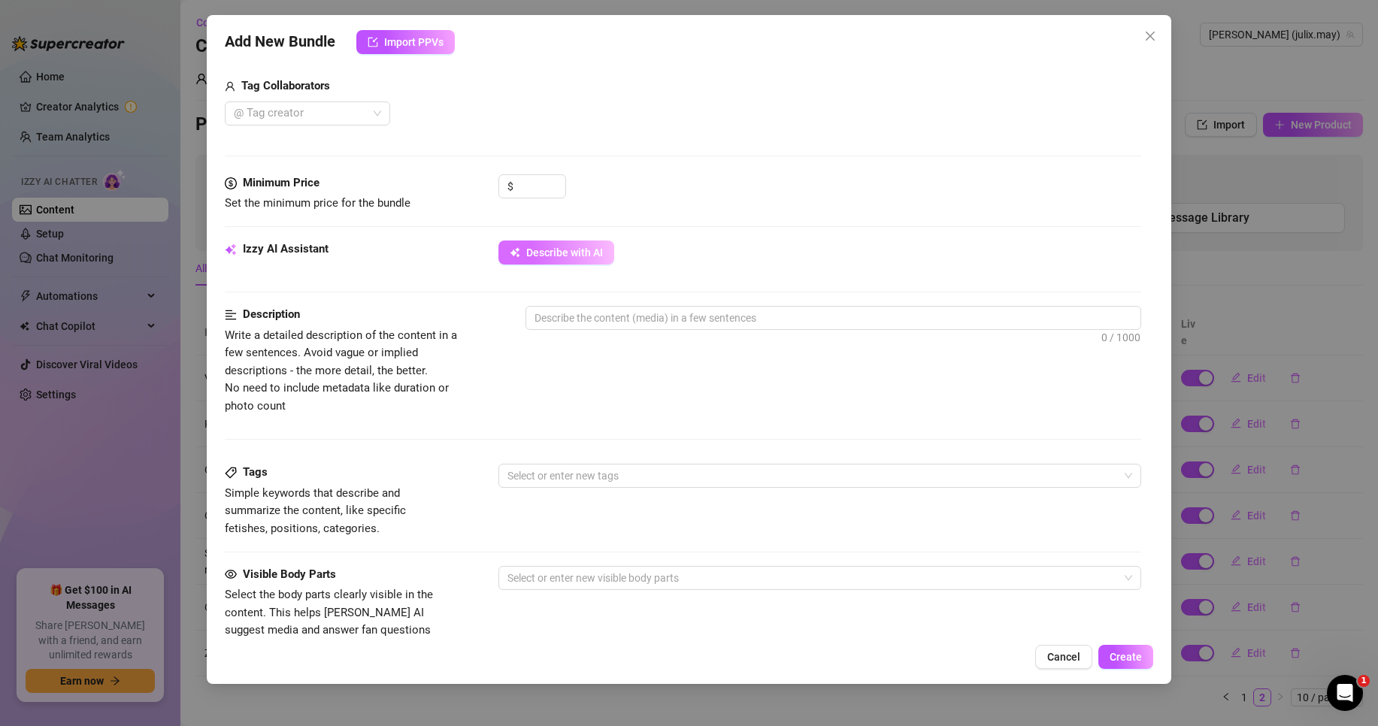
click at [564, 243] on button "Describe with AI" at bounding box center [556, 253] width 116 height 24
click at [535, 183] on input at bounding box center [540, 186] width 49 height 23
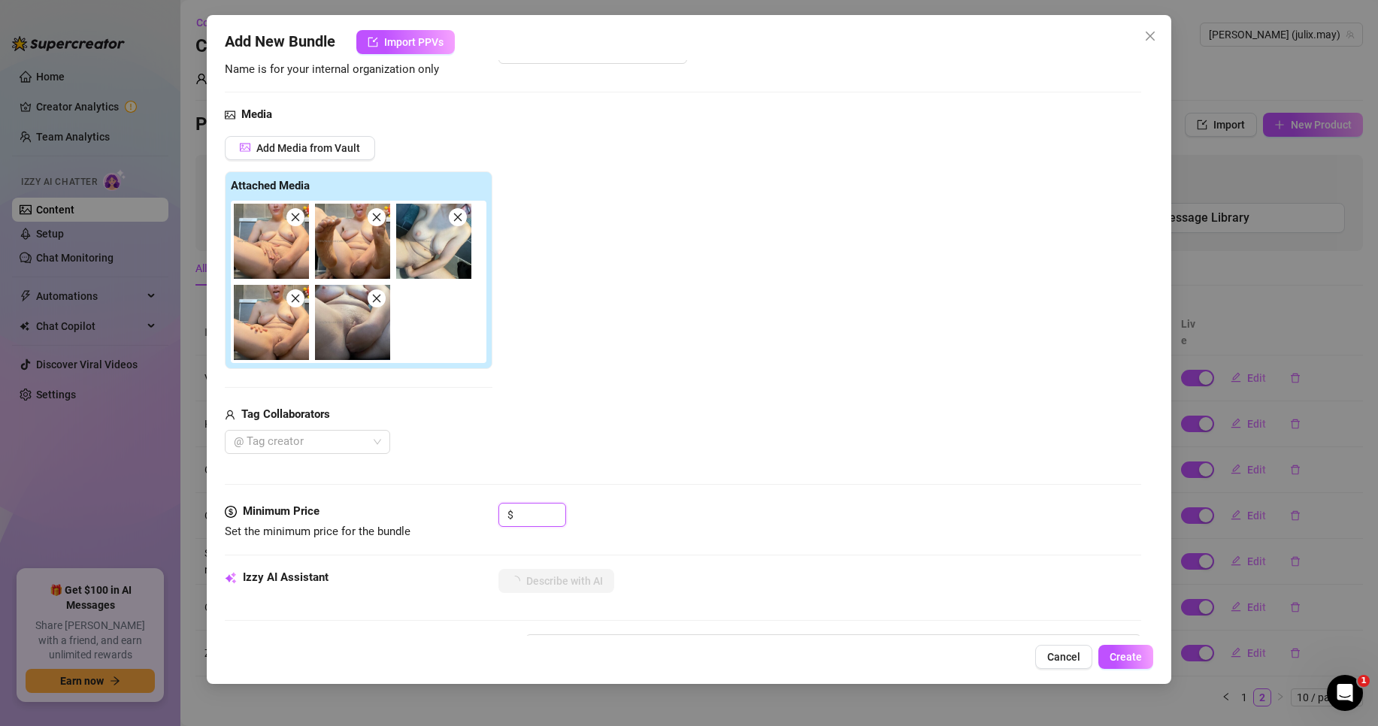
scroll to position [75, 0]
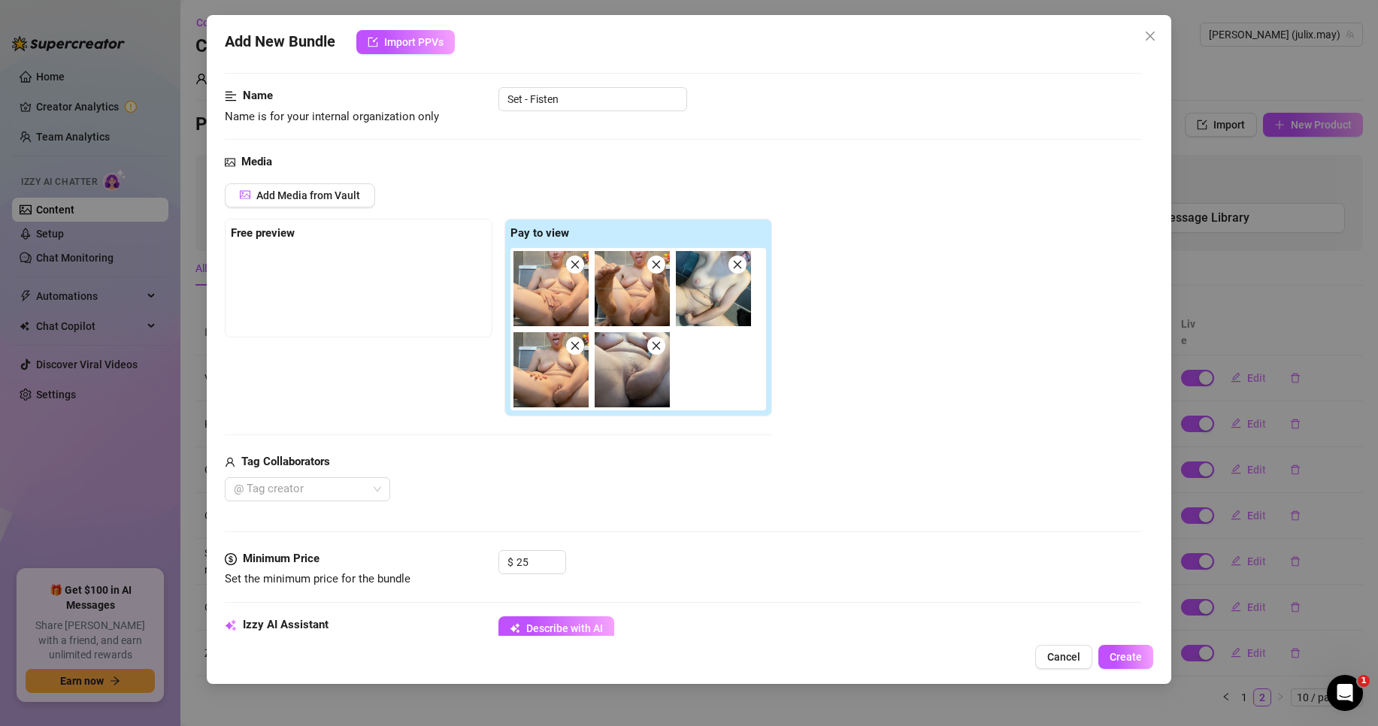
click at [880, 486] on div "Add Media from Vault Free preview Pay to view Tag Collaborators @ Tag creator" at bounding box center [683, 342] width 916 height 318
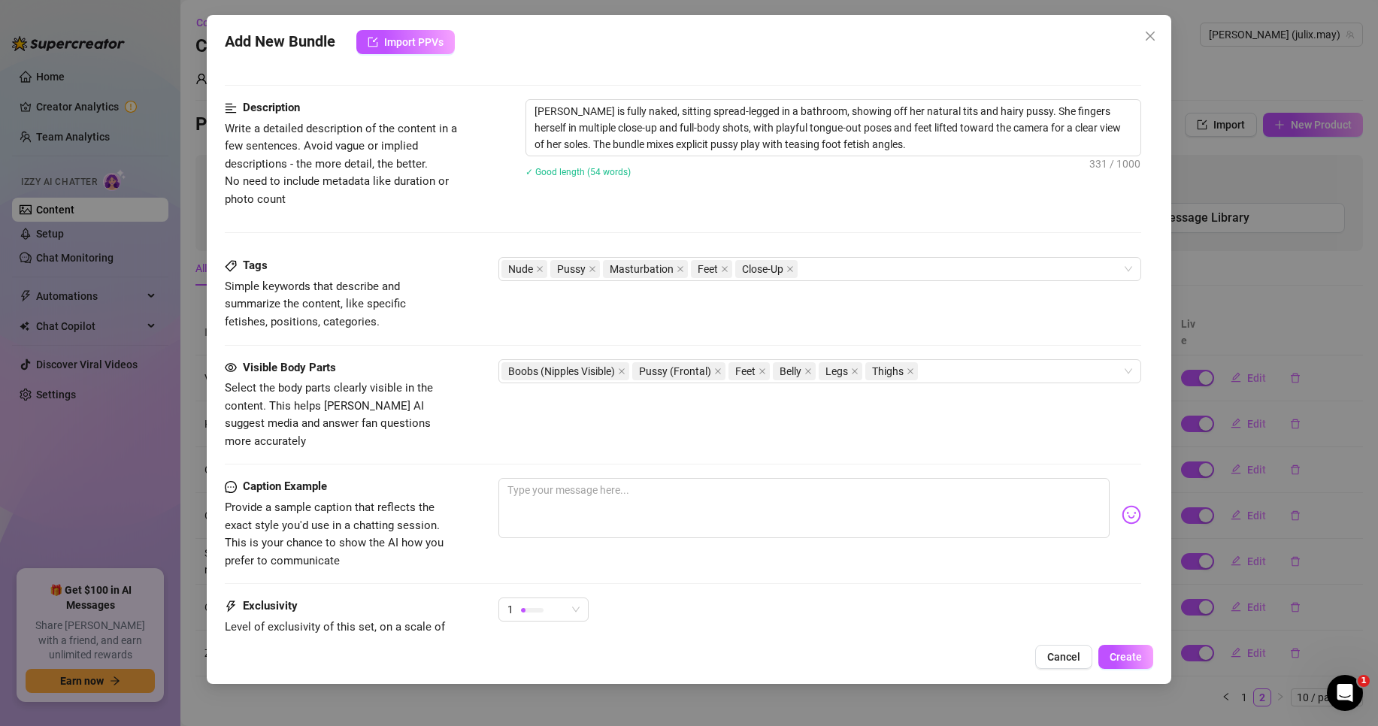
scroll to position [752, 0]
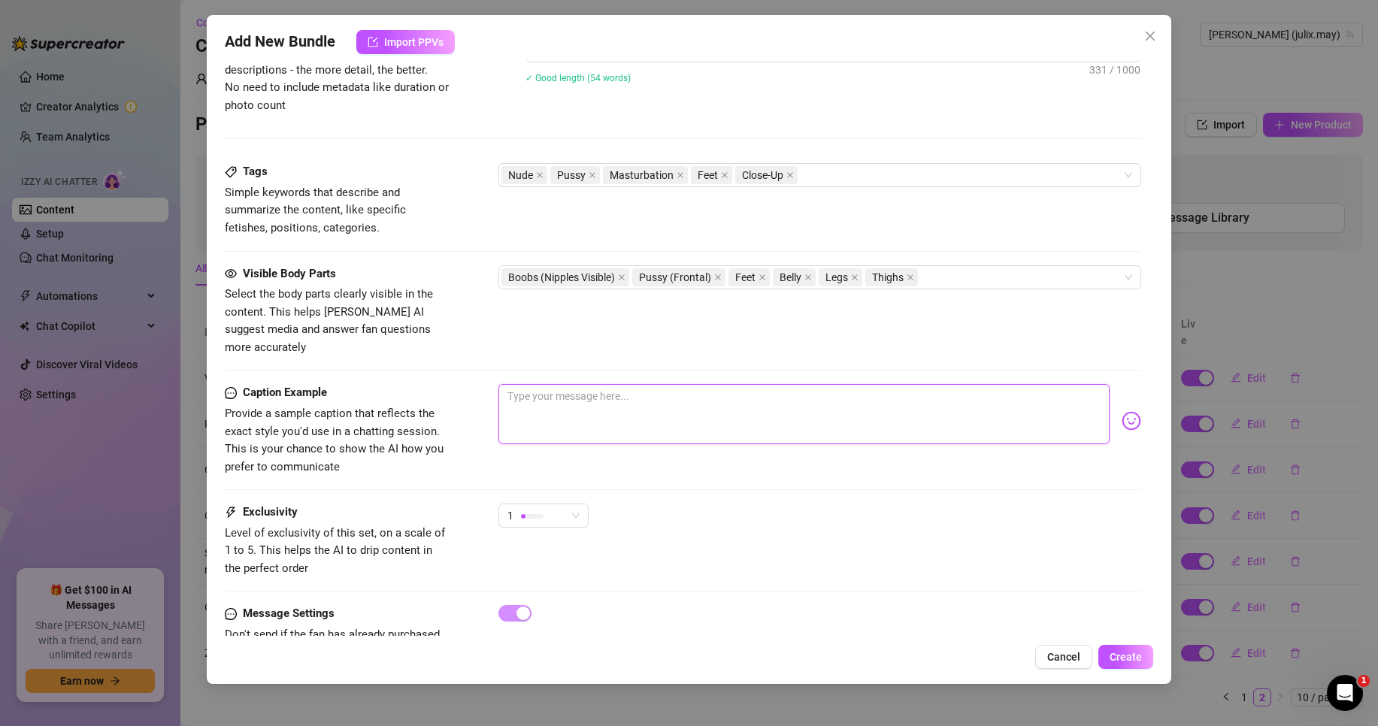
click at [609, 412] on textarea at bounding box center [803, 414] width 611 height 60
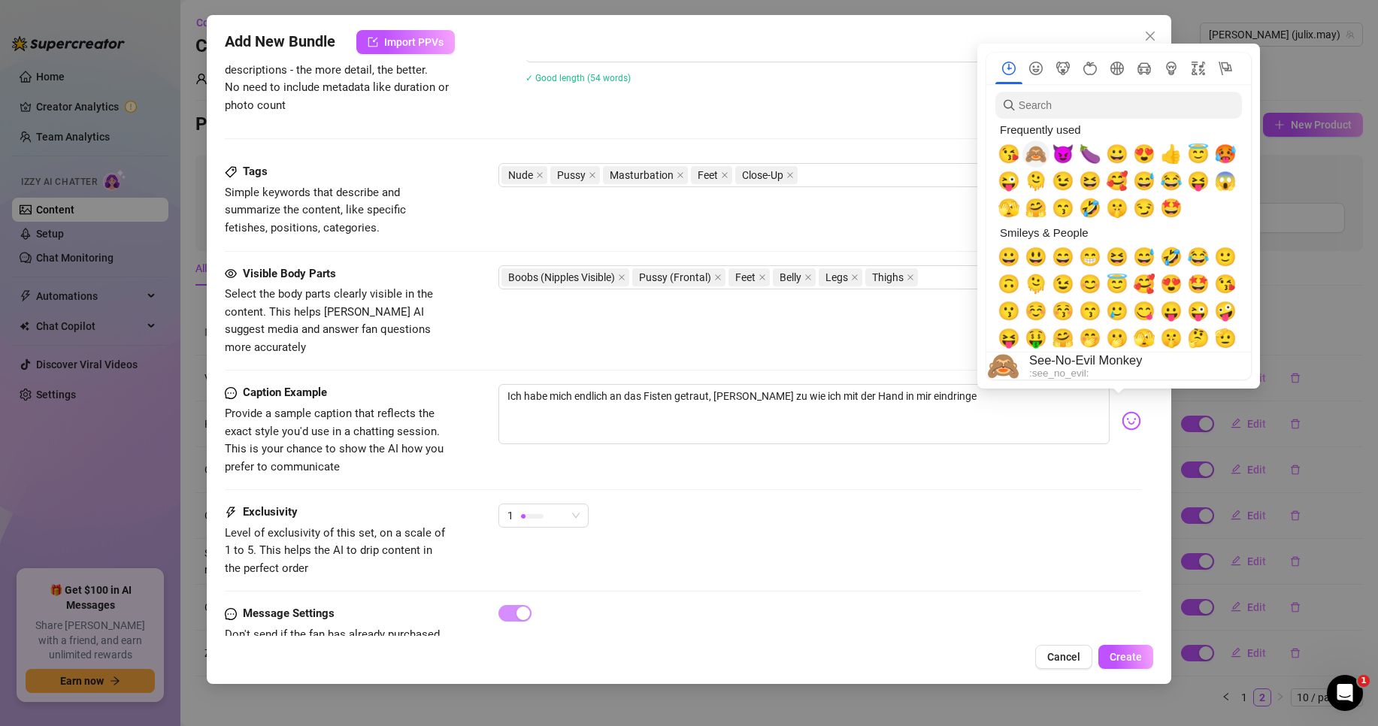
click at [1032, 150] on span "🙈" at bounding box center [1035, 154] width 23 height 21
click at [1065, 150] on span "😈" at bounding box center [1062, 154] width 23 height 21
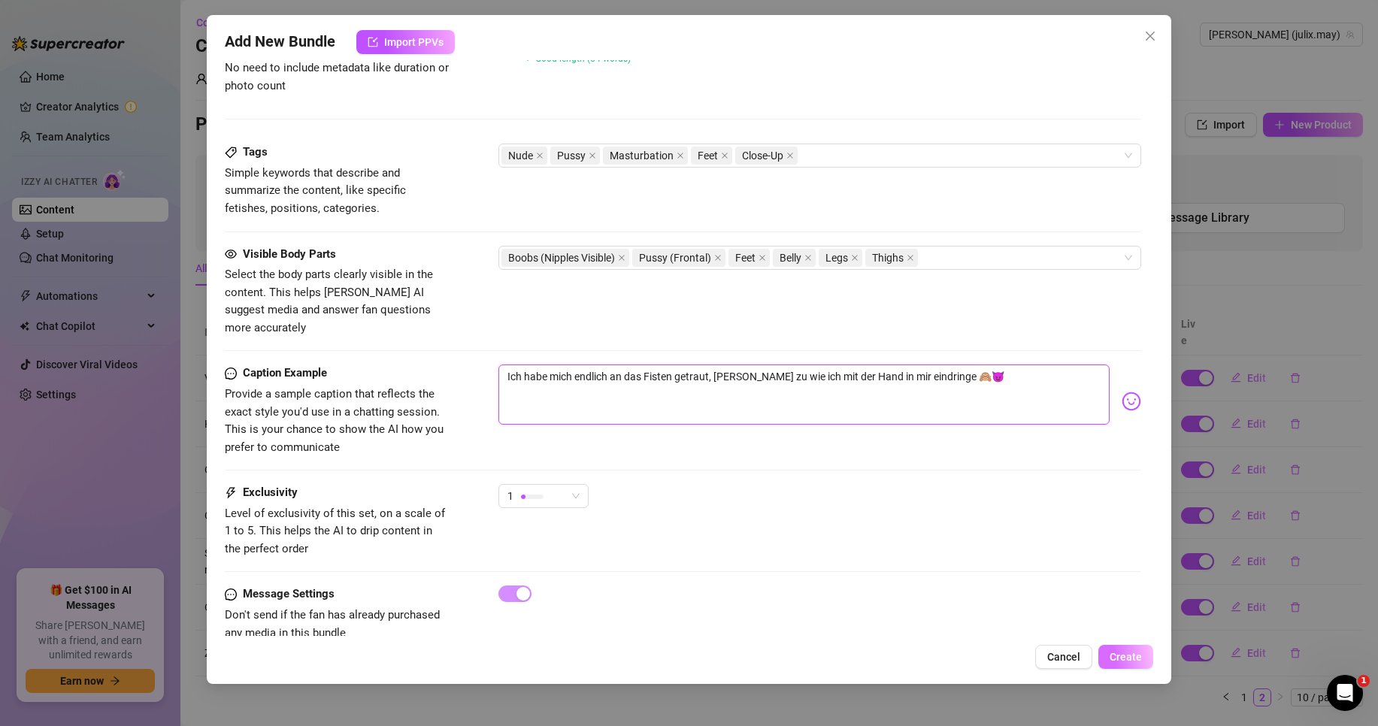
scroll to position [794, 0]
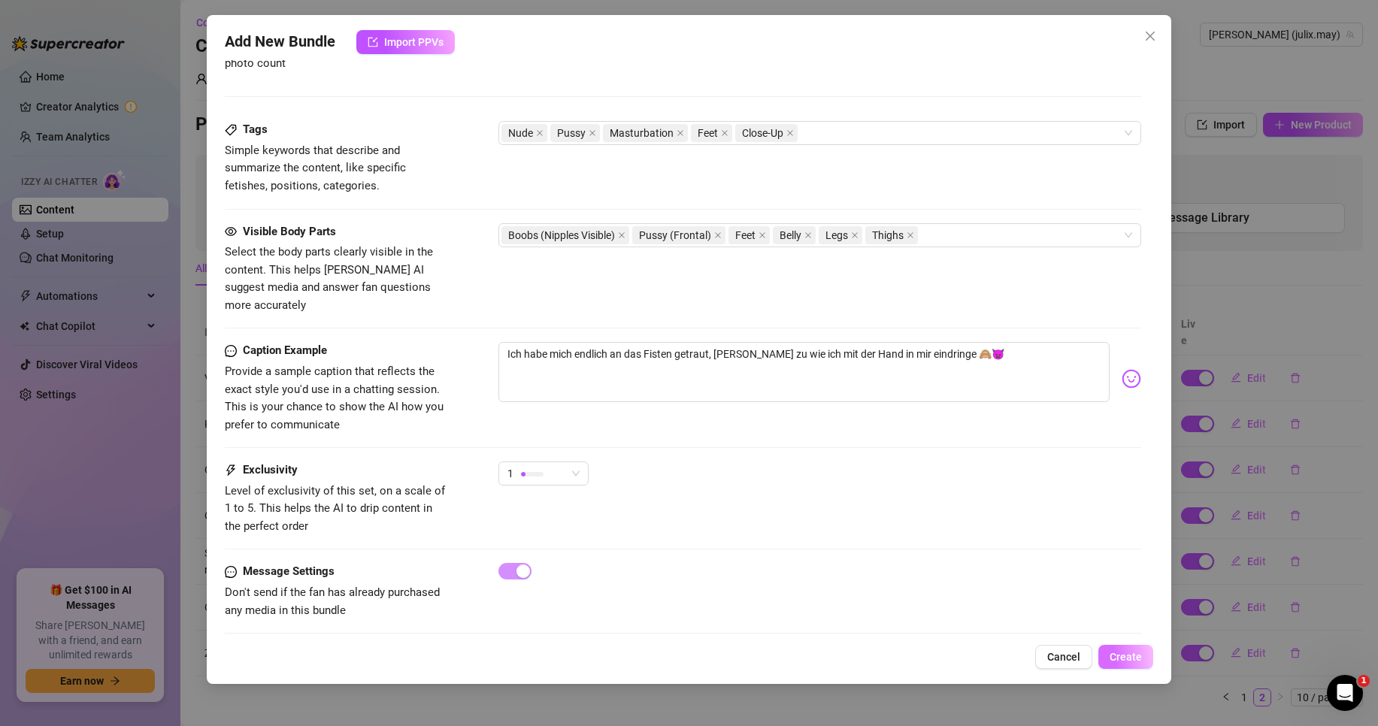
click at [1144, 659] on button "Create" at bounding box center [1125, 657] width 55 height 24
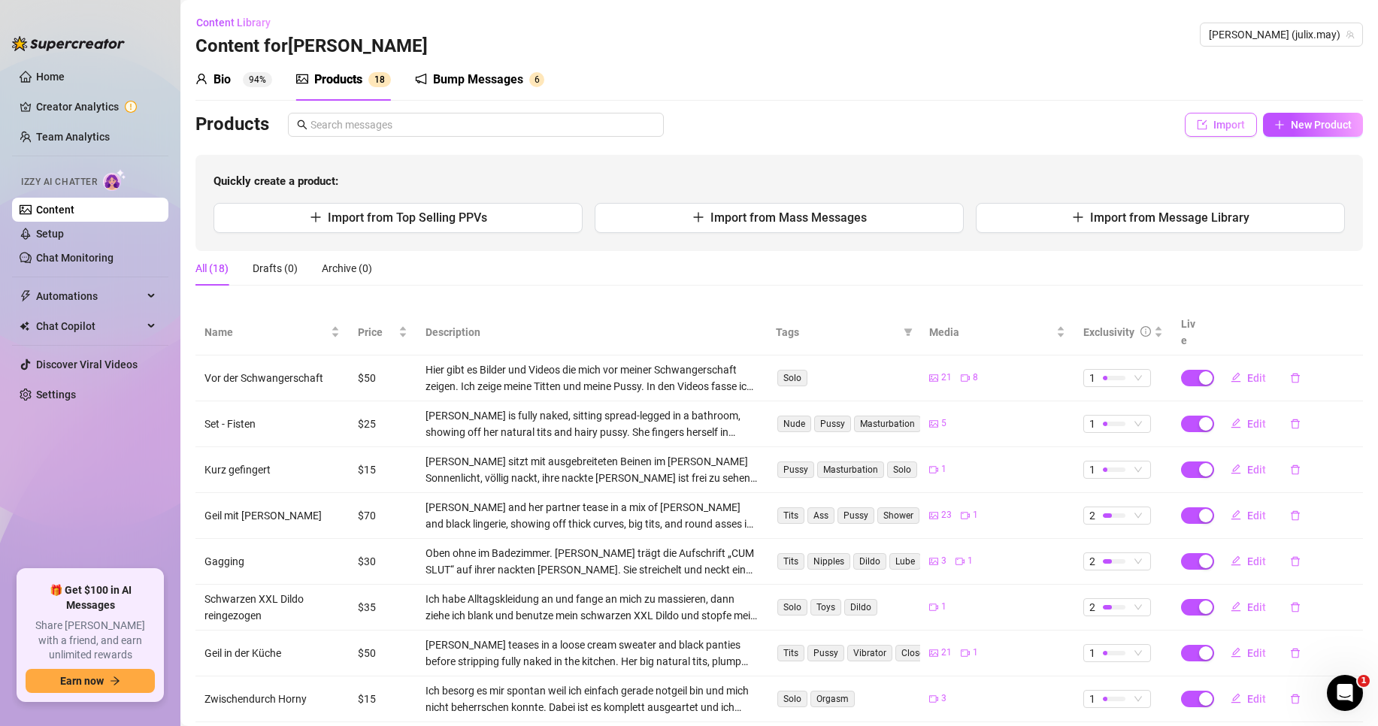
click at [1213, 126] on span "Import" at bounding box center [1229, 125] width 32 height 12
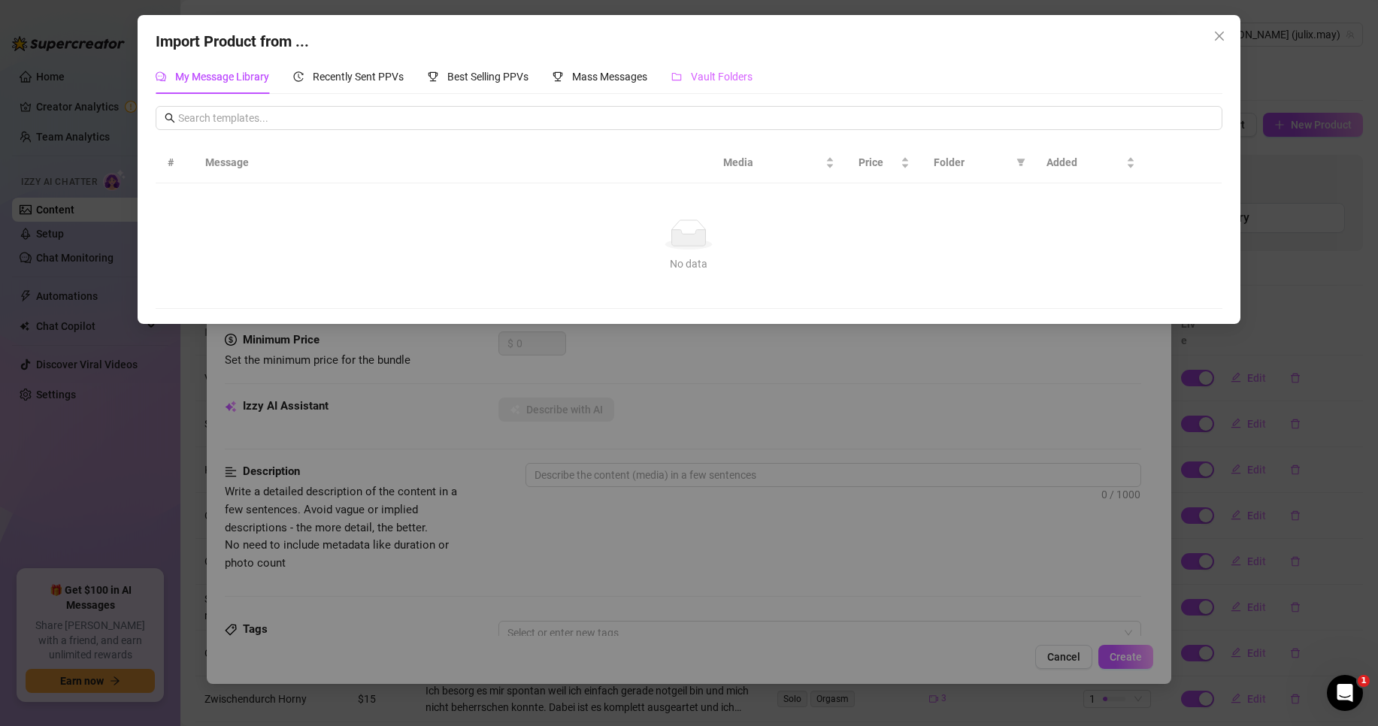
click at [726, 89] on div "Vault Folders" at bounding box center [711, 76] width 81 height 35
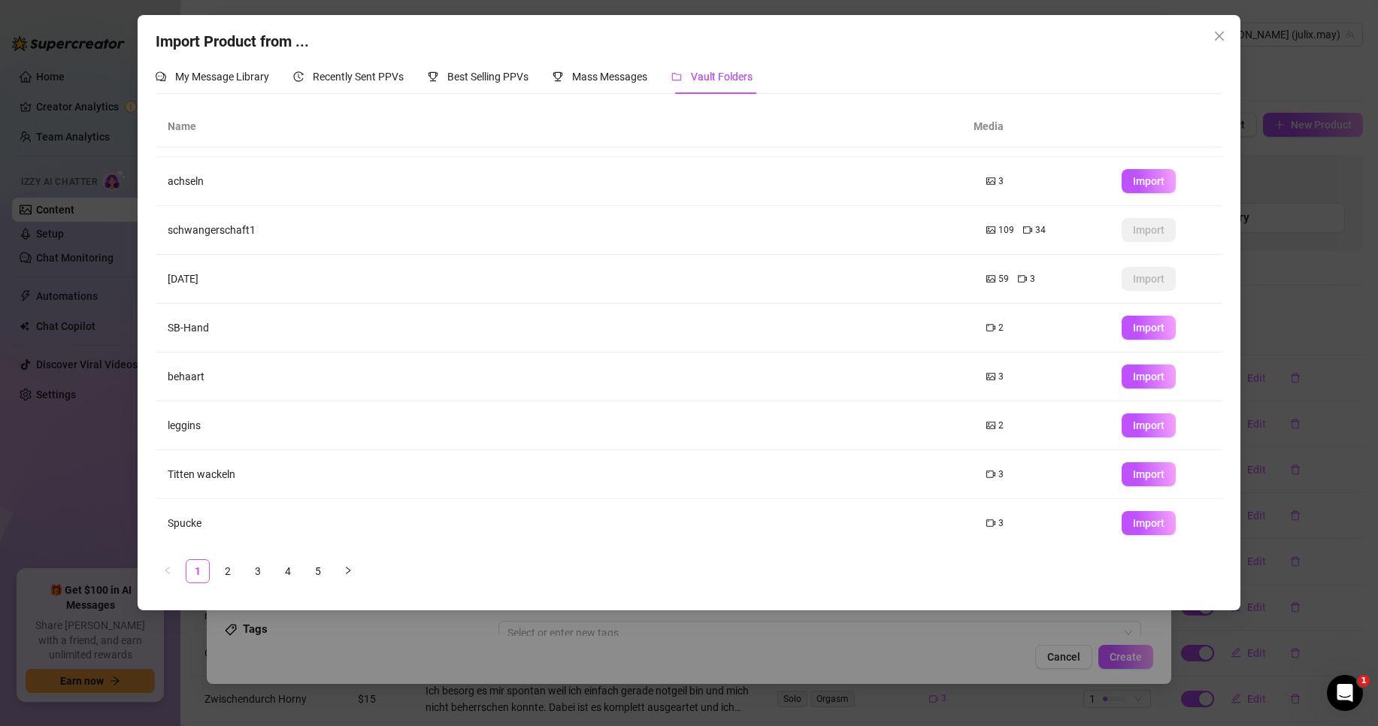
scroll to position [89, 0]
click at [1143, 474] on span "Import" at bounding box center [1149, 473] width 32 height 12
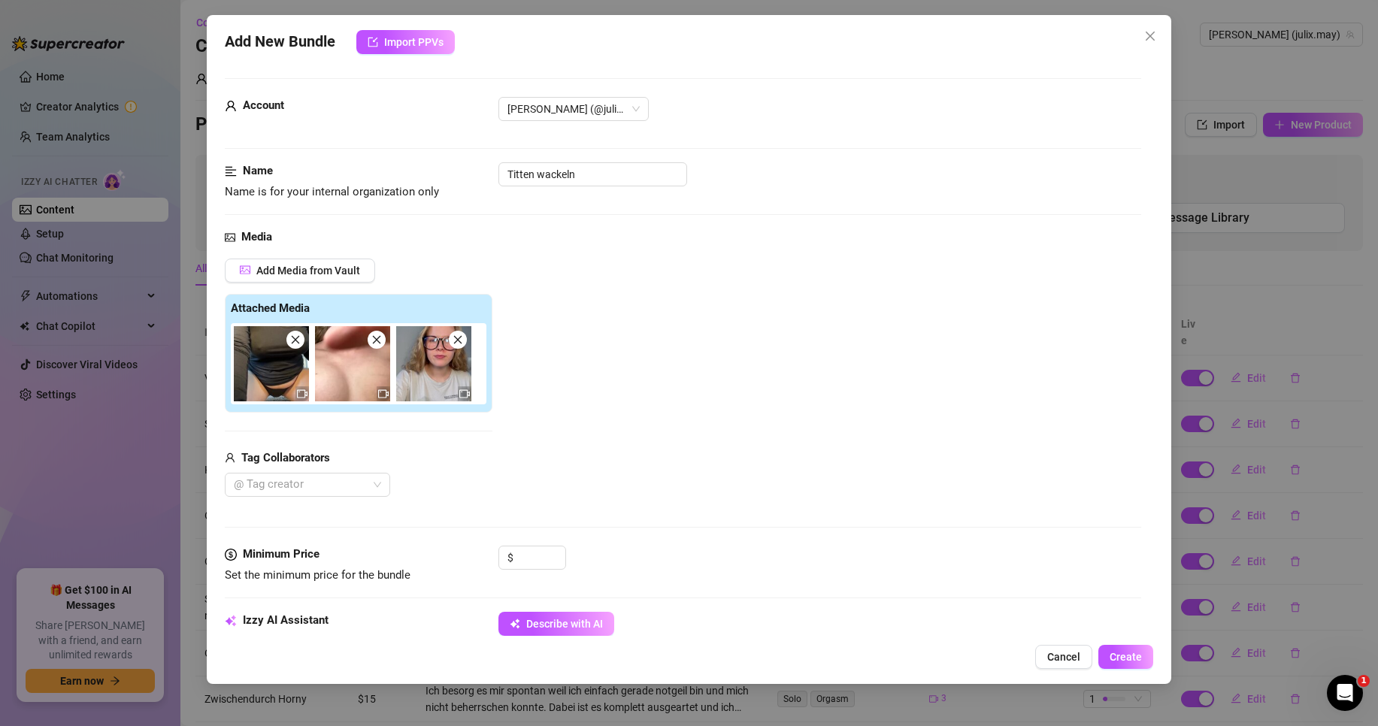
click at [300, 371] on img at bounding box center [271, 363] width 75 height 75
click at [1070, 662] on span "Cancel" at bounding box center [1063, 657] width 33 height 12
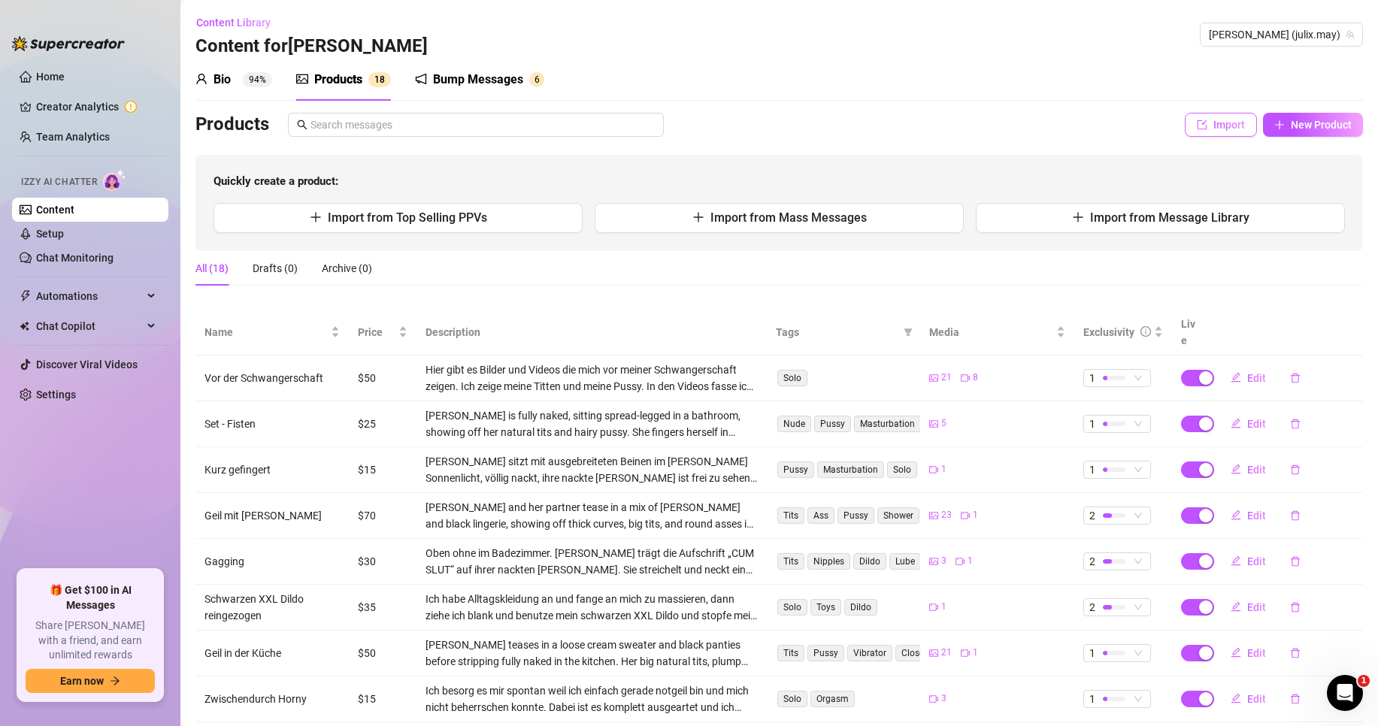
click at [1213, 129] on span "Import" at bounding box center [1229, 125] width 32 height 12
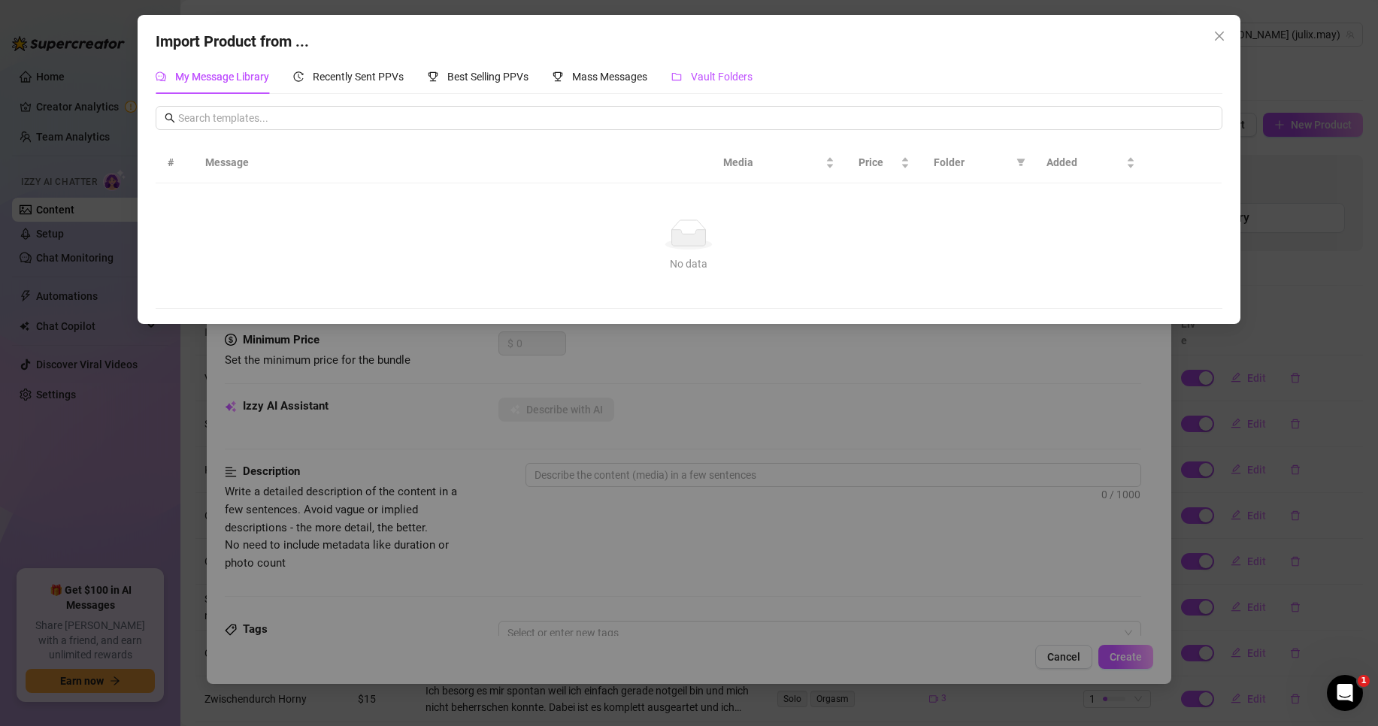
click at [729, 78] on span "Vault Folders" at bounding box center [722, 77] width 62 height 12
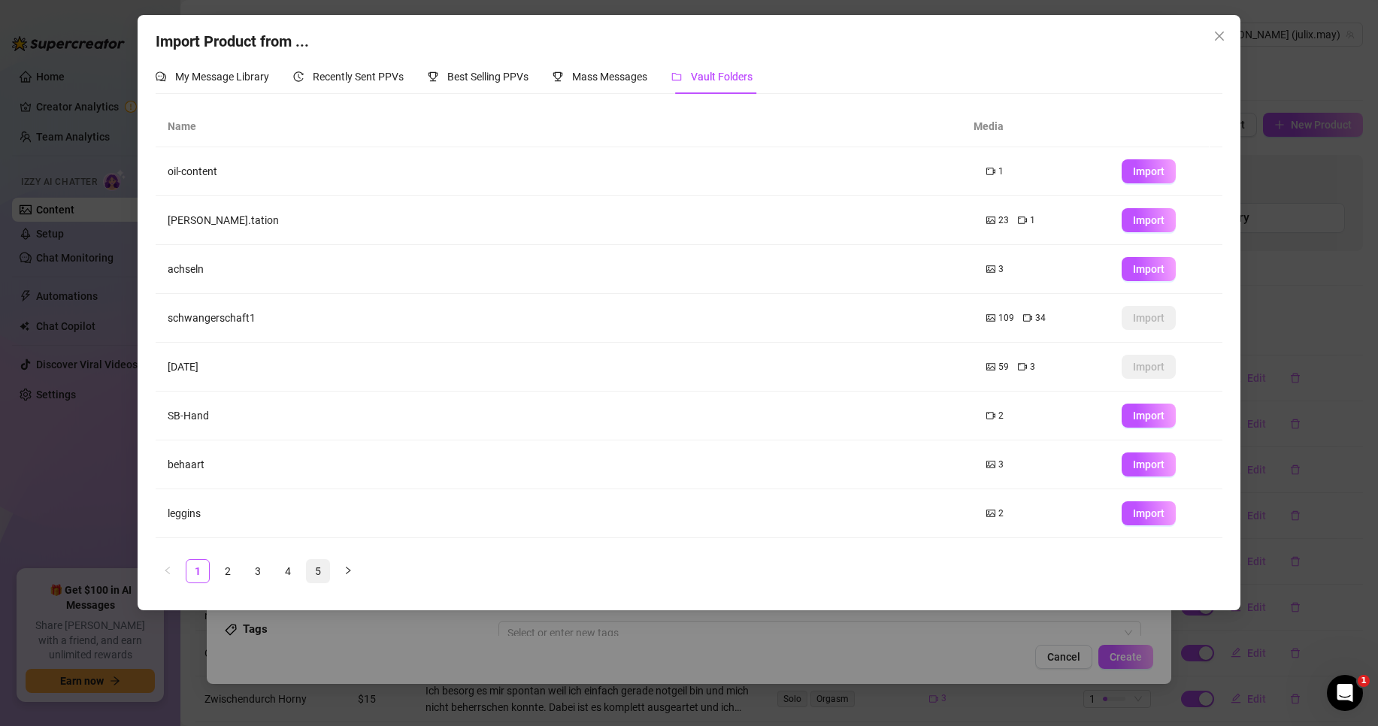
click at [316, 569] on link "5" at bounding box center [318, 571] width 23 height 23
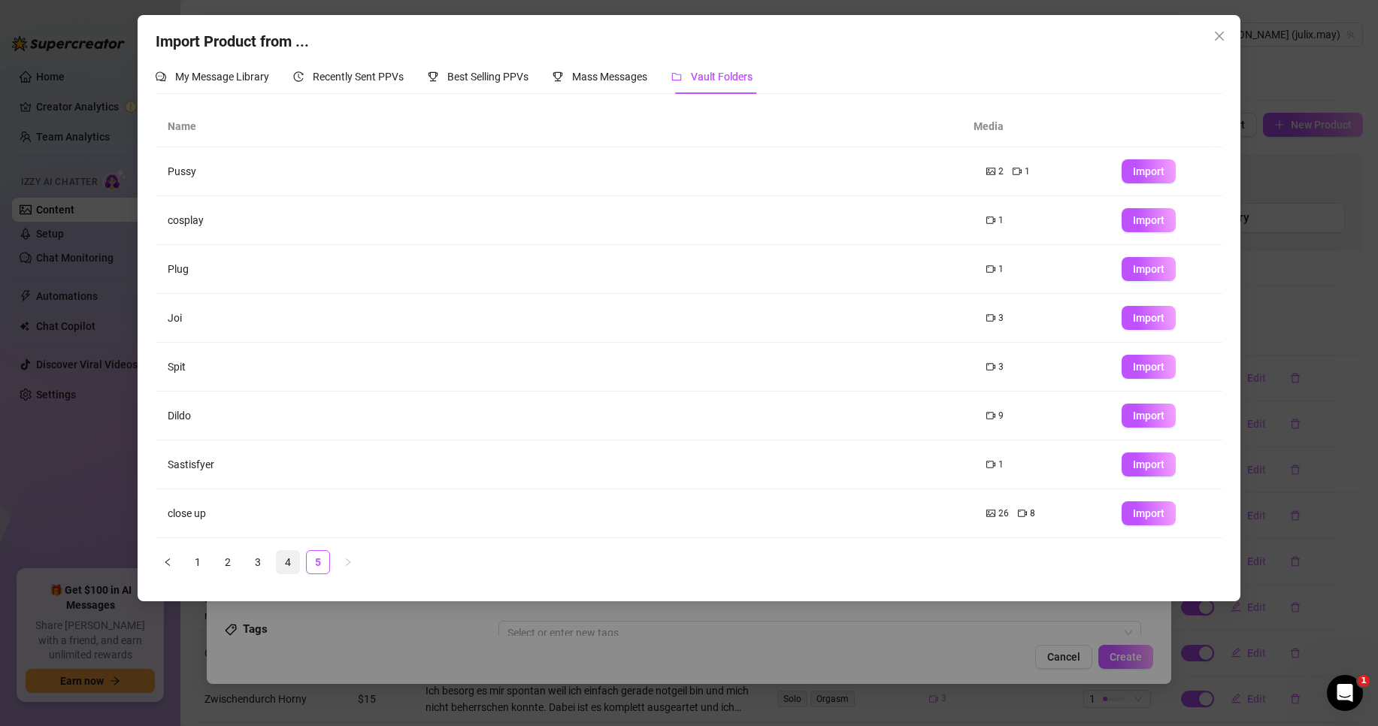
click at [292, 563] on link "4" at bounding box center [288, 562] width 23 height 23
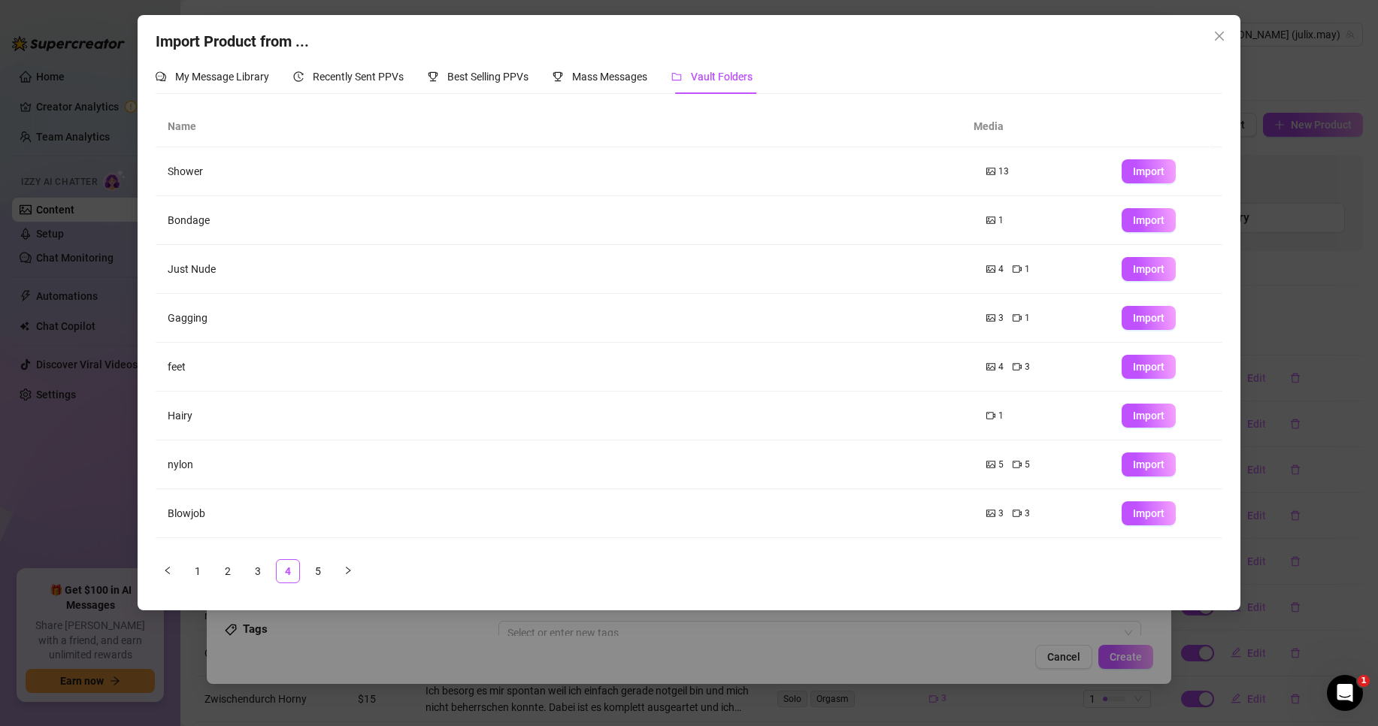
click at [274, 567] on ul "1 2 3 4 5" at bounding box center [689, 571] width 1066 height 24
click at [261, 561] on link "3" at bounding box center [258, 571] width 23 height 23
click at [265, 570] on link "3" at bounding box center [258, 571] width 23 height 23
click at [253, 570] on link "3" at bounding box center [258, 571] width 23 height 23
click at [229, 573] on link "2" at bounding box center [227, 571] width 23 height 23
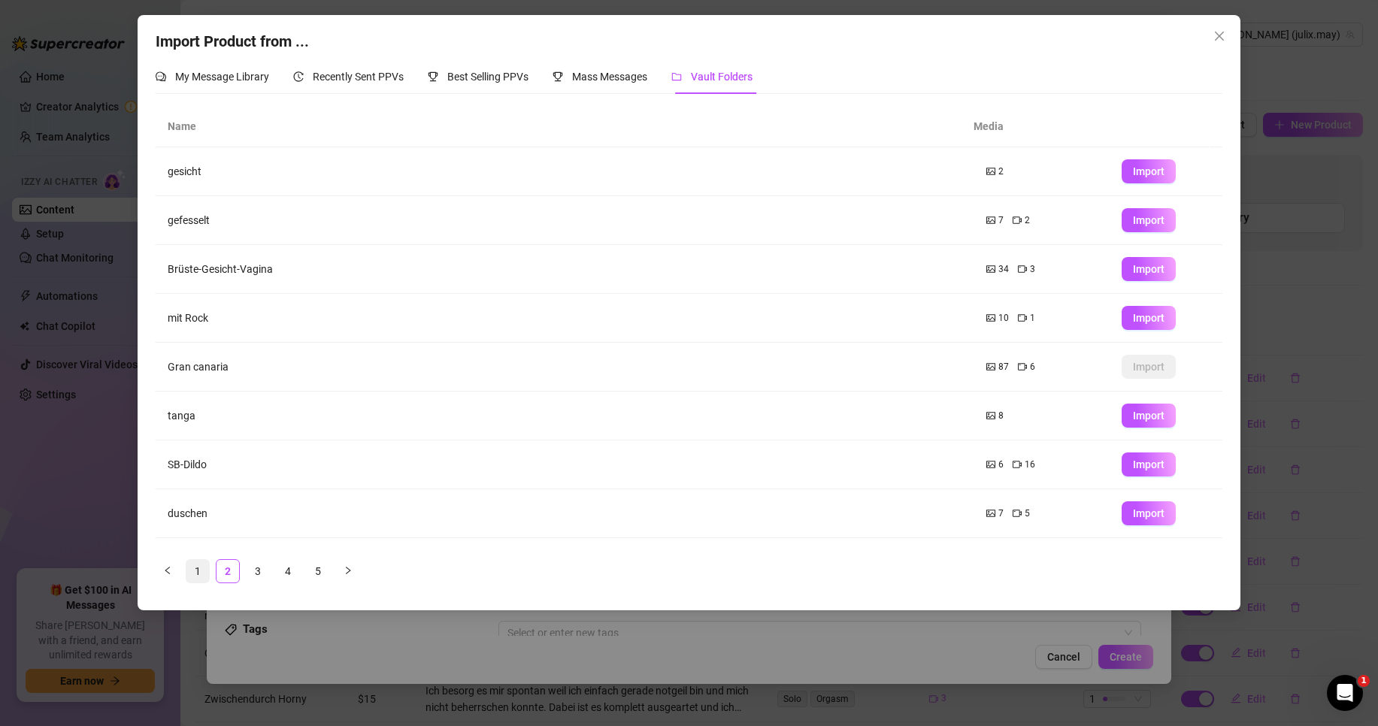
click at [204, 573] on link "1" at bounding box center [197, 571] width 23 height 23
click at [342, 574] on button "button" at bounding box center [348, 571] width 24 height 24
click at [328, 577] on link "5" at bounding box center [318, 571] width 23 height 23
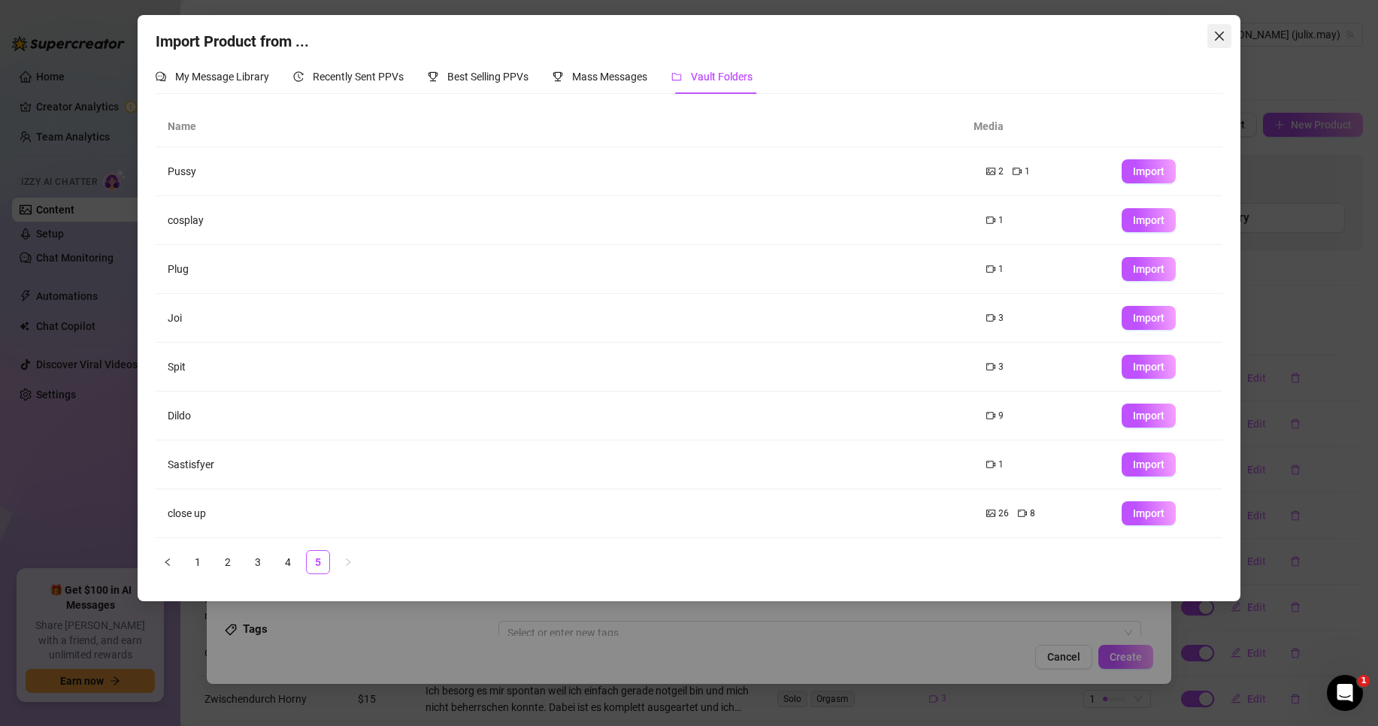
click at [1228, 34] on span "Close" at bounding box center [1219, 36] width 24 height 12
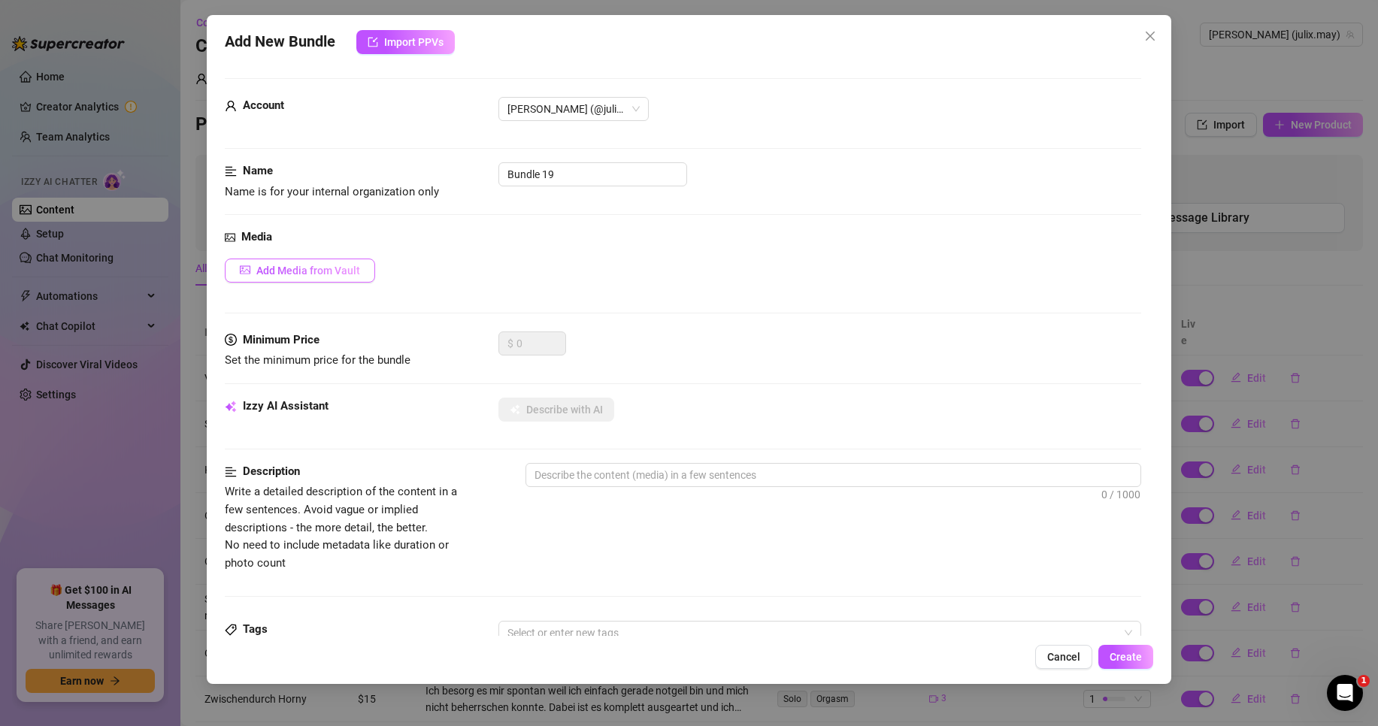
click at [326, 273] on span "Add Media from Vault" at bounding box center [308, 271] width 104 height 12
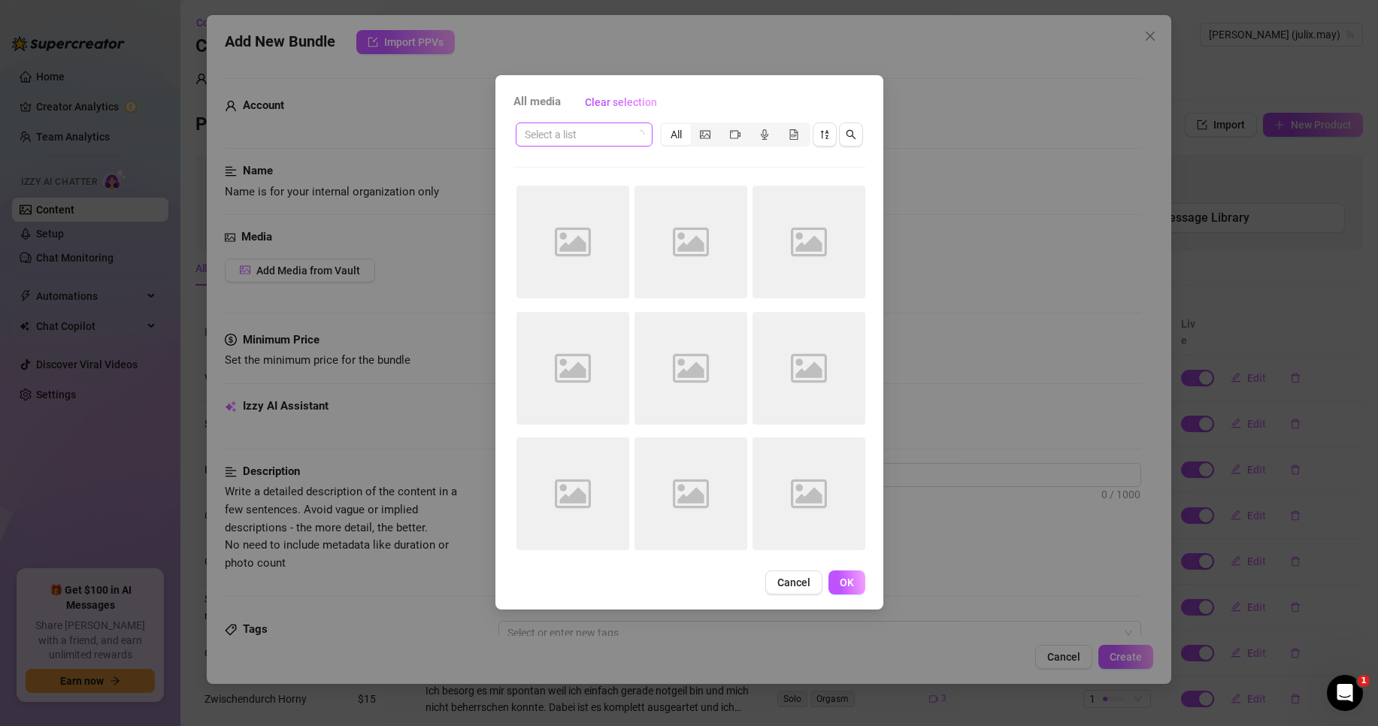
click at [639, 132] on icon "loading" at bounding box center [639, 134] width 9 height 9
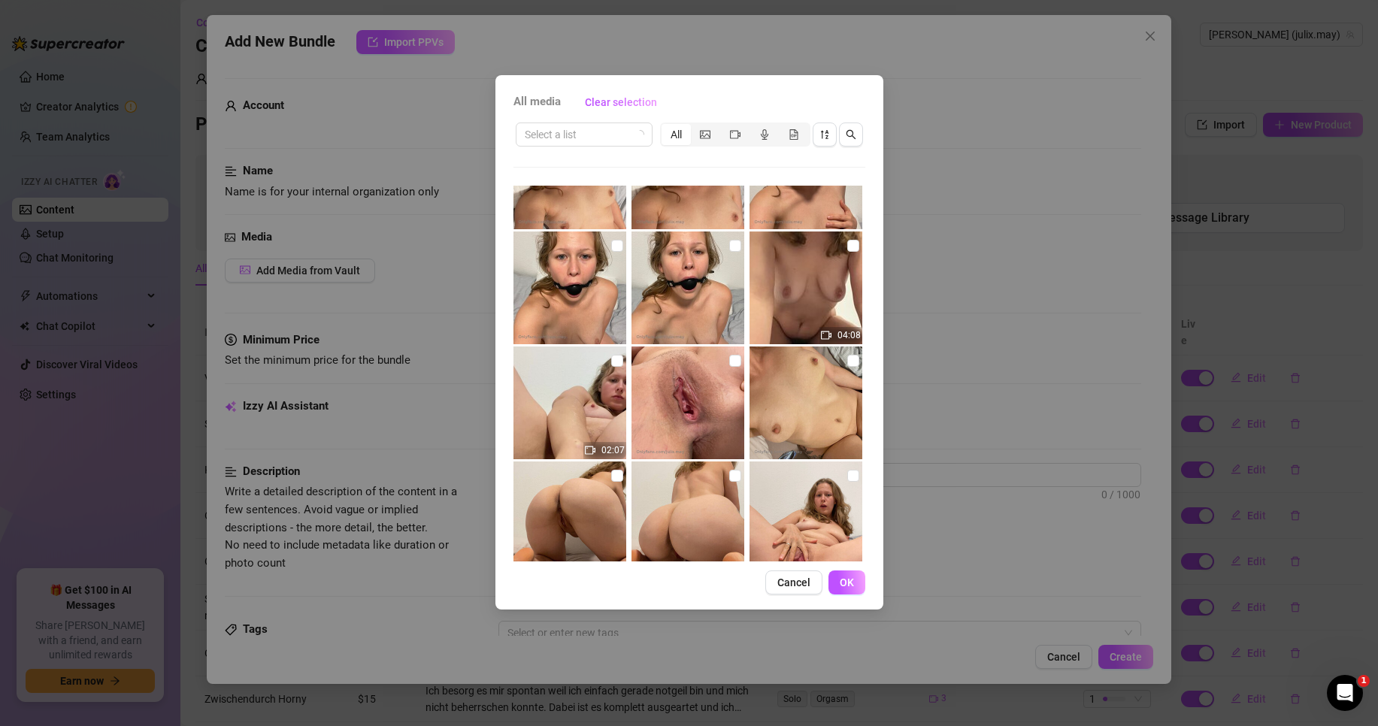
scroll to position [75, 0]
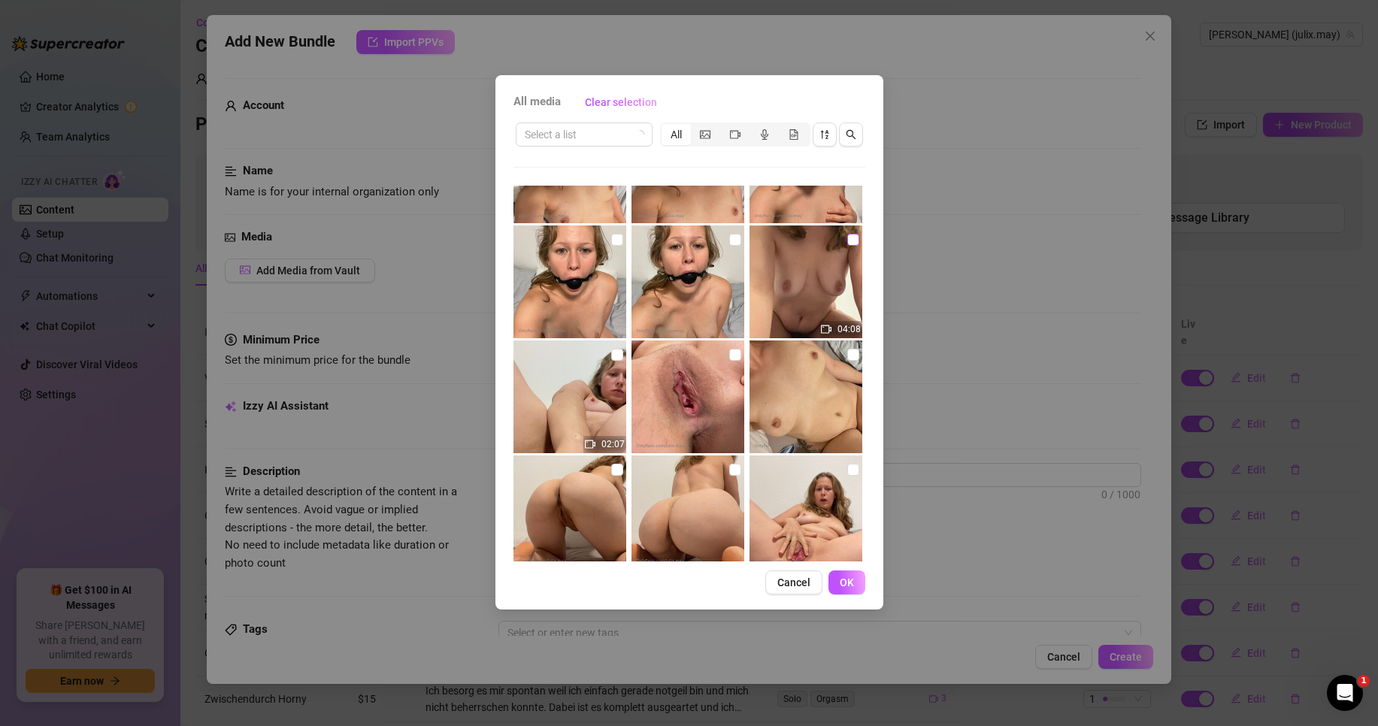
click at [847, 238] on input "checkbox" at bounding box center [853, 240] width 12 height 12
click at [616, 355] on input "checkbox" at bounding box center [617, 355] width 12 height 12
click at [849, 591] on button "OK" at bounding box center [846, 582] width 37 height 24
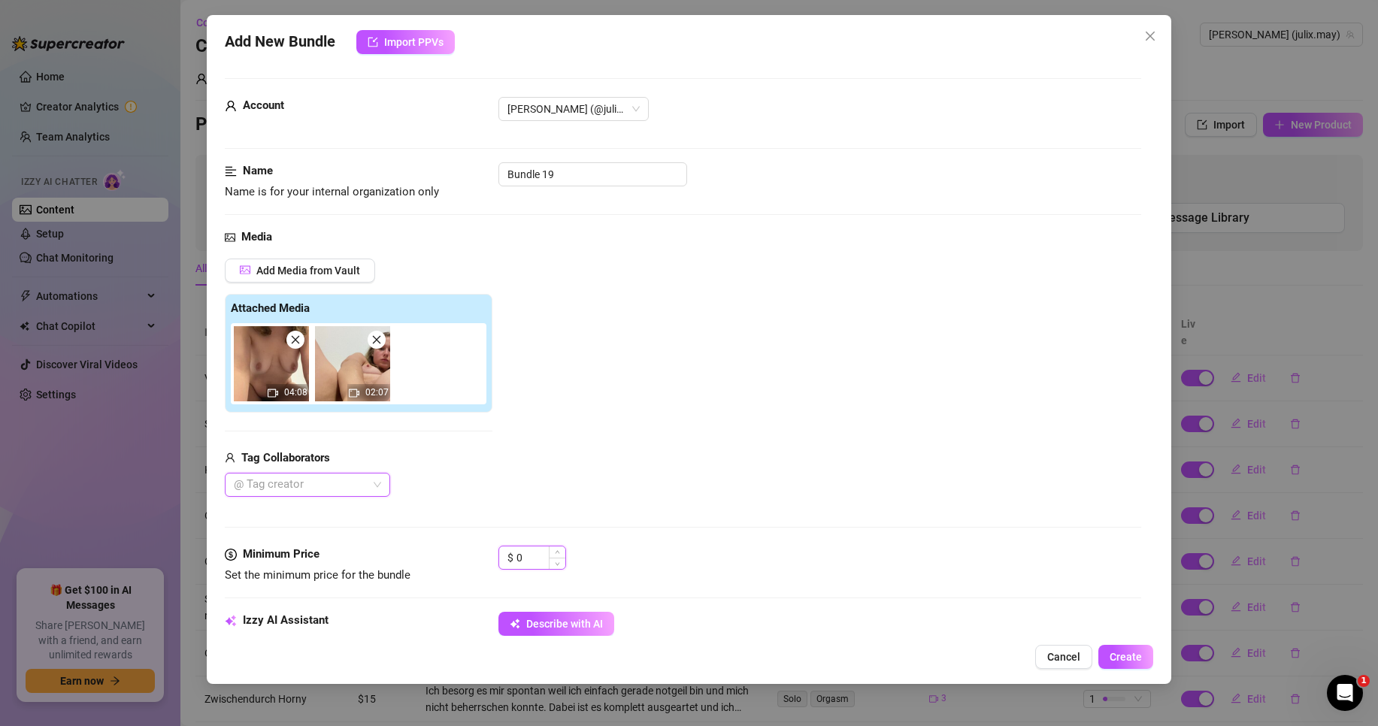
click at [530, 551] on input "0" at bounding box center [540, 557] width 49 height 23
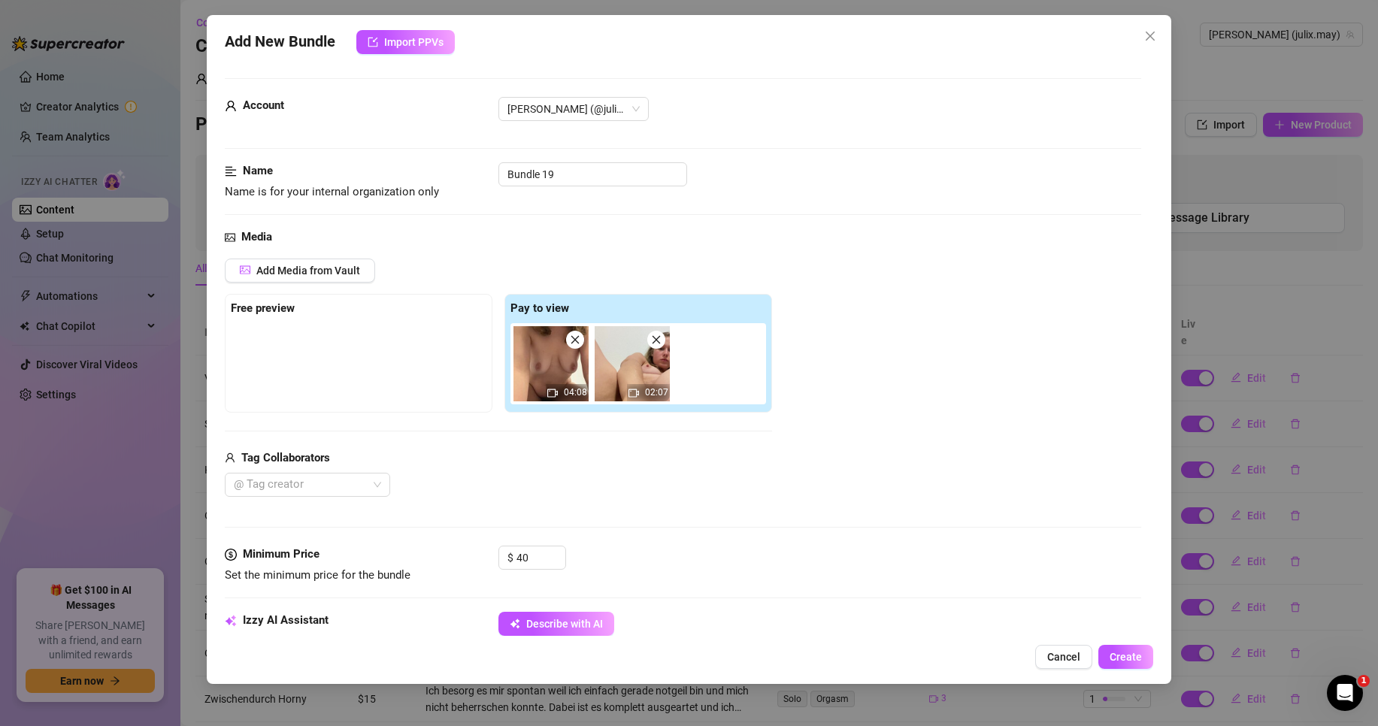
click at [665, 442] on div "Add Media from Vault Free preview Pay to view 04:08 02:07 Tag Collaborators @ T…" at bounding box center [498, 378] width 547 height 239
drag, startPoint x: 576, startPoint y: 182, endPoint x: 404, endPoint y: 180, distance: 172.9
click at [404, 180] on div "Name Name is for your internal organization only Bundle 19" at bounding box center [683, 181] width 916 height 38
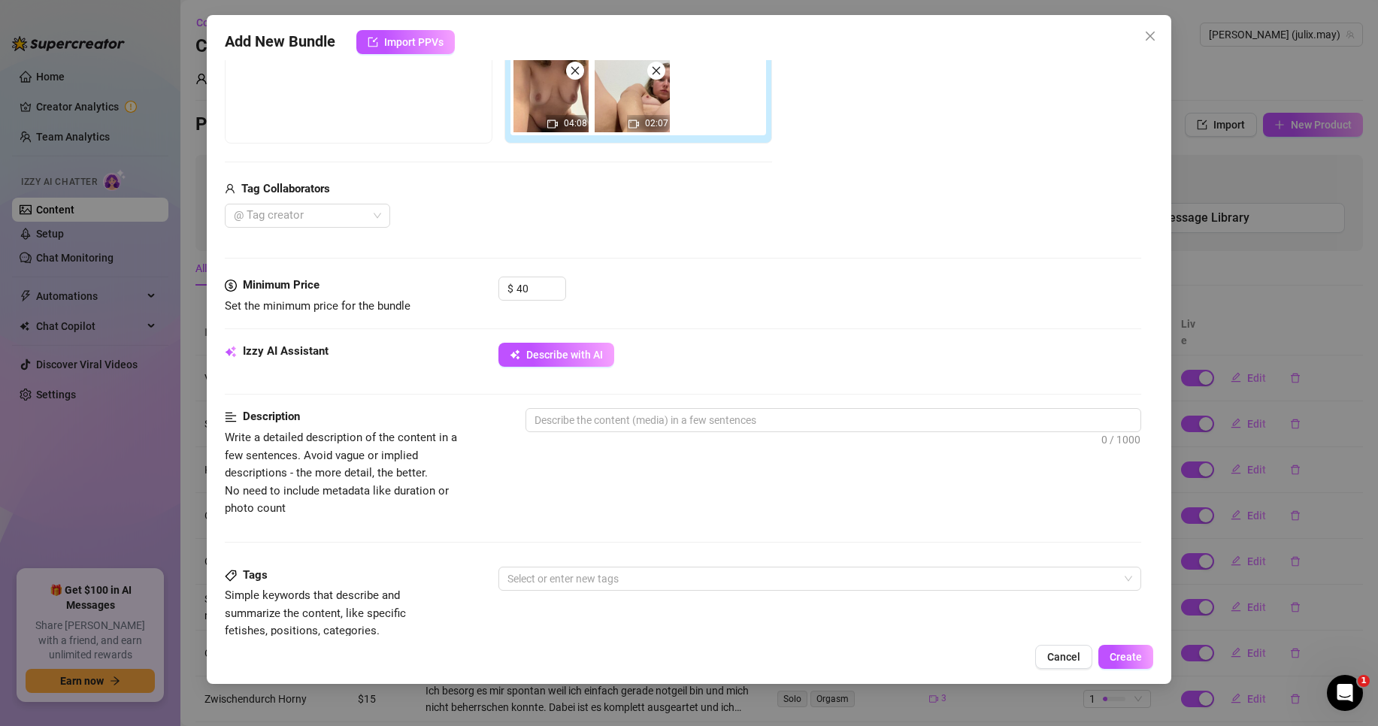
scroll to position [376, 0]
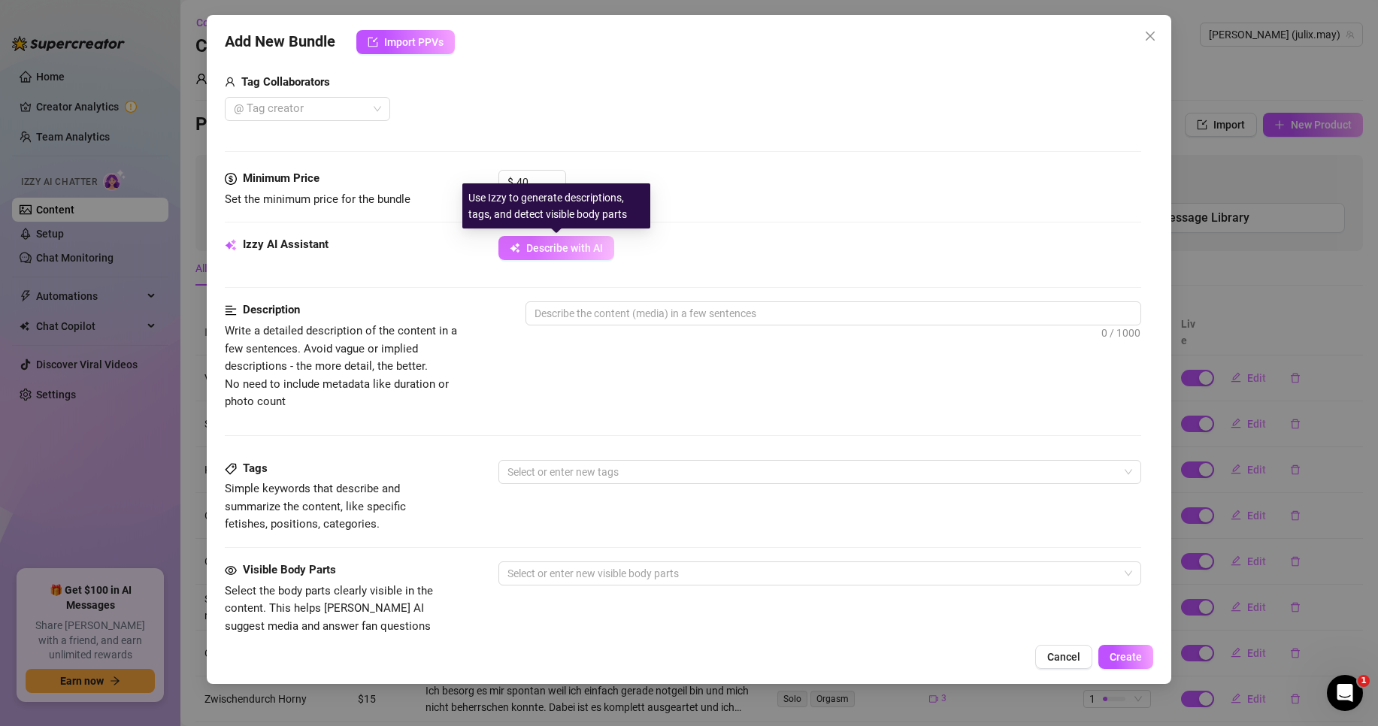
click at [528, 239] on button "Describe with AI" at bounding box center [556, 248] width 116 height 24
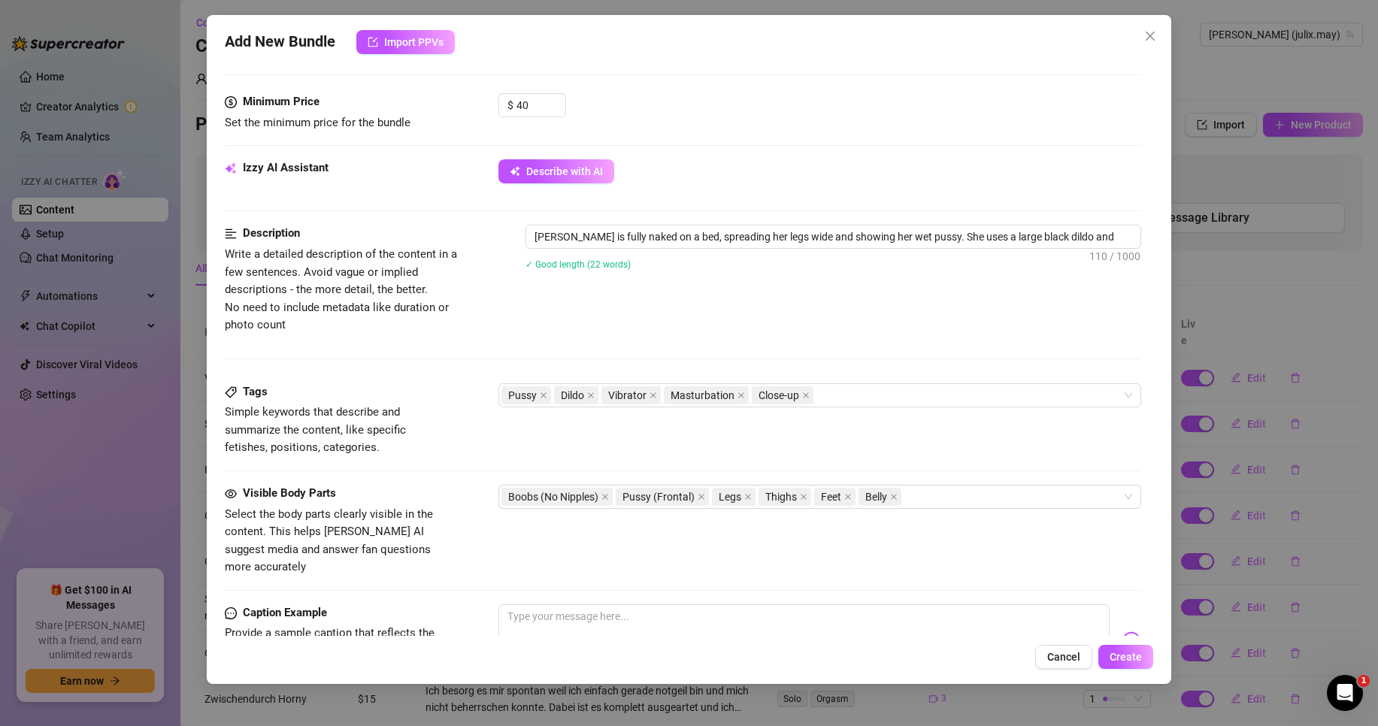
scroll to position [676, 0]
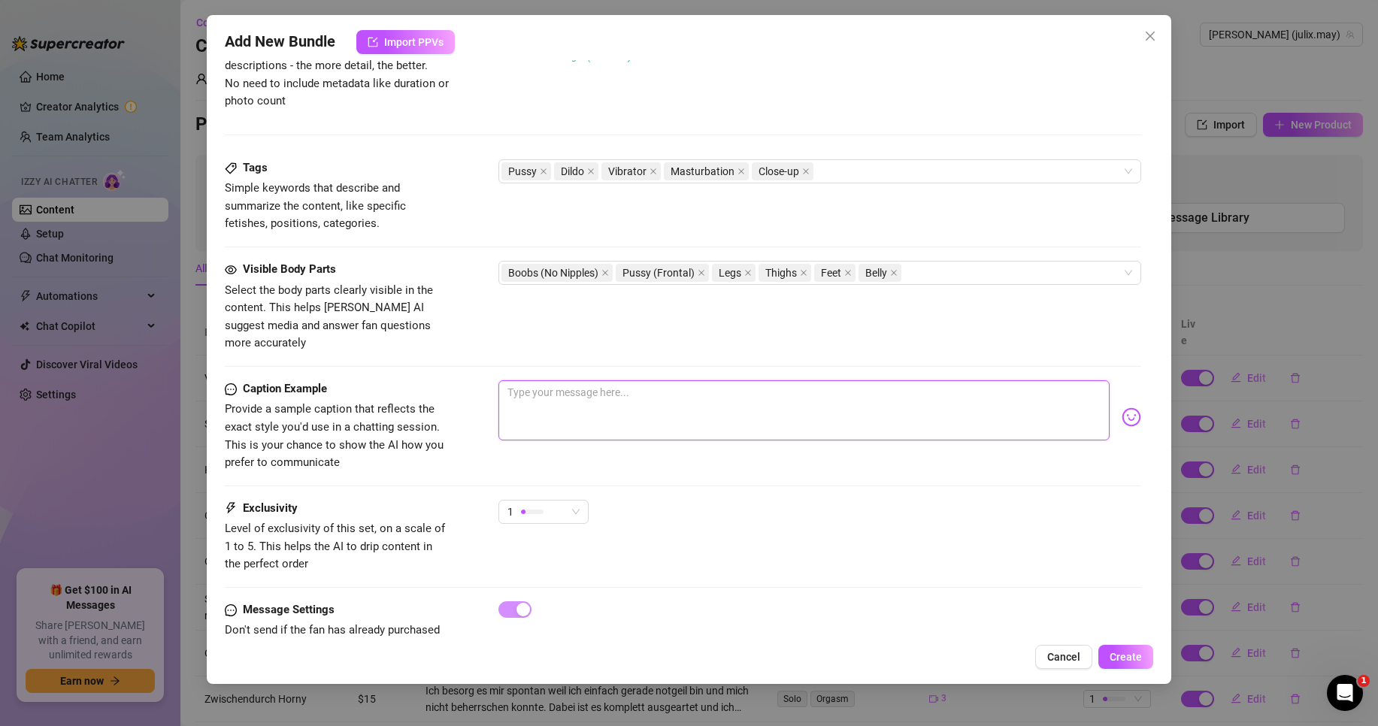
click at [589, 405] on textarea at bounding box center [803, 410] width 611 height 60
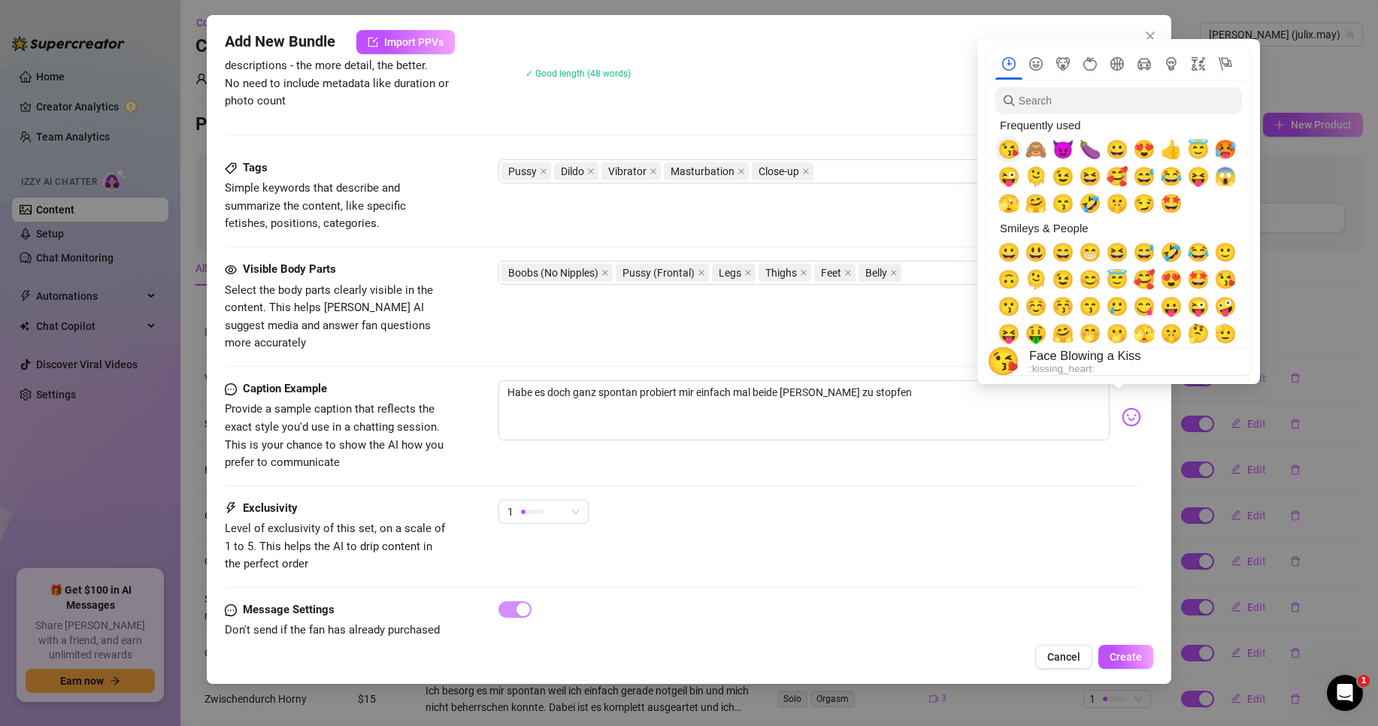
click at [1002, 150] on span "😘" at bounding box center [1008, 149] width 23 height 21
click at [1035, 147] on span "🙈" at bounding box center [1035, 149] width 23 height 21
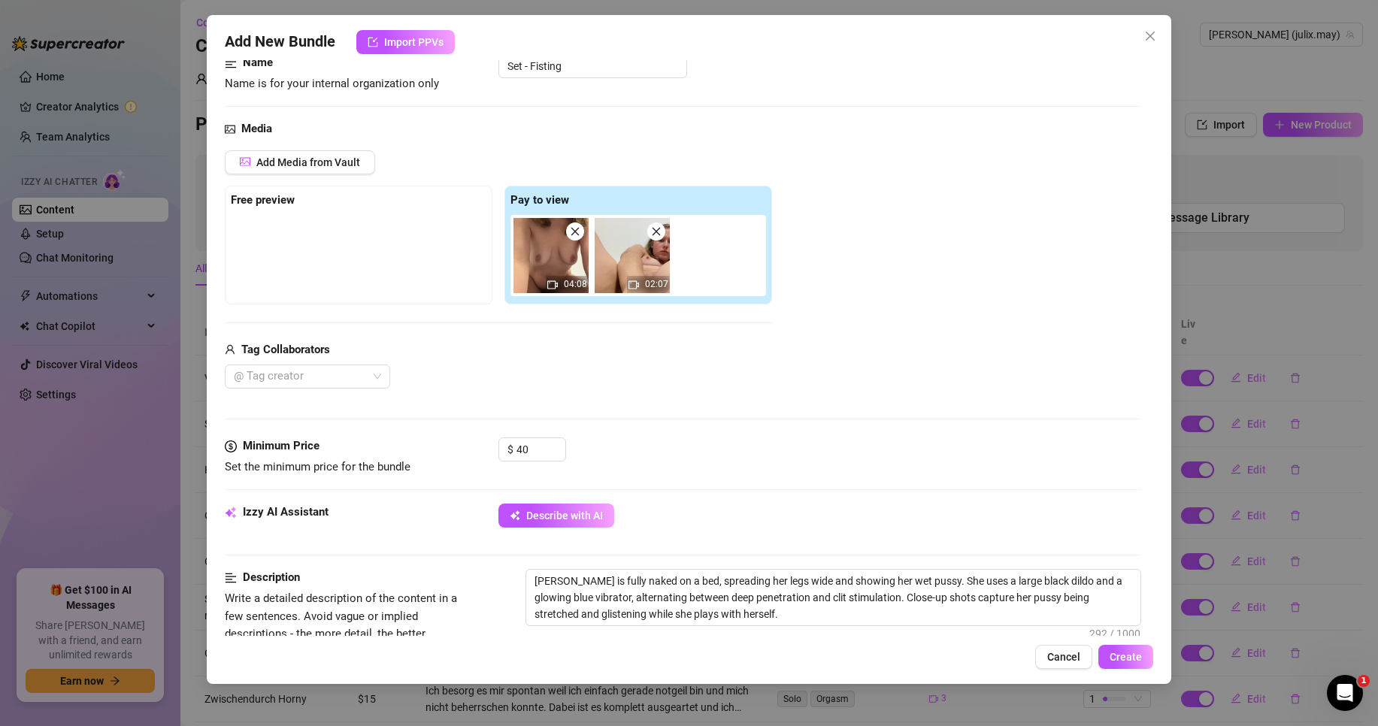
scroll to position [0, 0]
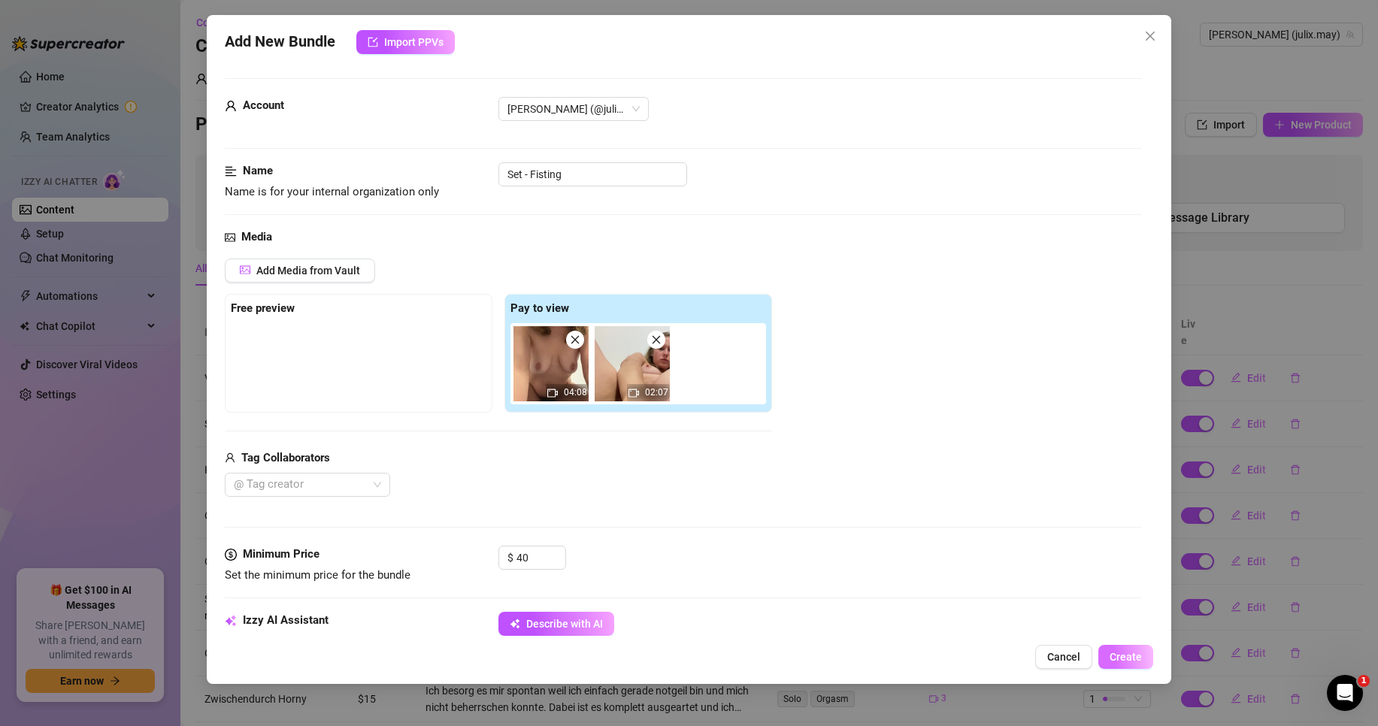
click at [1121, 662] on span "Create" at bounding box center [1125, 657] width 32 height 12
click at [1127, 662] on span "Create" at bounding box center [1125, 657] width 32 height 12
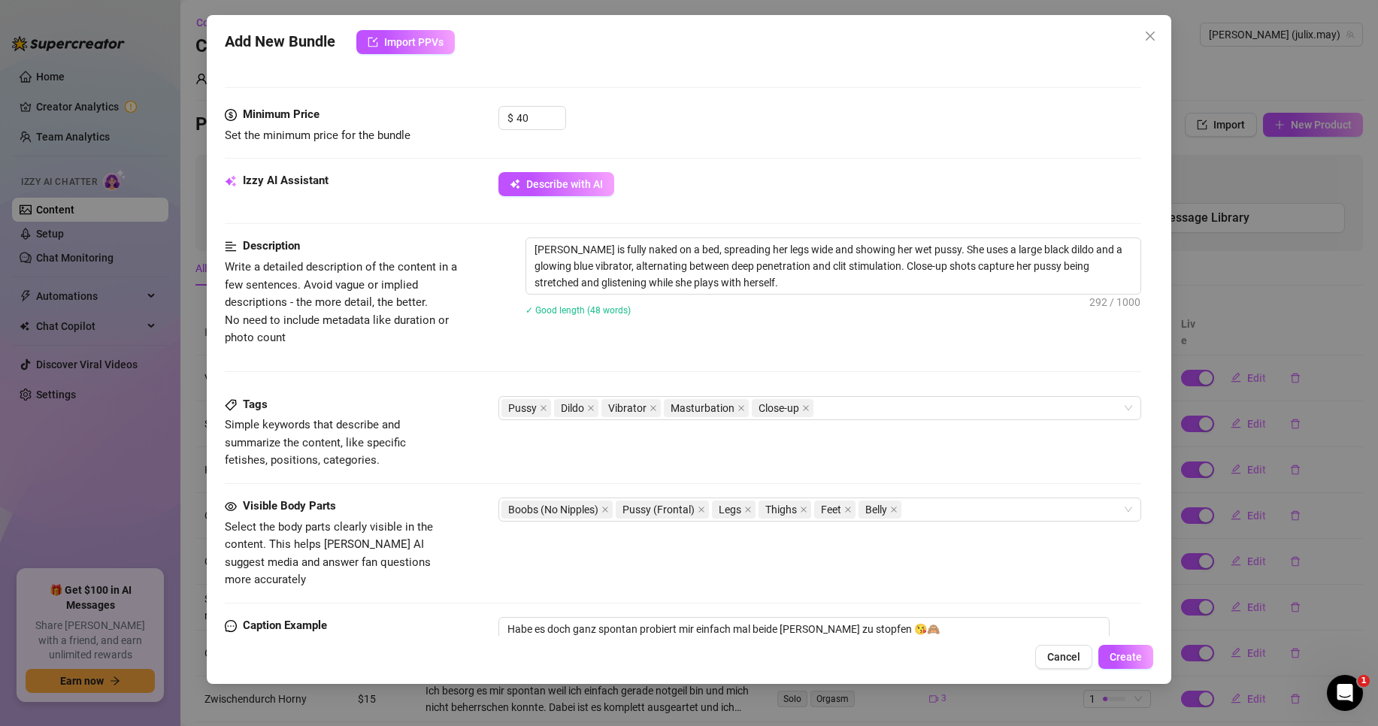
scroll to position [338, 0]
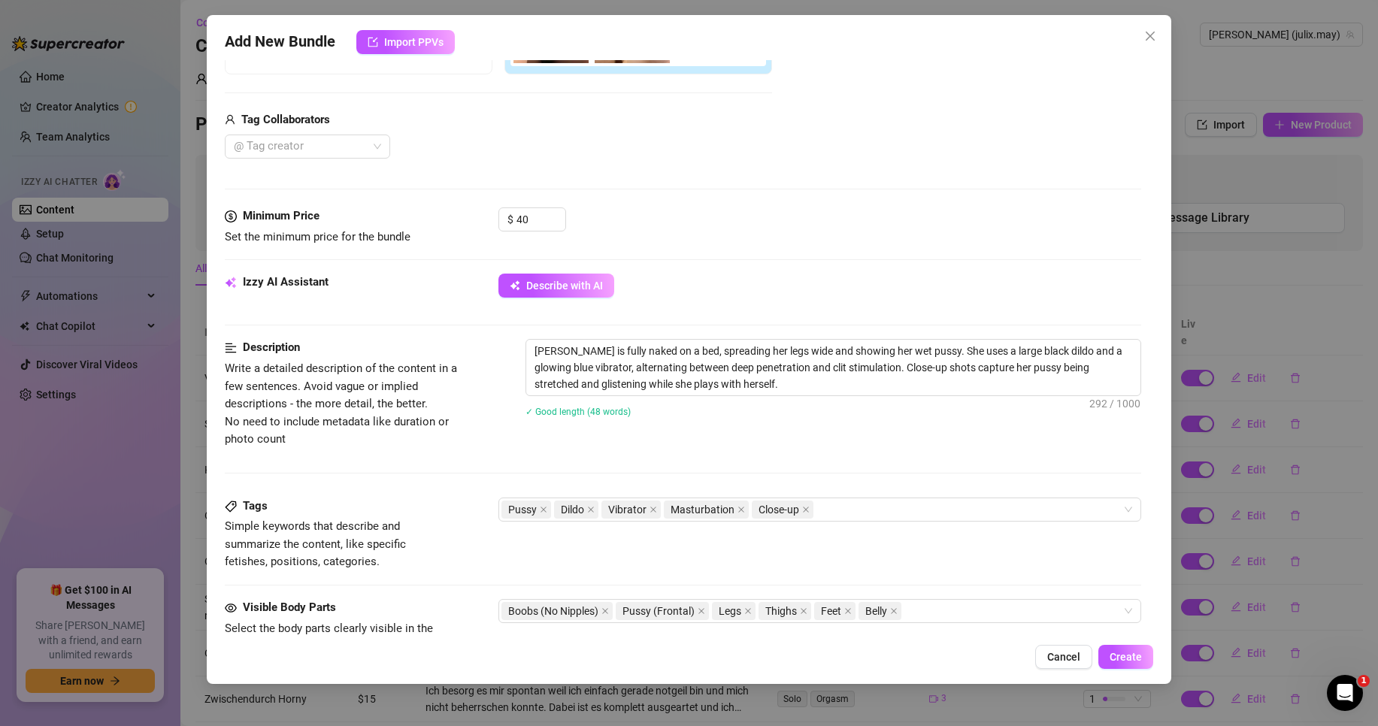
click at [803, 419] on div "✓ Good length (48 words)" at bounding box center [833, 411] width 616 height 17
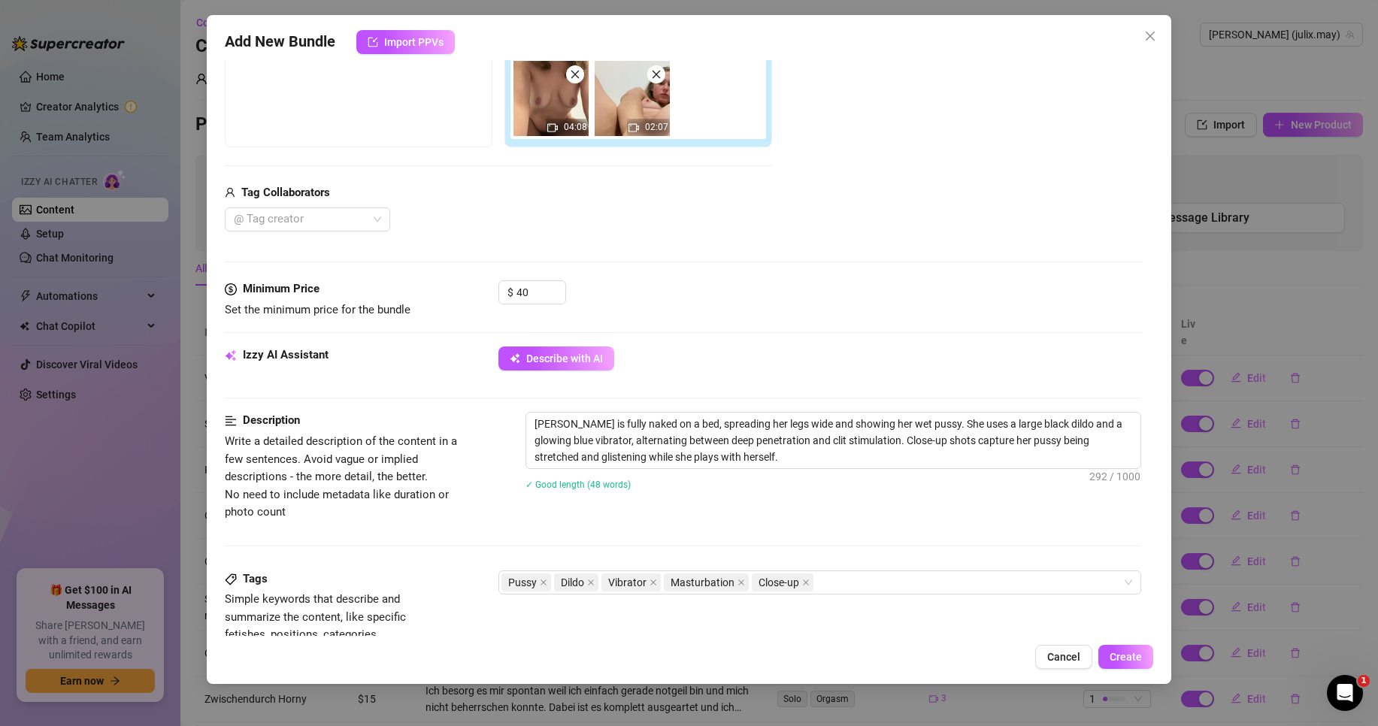
scroll to position [376, 0]
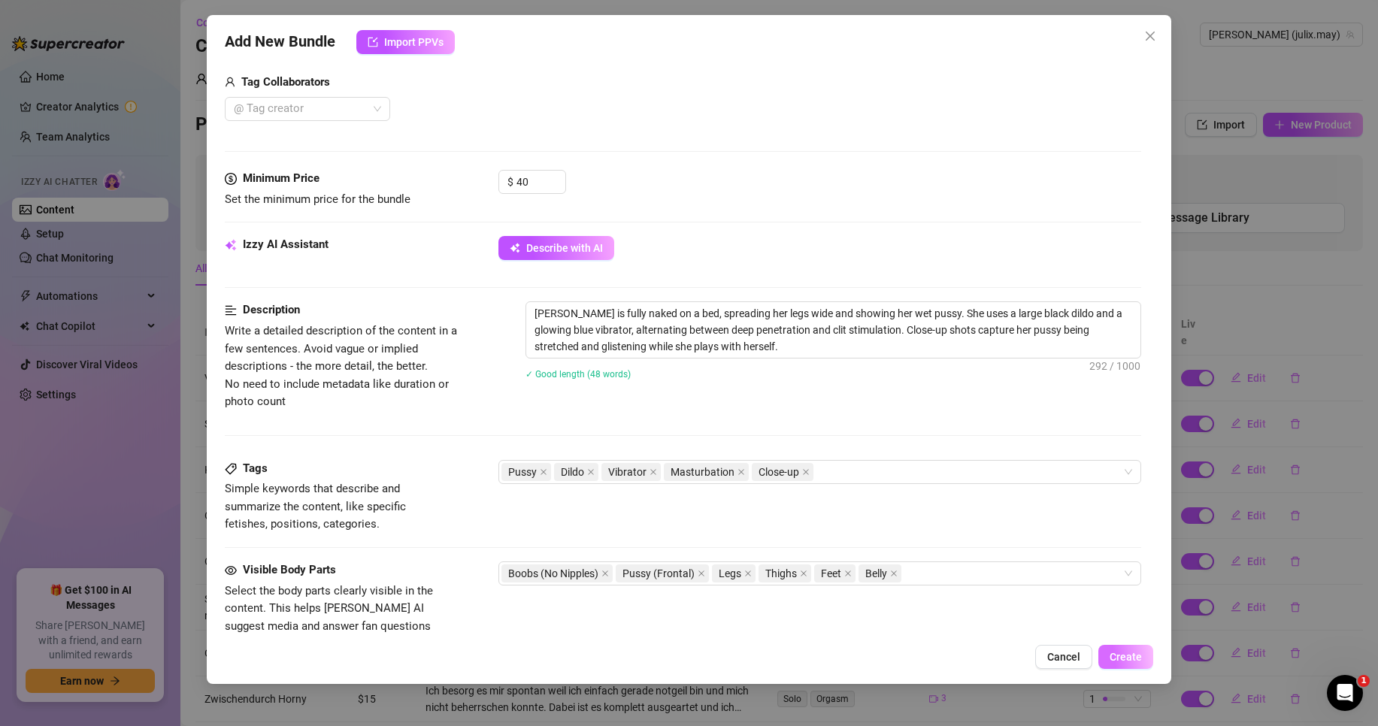
click at [1119, 659] on span "Create" at bounding box center [1125, 657] width 32 height 12
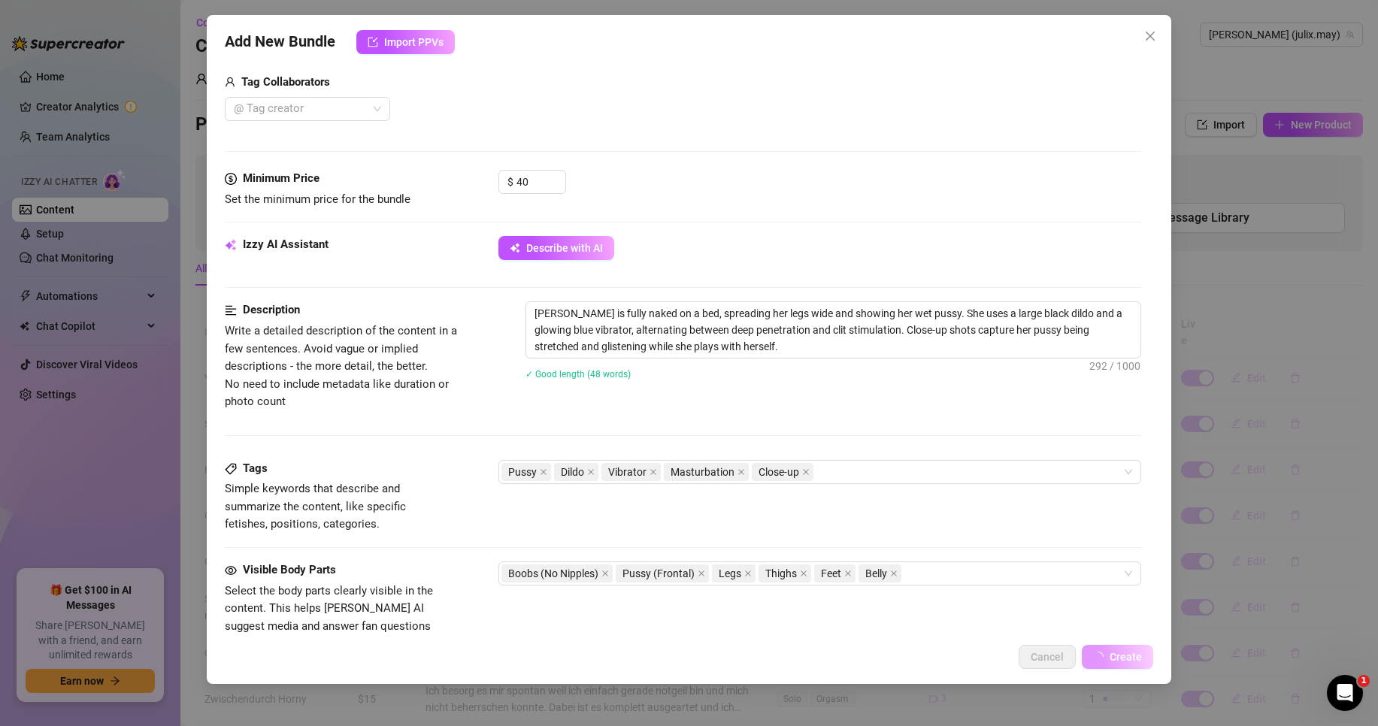
click at [1103, 659] on icon "loading" at bounding box center [1098, 657] width 11 height 11
click at [1119, 659] on span "Create" at bounding box center [1125, 657] width 32 height 12
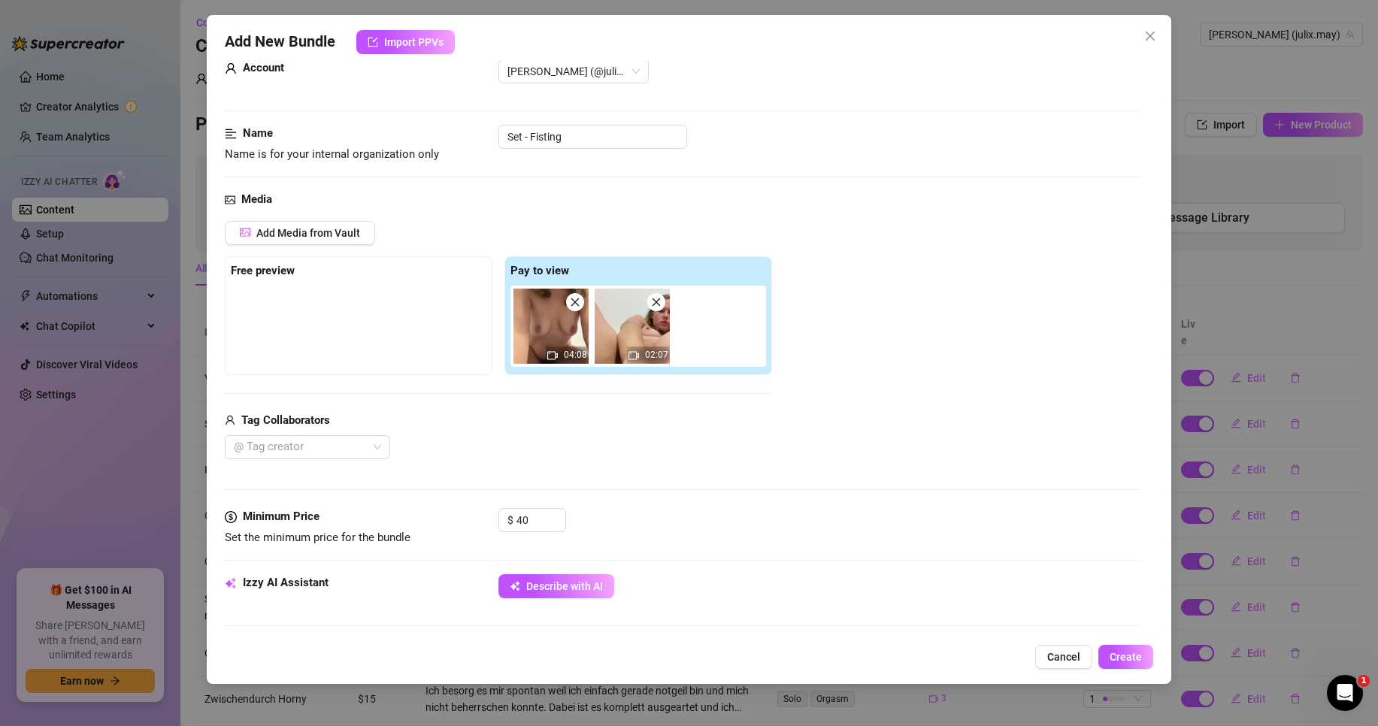
scroll to position [0, 0]
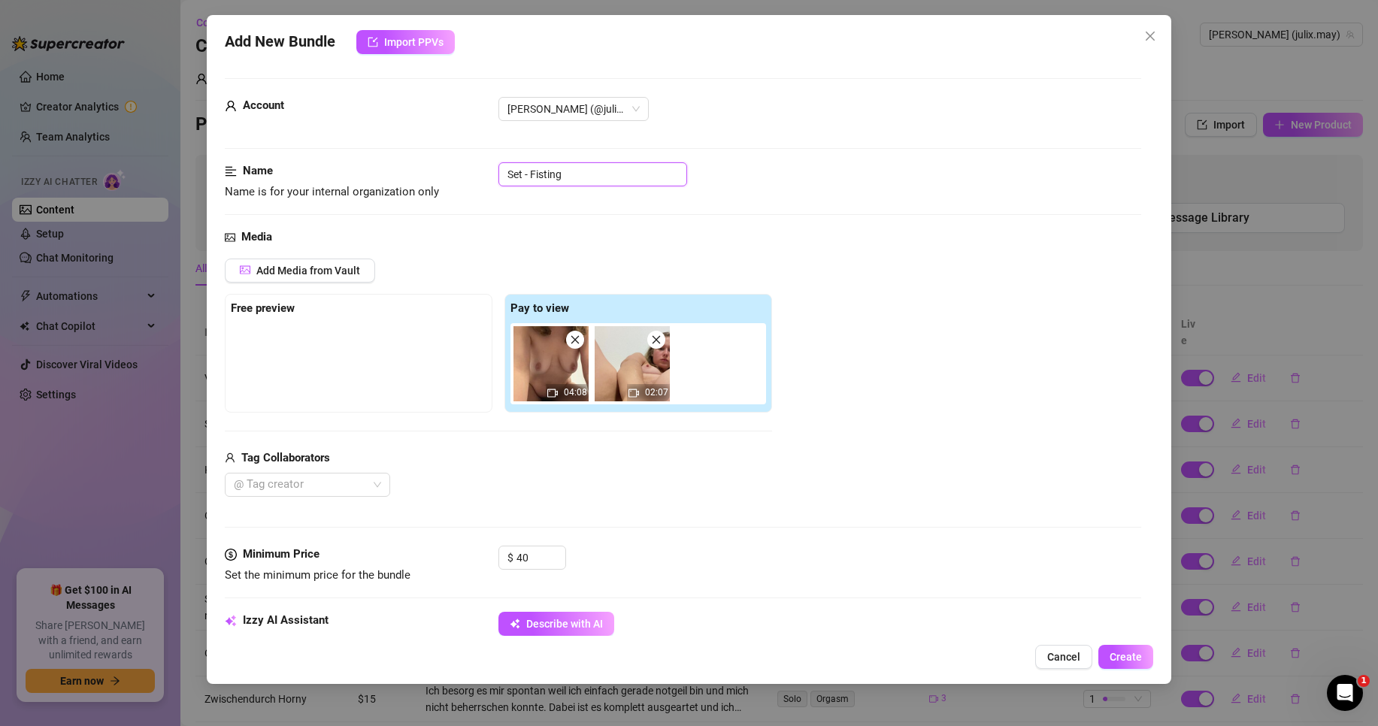
click at [569, 174] on input "Set - Fisting" at bounding box center [592, 174] width 189 height 24
click at [1148, 661] on button "Create" at bounding box center [1125, 657] width 55 height 24
